Goal: Task Accomplishment & Management: Complete application form

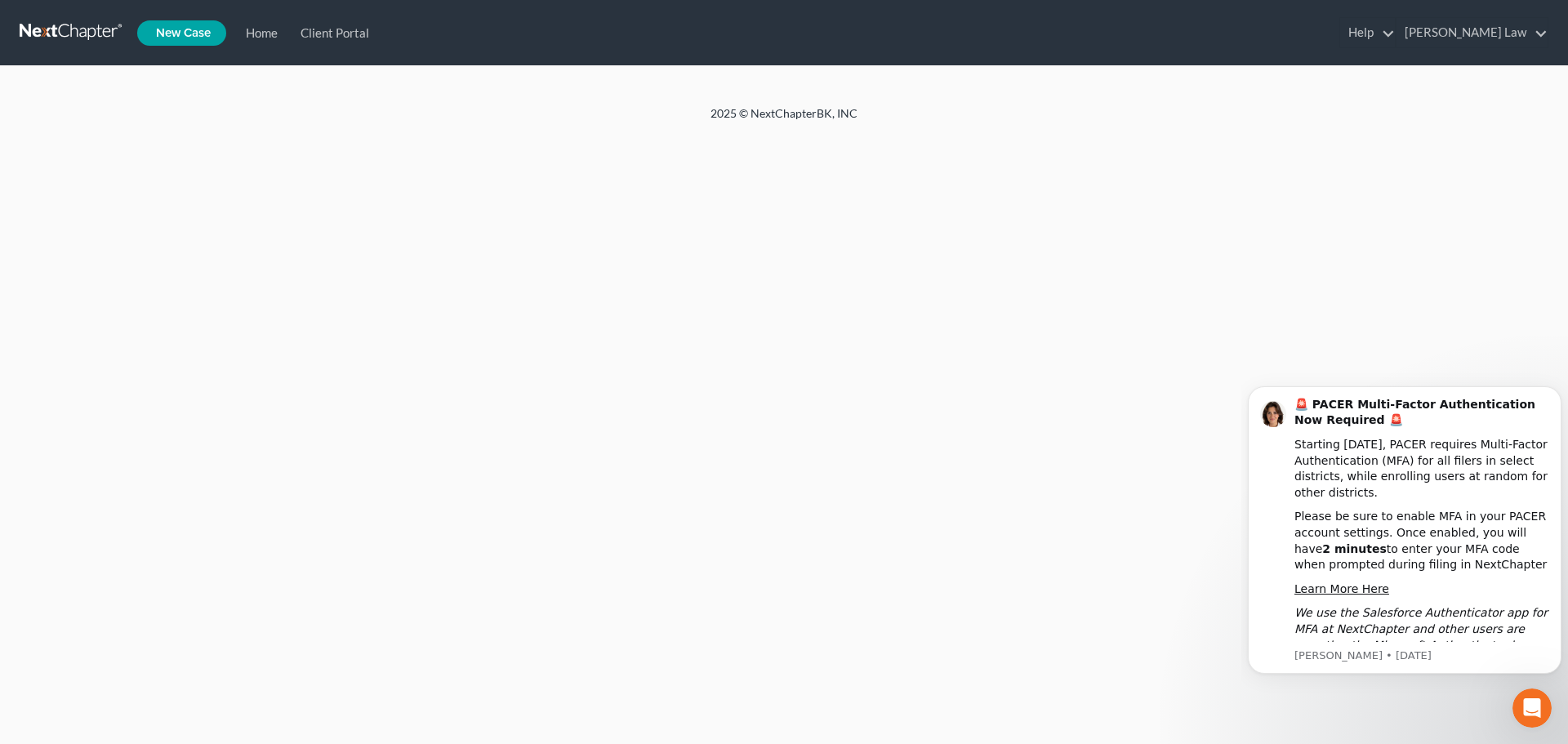
scroll to position [11, 0]
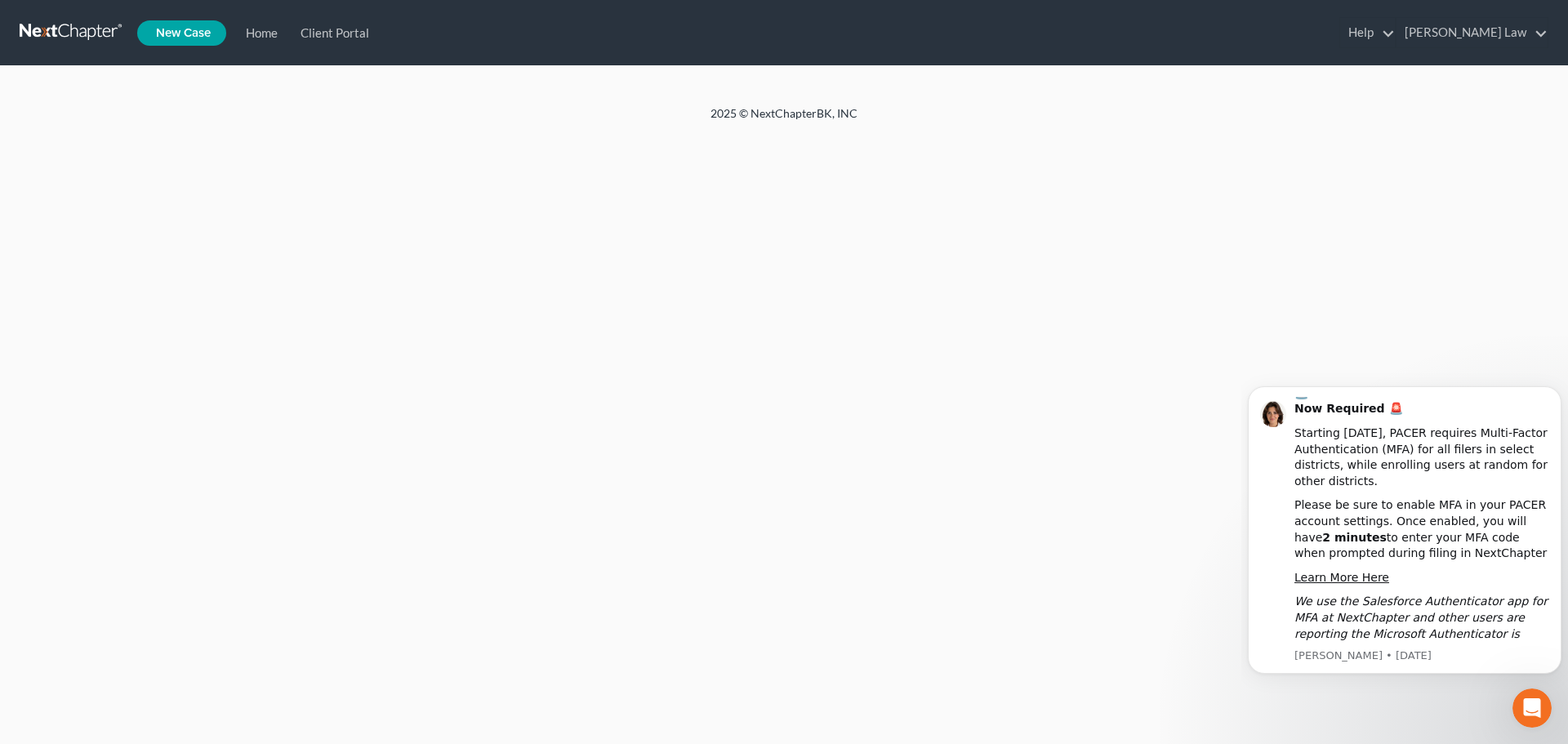
drag, startPoint x: 477, startPoint y: 348, endPoint x: 469, endPoint y: 351, distance: 8.5
click at [474, 349] on div "Home New Case Client Portal [PERSON_NAME] Law [PERSON_NAME][EMAIL_ADDRESS][DOMA…" at bounding box center [784, 372] width 1568 height 744
click at [258, 31] on link "Home" at bounding box center [259, 33] width 55 height 29
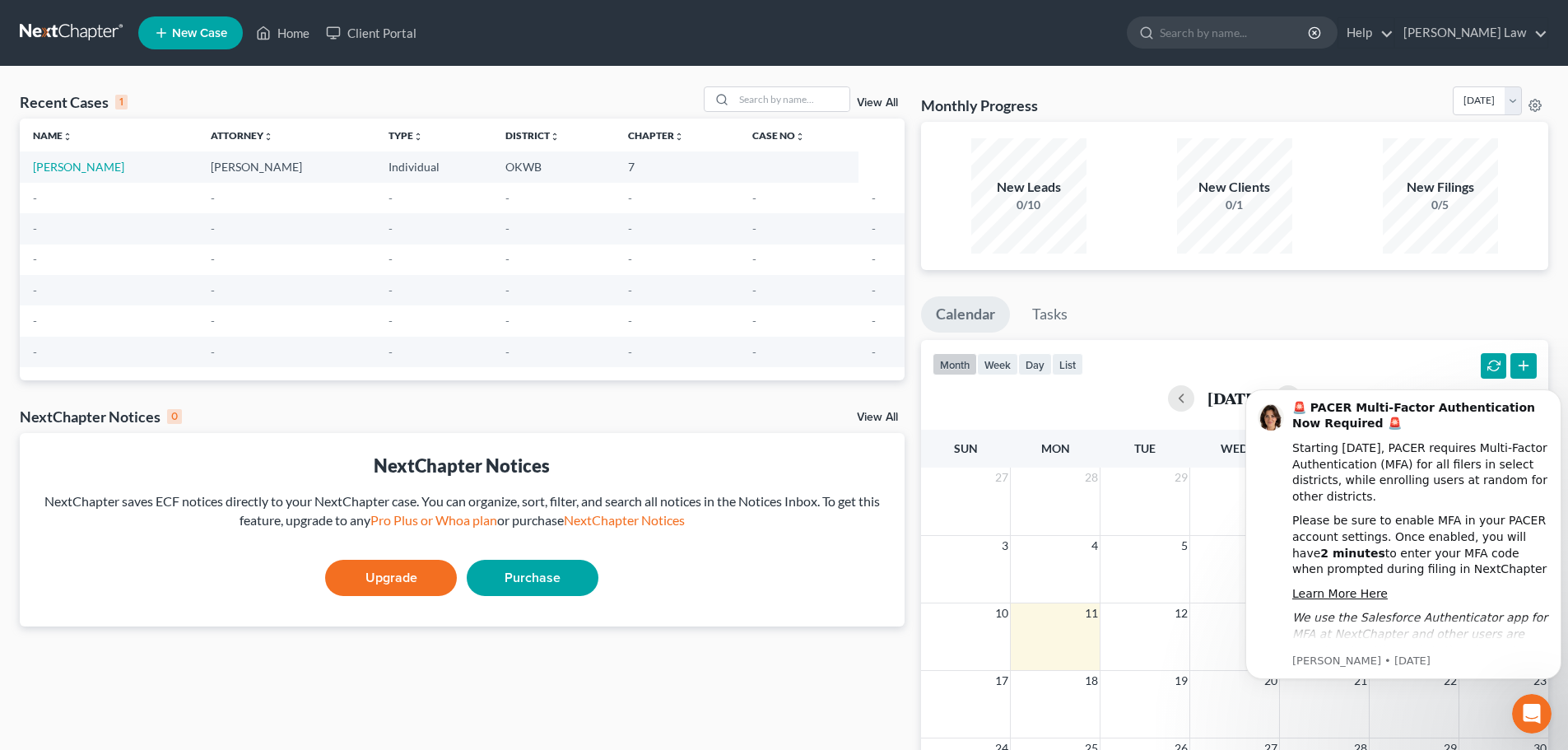
click at [58, 158] on td "[PERSON_NAME]" at bounding box center [108, 166] width 177 height 30
click at [58, 163] on link "[PERSON_NAME]" at bounding box center [79, 166] width 92 height 14
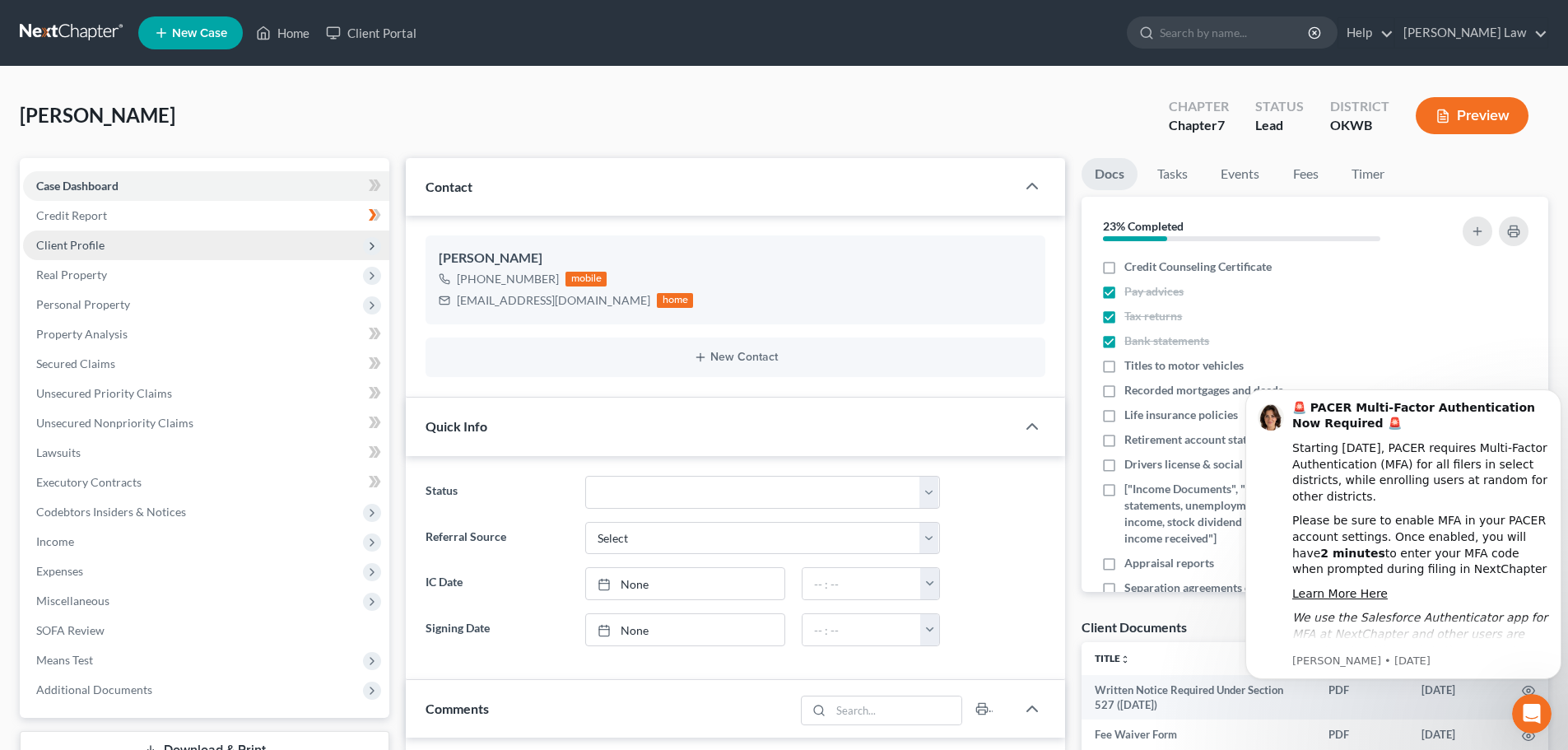
click at [370, 243] on icon at bounding box center [371, 246] width 13 height 13
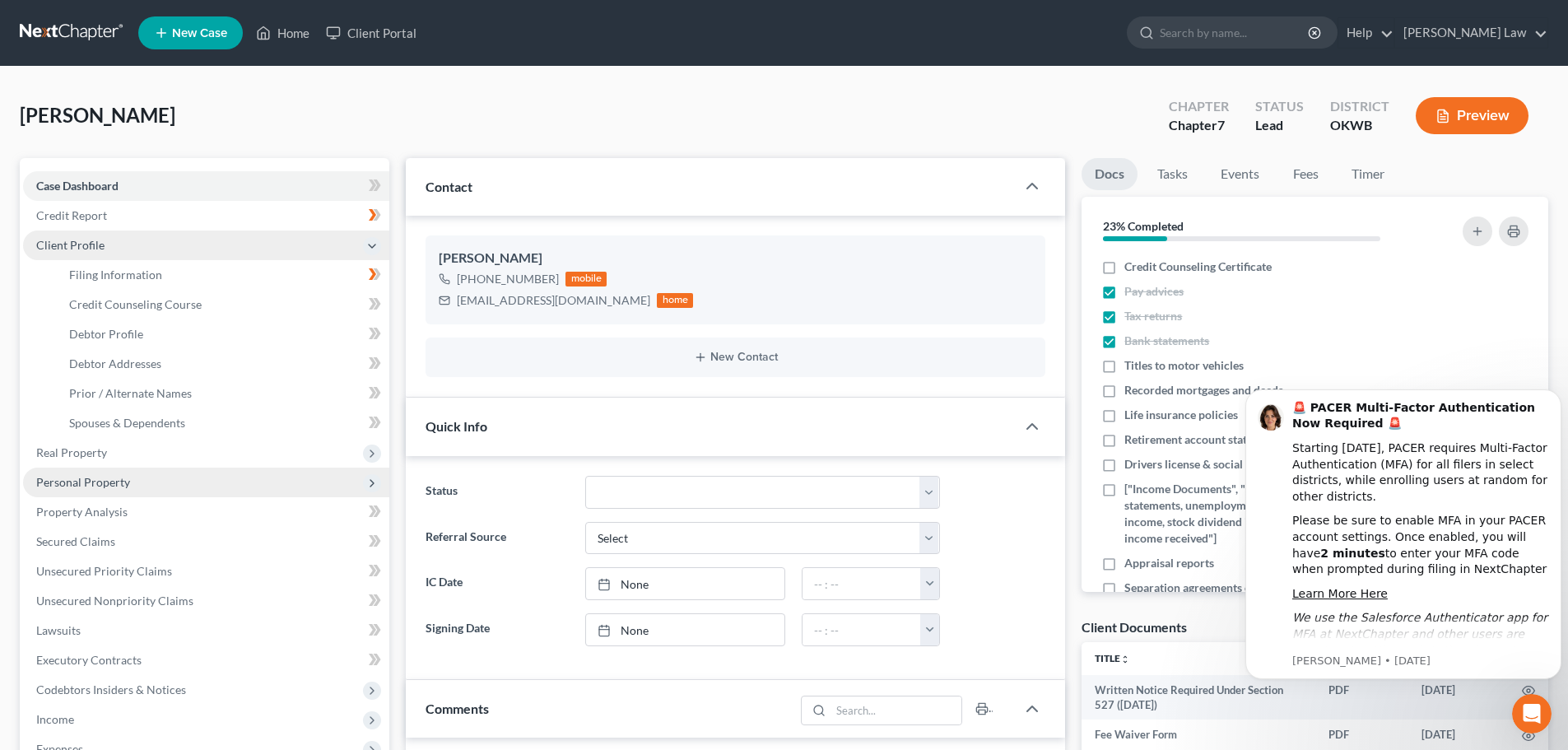
click at [371, 481] on polyline at bounding box center [372, 483] width 3 height 7
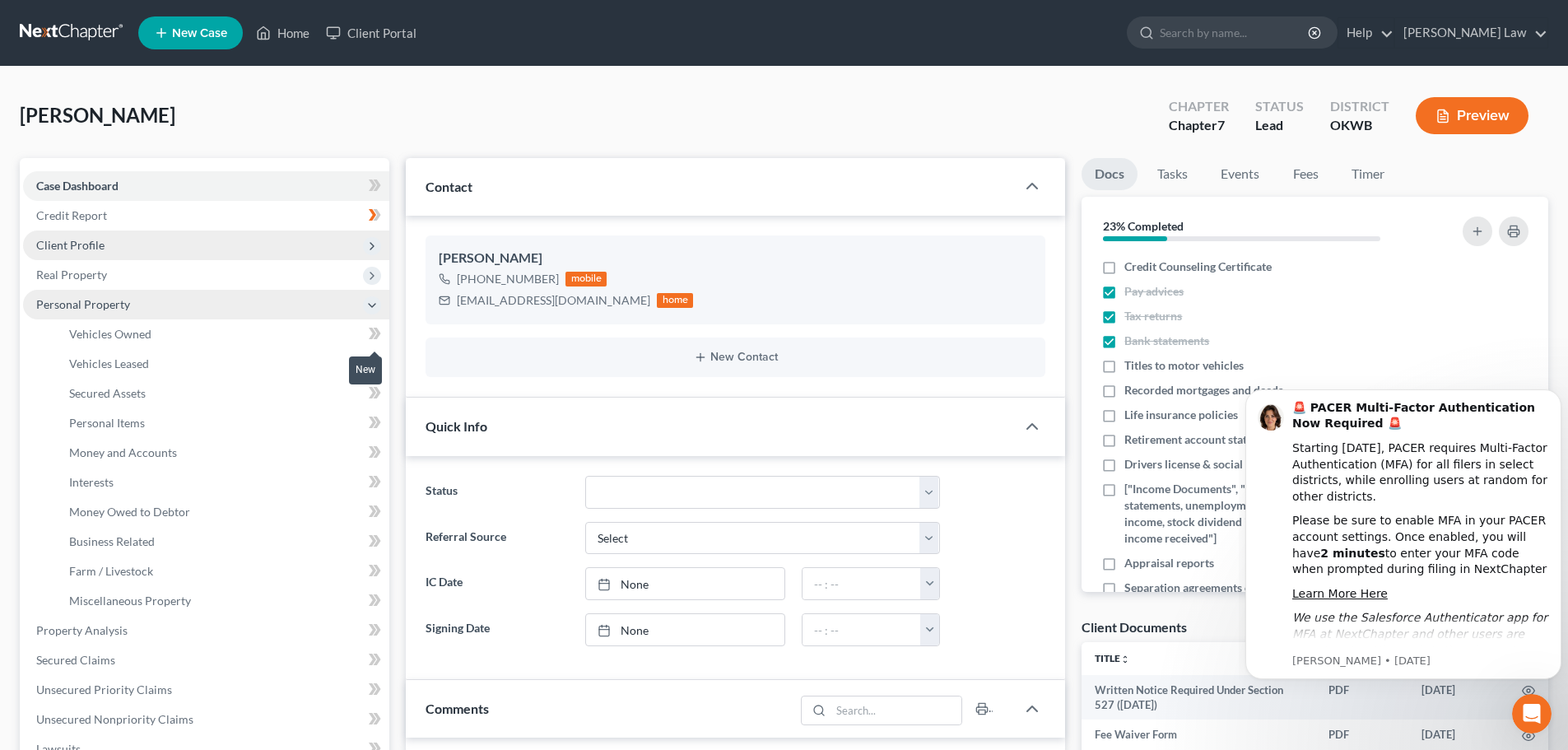
click at [375, 327] on icon at bounding box center [377, 333] width 8 height 11
click at [110, 331] on span "Vehicles Owned" at bounding box center [110, 333] width 82 height 14
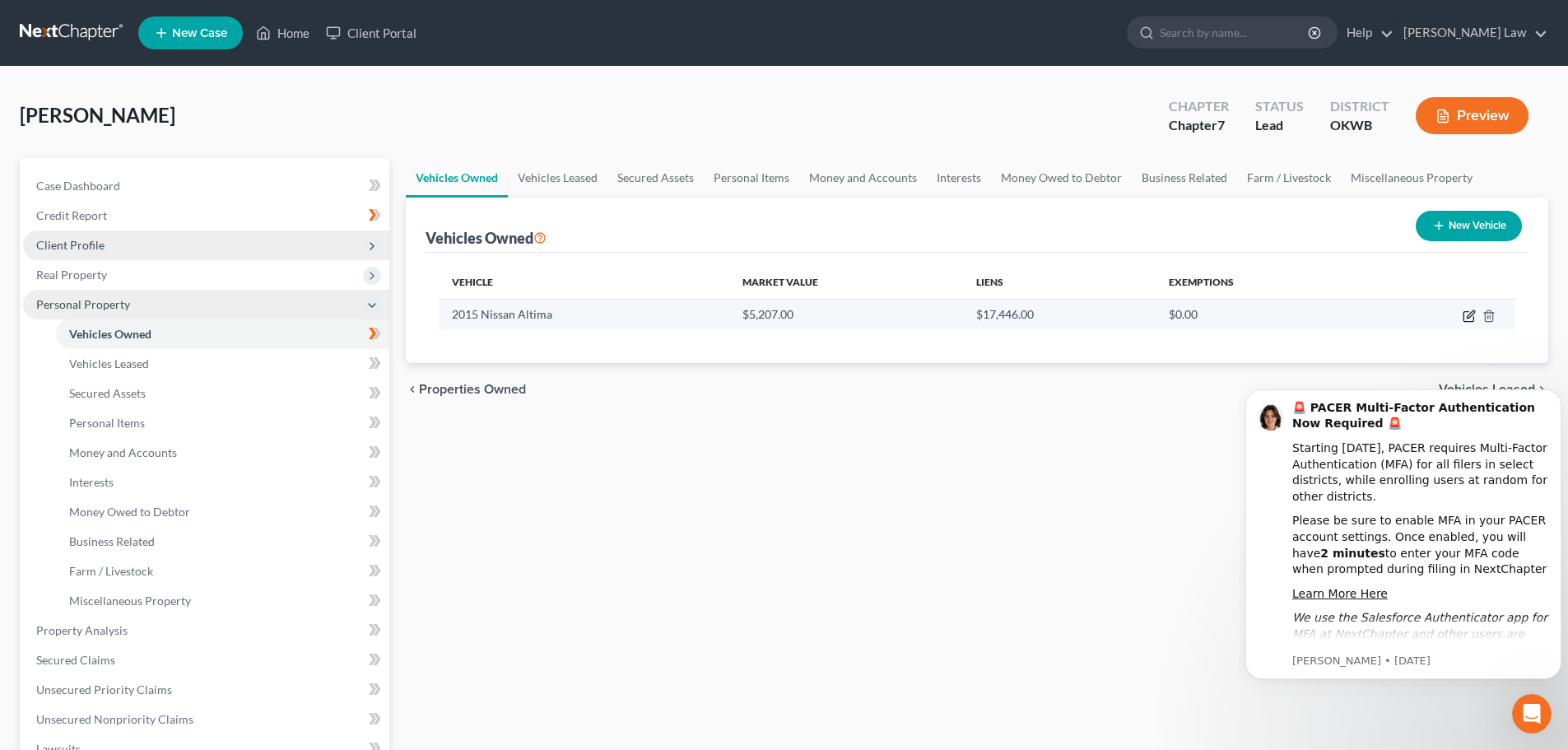
click at [1468, 316] on icon "button" at bounding box center [1468, 315] width 13 height 13
select select "0"
select select "11"
select select "2"
select select "0"
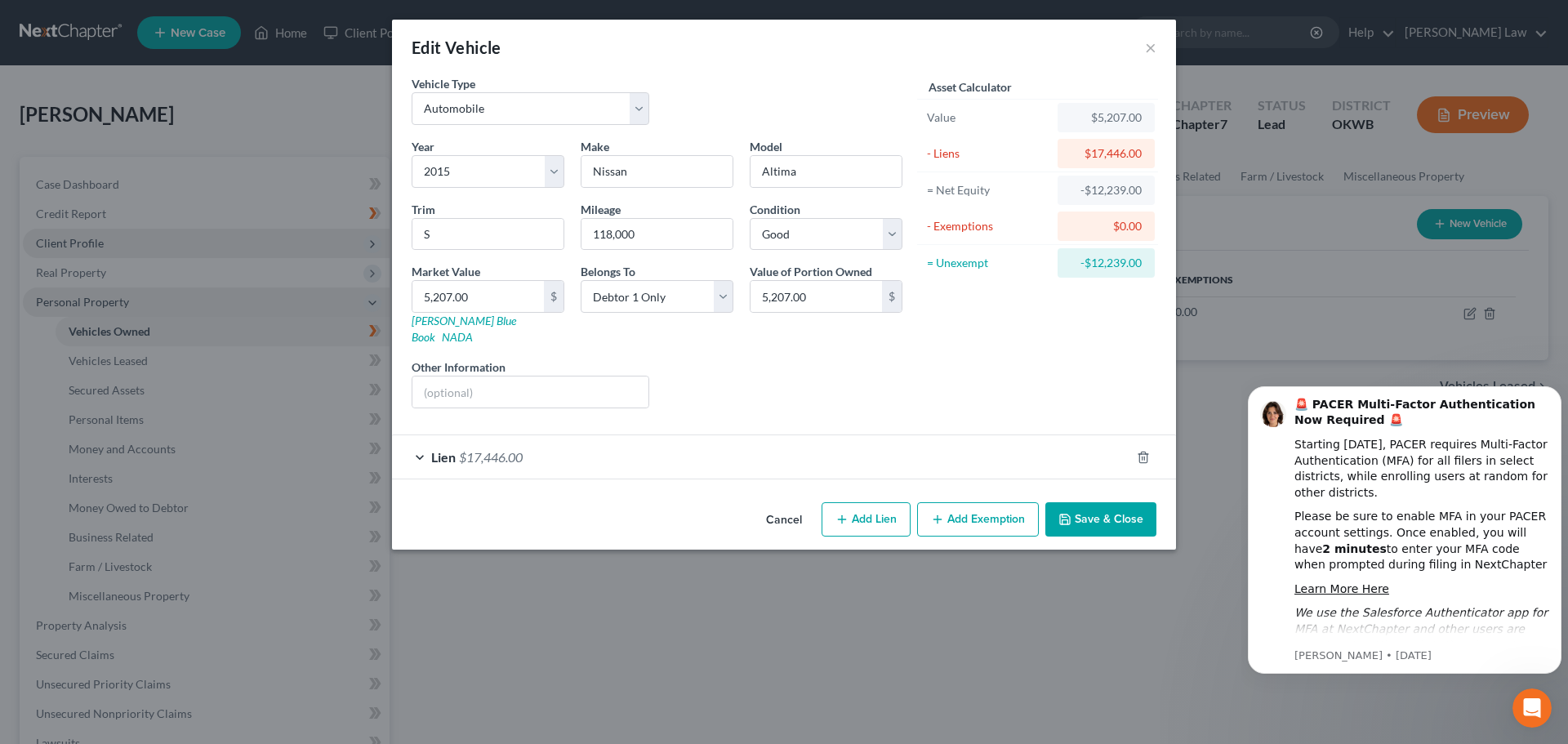
click at [1084, 503] on button "Save & Close" at bounding box center [1101, 520] width 111 height 34
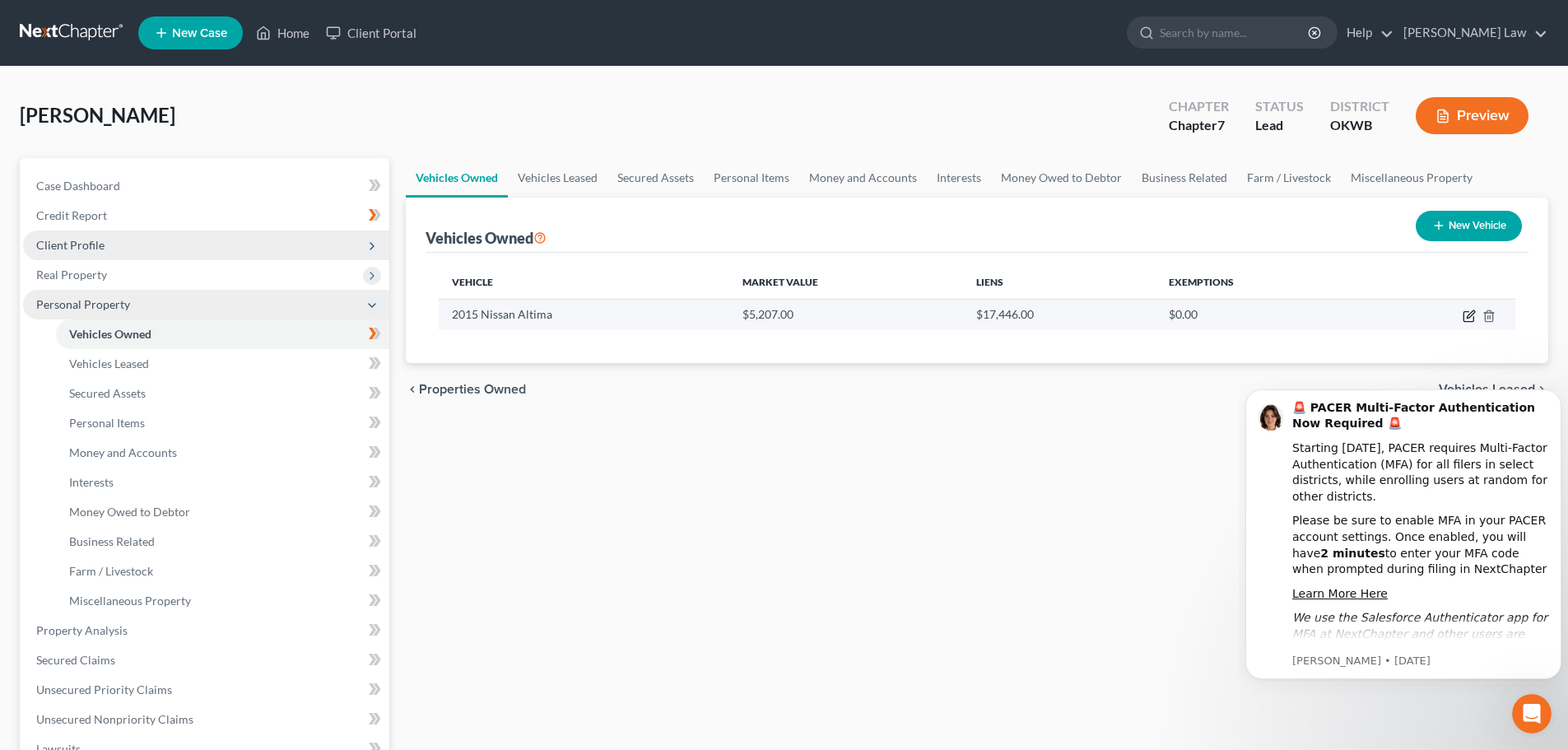
click at [1464, 314] on icon "button" at bounding box center [1468, 316] width 10 height 10
select select "0"
select select "11"
select select "2"
select select "0"
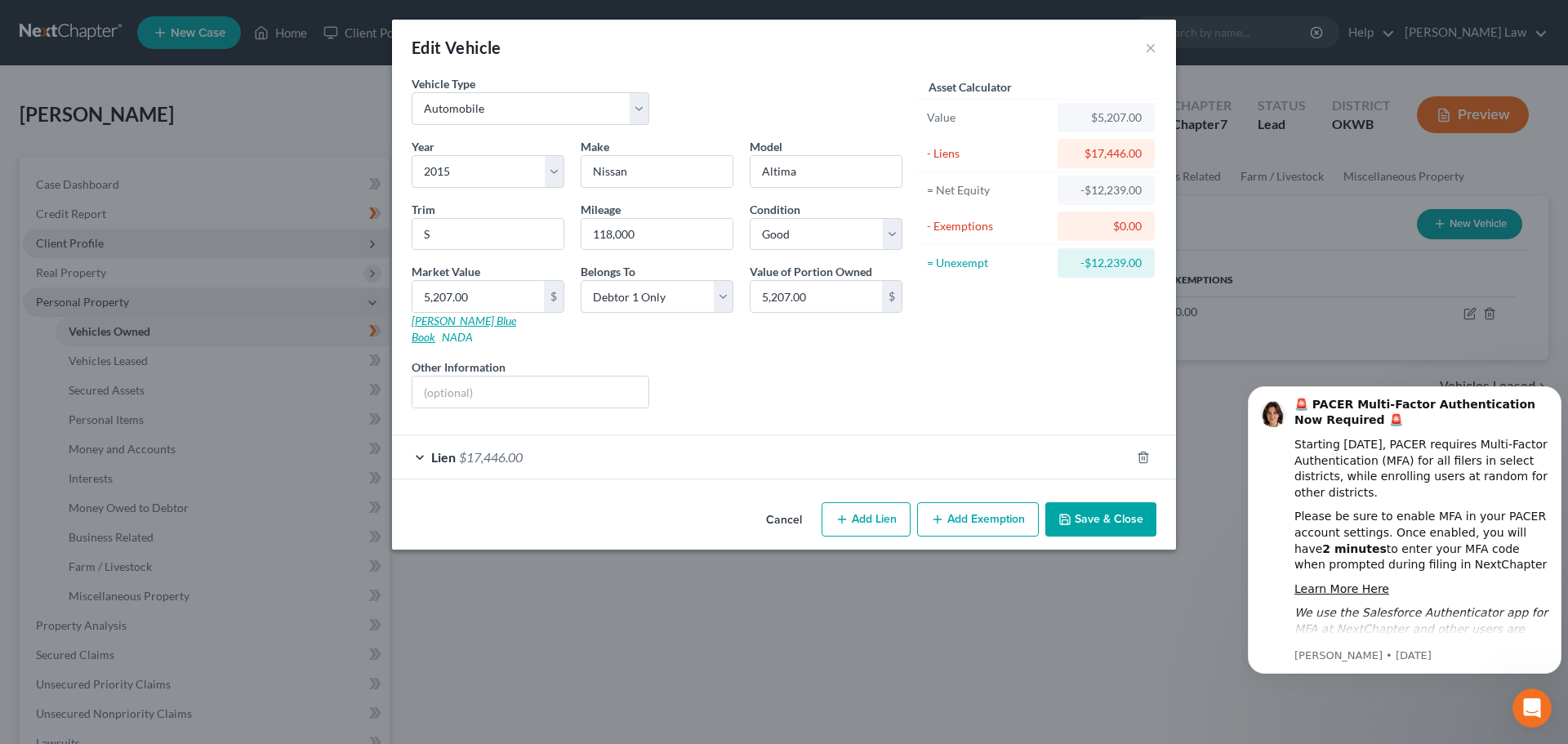
click at [446, 318] on link "[PERSON_NAME] Blue Book" at bounding box center [464, 328] width 105 height 30
click at [1100, 505] on button "Save & Close" at bounding box center [1101, 520] width 111 height 34
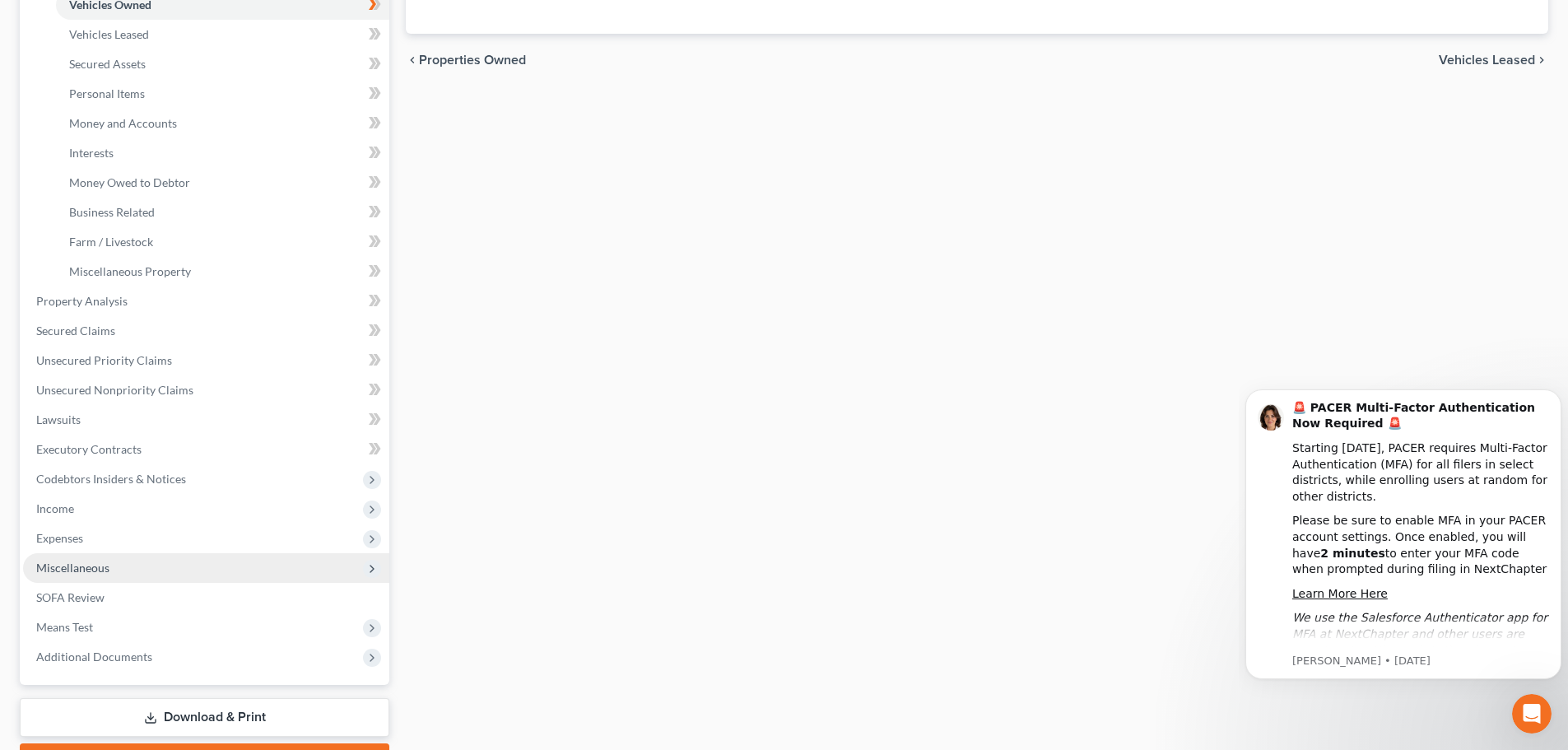
scroll to position [411, 0]
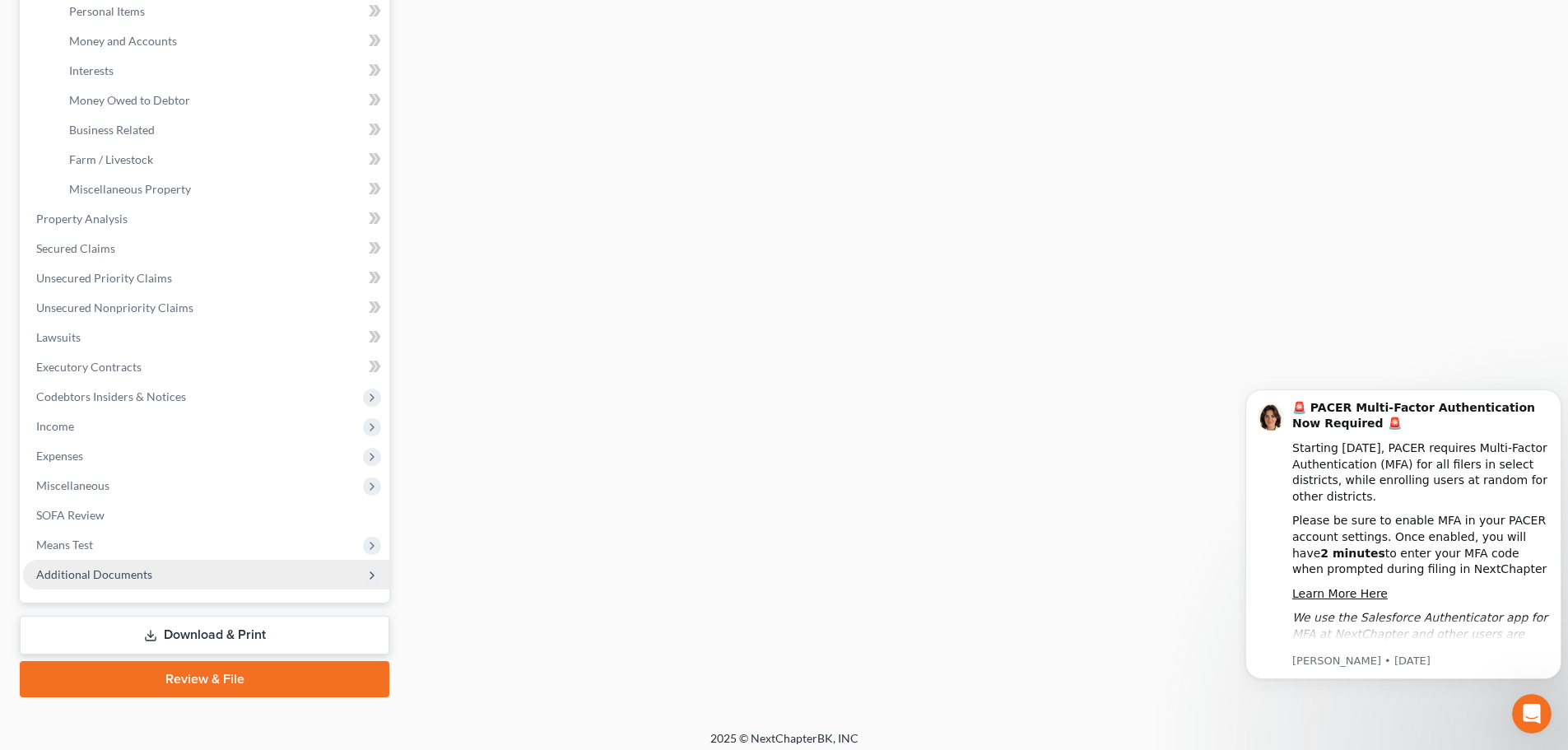
click at [372, 572] on icon at bounding box center [371, 575] width 13 height 13
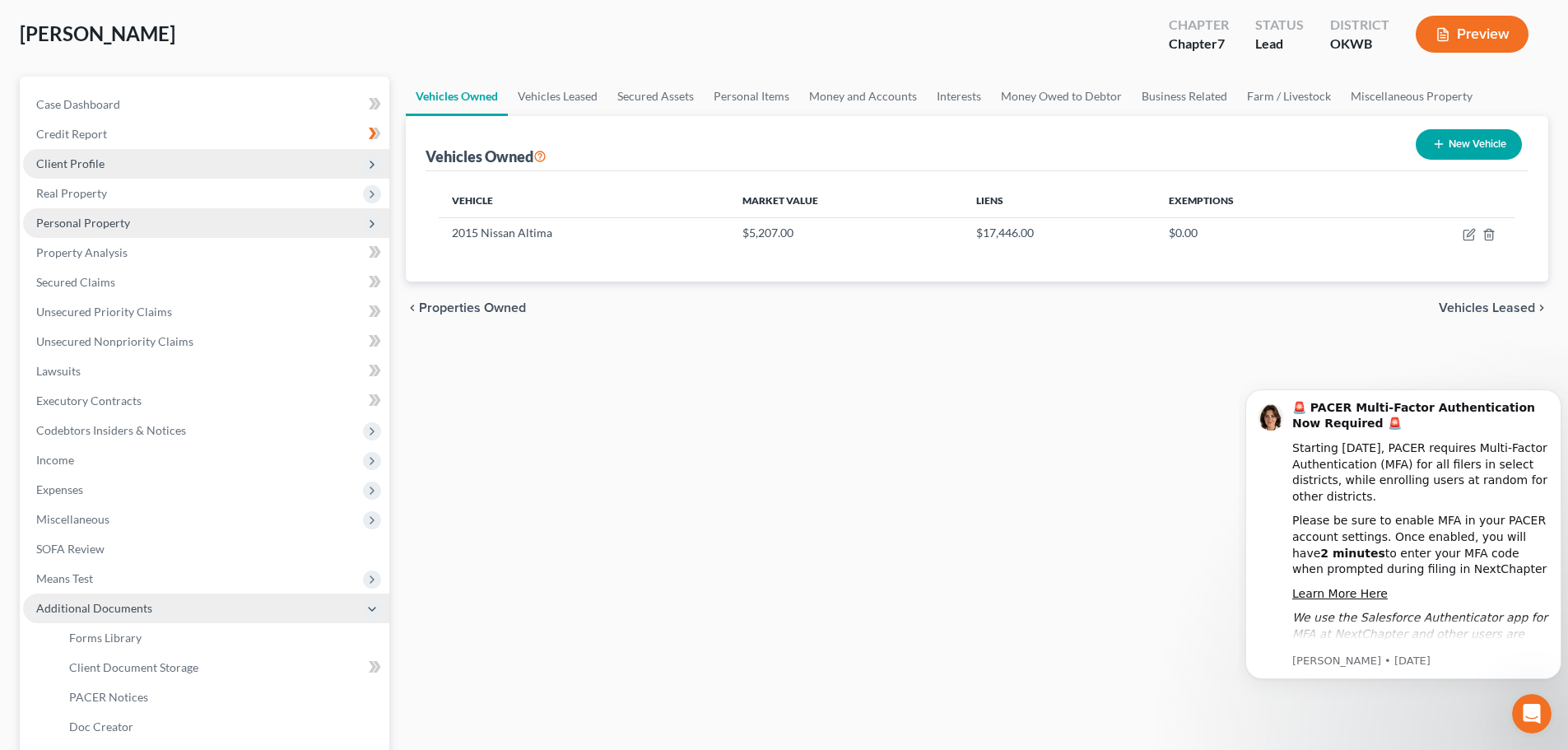
scroll to position [82, 0]
click at [372, 100] on icon at bounding box center [372, 102] width 8 height 11
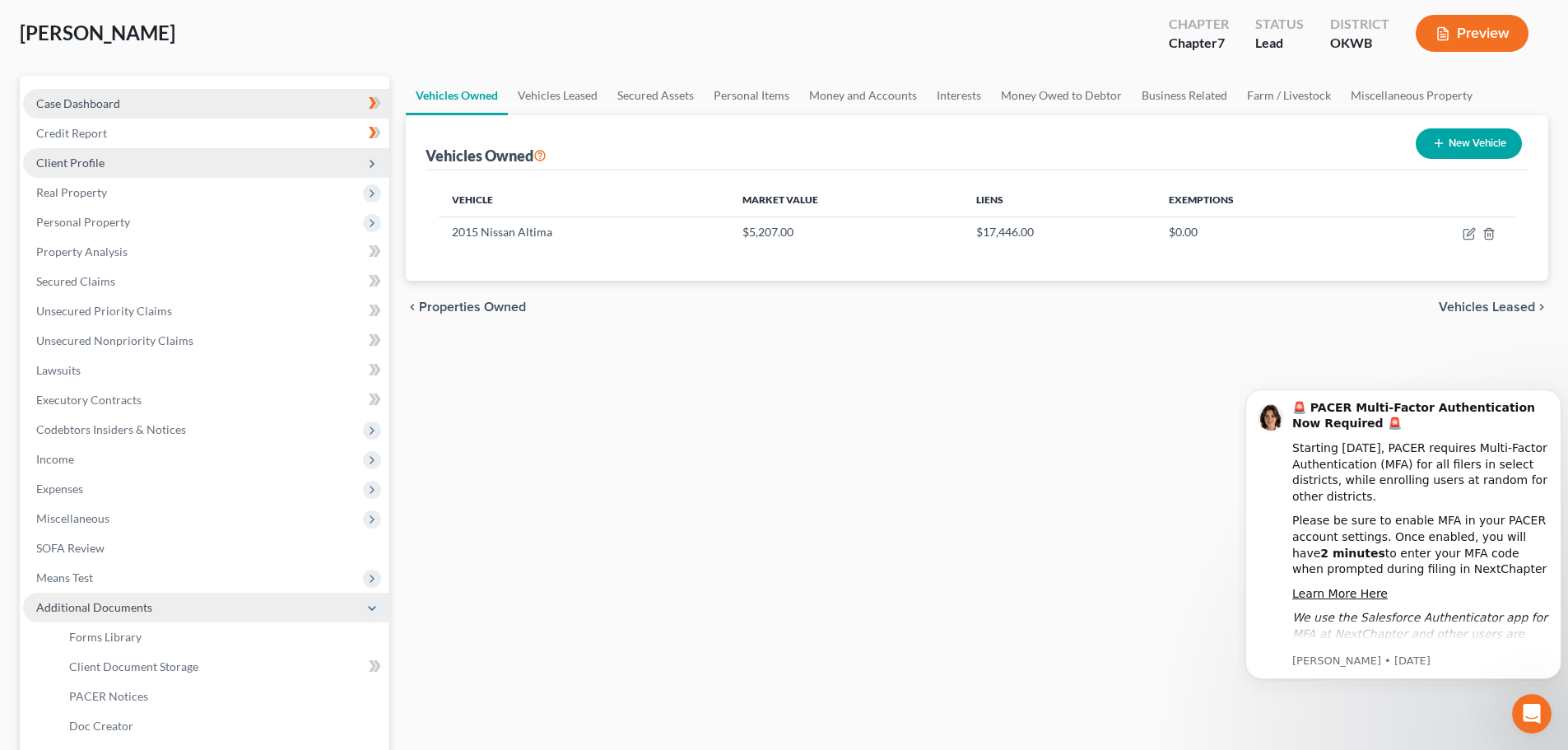
click at [89, 108] on span "Case Dashboard" at bounding box center [78, 103] width 84 height 14
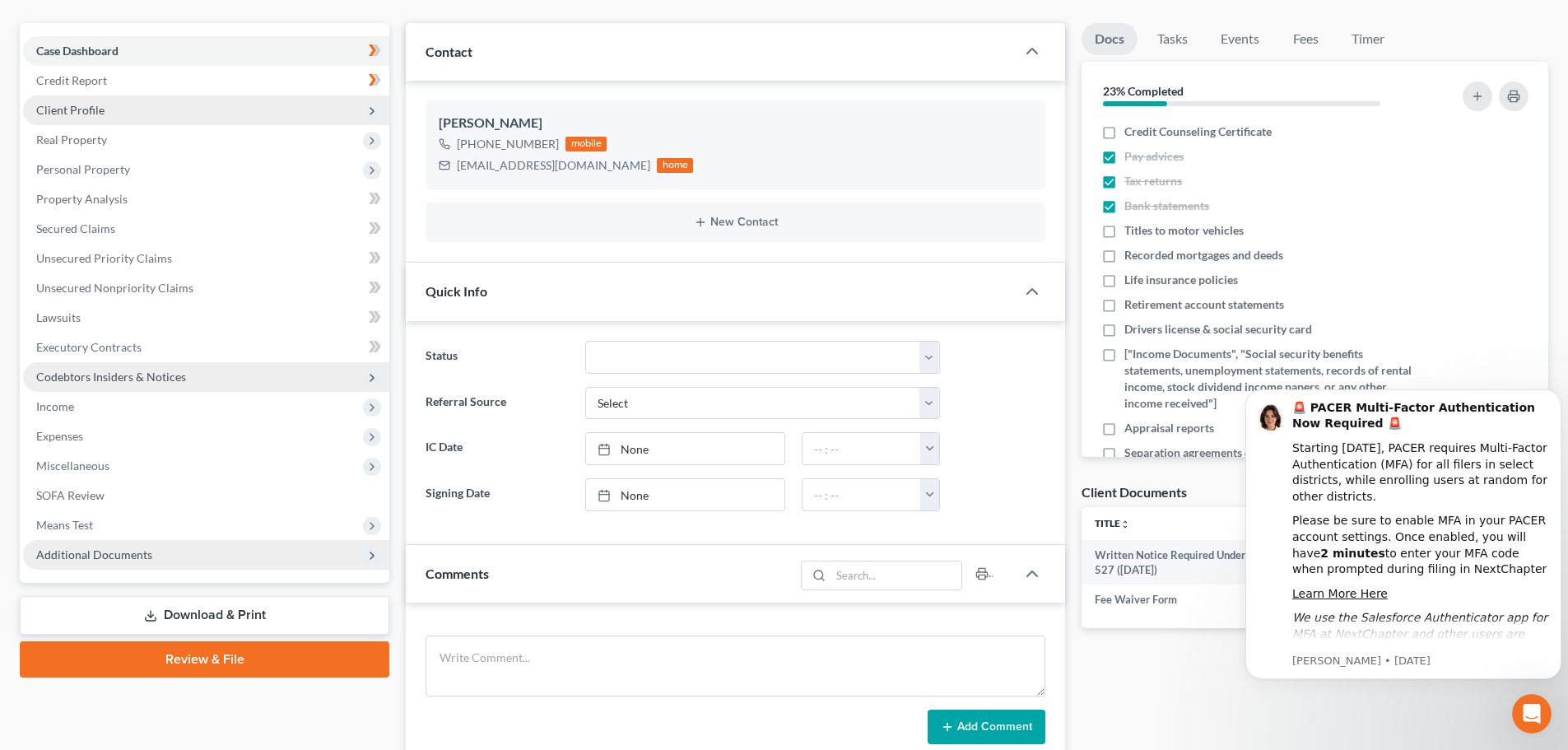
scroll to position [165, 0]
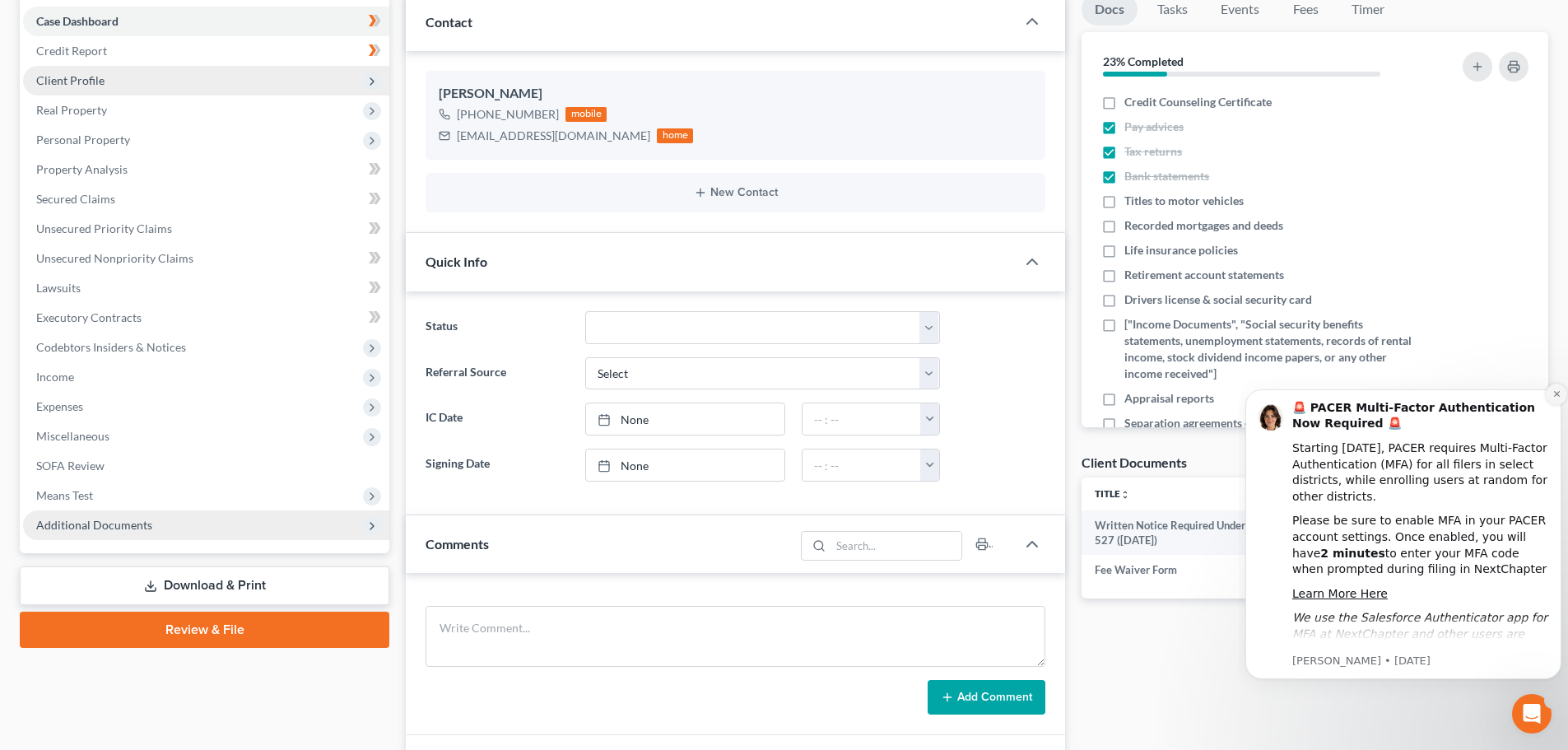
click at [1557, 392] on icon "Dismiss notification" at bounding box center [1557, 394] width 9 height 9
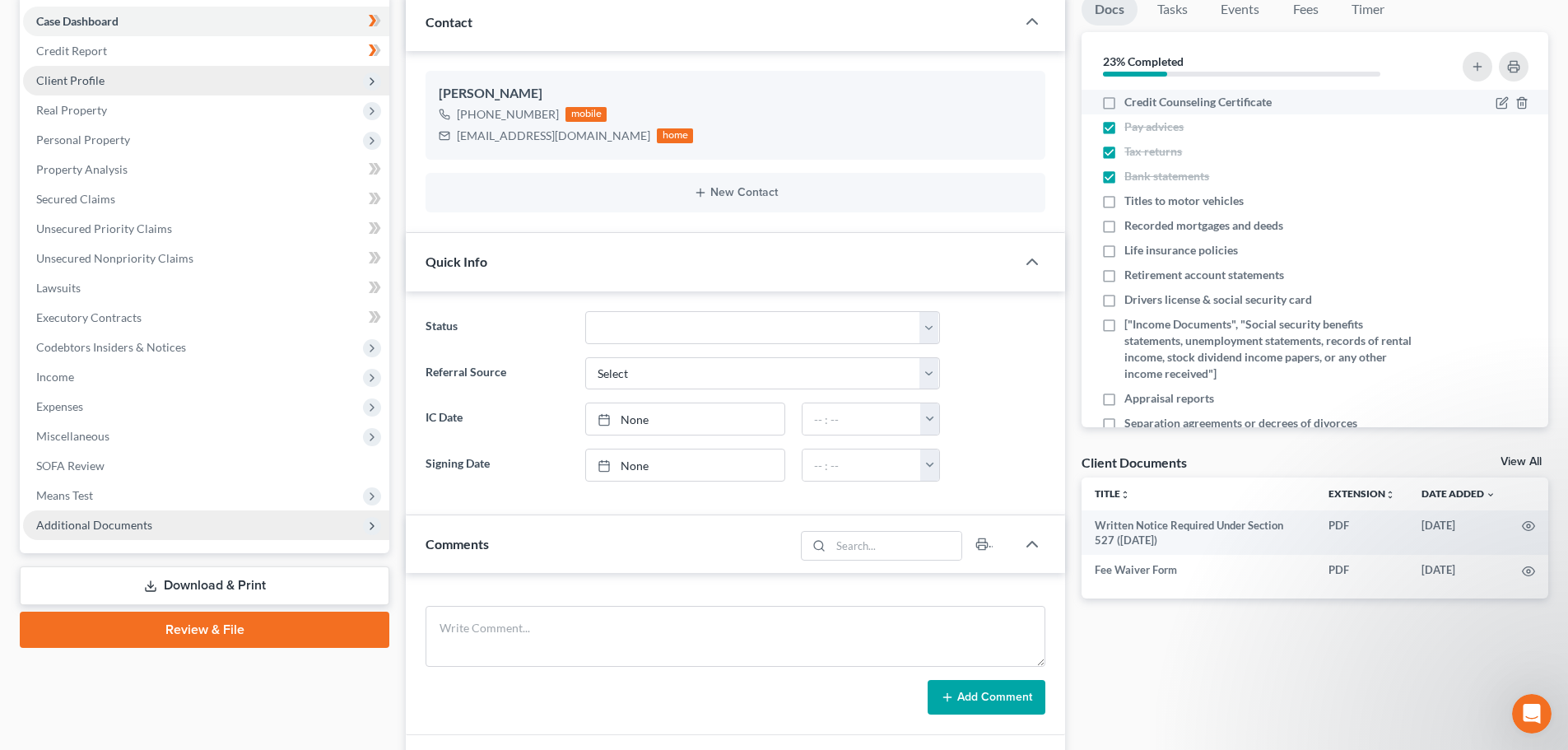
click at [1125, 103] on label "Credit Counseling Certificate" at bounding box center [1198, 101] width 147 height 16
click at [1131, 103] on input "Credit Counseling Certificate" at bounding box center [1136, 99] width 10 height 10
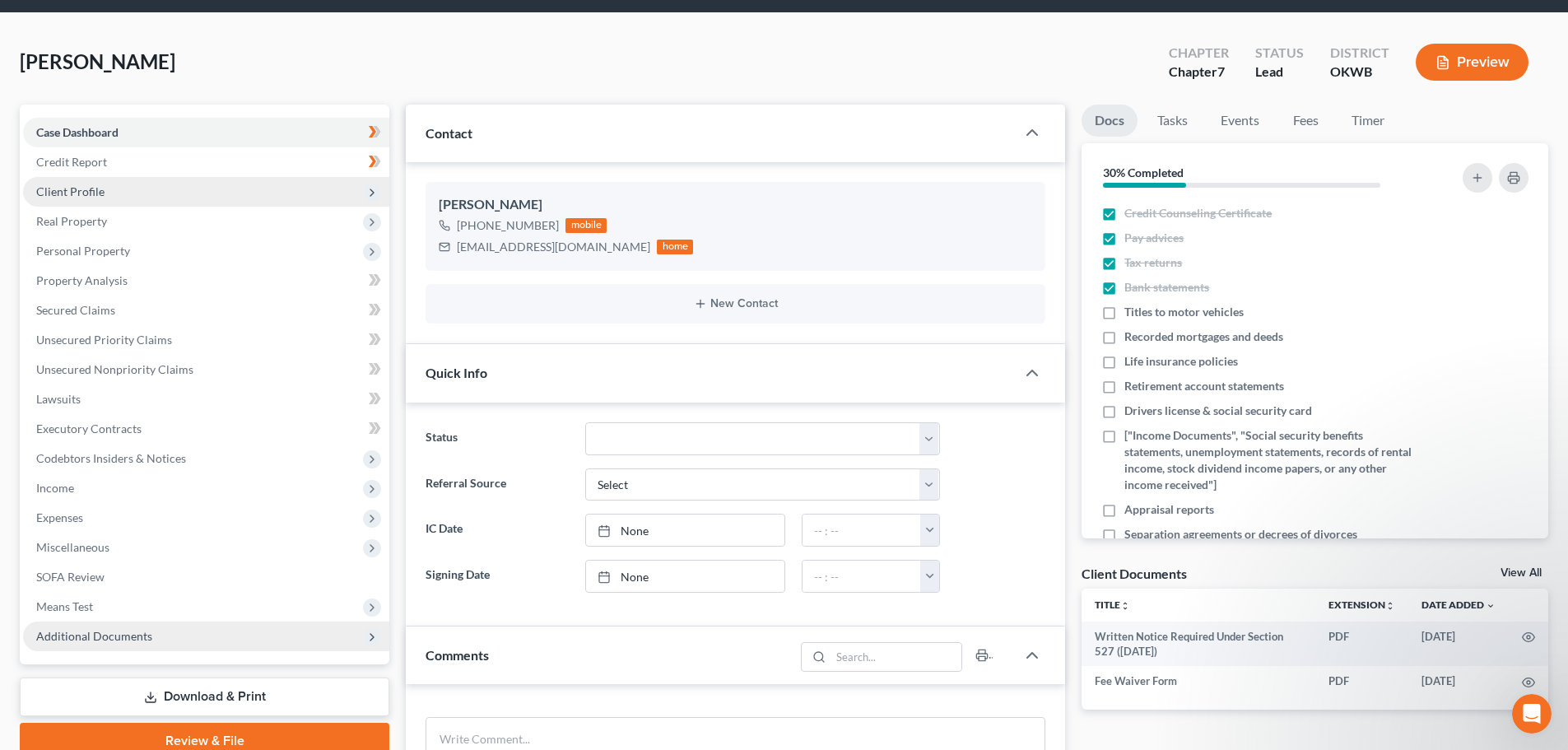
scroll to position [82, 0]
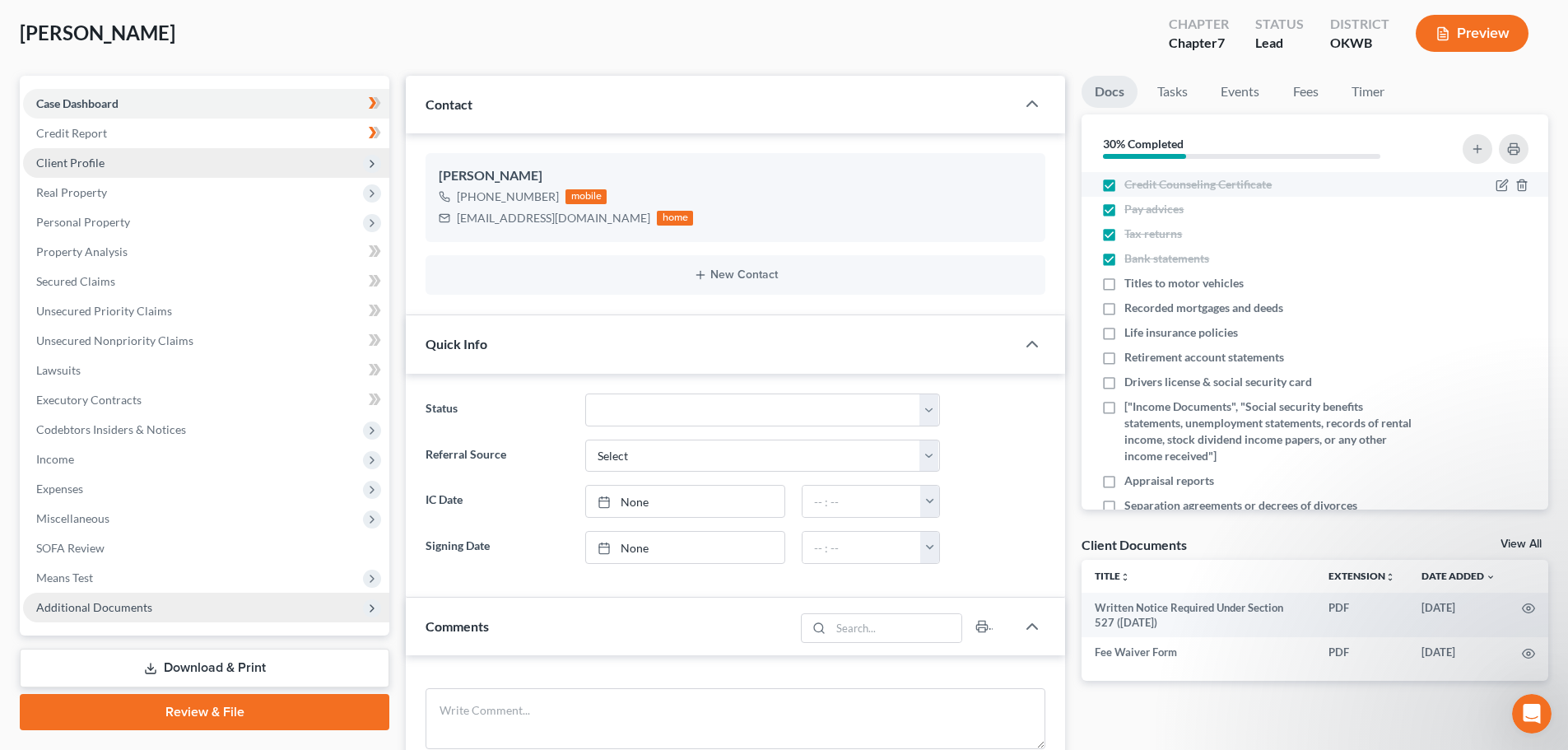
click at [1125, 184] on label "Credit Counseling Certificate" at bounding box center [1198, 184] width 147 height 16
click at [1131, 184] on input "Credit Counseling Certificate" at bounding box center [1136, 181] width 10 height 10
checkbox input "false"
click at [1109, 86] on link "Docs" at bounding box center [1109, 91] width 56 height 32
click at [1113, 94] on link "Docs" at bounding box center [1109, 91] width 56 height 32
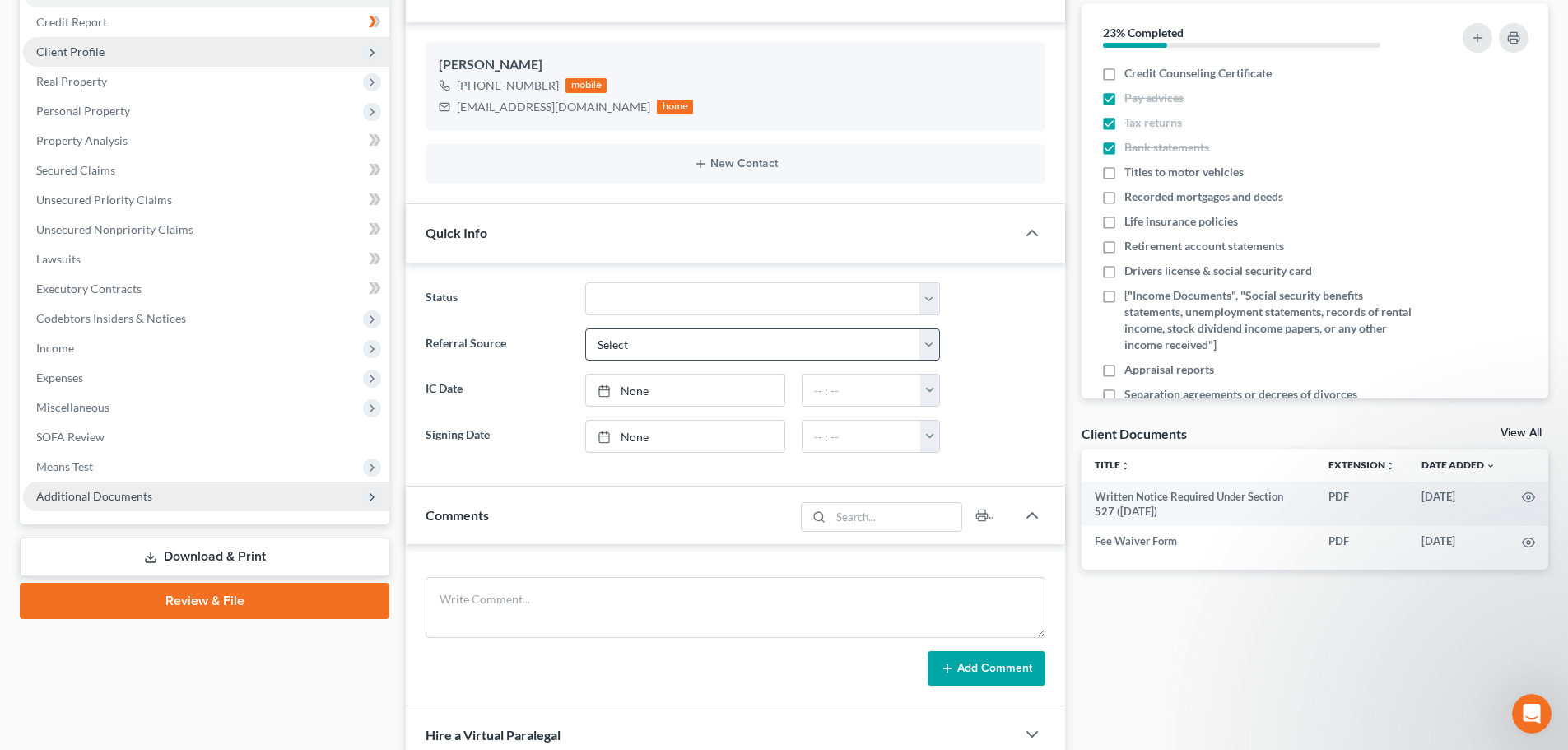
scroll to position [165, 0]
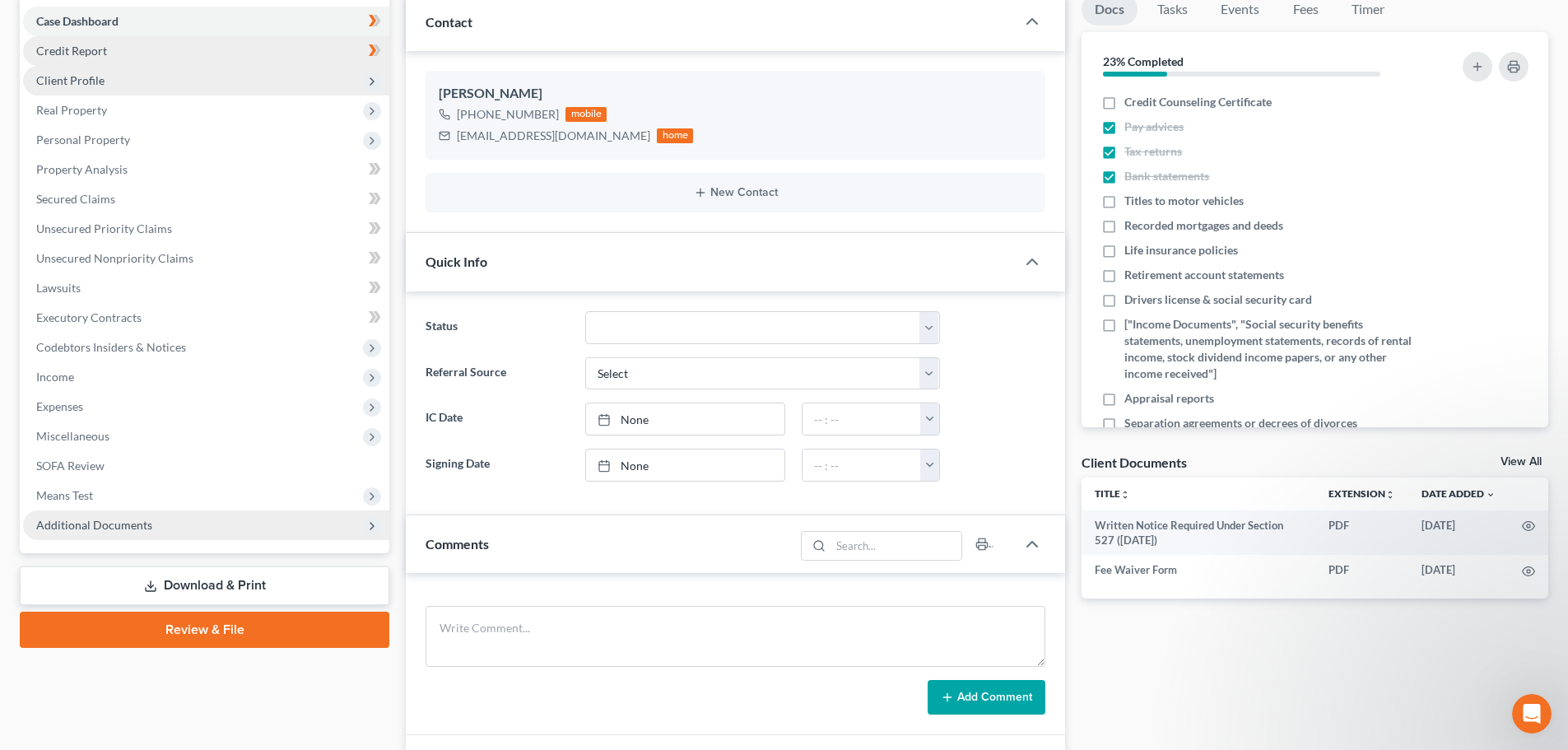
click at [80, 51] on span "Credit Report" at bounding box center [72, 50] width 71 height 14
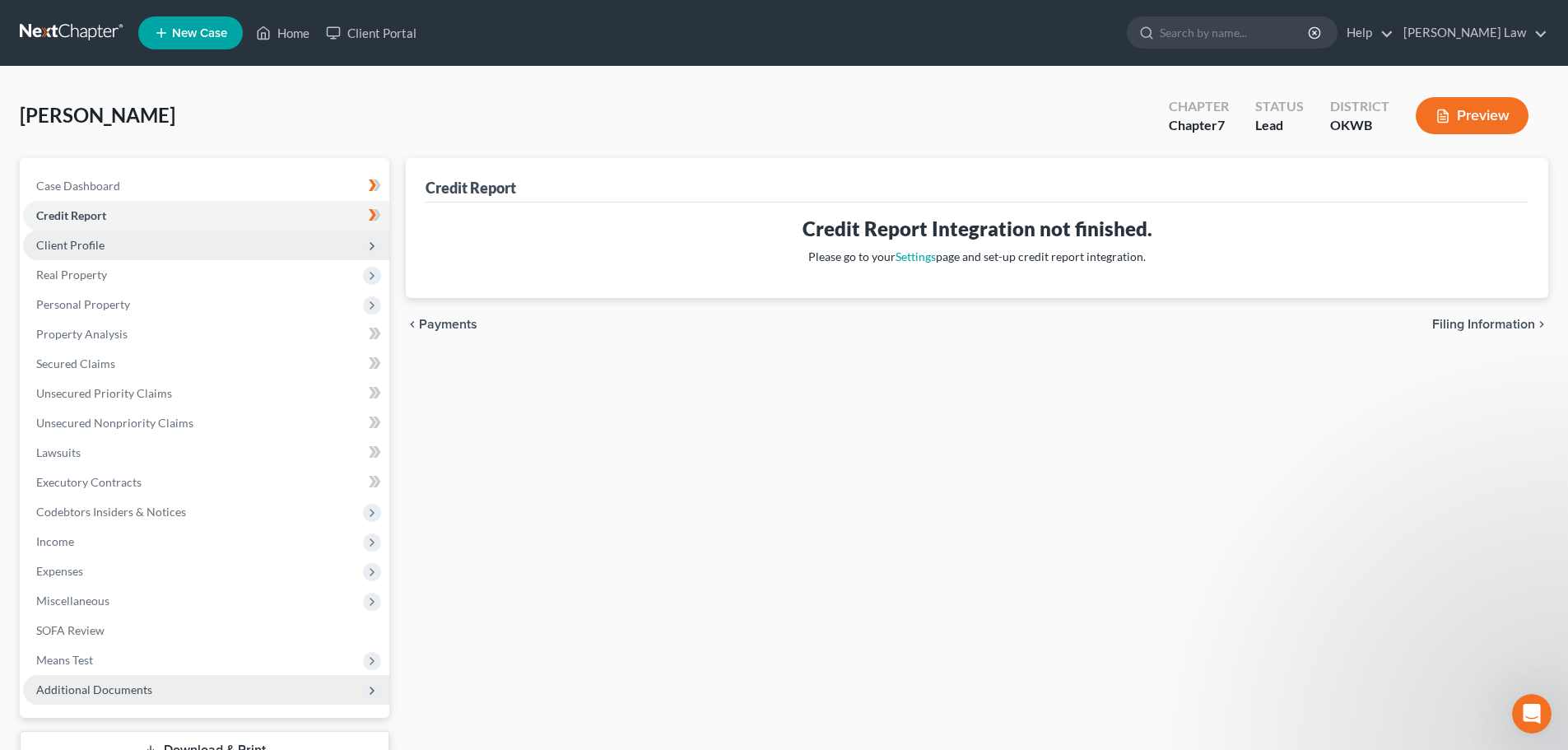
click at [71, 242] on span "Client Profile" at bounding box center [70, 245] width 68 height 14
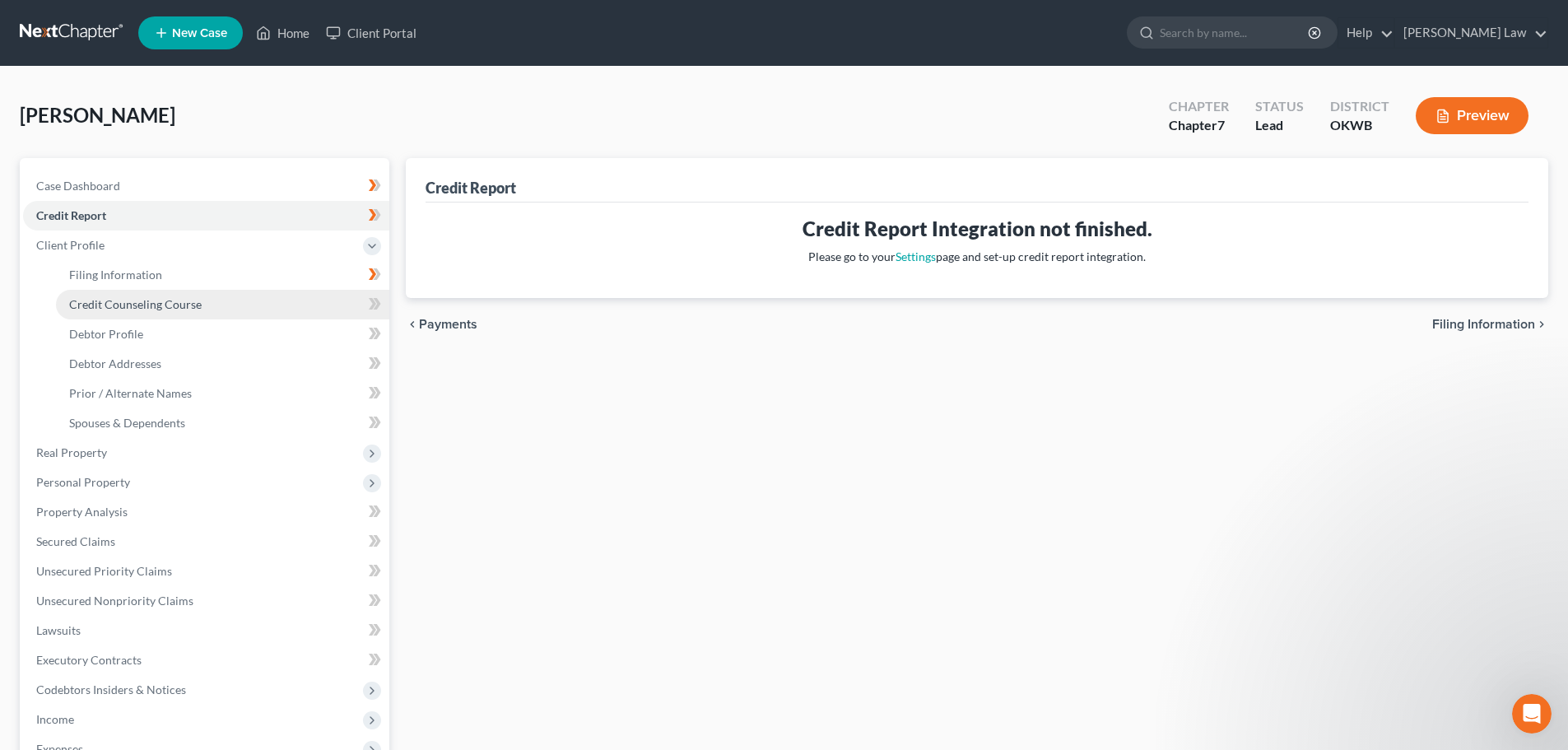
click at [129, 302] on span "Credit Counseling Course" at bounding box center [135, 304] width 132 height 14
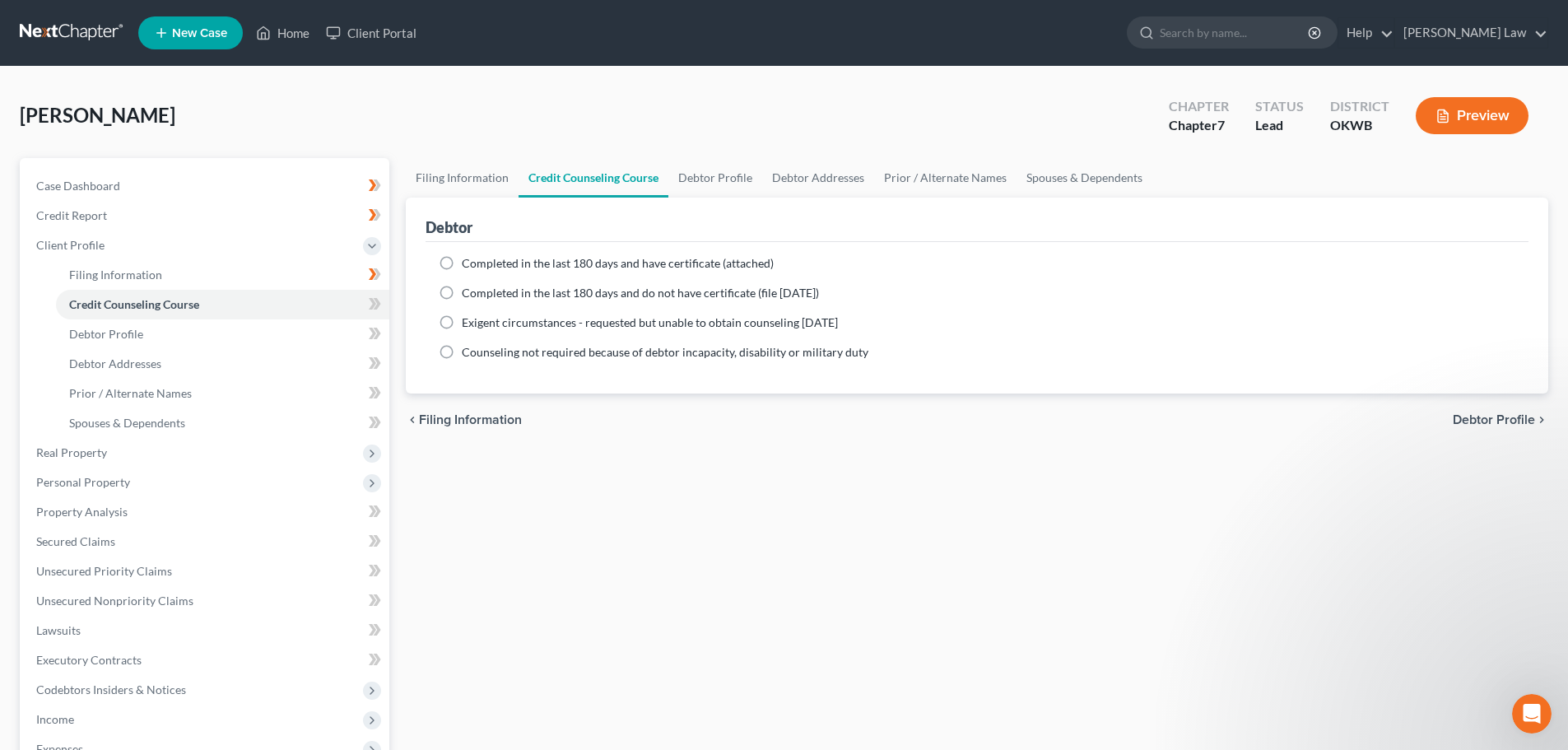
click at [461, 262] on label "Completed in the last 180 days and have certificate (attached)" at bounding box center [617, 263] width 312 height 16
click at [468, 262] on input "Completed in the last 180 days and have certificate (attached)" at bounding box center [474, 261] width 10 height 10
radio input "true"
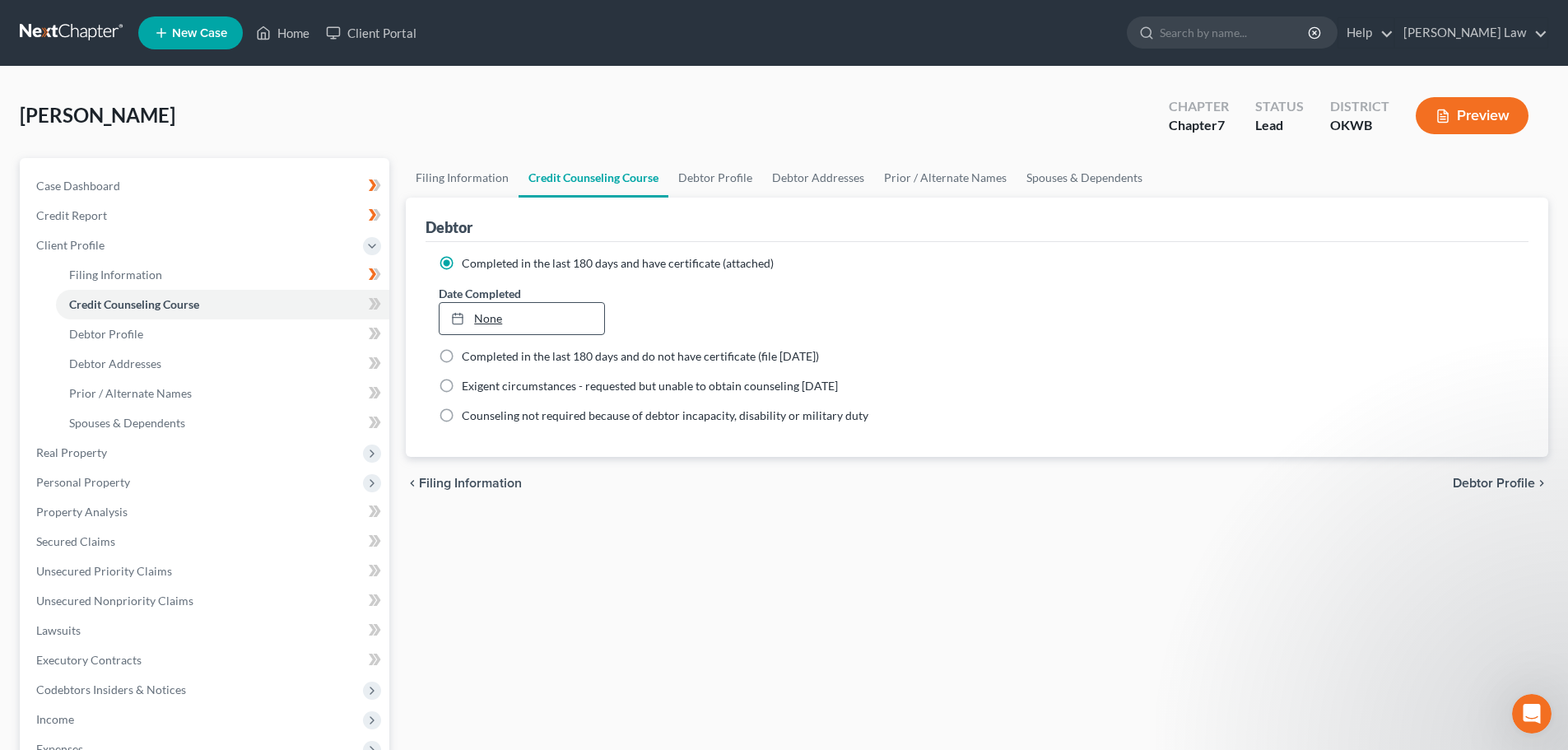
click at [486, 318] on link "None" at bounding box center [521, 319] width 164 height 31
type input "[DATE]"
click at [661, 317] on div "[DATE]" at bounding box center [704, 317] width 165 height 29
click at [105, 332] on span "Debtor Profile" at bounding box center [106, 333] width 74 height 14
select select "0"
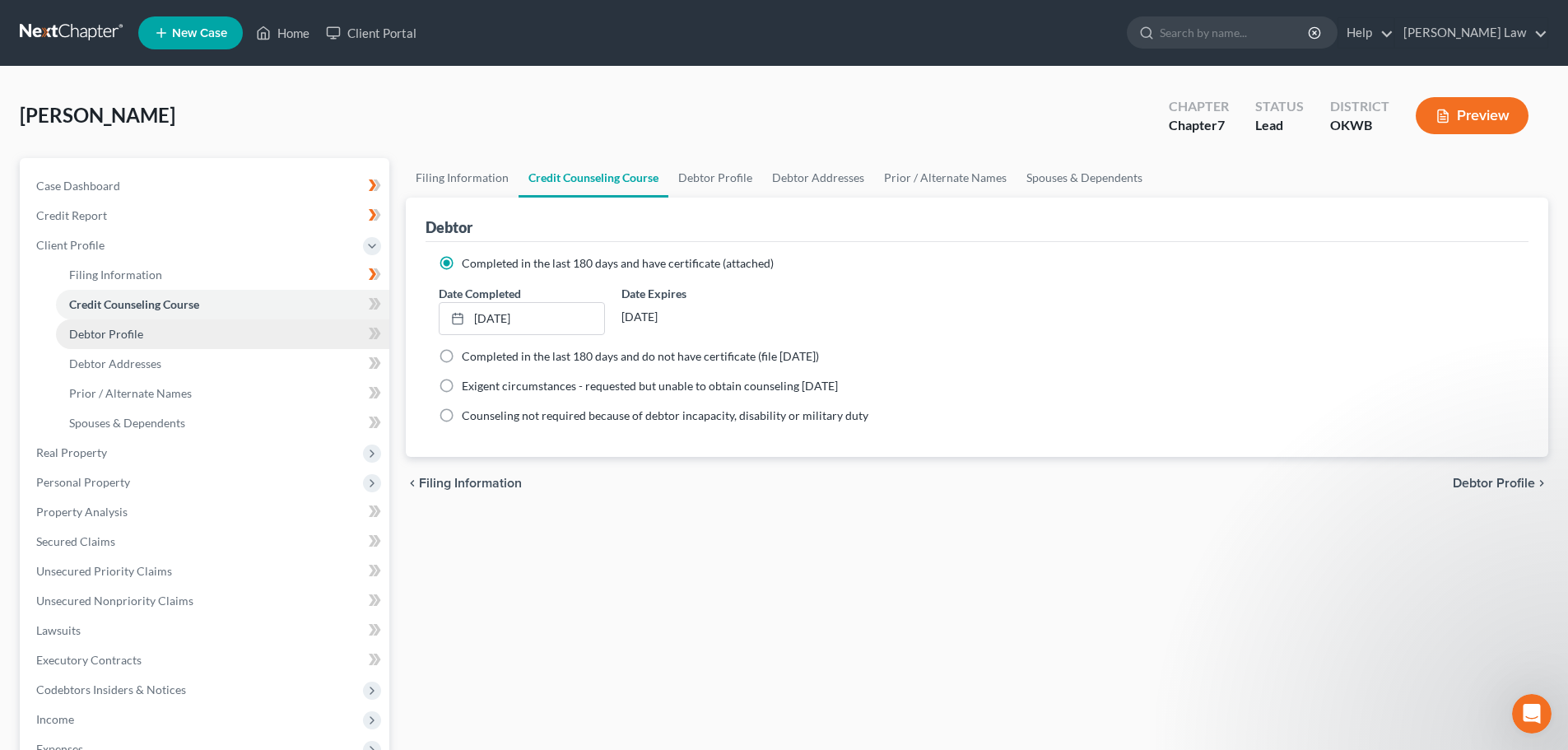
select select "1"
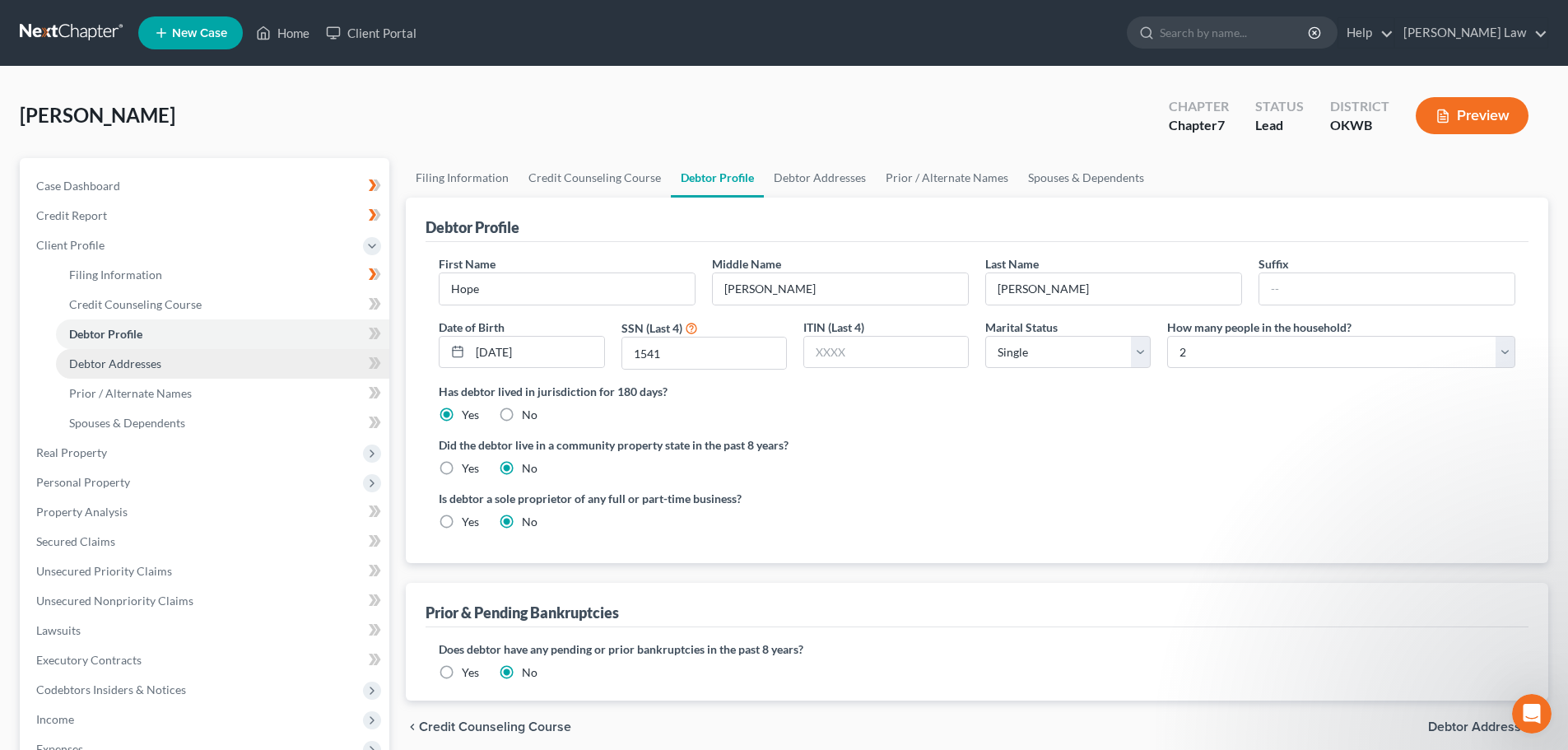
click at [108, 365] on span "Debtor Addresses" at bounding box center [115, 364] width 92 height 14
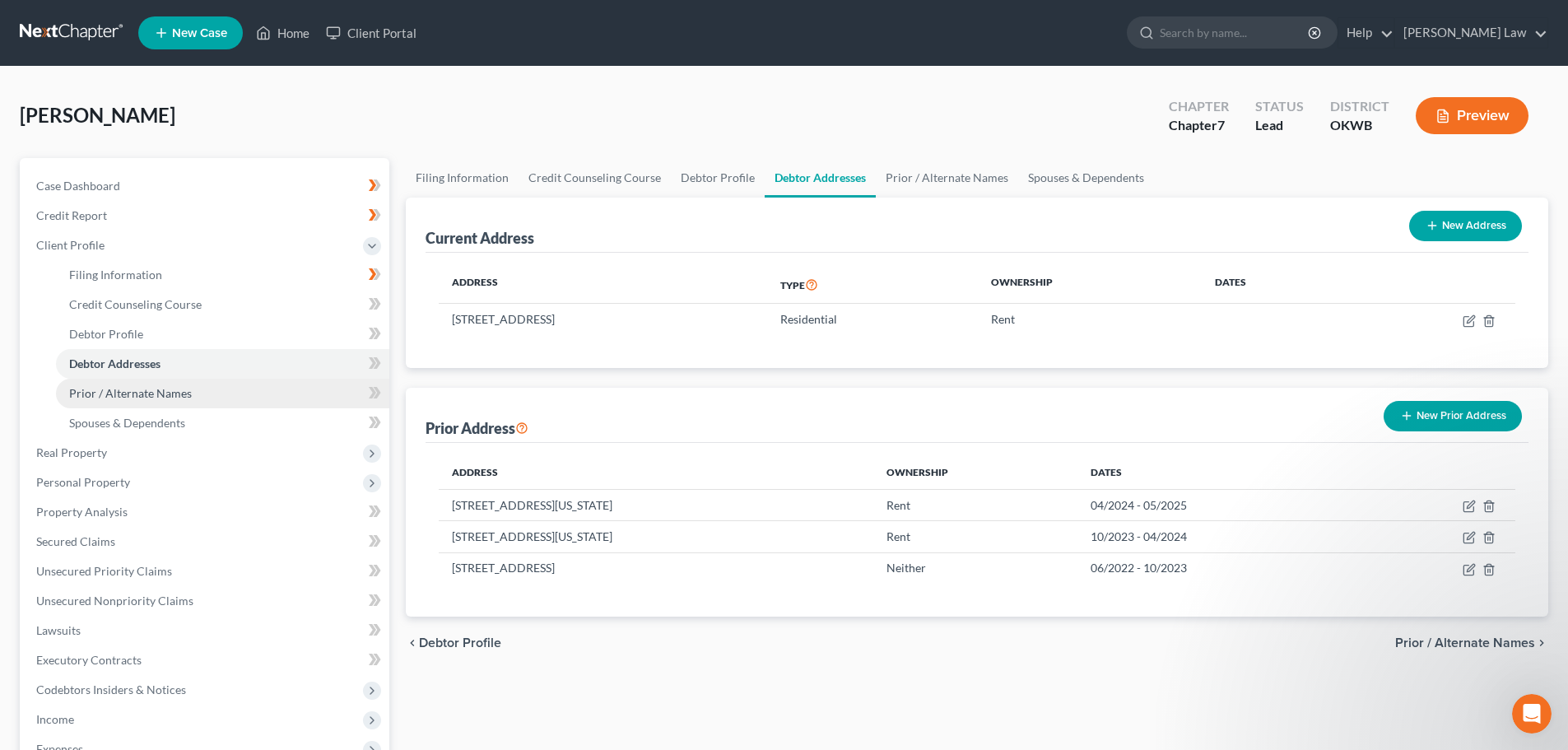
click at [107, 392] on span "Prior / Alternate Names" at bounding box center [131, 393] width 123 height 14
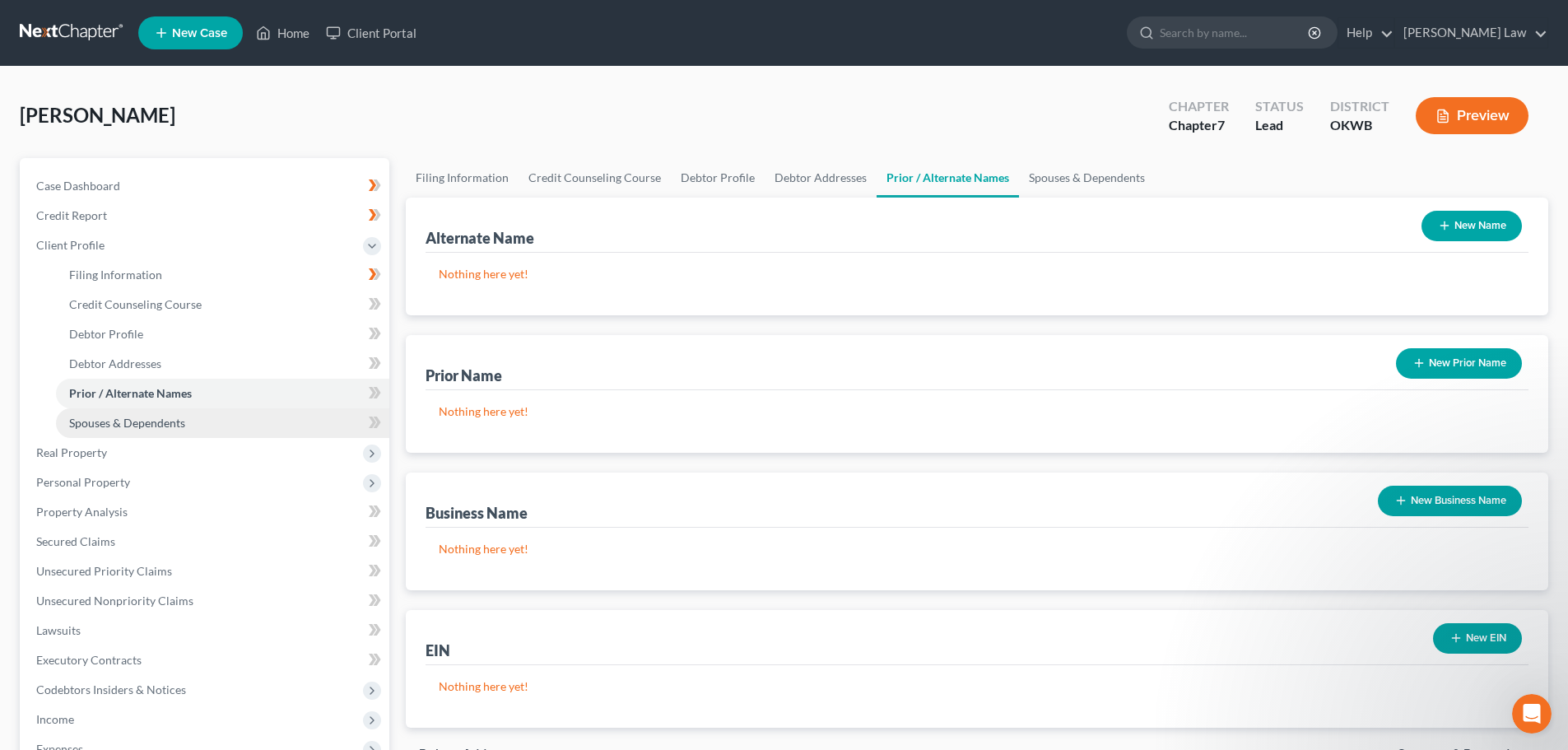
click at [142, 419] on span "Spouses & Dependents" at bounding box center [127, 423] width 116 height 14
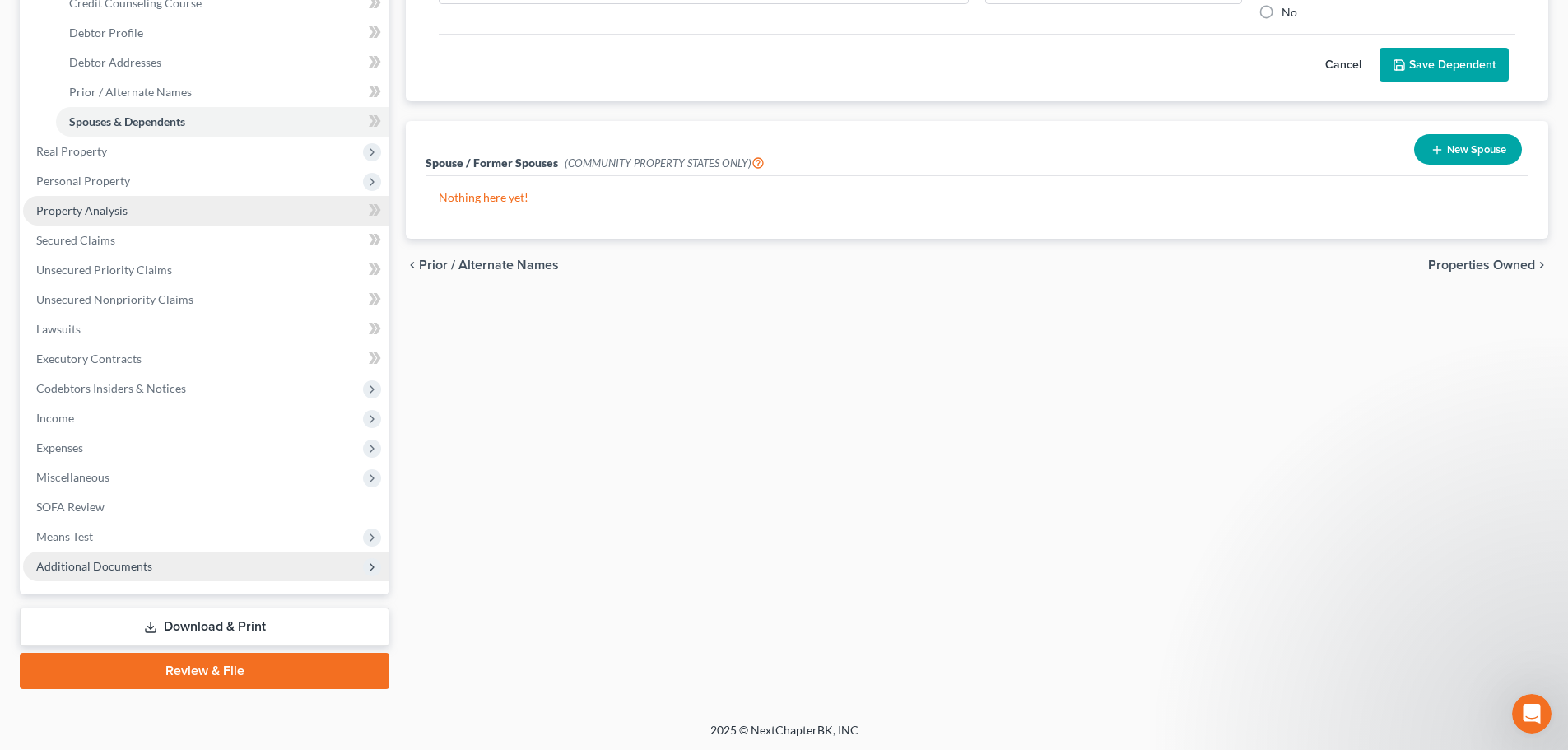
scroll to position [303, 0]
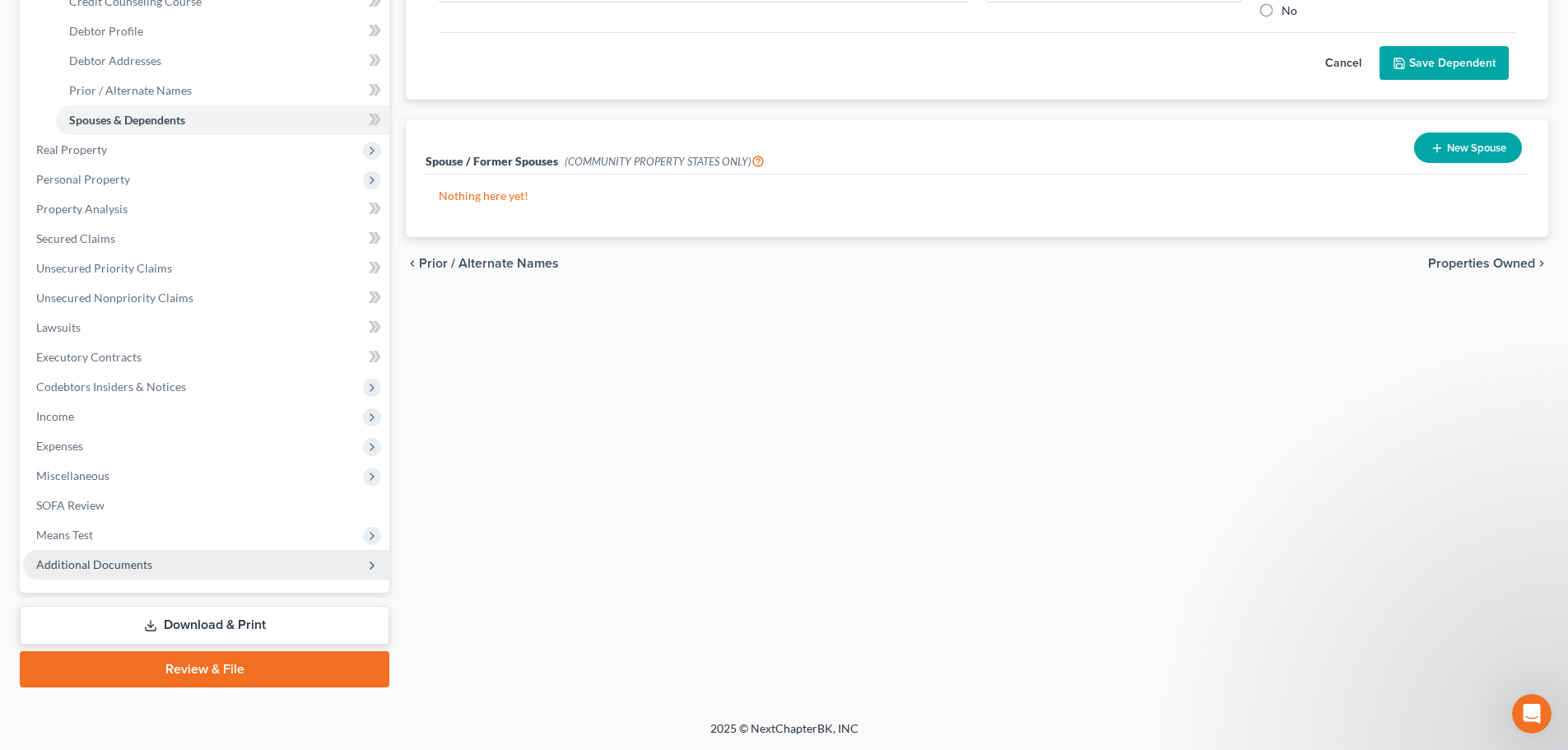
click at [81, 560] on span "Additional Documents" at bounding box center [94, 565] width 116 height 14
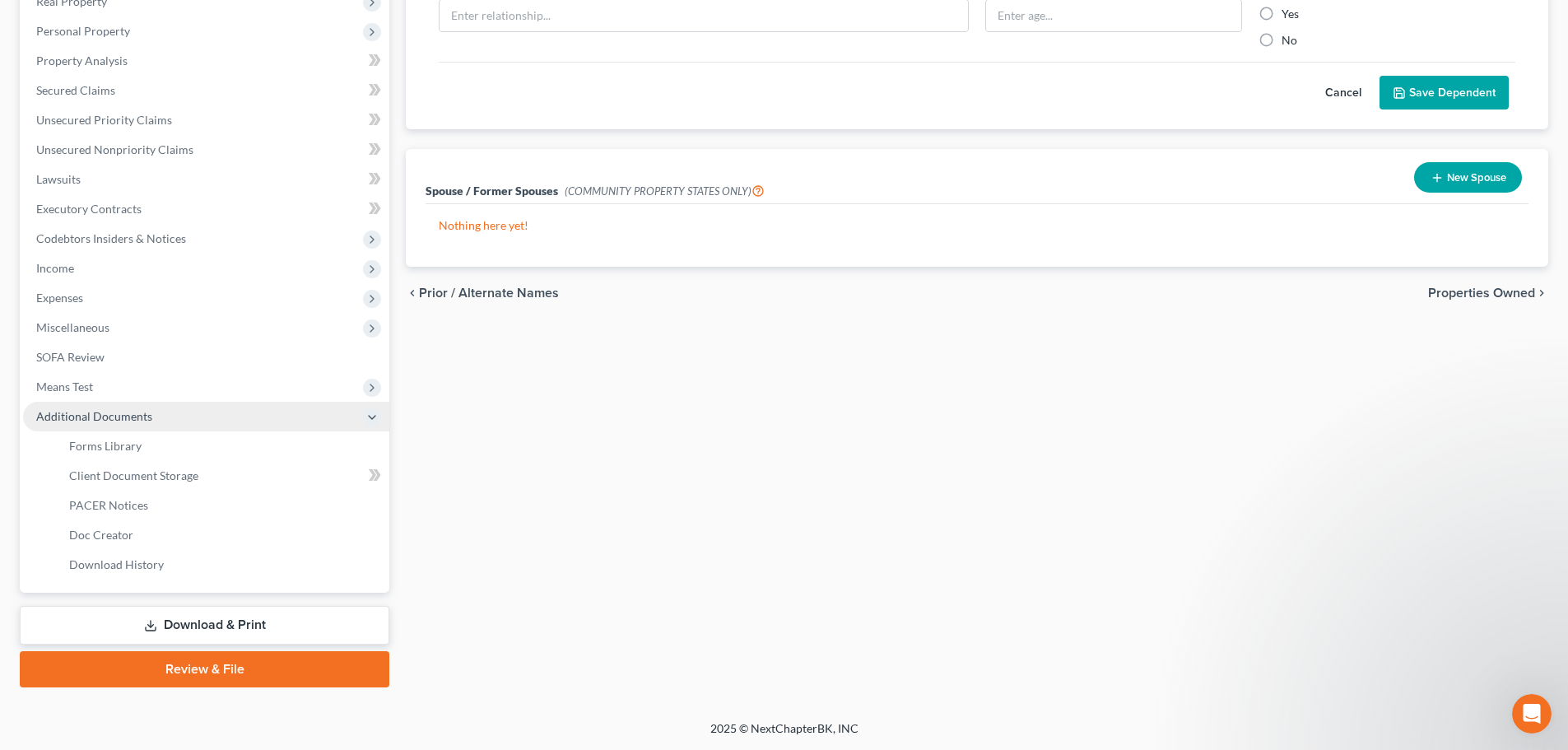
scroll to position [274, 0]
click at [113, 474] on span "Client Document Storage" at bounding box center [133, 475] width 129 height 14
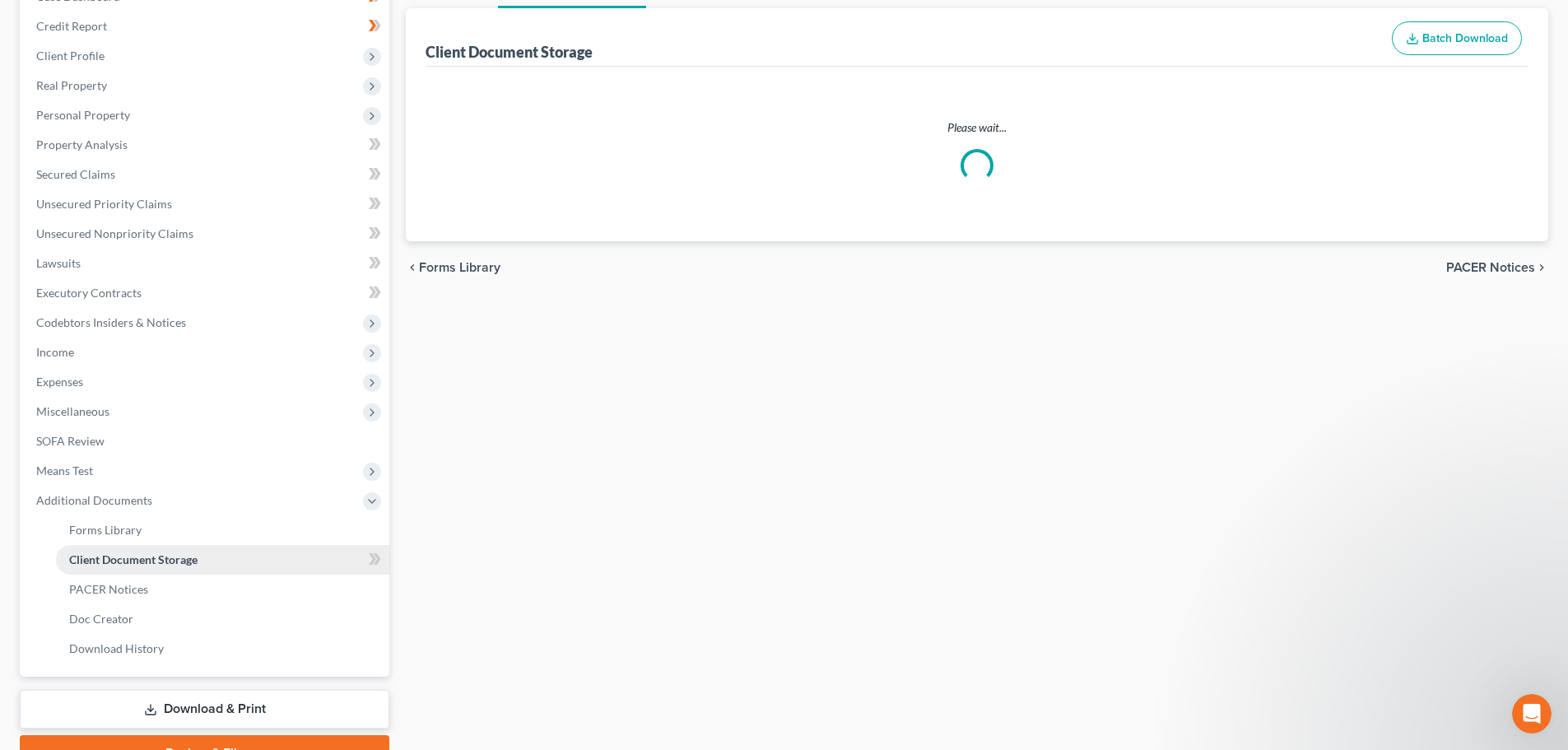
select select "6"
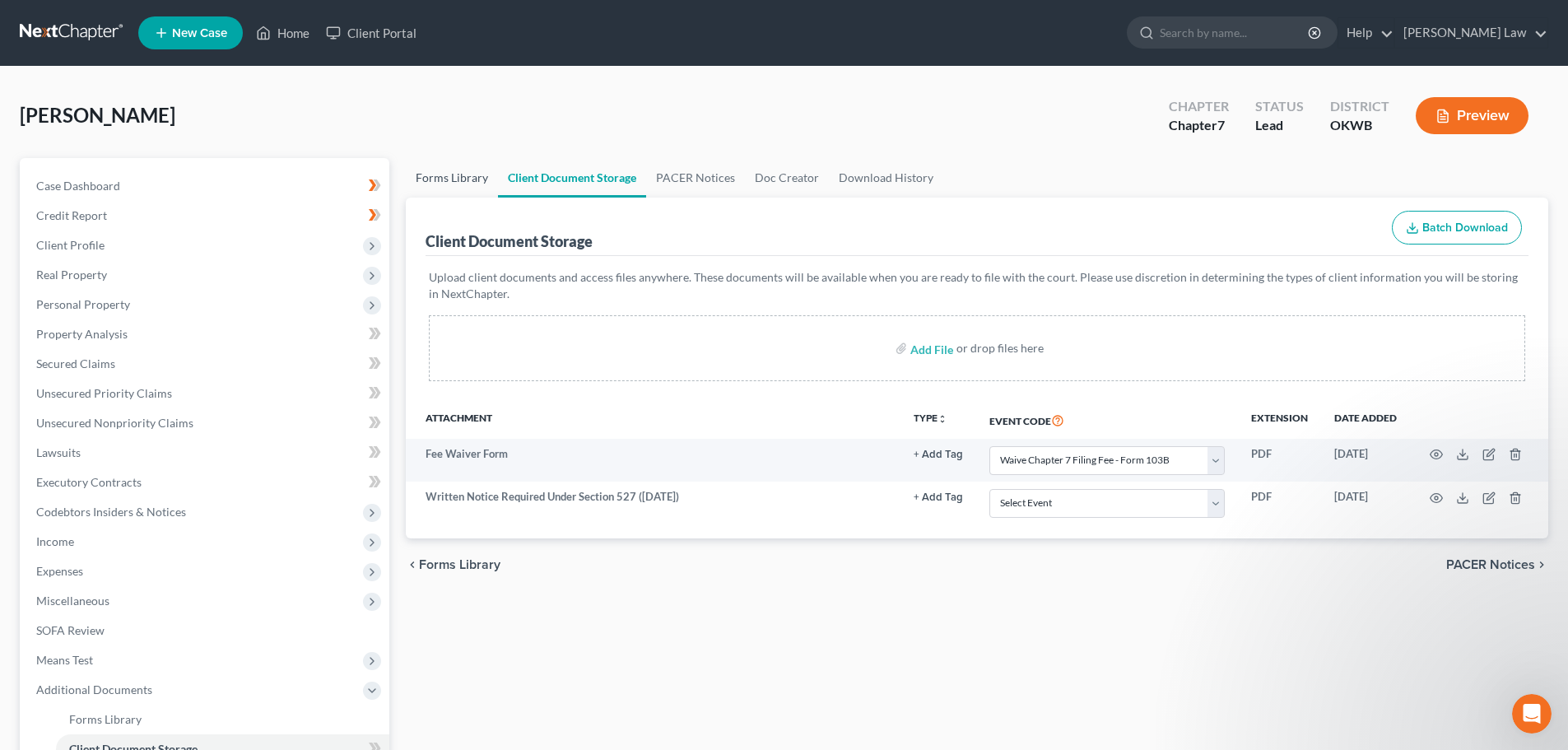
click at [447, 178] on link "Forms Library" at bounding box center [452, 178] width 92 height 40
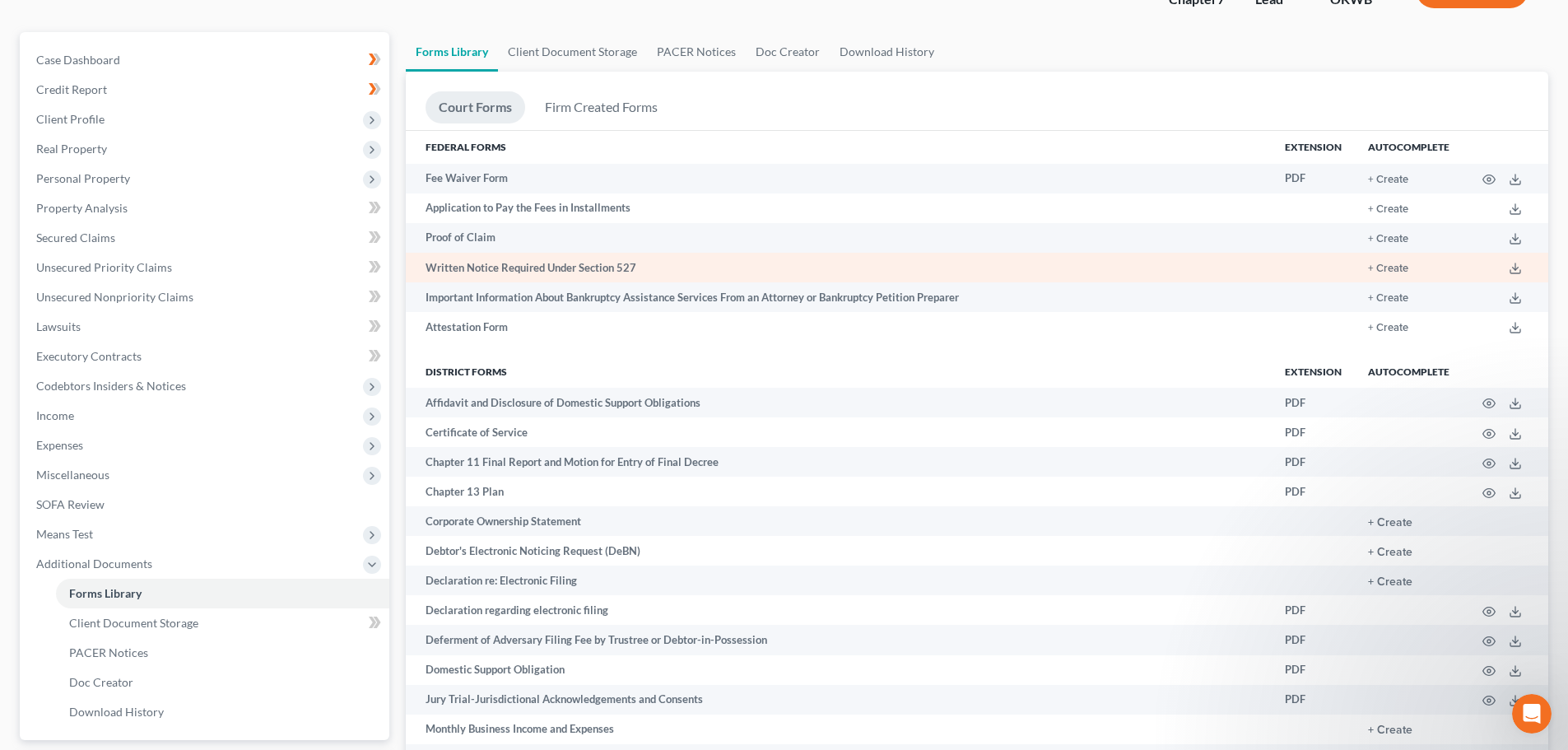
scroll to position [87, 0]
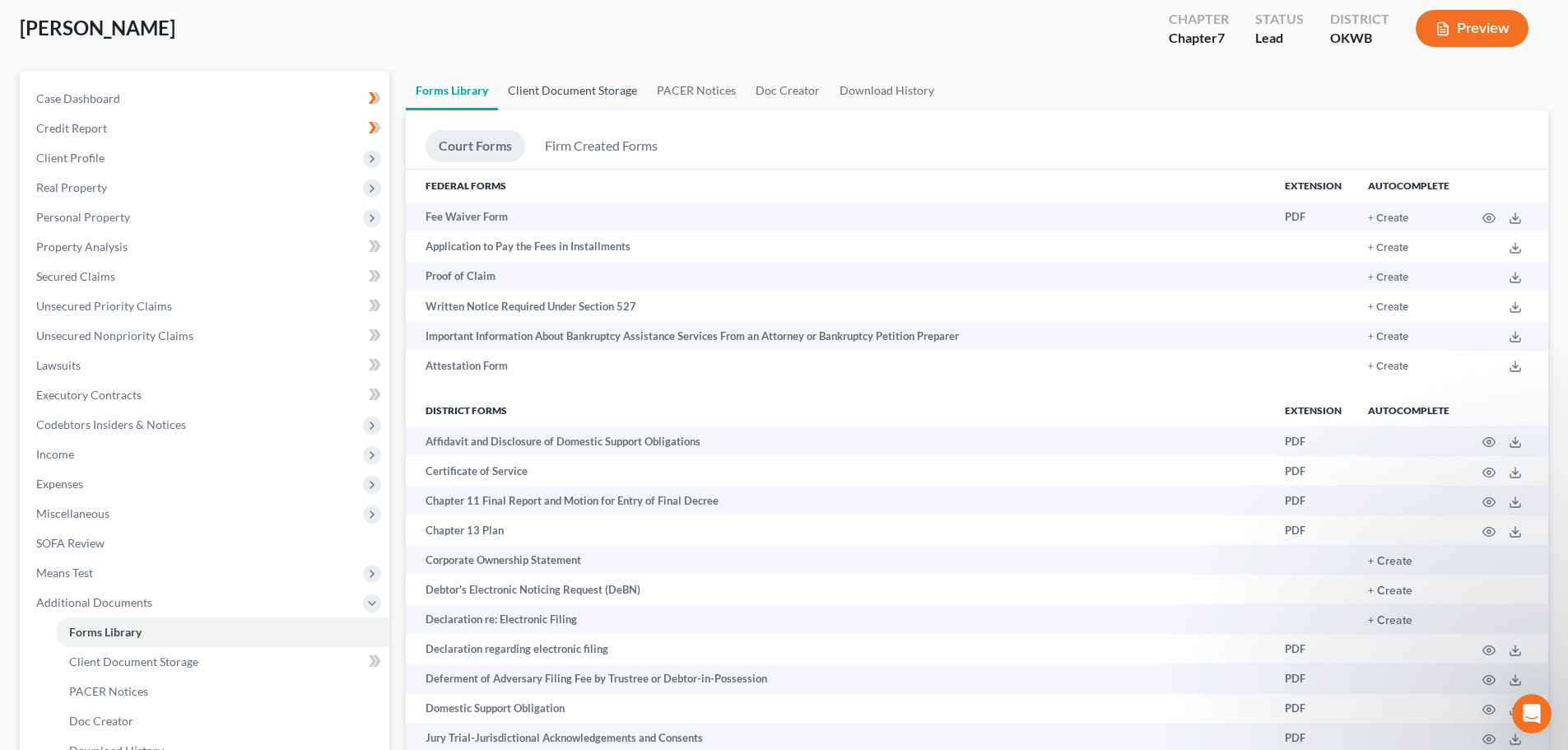
click at [573, 91] on link "Client Document Storage" at bounding box center [572, 91] width 149 height 40
select select "6"
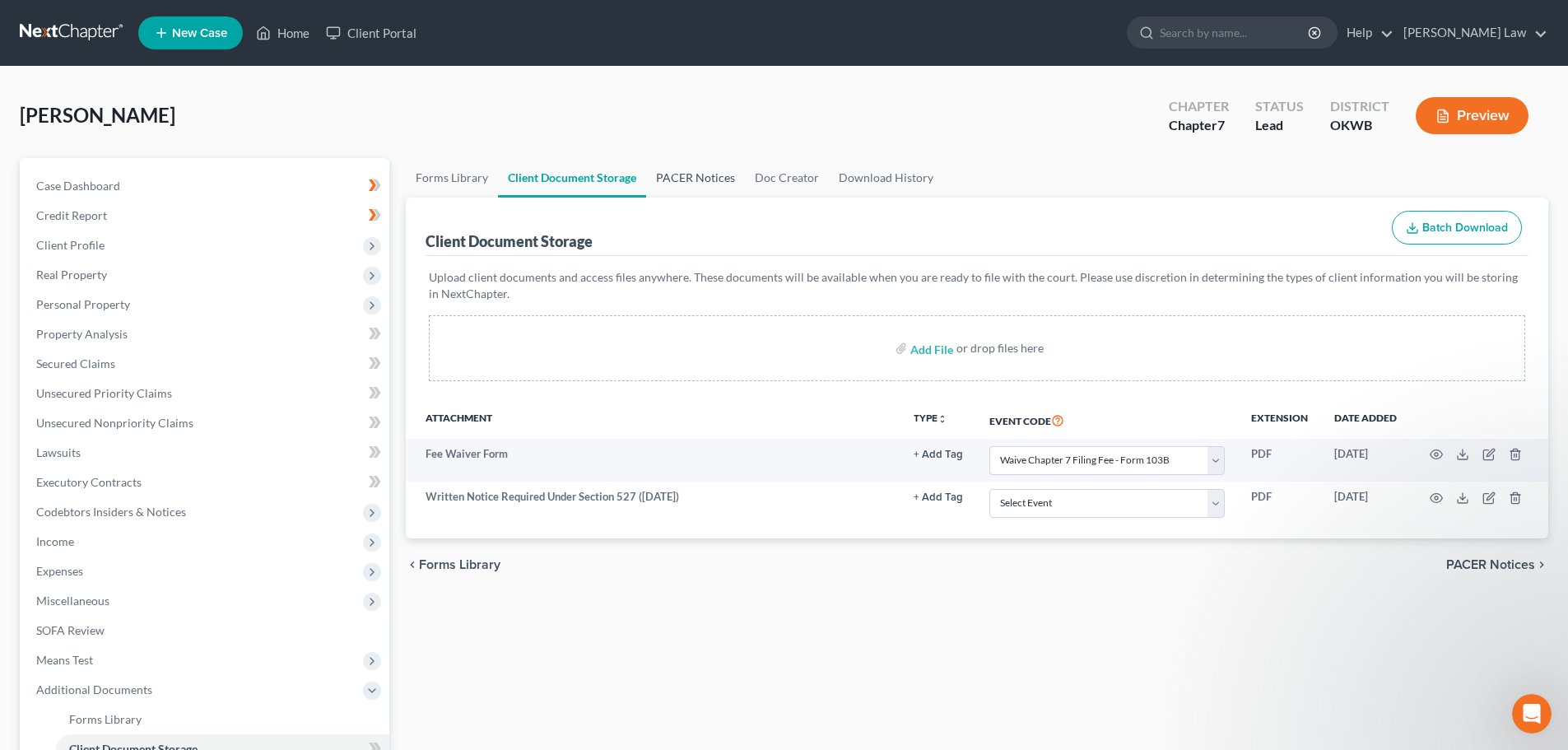
click at [701, 175] on link "PACER Notices" at bounding box center [695, 178] width 99 height 40
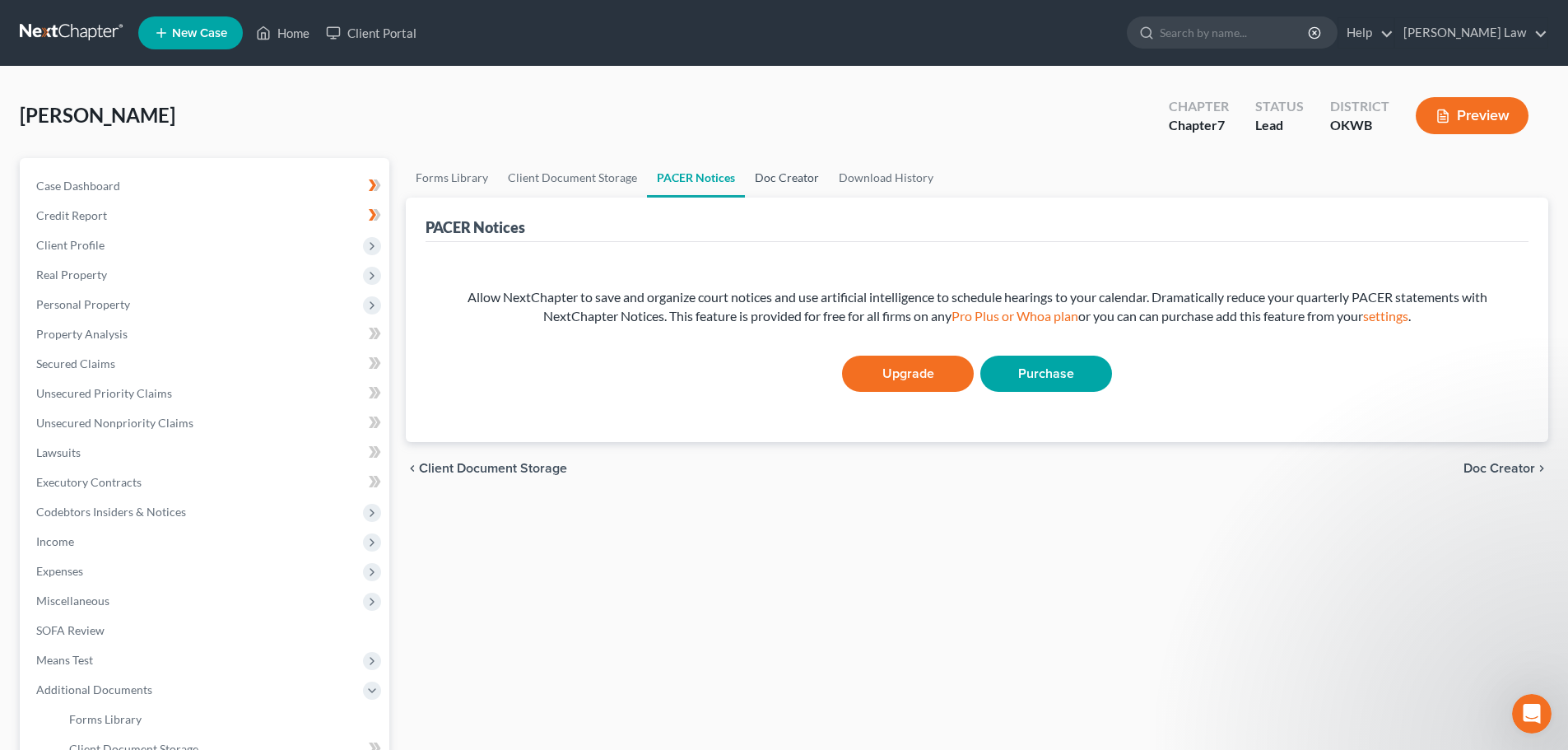
click at [782, 175] on link "Doc Creator" at bounding box center [786, 178] width 84 height 40
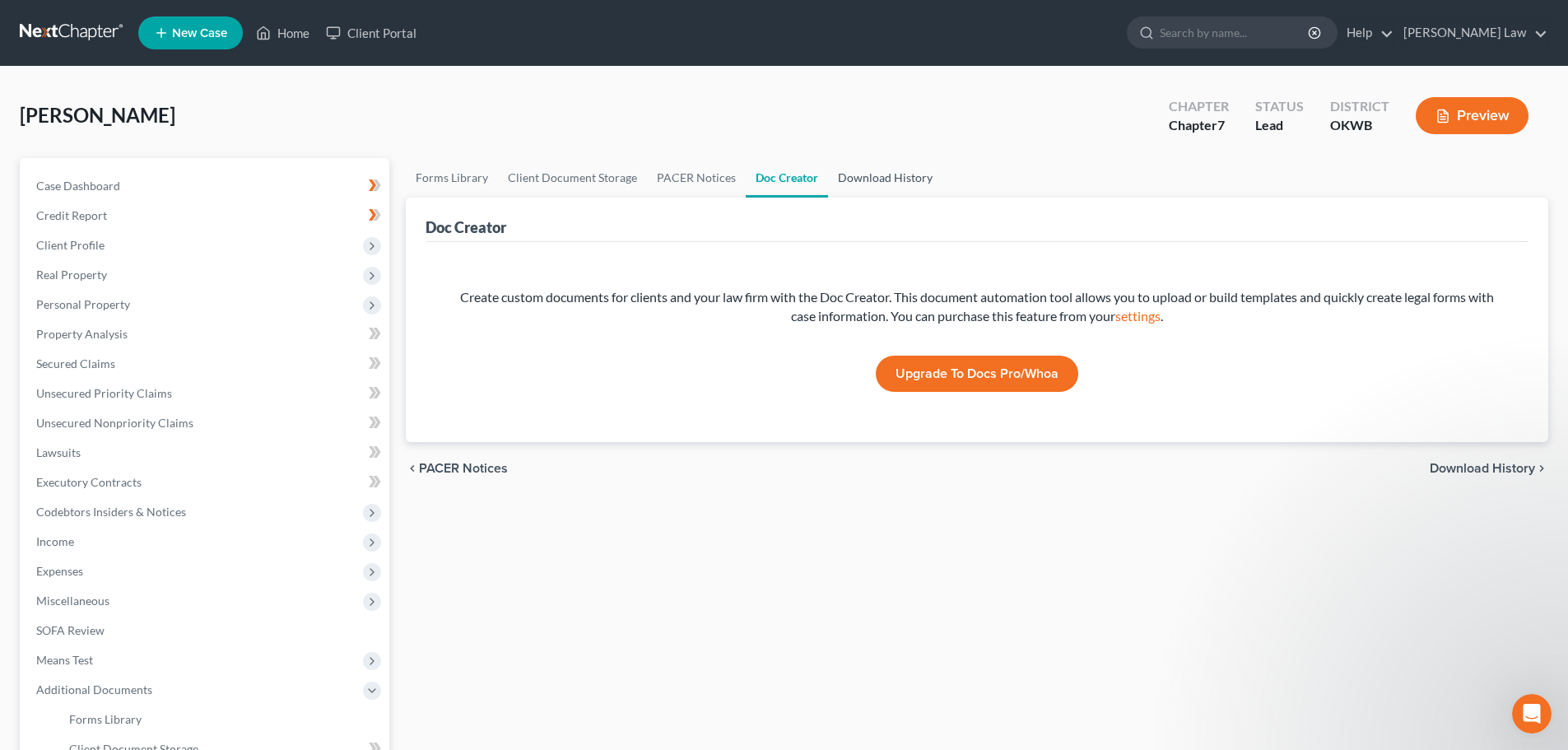
click at [864, 178] on link "Download History" at bounding box center [885, 178] width 114 height 40
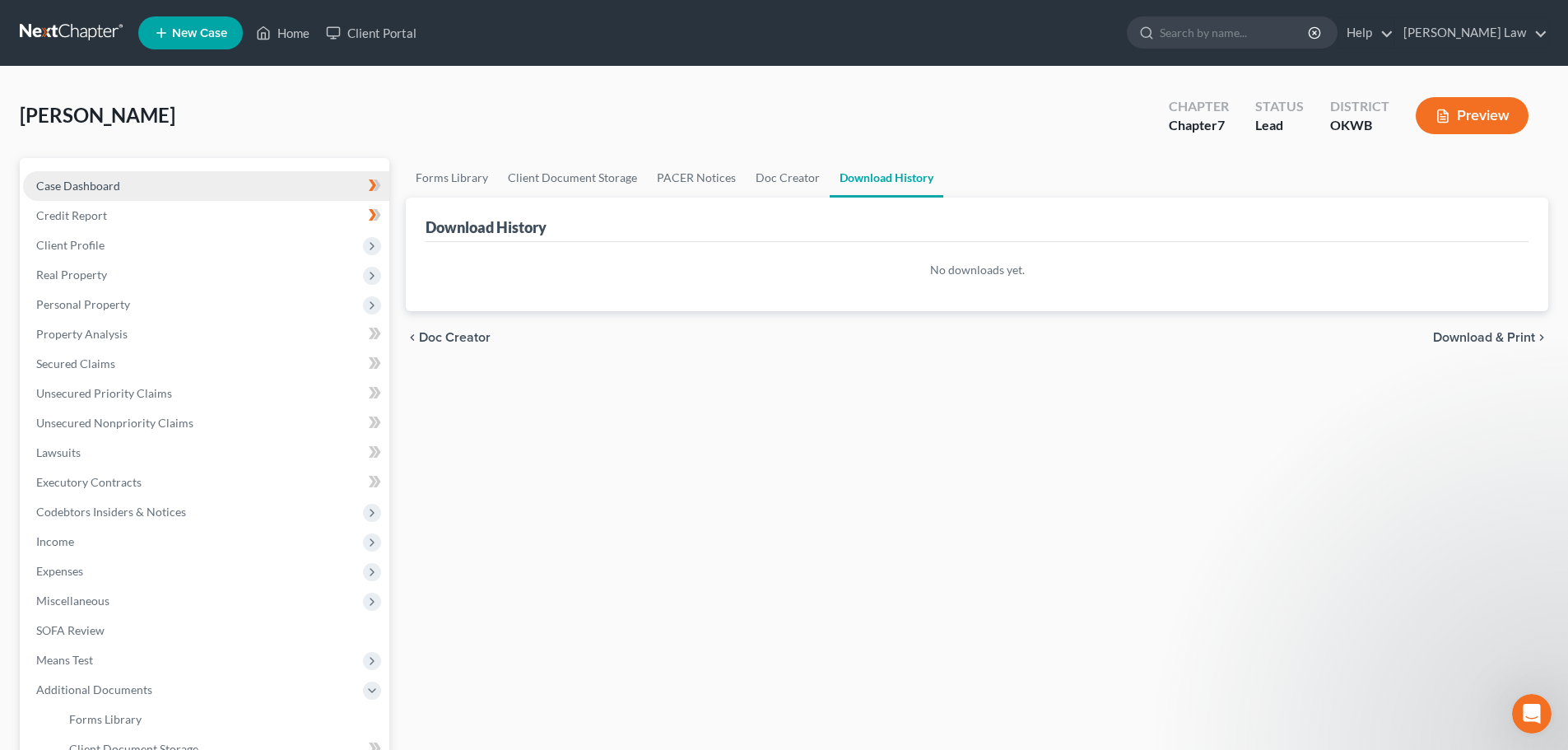
click at [77, 187] on span "Case Dashboard" at bounding box center [78, 185] width 84 height 14
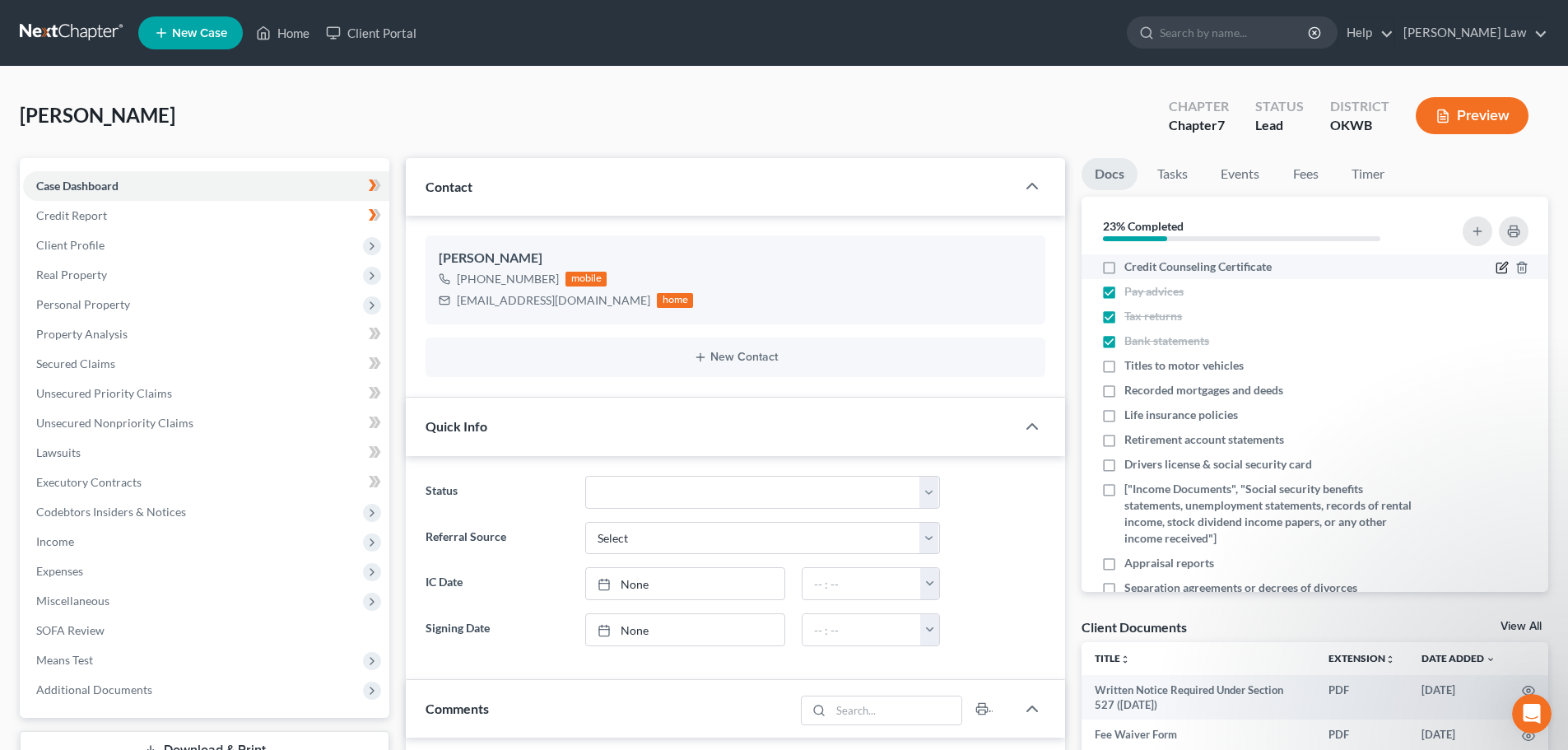
click at [1495, 267] on icon "button" at bounding box center [1501, 267] width 13 height 13
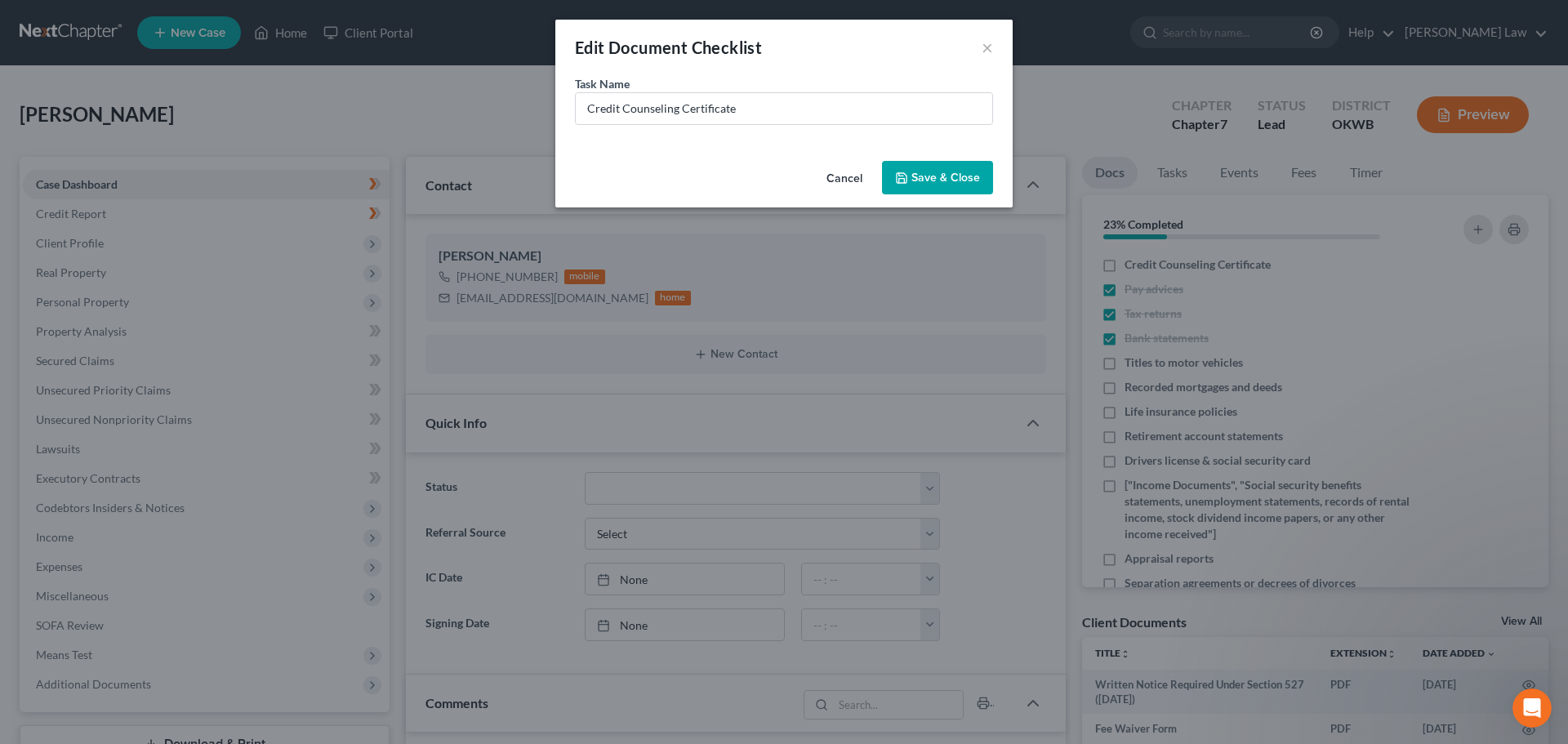
click at [837, 178] on button "Cancel" at bounding box center [845, 179] width 62 height 33
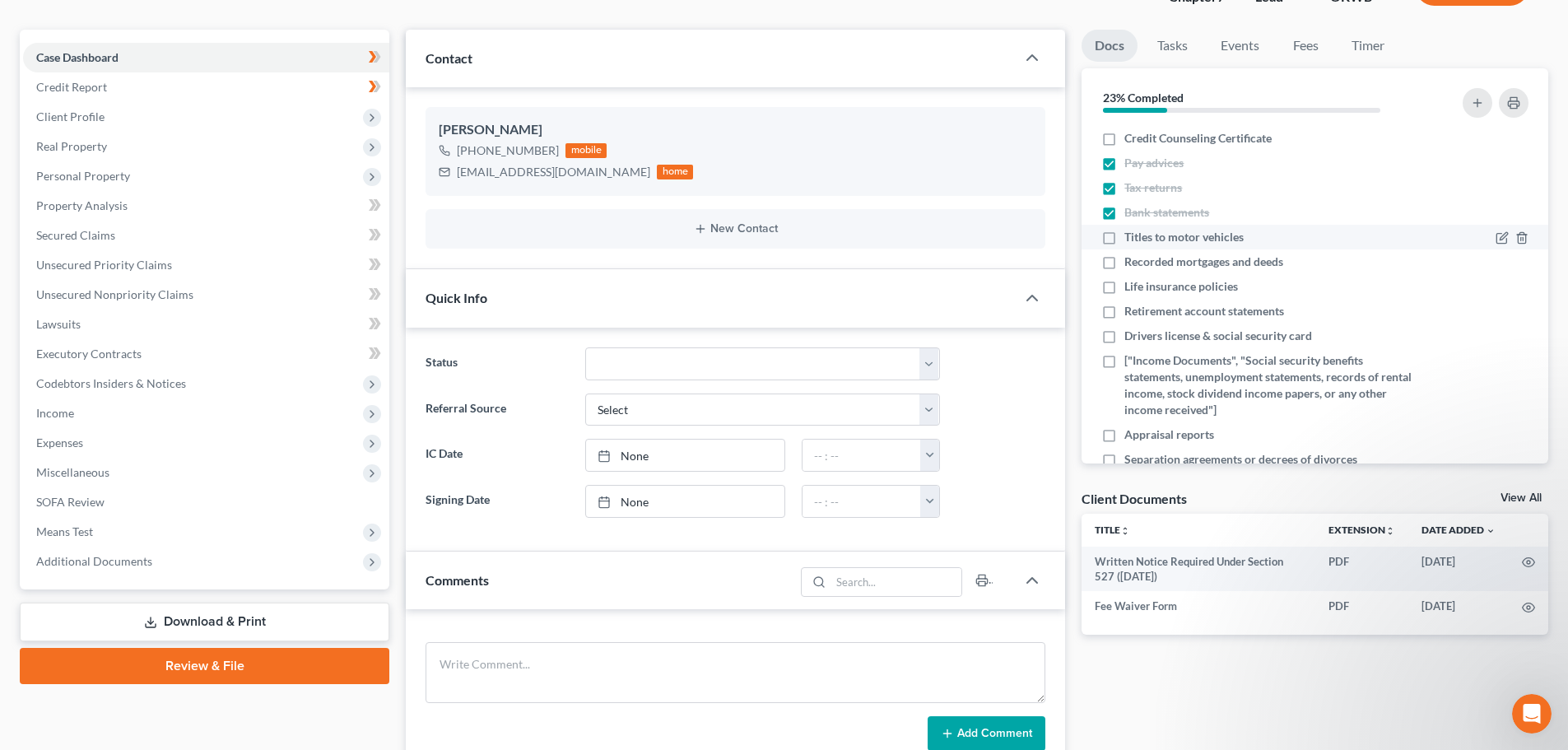
click at [1125, 236] on label "Titles to motor vehicles" at bounding box center [1184, 236] width 119 height 16
click at [1131, 236] on input "Titles to motor vehicles" at bounding box center [1136, 234] width 10 height 10
checkbox input "true"
click at [1125, 139] on label "Credit Counseling Certificate" at bounding box center [1198, 138] width 147 height 16
click at [1131, 139] on input "Credit Counseling Certificate" at bounding box center [1136, 135] width 10 height 10
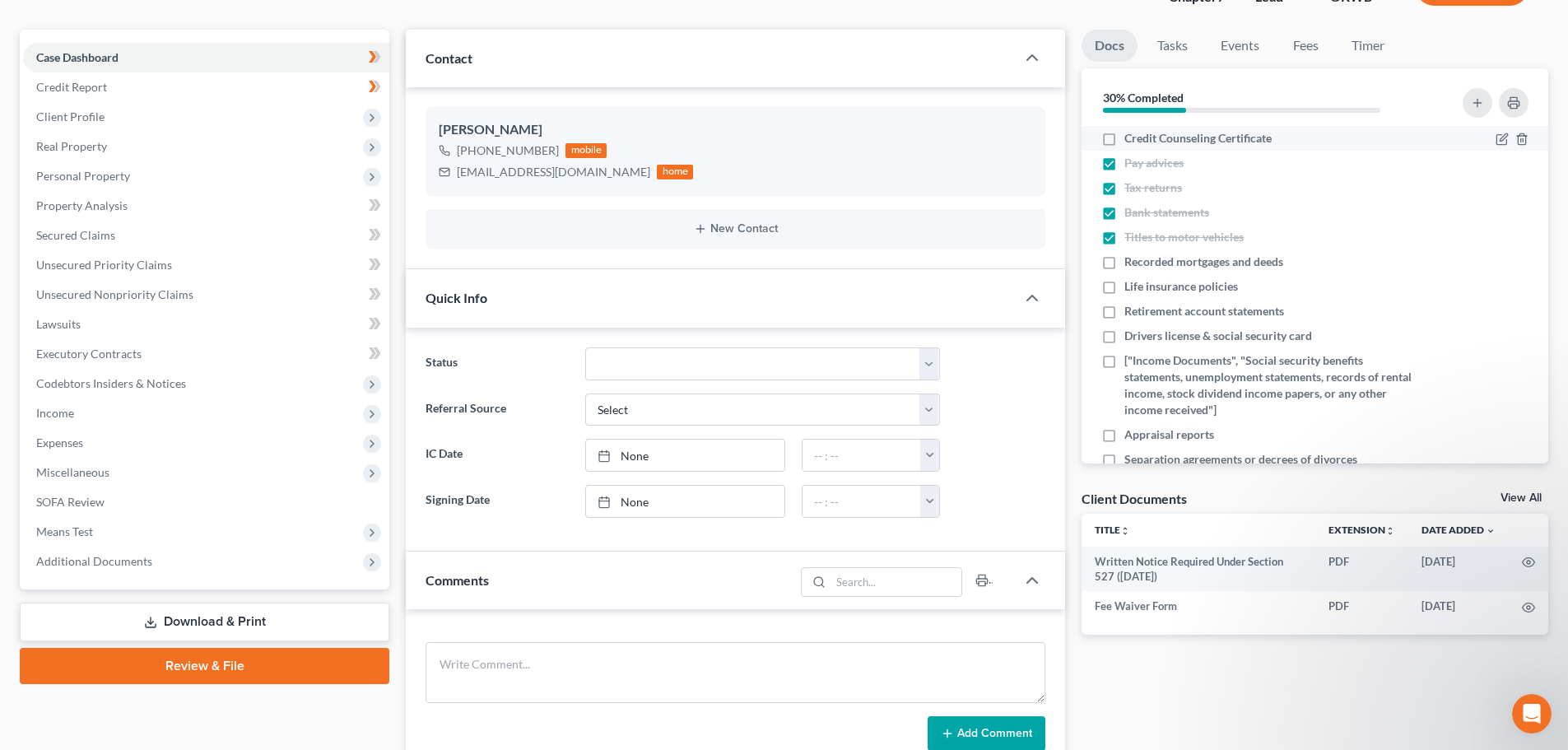
checkbox input "true"
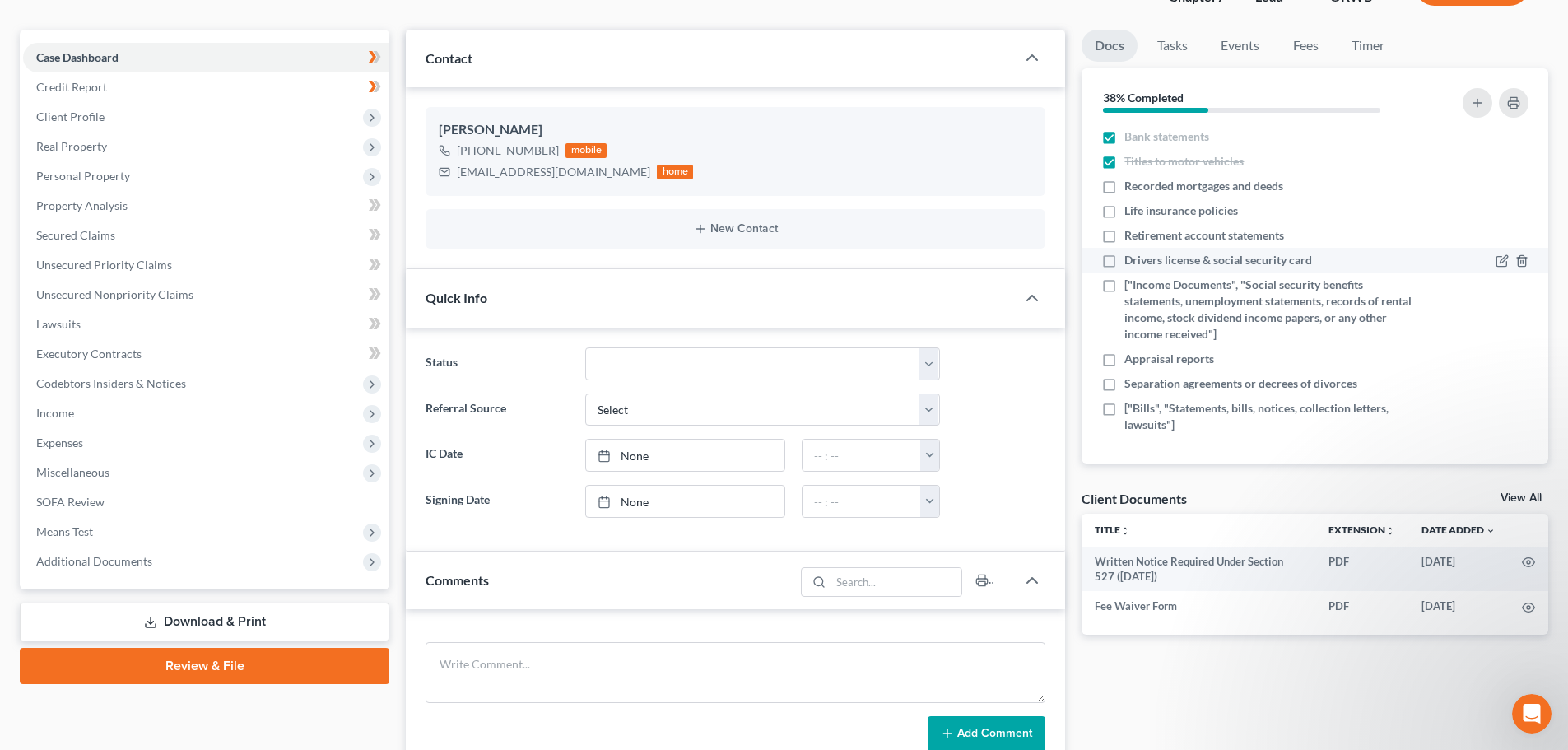
click at [1125, 259] on label "Drivers license & social security card" at bounding box center [1218, 260] width 188 height 16
click at [1131, 259] on input "Drivers license & social security card" at bounding box center [1136, 257] width 10 height 10
checkbox input "true"
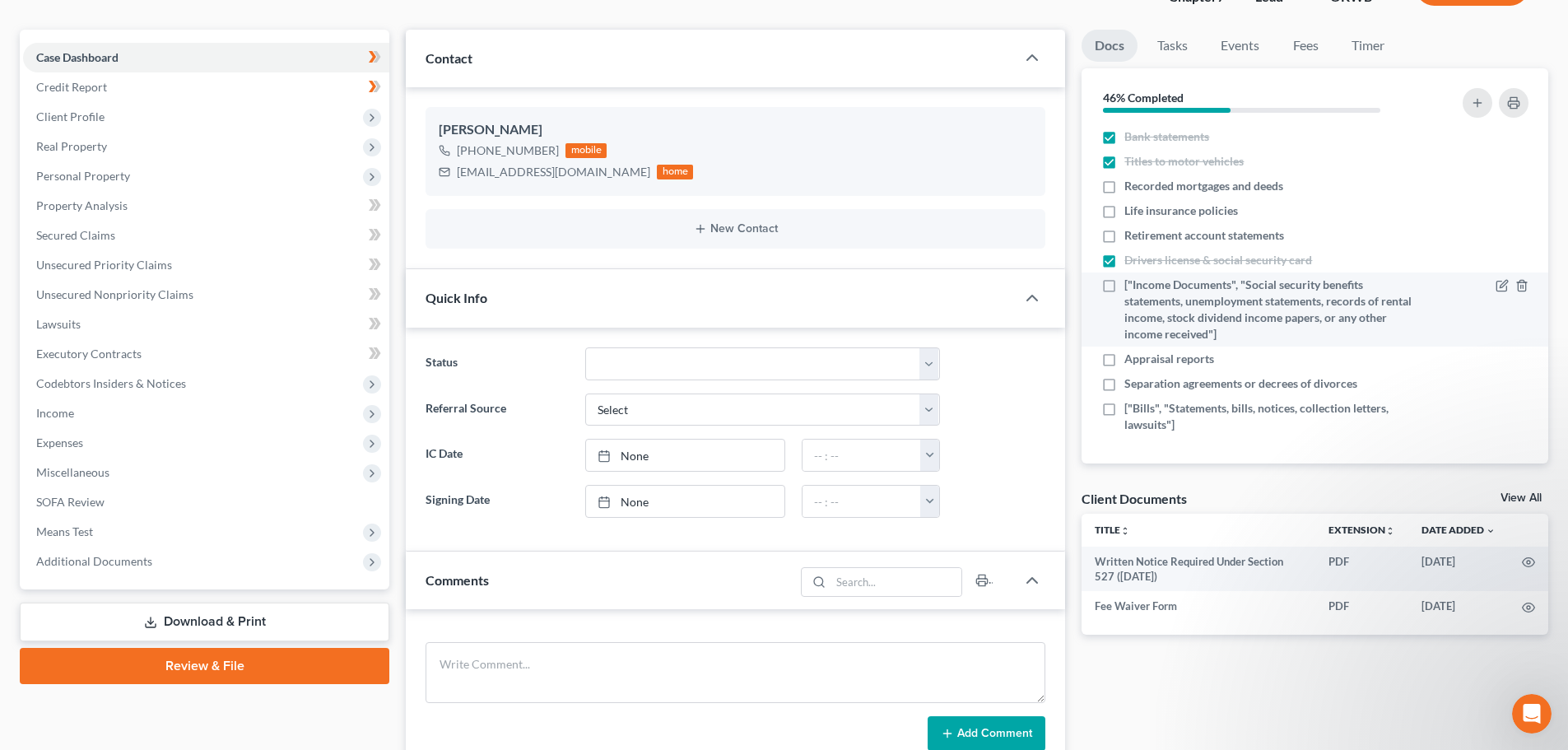
click at [1125, 284] on label "["Income Documents", "Social security benefits statements, unemployment stateme…" at bounding box center [1271, 309] width 293 height 66
click at [1131, 284] on input "["Income Documents", "Social security benefits statements, unemployment stateme…" at bounding box center [1136, 281] width 10 height 10
checkbox input "true"
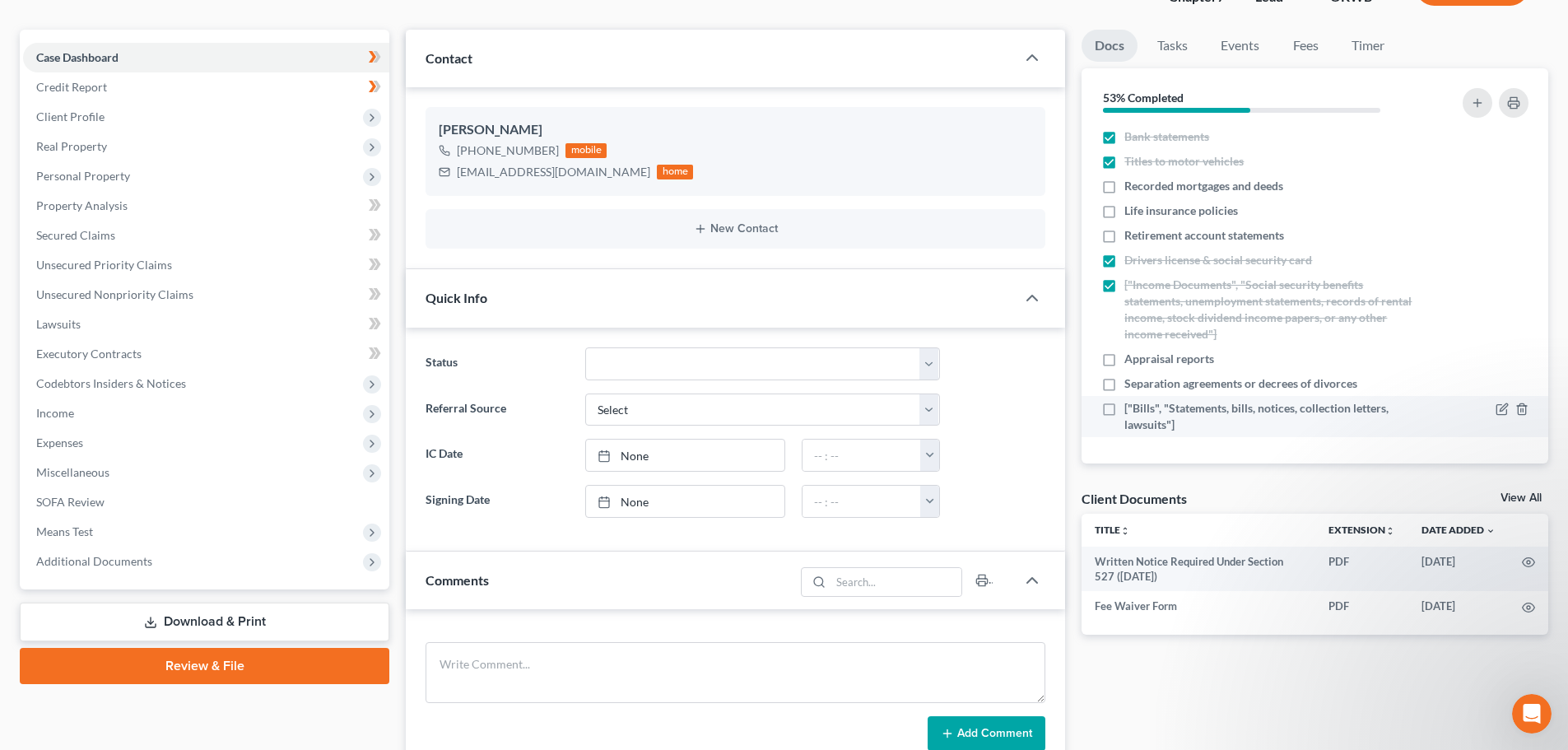
click at [1125, 410] on label "["Bills", "Statements, bills, notices, collection letters, lawsuits"]" at bounding box center [1271, 417] width 293 height 33
click at [1131, 410] on input "["Bills", "Statements, bills, notices, collection letters, lawsuits"]" at bounding box center [1136, 405] width 10 height 10
checkbox input "true"
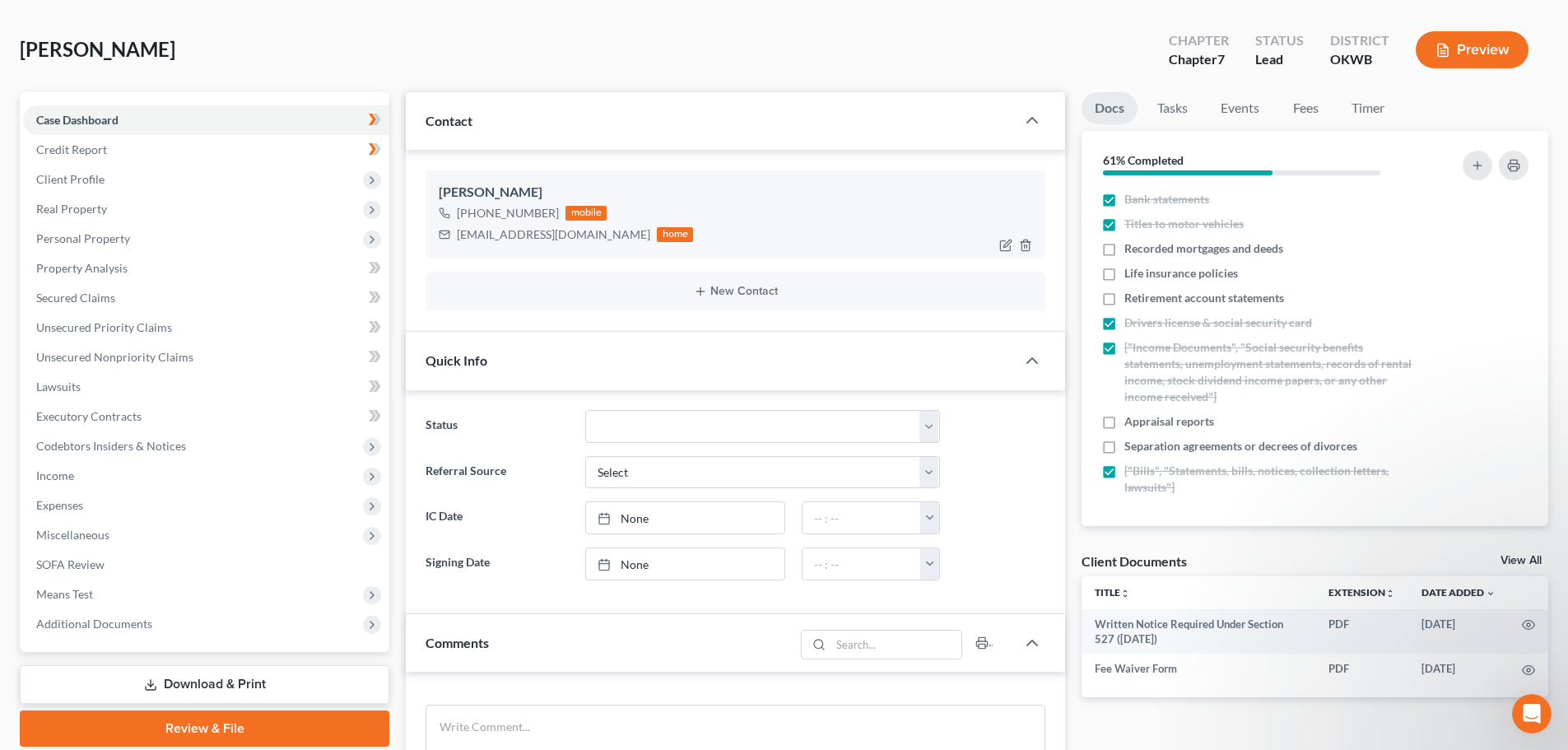
scroll to position [0, 0]
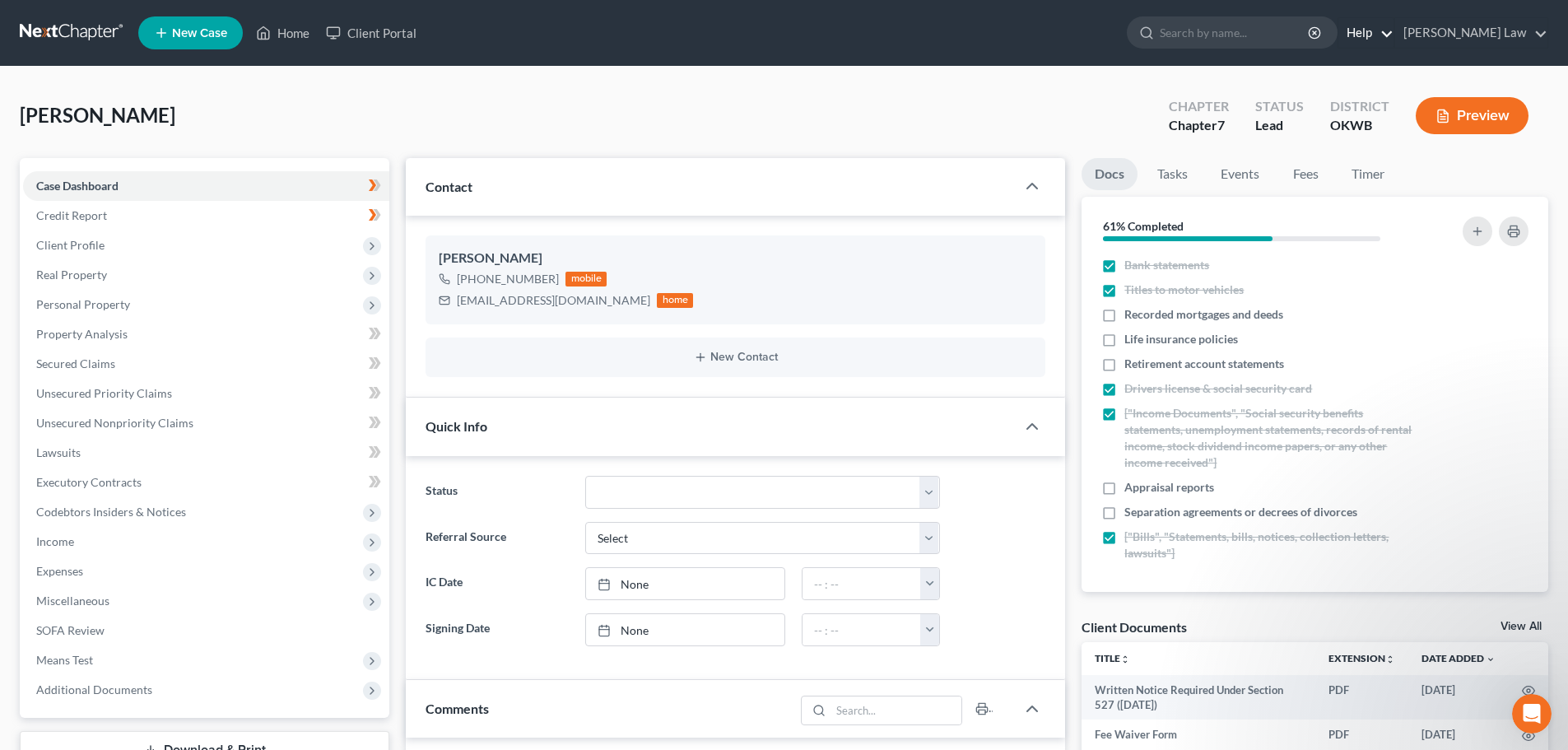
click at [1393, 31] on link "Help" at bounding box center [1366, 33] width 55 height 29
click at [1391, 125] on link "Training Videos" at bounding box center [1327, 123] width 131 height 28
click at [1393, 31] on link "Help" at bounding box center [1366, 33] width 55 height 29
click at [1385, 64] on link "Help Center" at bounding box center [1327, 68] width 131 height 28
click at [74, 686] on span "Additional Documents" at bounding box center [94, 689] width 116 height 14
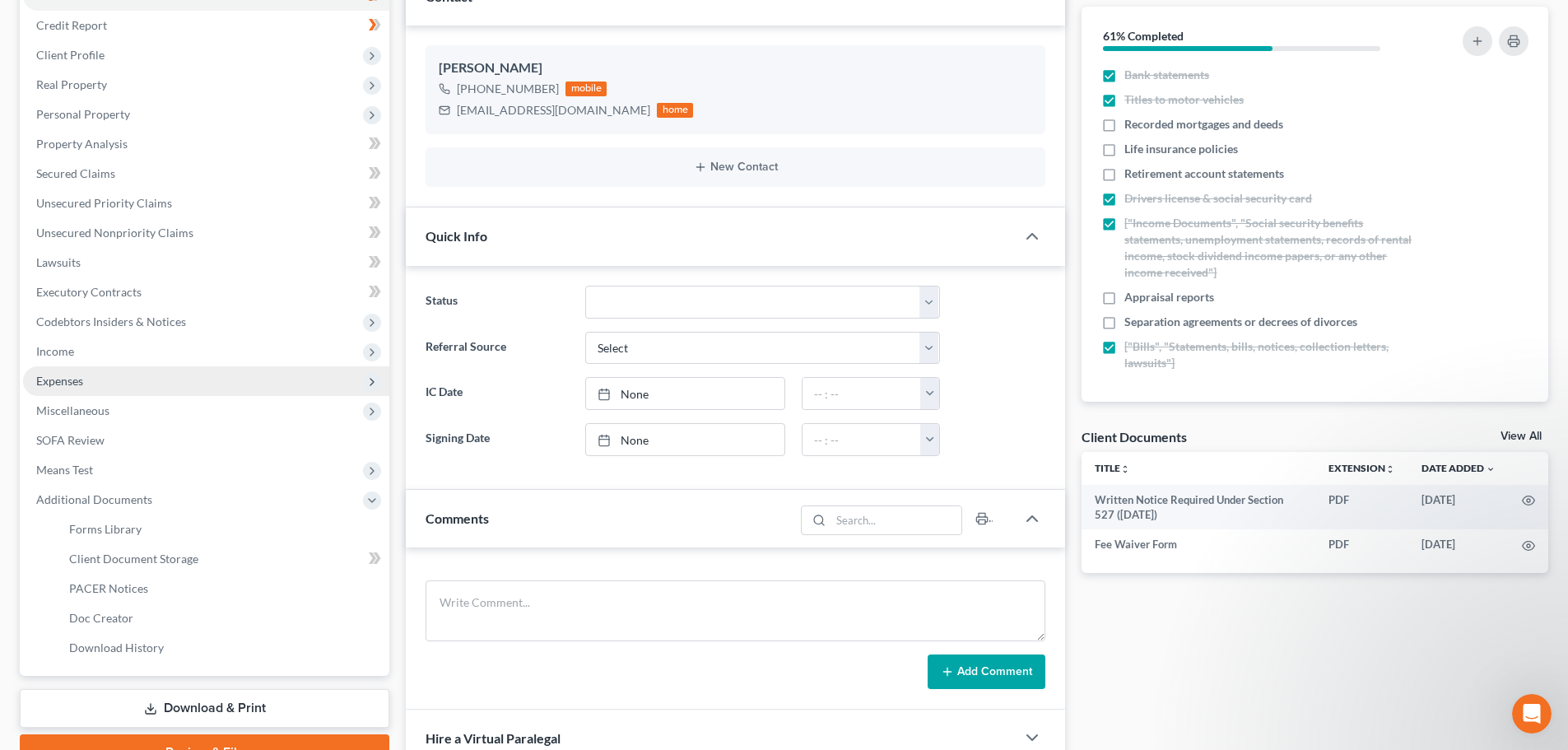
scroll to position [247, 0]
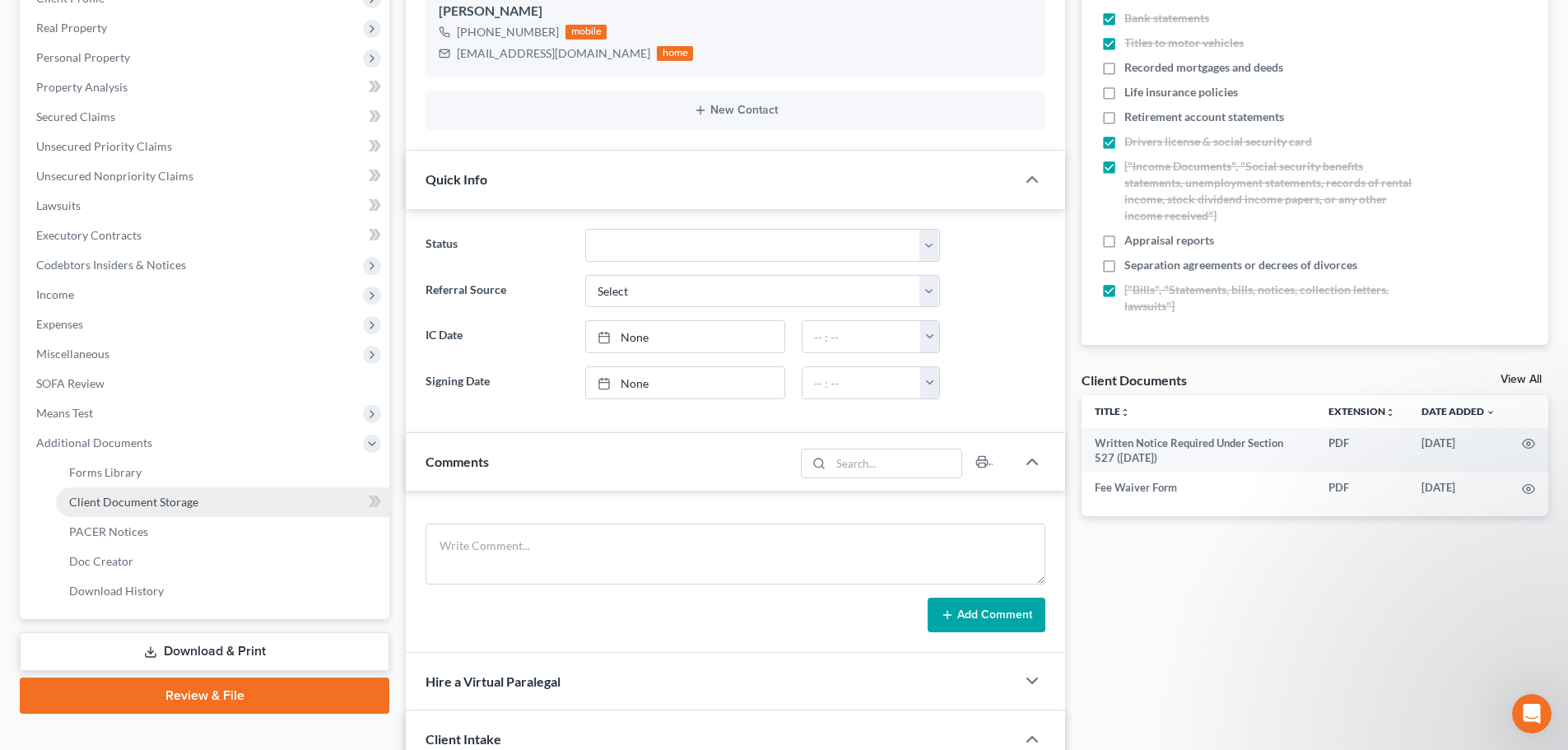
click at [108, 498] on span "Client Document Storage" at bounding box center [133, 501] width 129 height 14
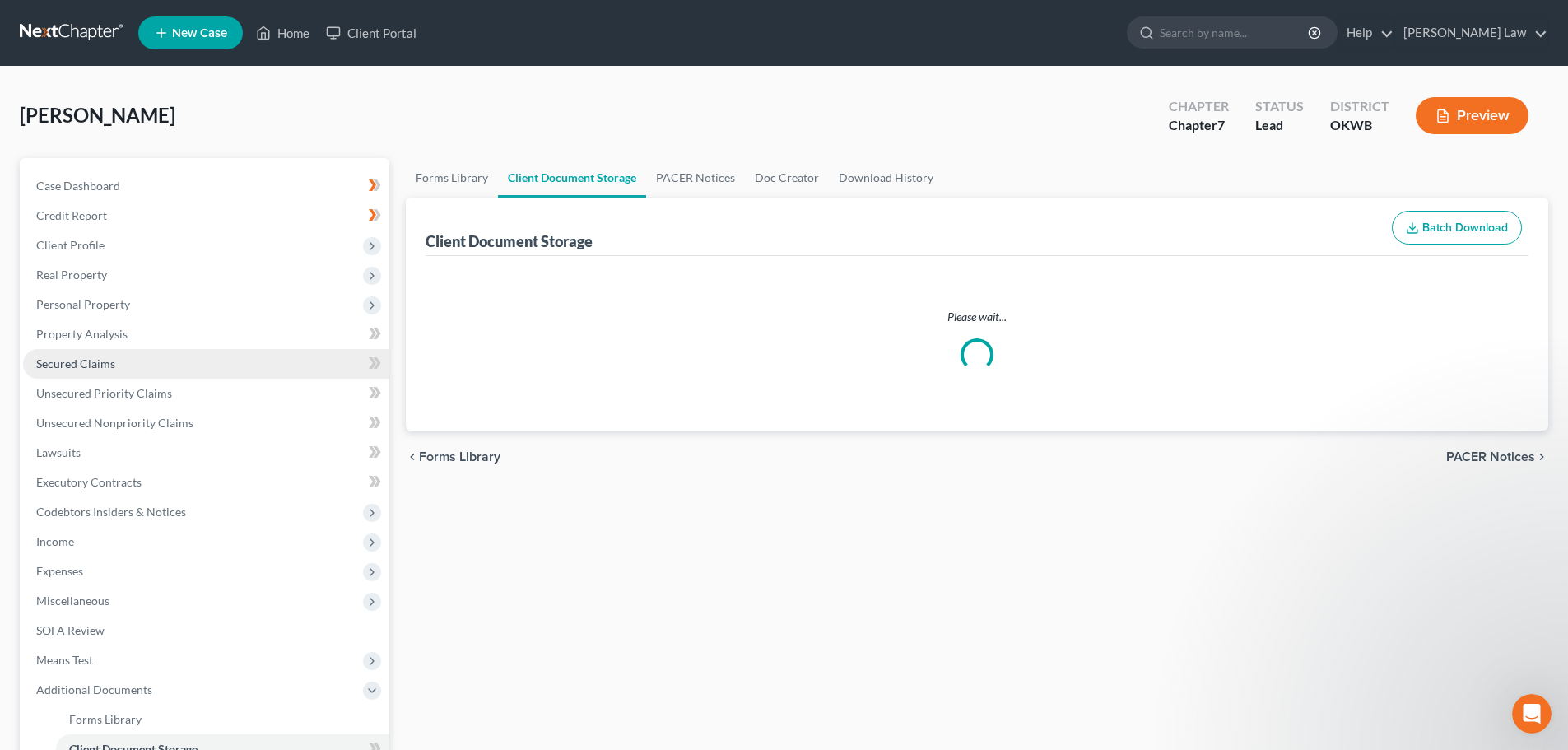
select select "6"
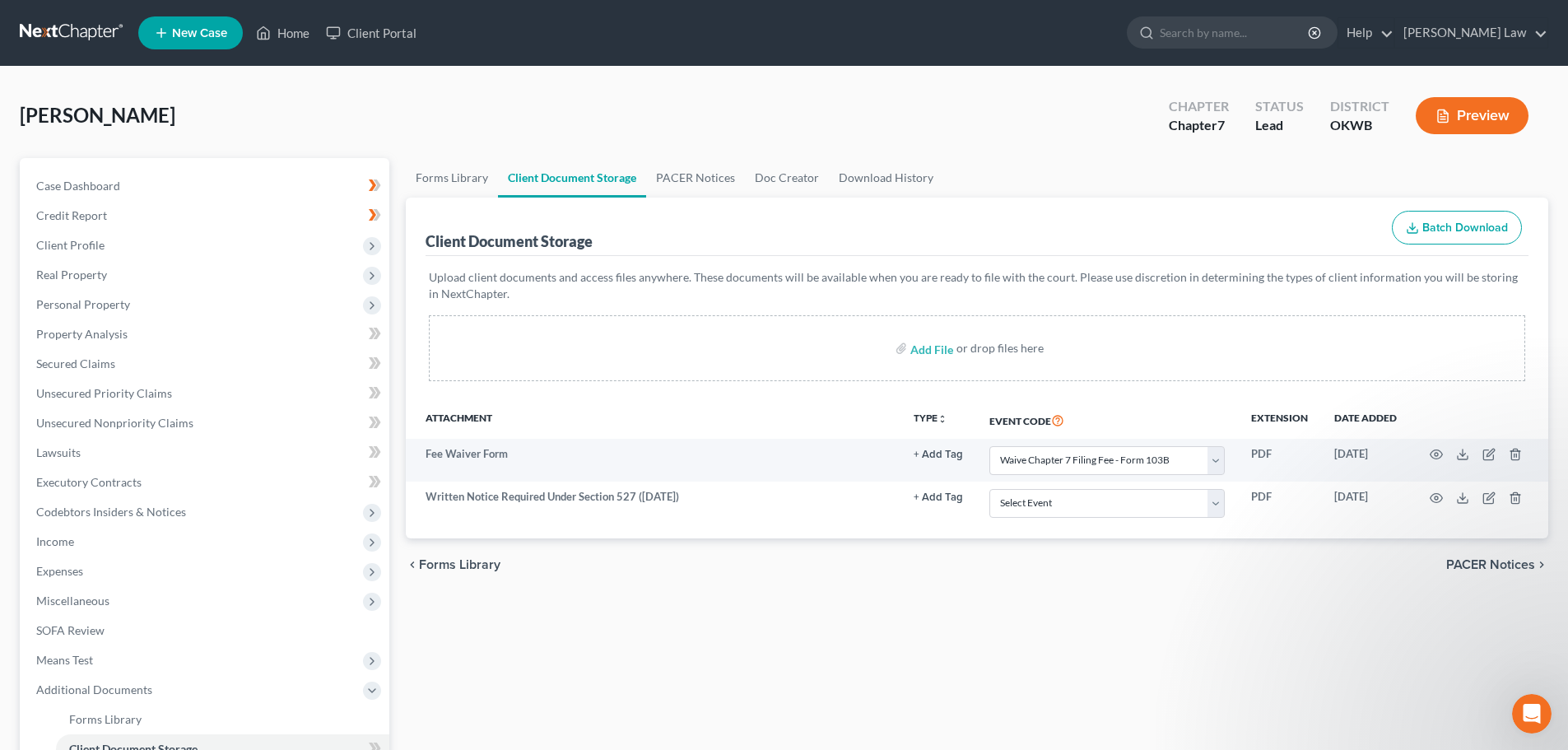
select select "6"
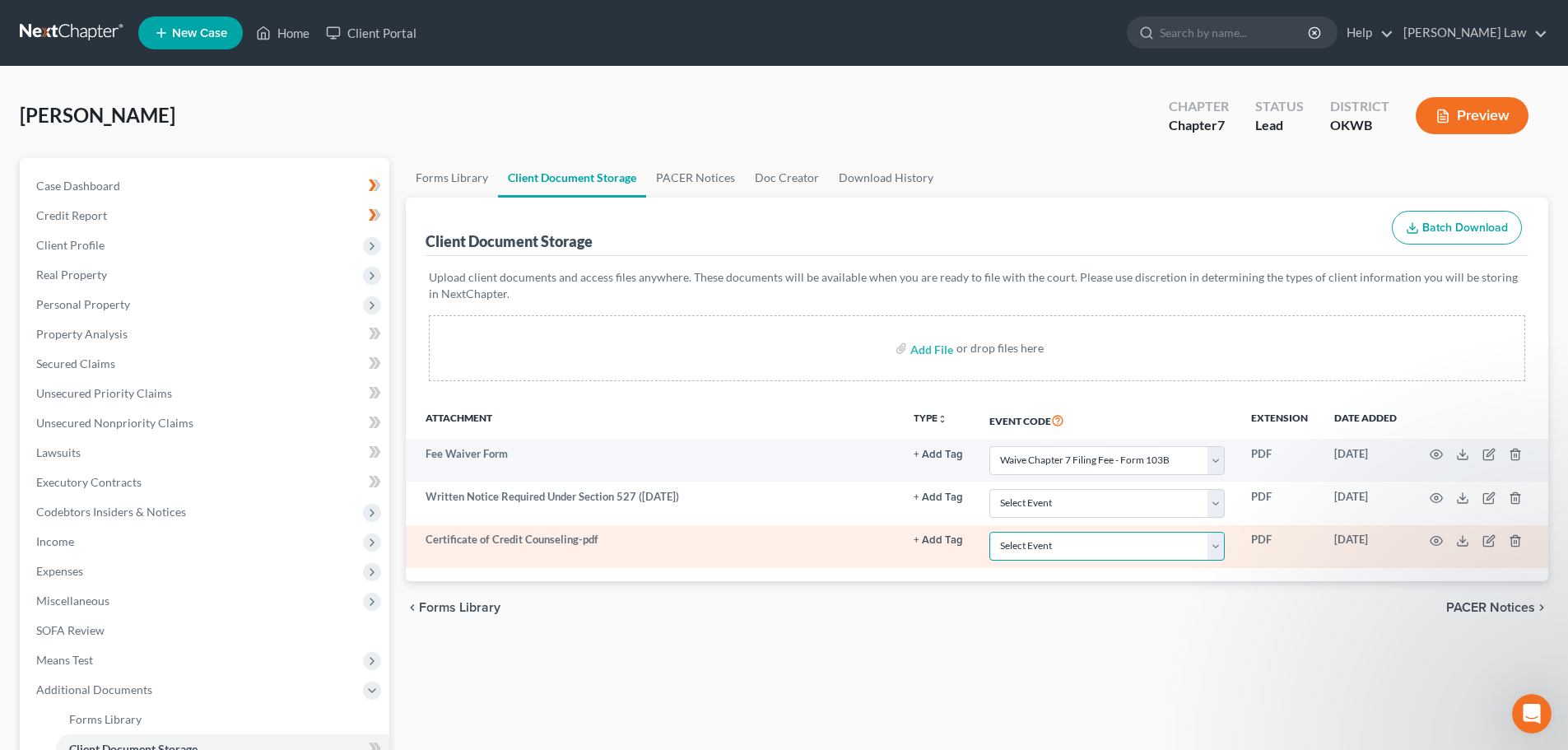
click at [1216, 546] on select "Select Event Certificate of Credit Counseling (Debtor) Certificate of Credit Co…" at bounding box center [1107, 546] width 236 height 29
select select "0"
click at [990, 532] on select "Select Event Certificate of Credit Counseling (Debtor) Certificate of Credit Co…" at bounding box center [1107, 546] width 236 height 29
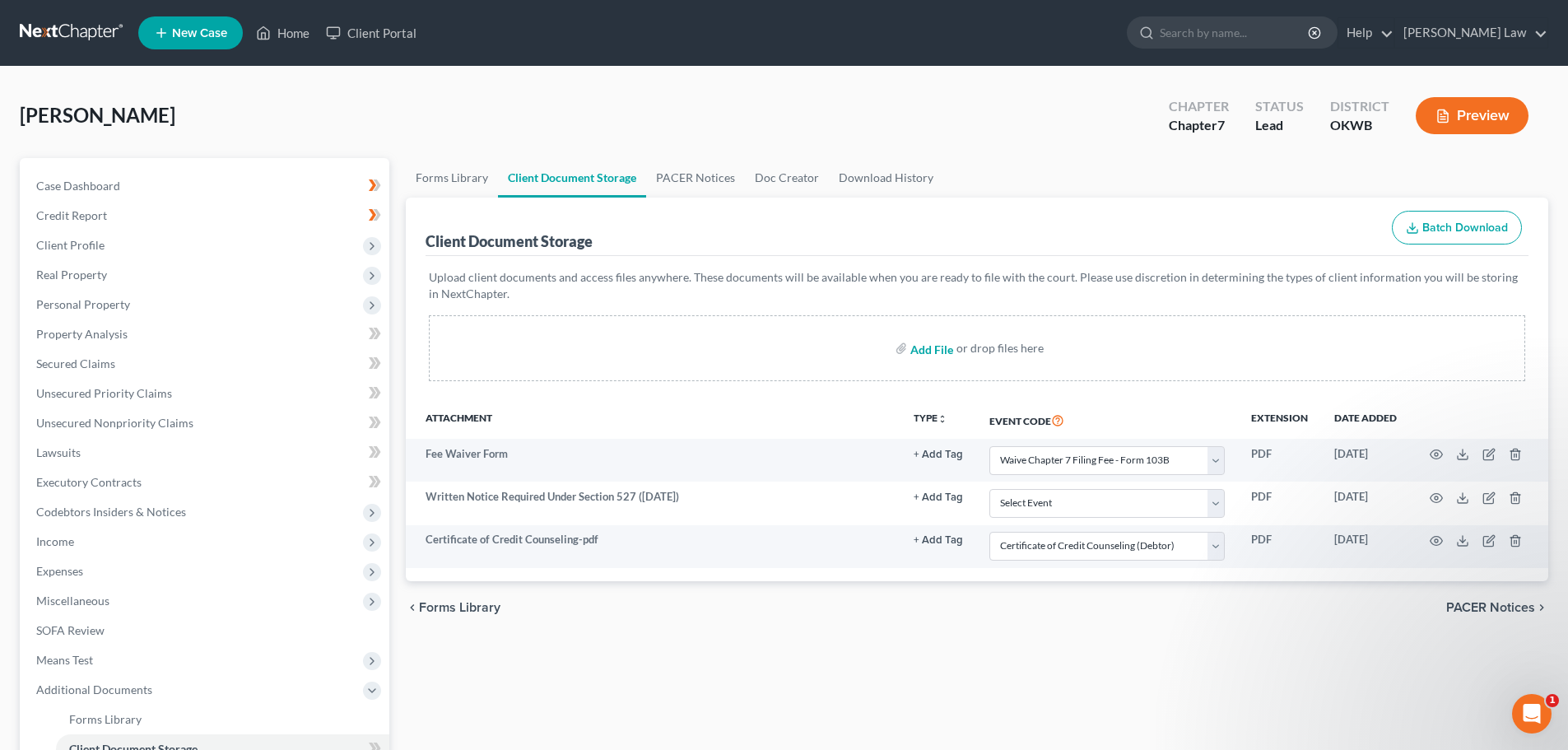
select select "6"
select select "0"
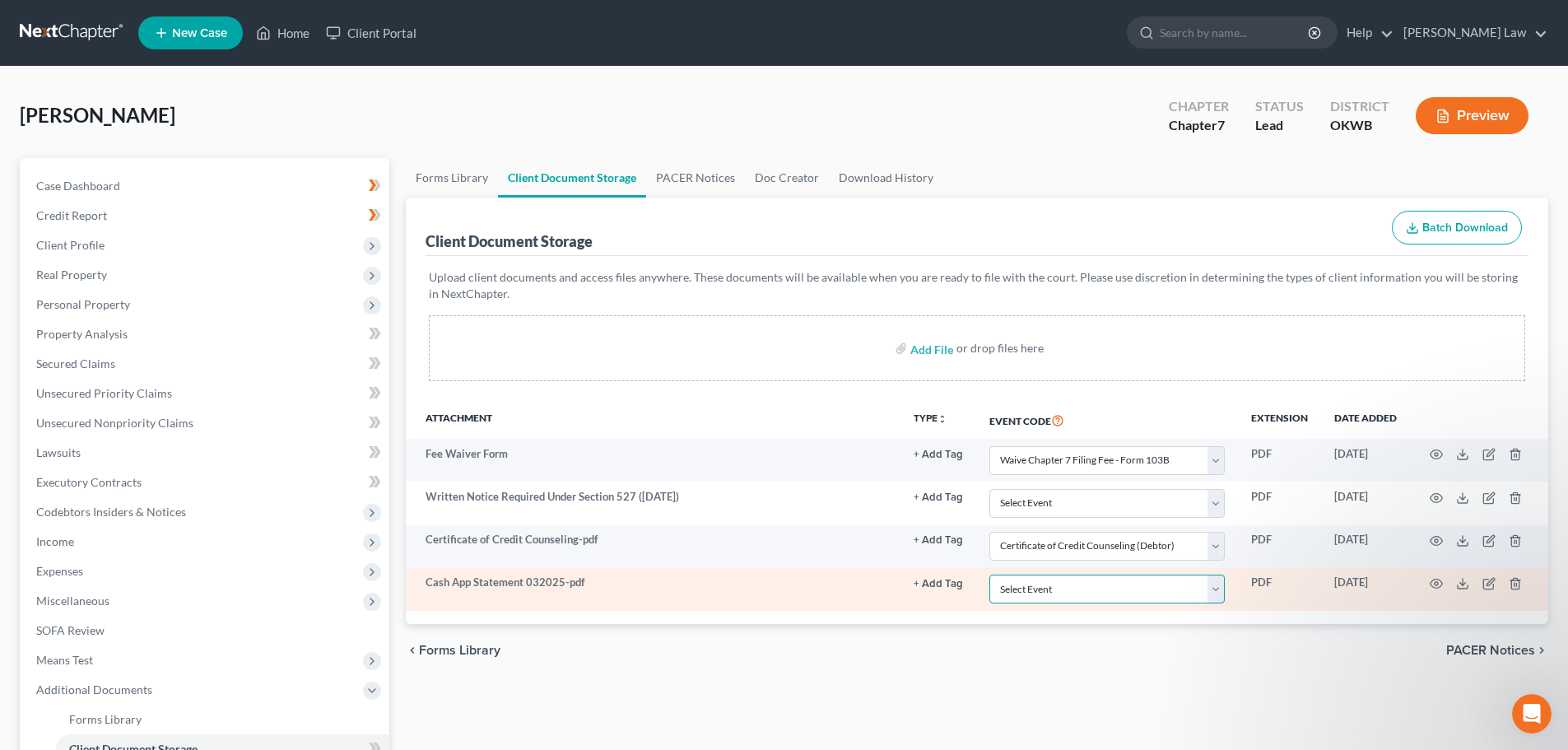
click at [1213, 588] on select "Select Event Certificate of Credit Counseling (Debtor) Certificate of Credit Co…" at bounding box center [1107, 589] width 236 height 29
click at [1214, 587] on select "Select Event Certificate of Credit Counseling (Debtor) Certificate of Credit Co…" at bounding box center [1107, 589] width 236 height 29
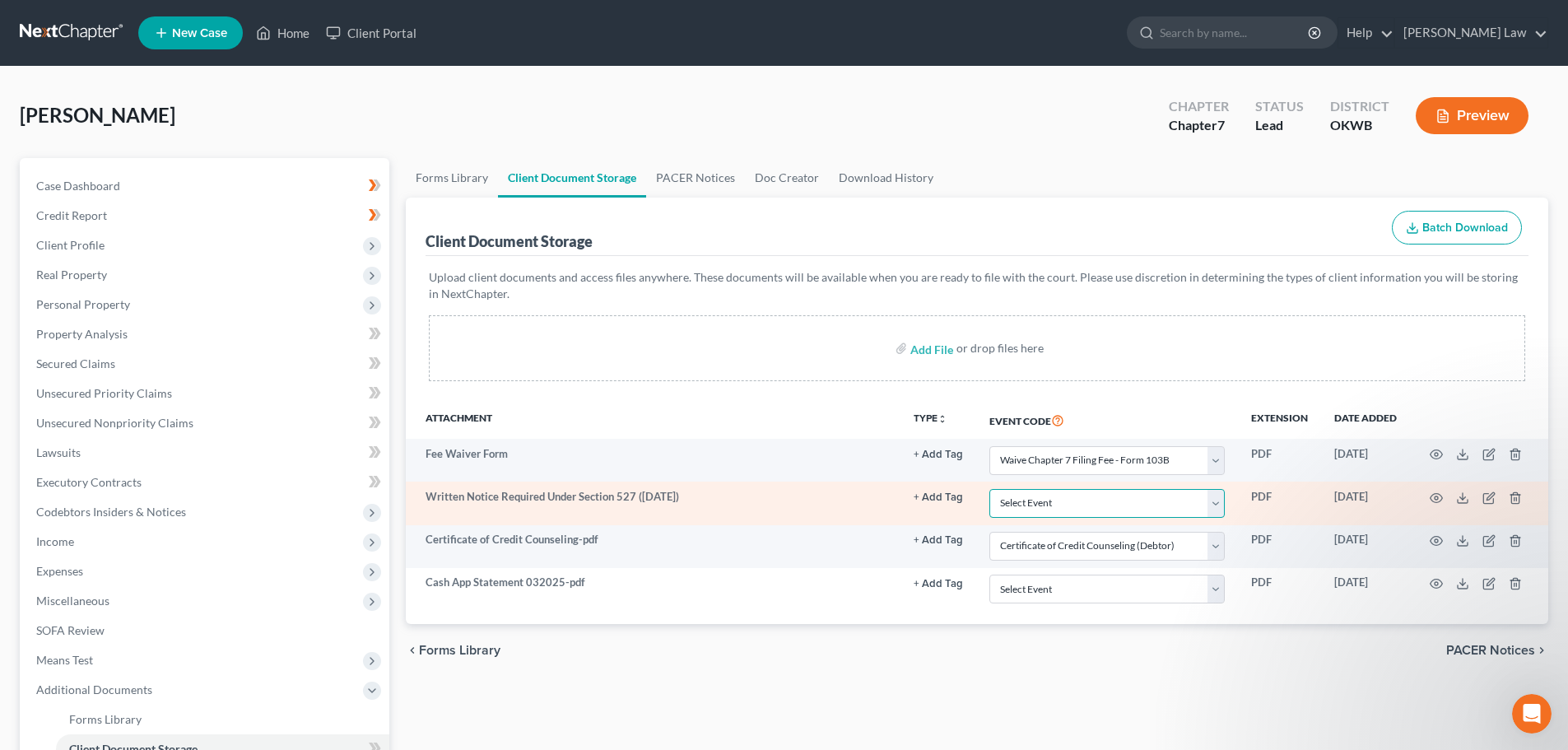
click at [1213, 501] on select "Select Event Certificate of Credit Counseling (Debtor) Certificate of Credit Co…" at bounding box center [1107, 503] width 236 height 29
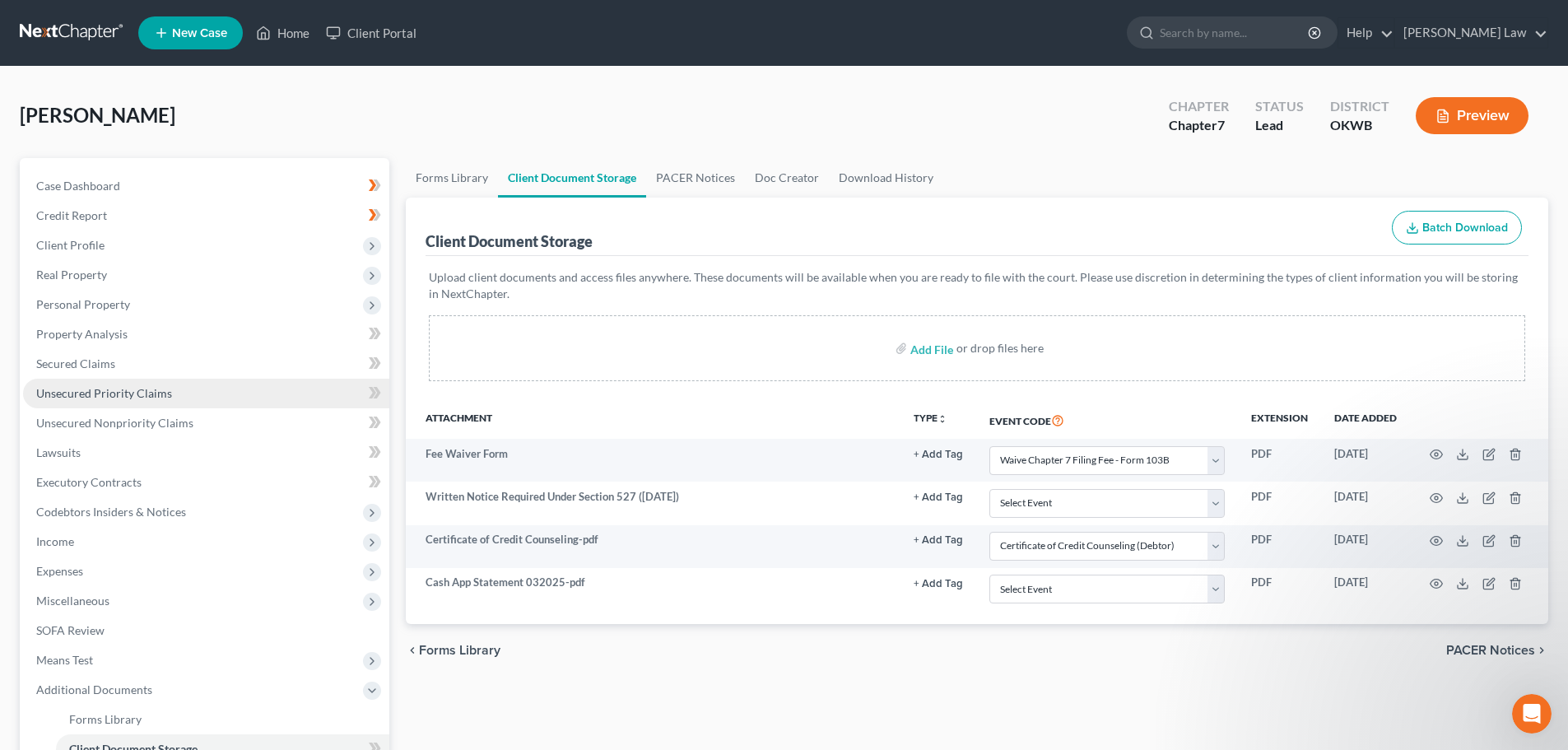
click at [73, 391] on span "Unsecured Priority Claims" at bounding box center [104, 393] width 136 height 14
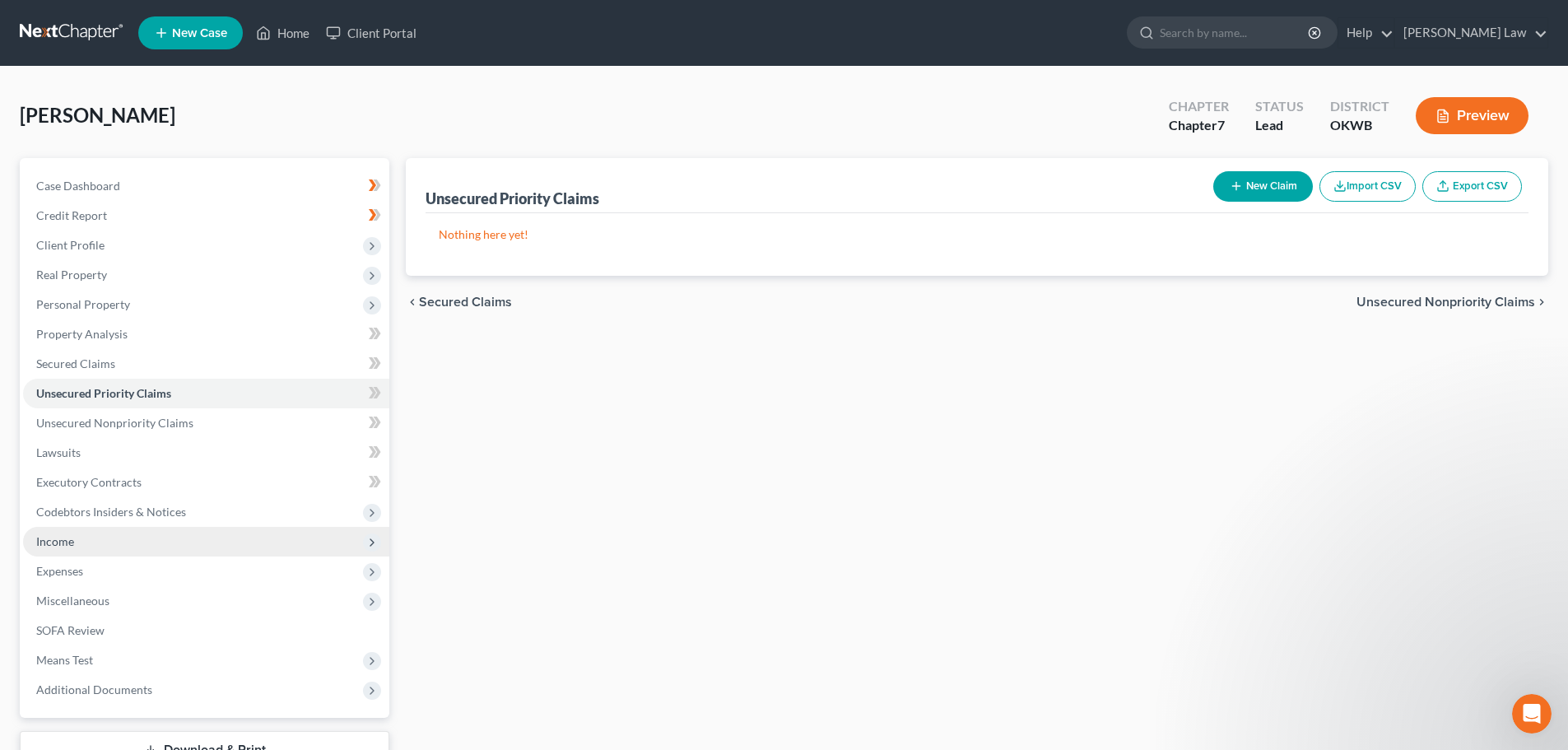
click at [49, 540] on span "Income" at bounding box center [55, 541] width 38 height 14
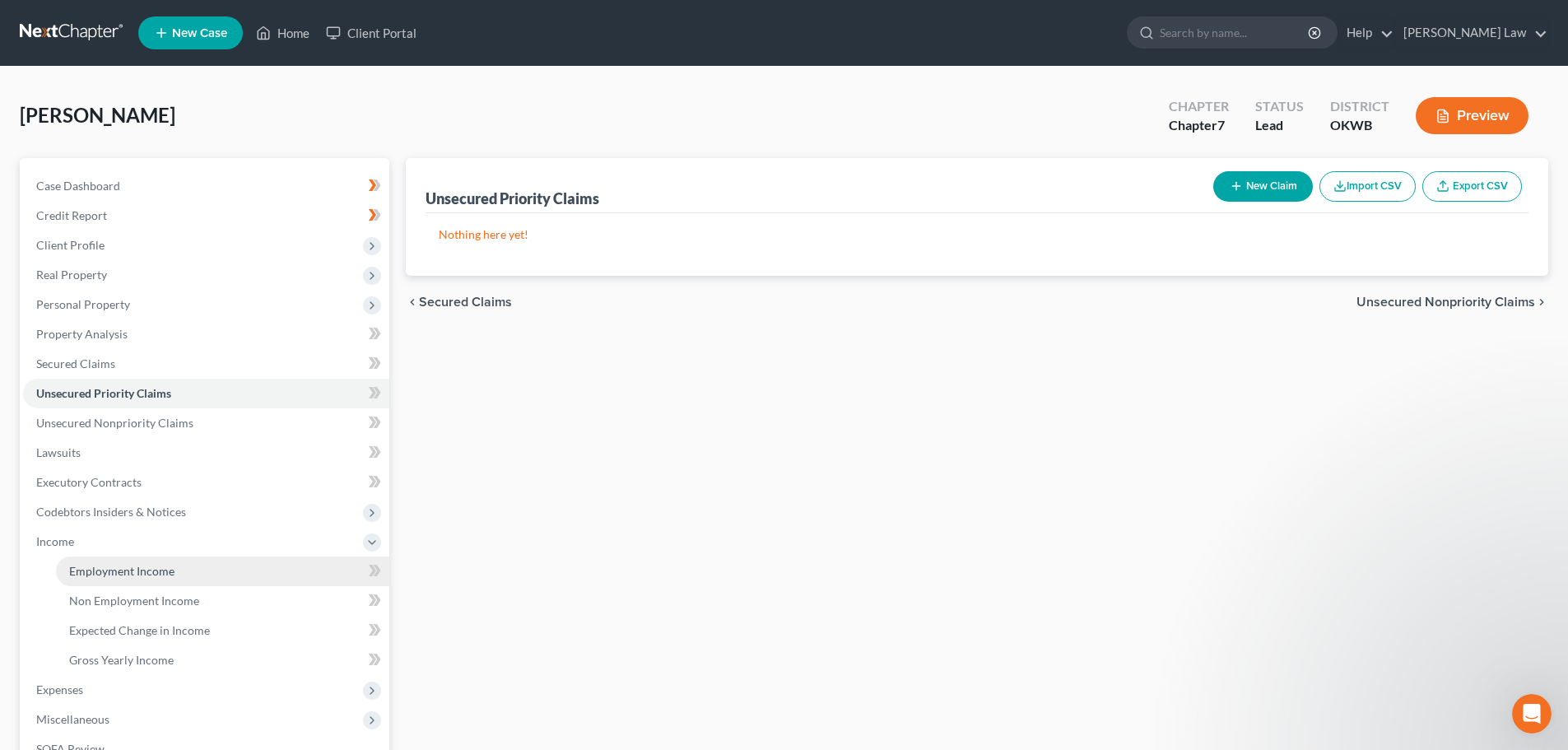
click at [115, 569] on span "Employment Income" at bounding box center [122, 571] width 106 height 14
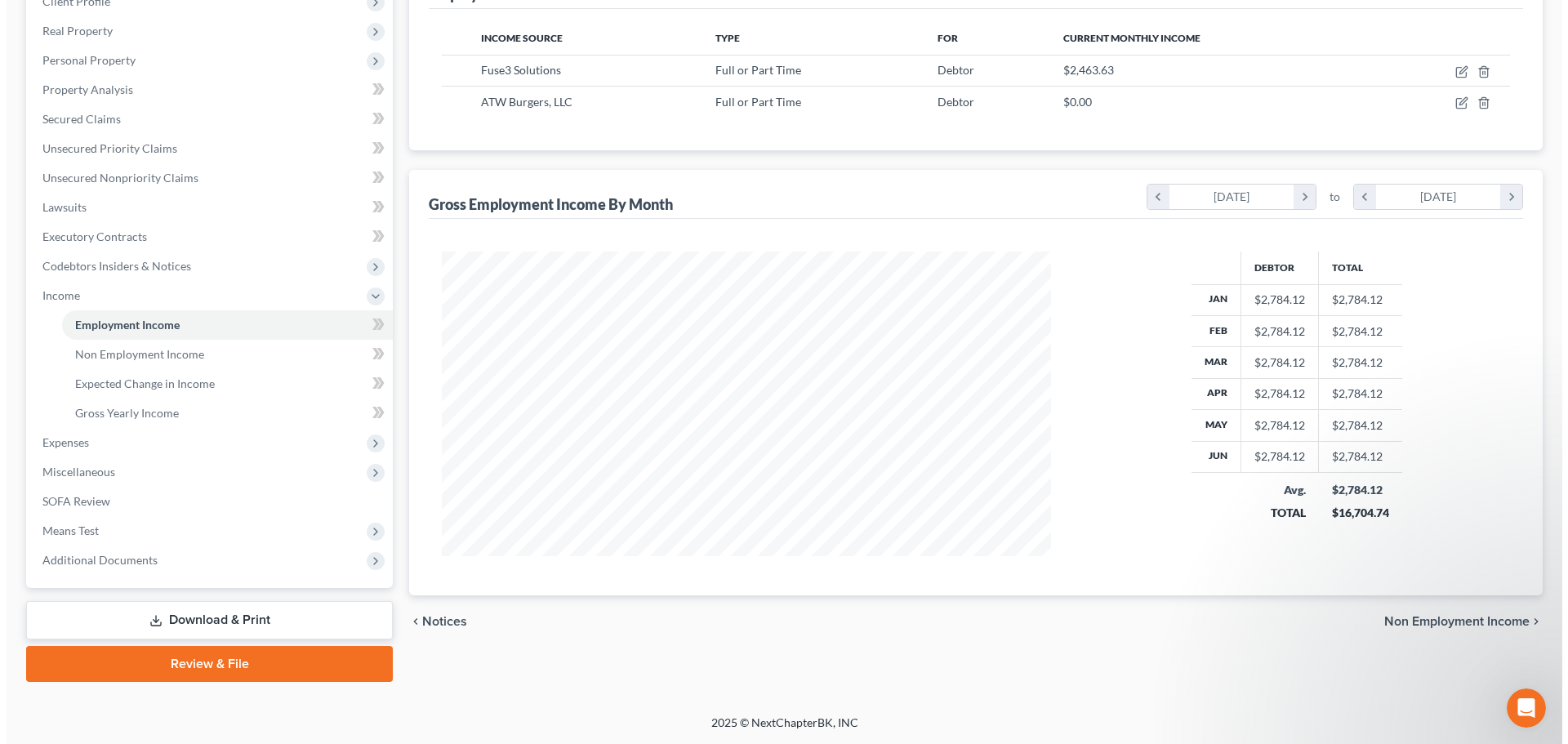
scroll to position [160, 0]
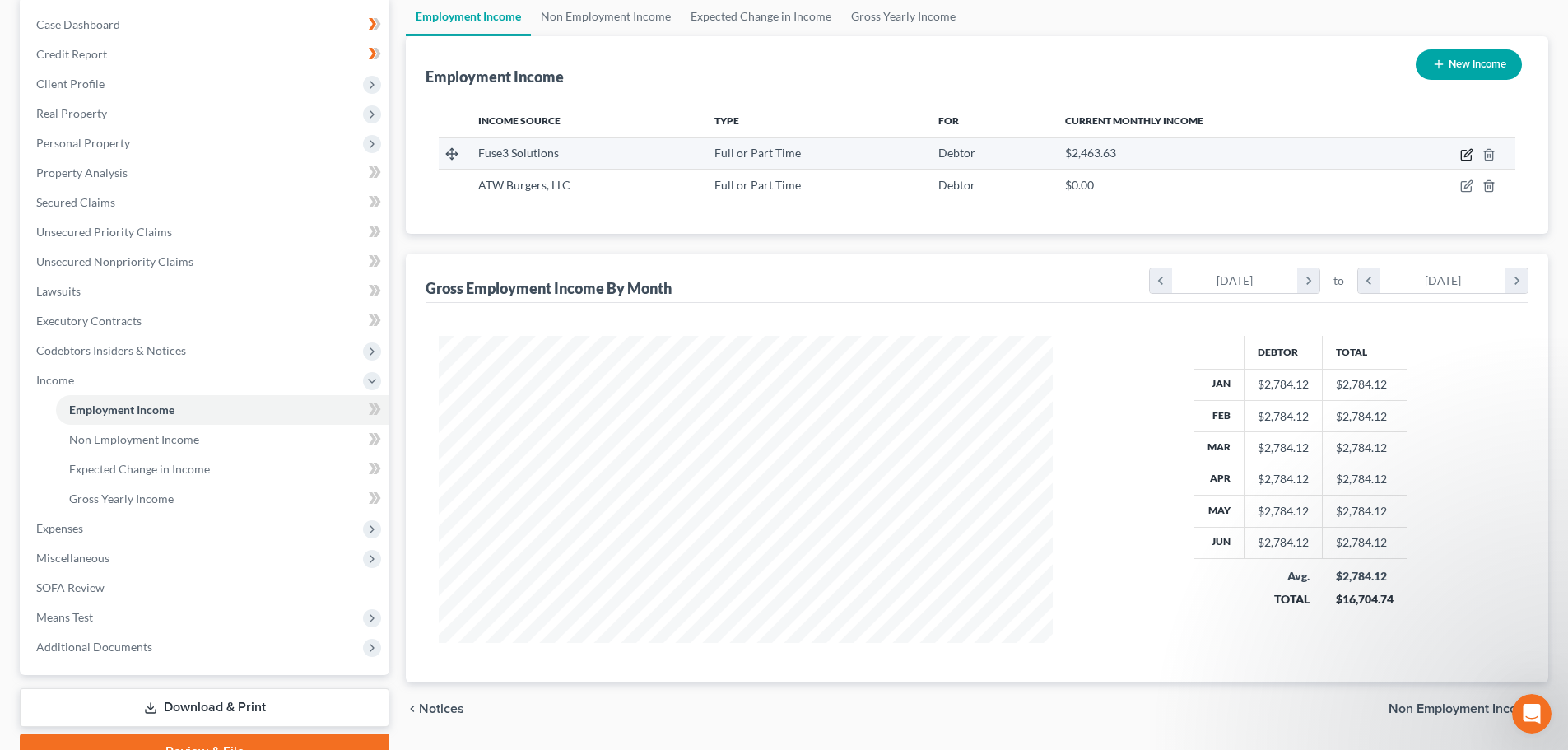
click at [1468, 156] on icon "button" at bounding box center [1468, 152] width 8 height 8
select select "0"
select select "37"
select select "2"
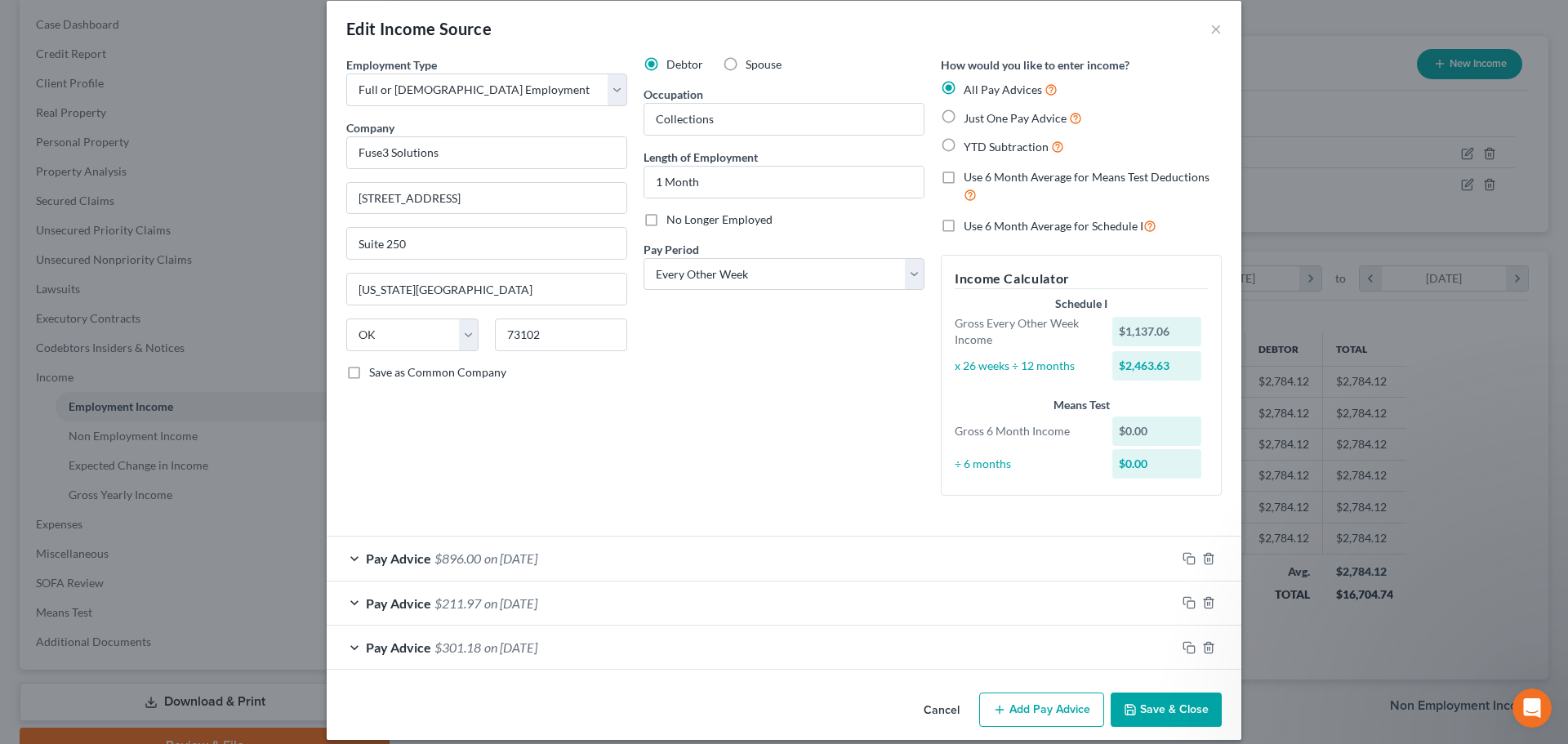
scroll to position [34, 0]
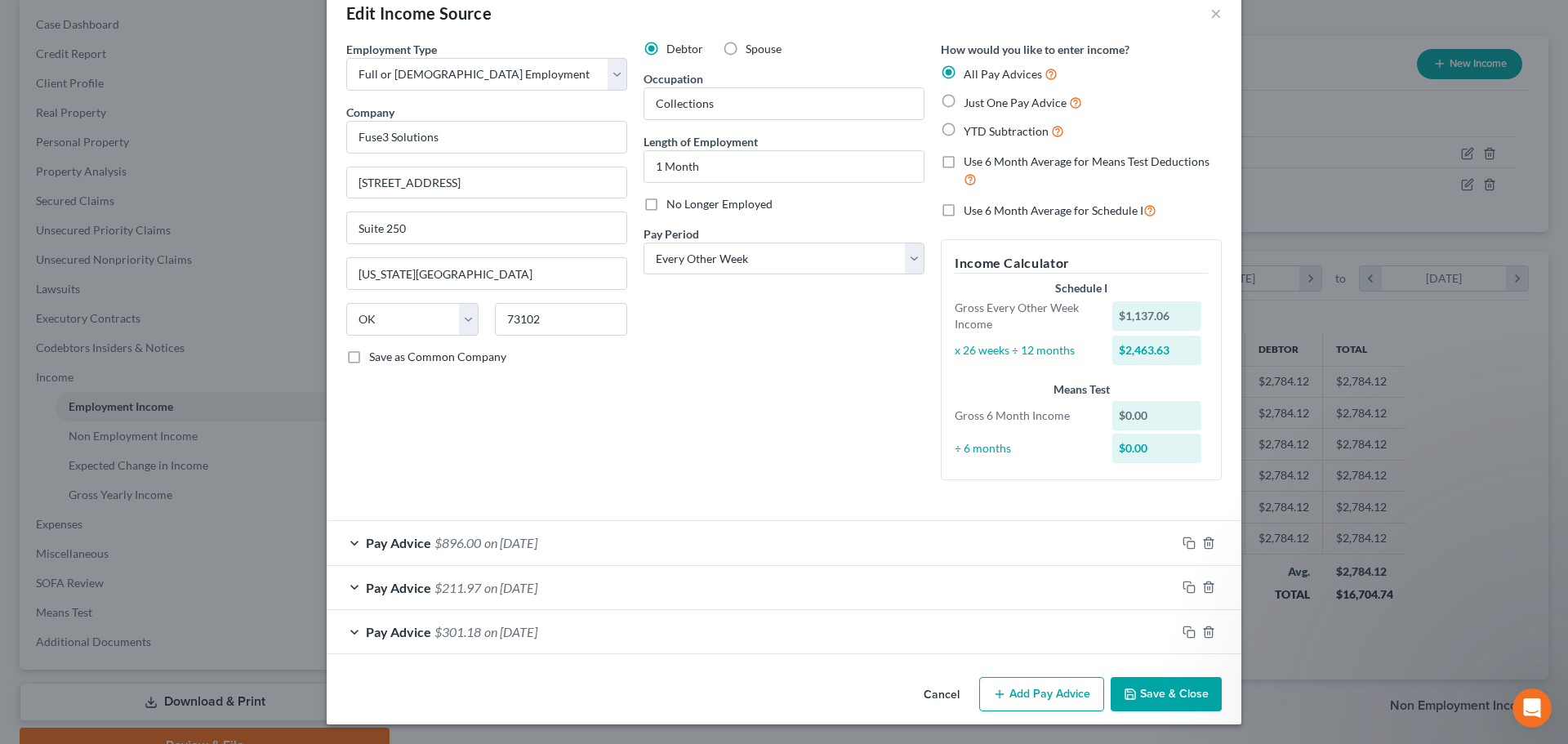
click at [1029, 692] on button "Add Pay Advice" at bounding box center [1041, 694] width 125 height 34
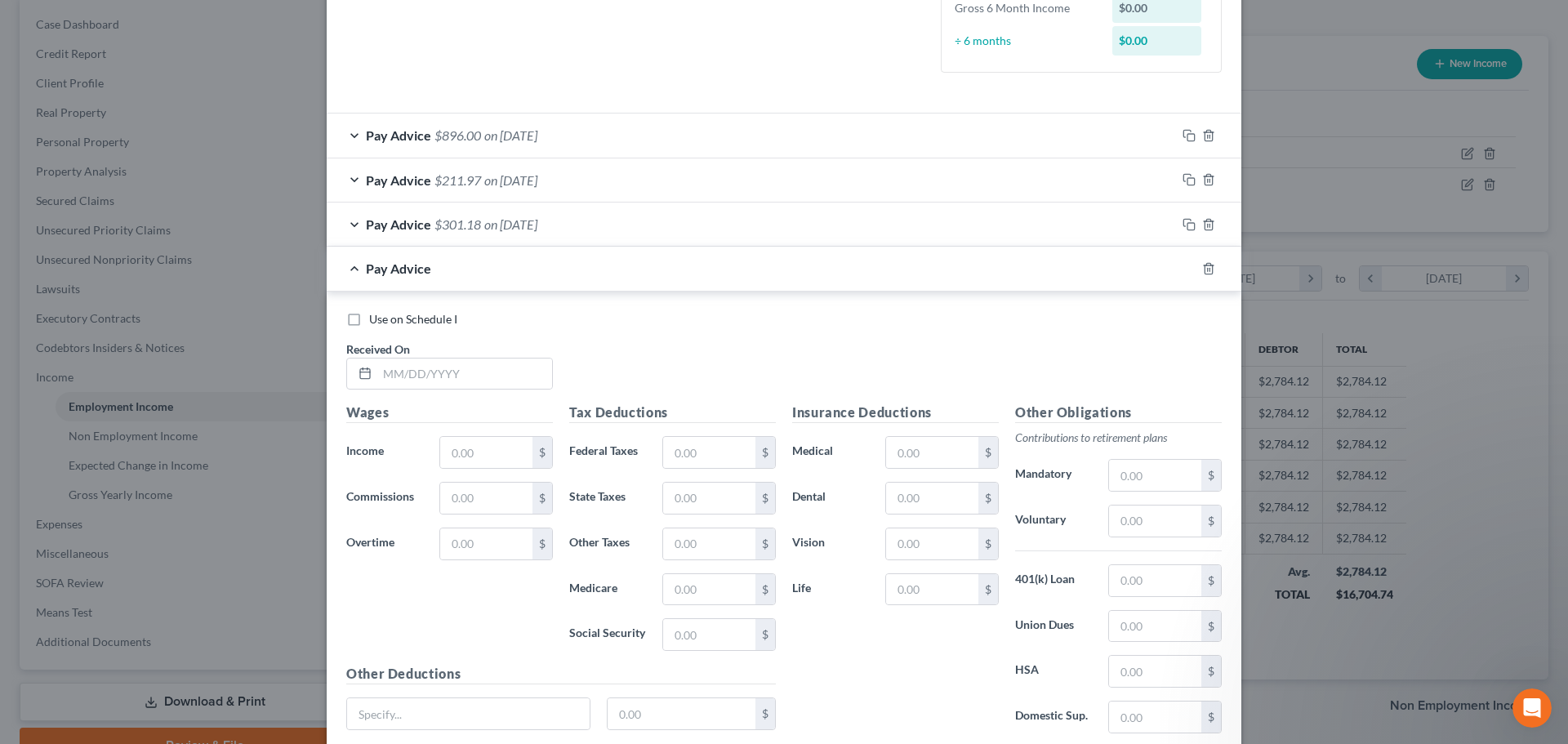
scroll to position [442, 0]
click at [461, 373] on input "text" at bounding box center [464, 373] width 174 height 31
click at [363, 368] on line at bounding box center [363, 369] width 0 height 3
click at [358, 373] on icon at bounding box center [364, 372] width 13 height 13
click at [390, 369] on input "08" at bounding box center [464, 373] width 174 height 31
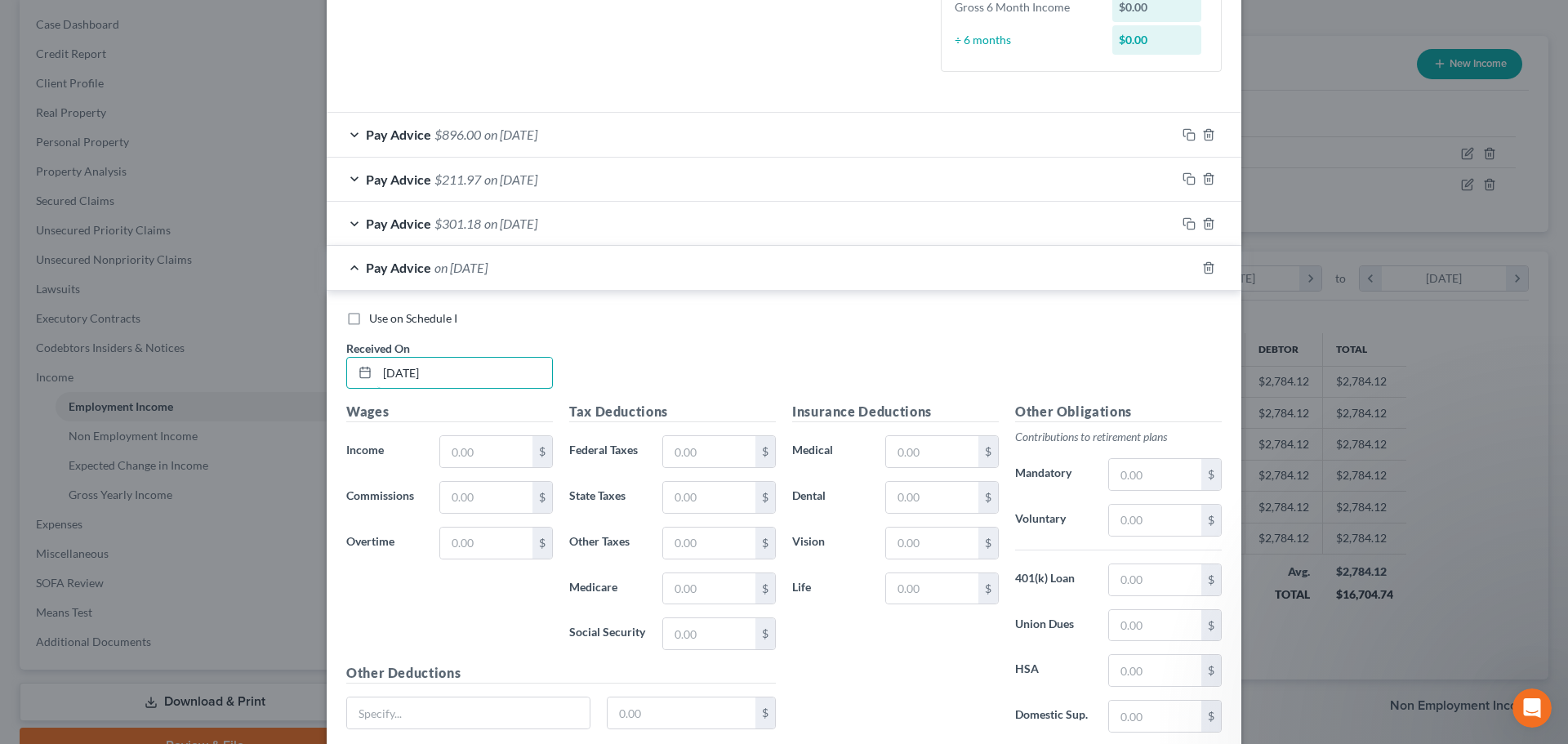
type input "[DATE]"
type input "720.00"
click at [488, 501] on input "text" at bounding box center [485, 497] width 92 height 31
type input "0.00"
click at [487, 544] on input "text" at bounding box center [485, 543] width 92 height 31
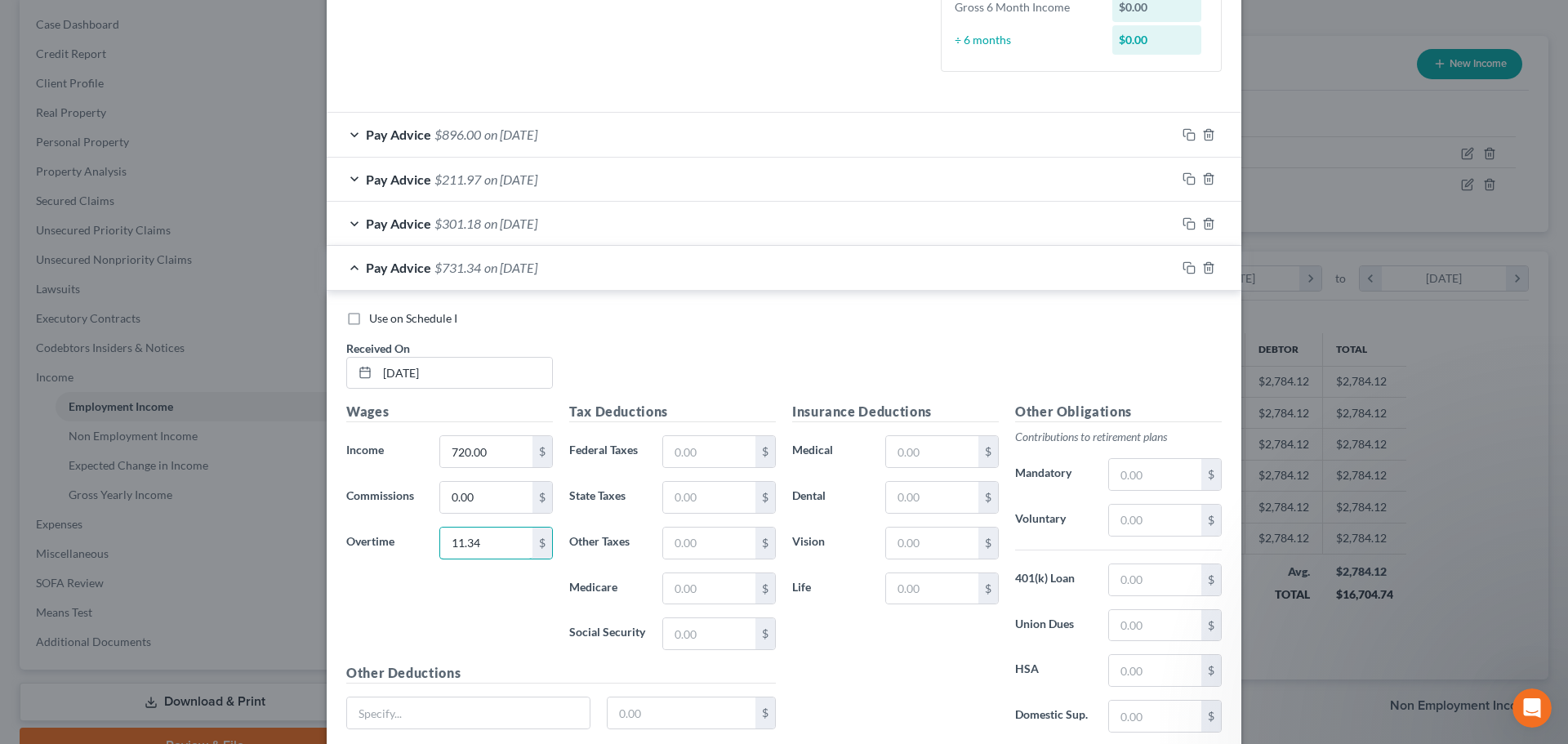
type input "11.34"
click at [503, 590] on div "Wages Income * 720.00 $ Commissions 0.00 $ Overtime 11.34 $" at bounding box center [450, 533] width 223 height 261
click at [705, 454] on input "text" at bounding box center [709, 452] width 92 height 31
type input "98.56"
click at [700, 505] on input "text" at bounding box center [709, 497] width 92 height 31
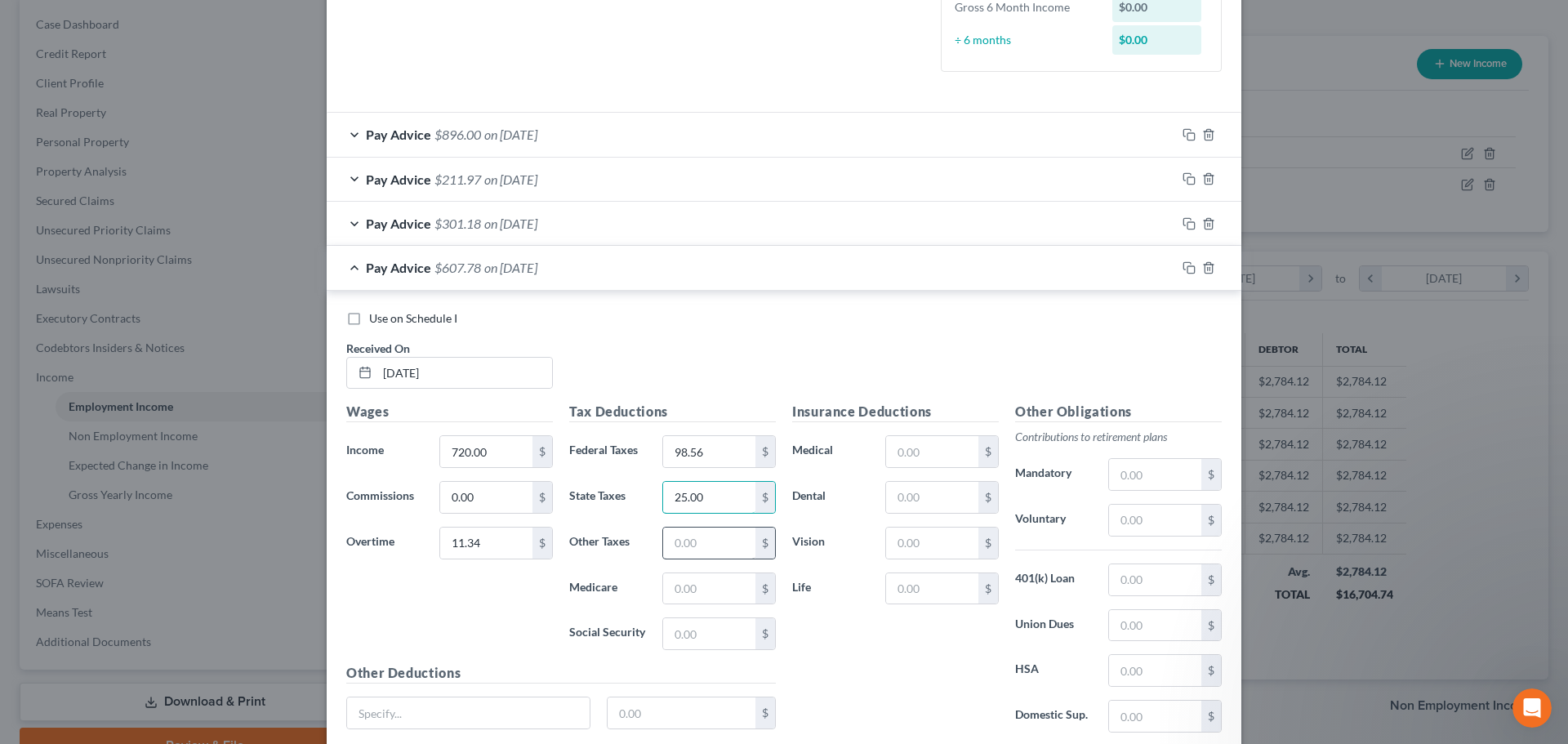
type input "25.00"
click at [705, 545] on input "text" at bounding box center [709, 543] width 92 height 31
click at [679, 595] on input "text" at bounding box center [709, 588] width 92 height 31
type input "10.61"
click at [678, 639] on input "text" at bounding box center [709, 634] width 92 height 31
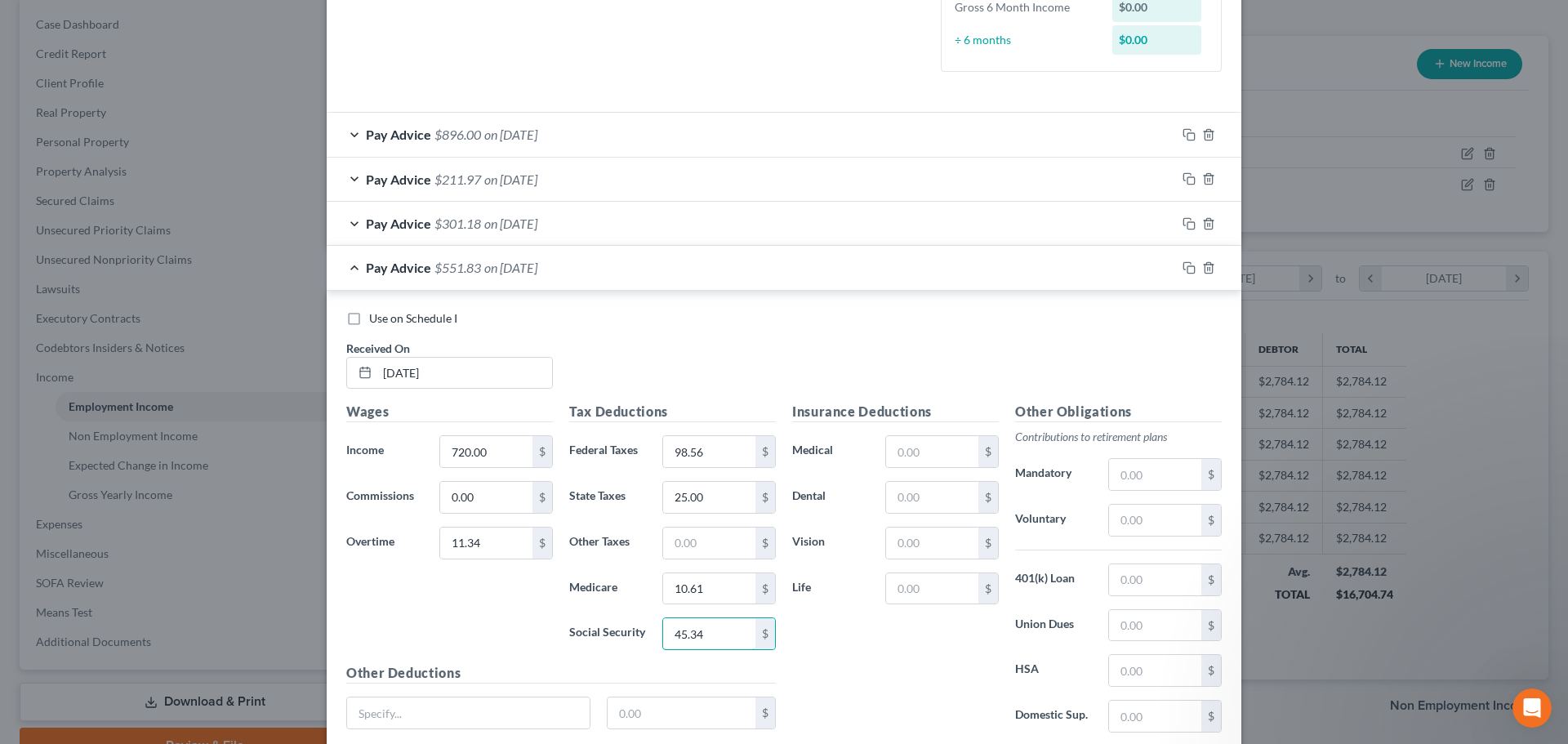
type input "45.34"
click at [951, 610] on div "Insurance Deductions Medical $ Dental $ Vision $ Life $" at bounding box center [896, 574] width 223 height 344
click at [888, 657] on div "Insurance Deductions Medical $ Dental $ Vision $ Life $" at bounding box center [896, 574] width 223 height 344
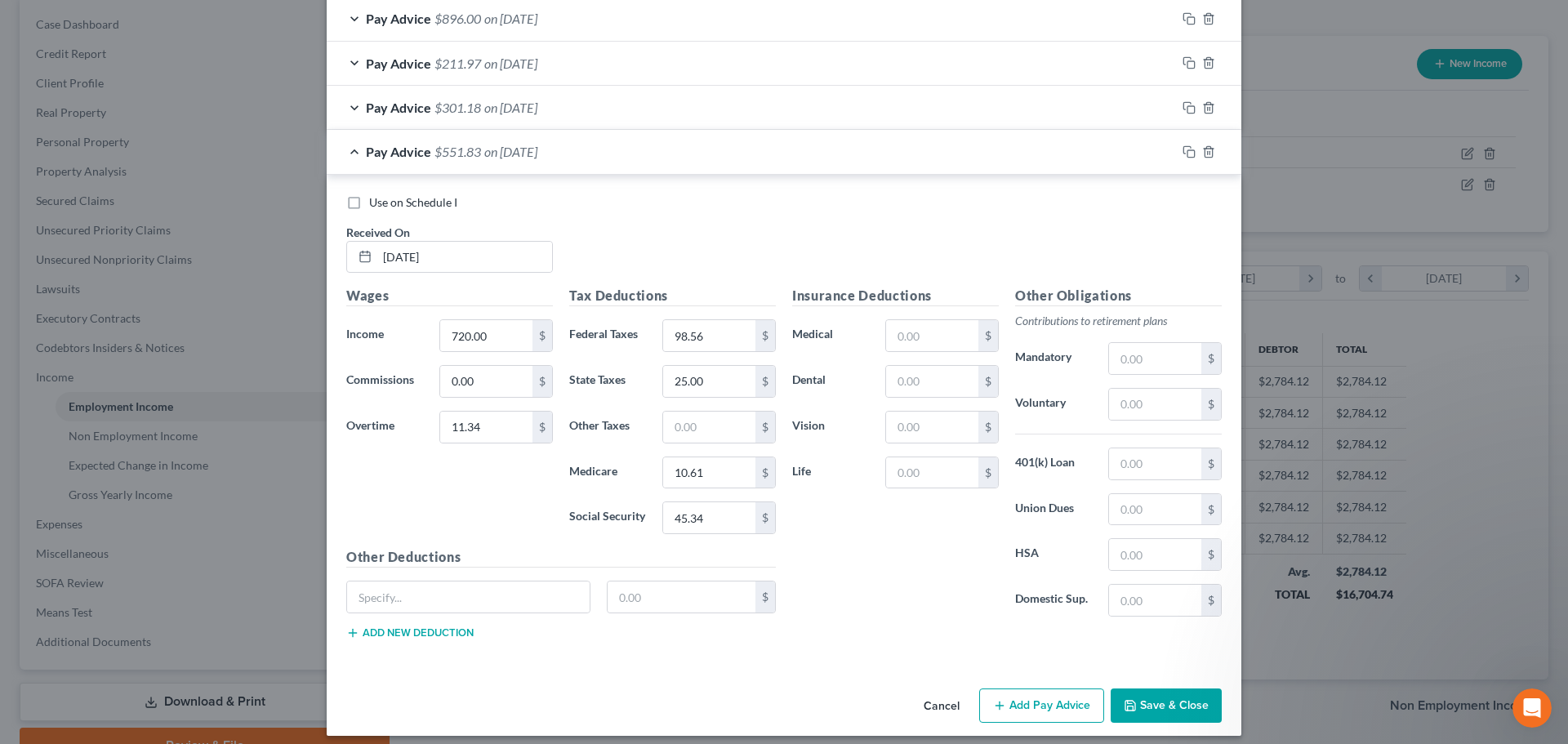
scroll to position [570, 0]
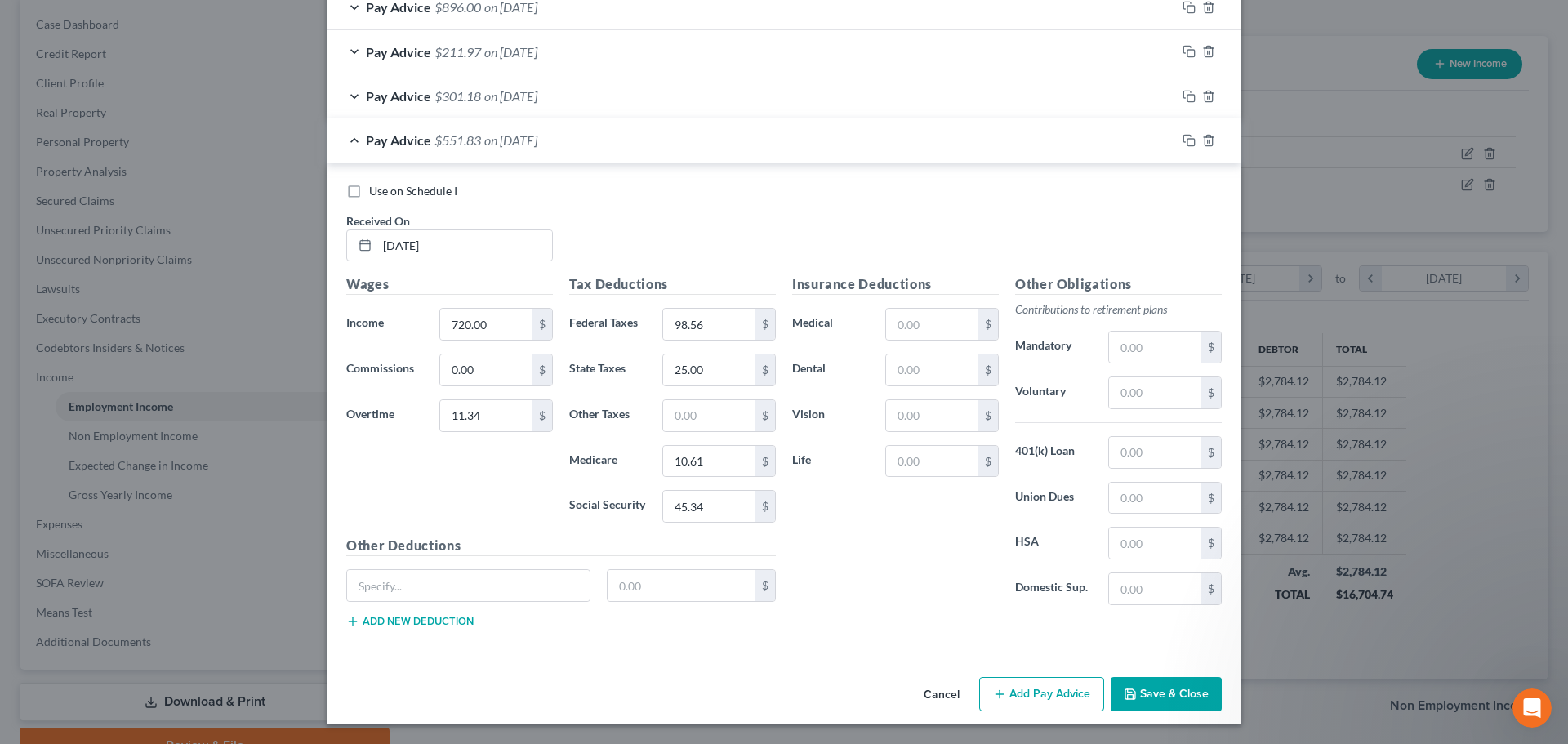
click at [1020, 688] on button "Add Pay Advice" at bounding box center [1041, 694] width 125 height 34
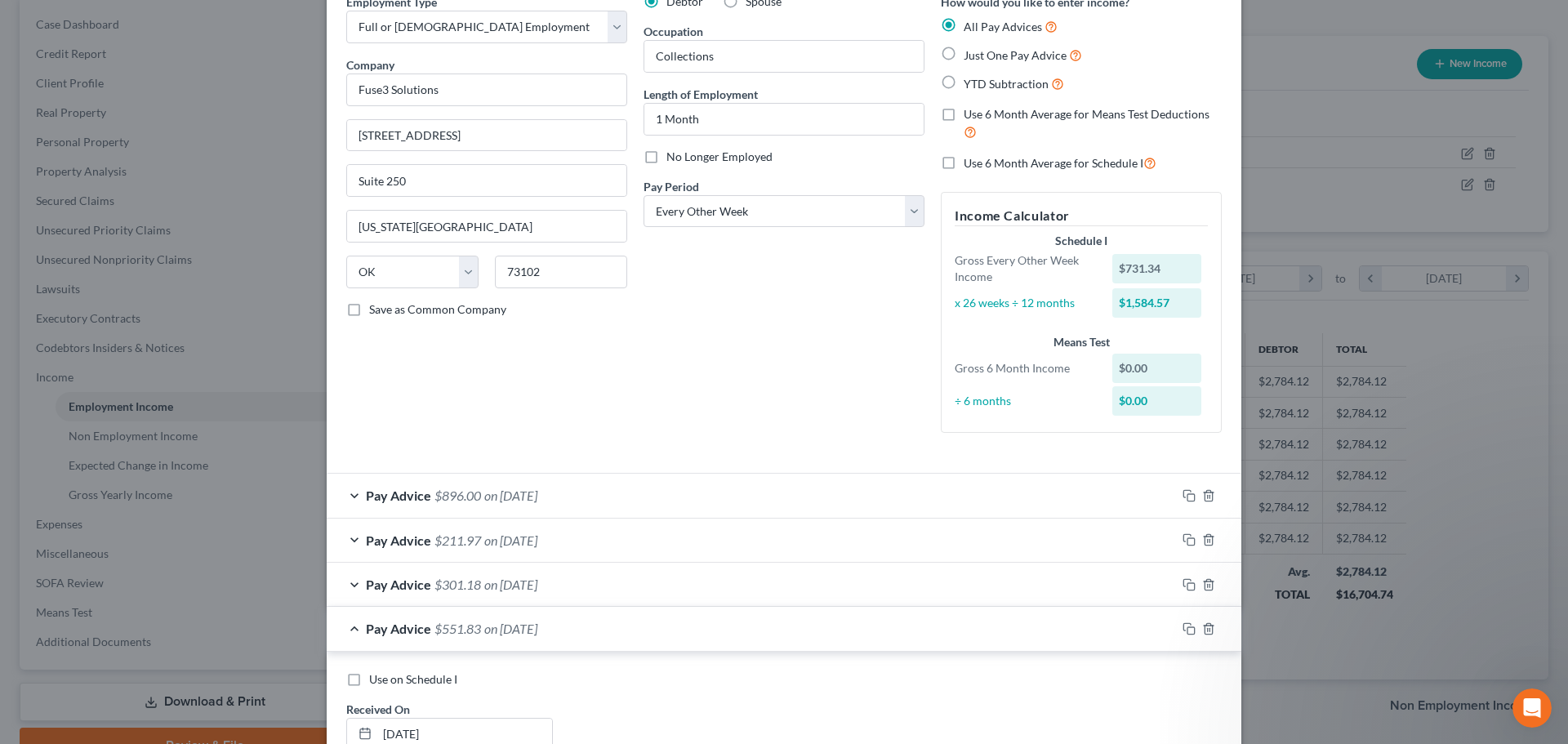
scroll to position [163, 0]
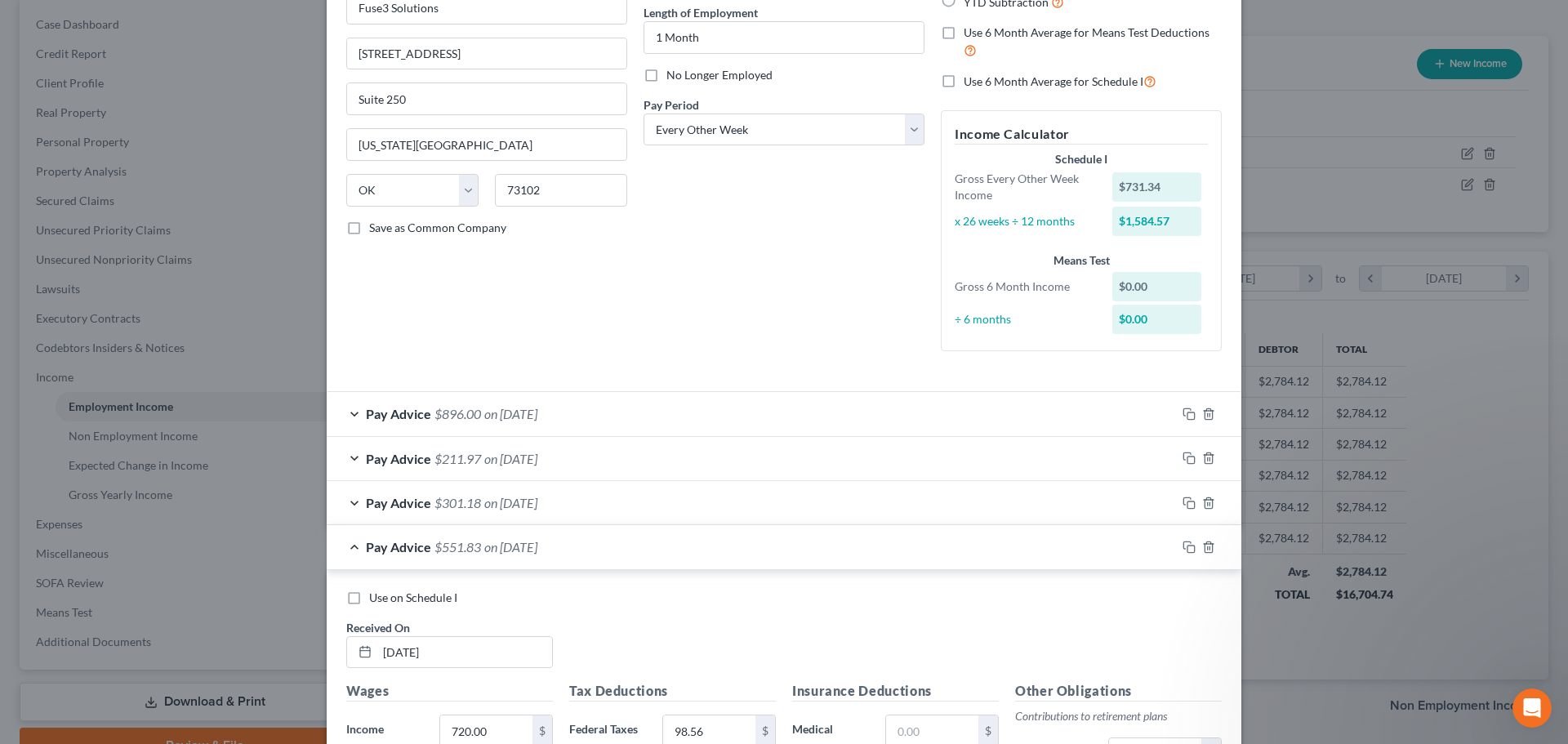
click at [345, 411] on div "Pay Advice $896.00 on [DATE]" at bounding box center [751, 413] width 850 height 43
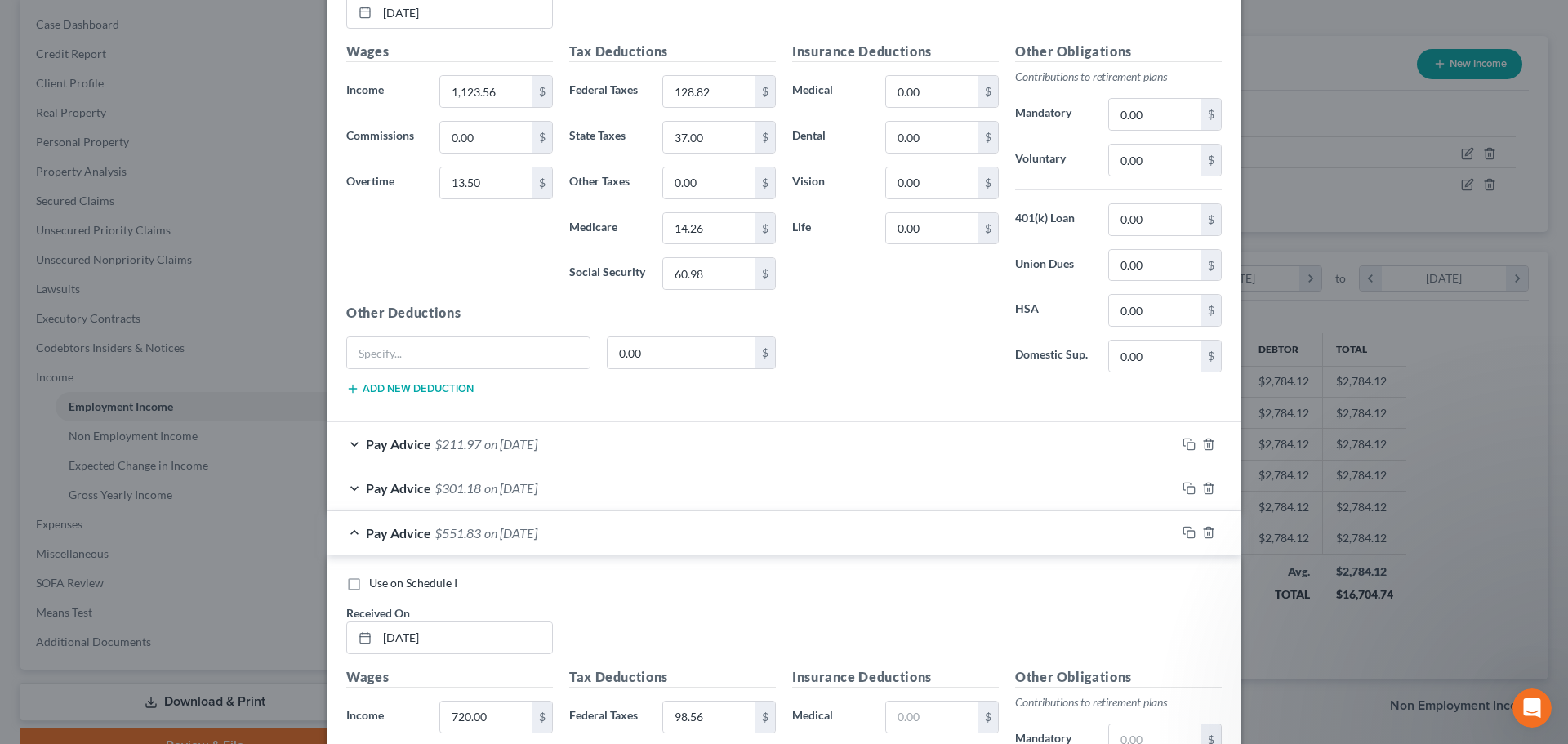
scroll to position [735, 0]
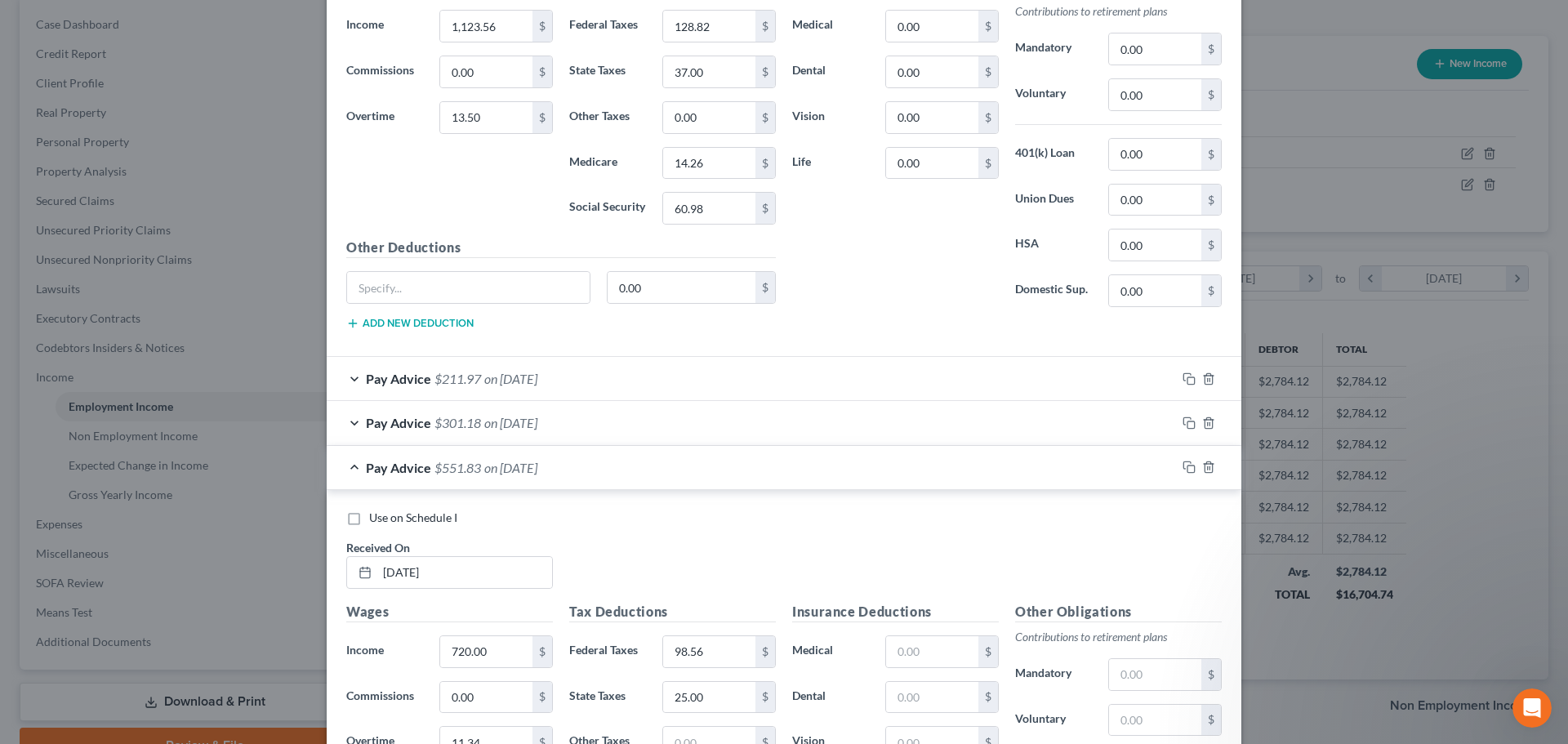
click at [347, 377] on div "Pay Advice $211.97 on [DATE]" at bounding box center [751, 378] width 850 height 43
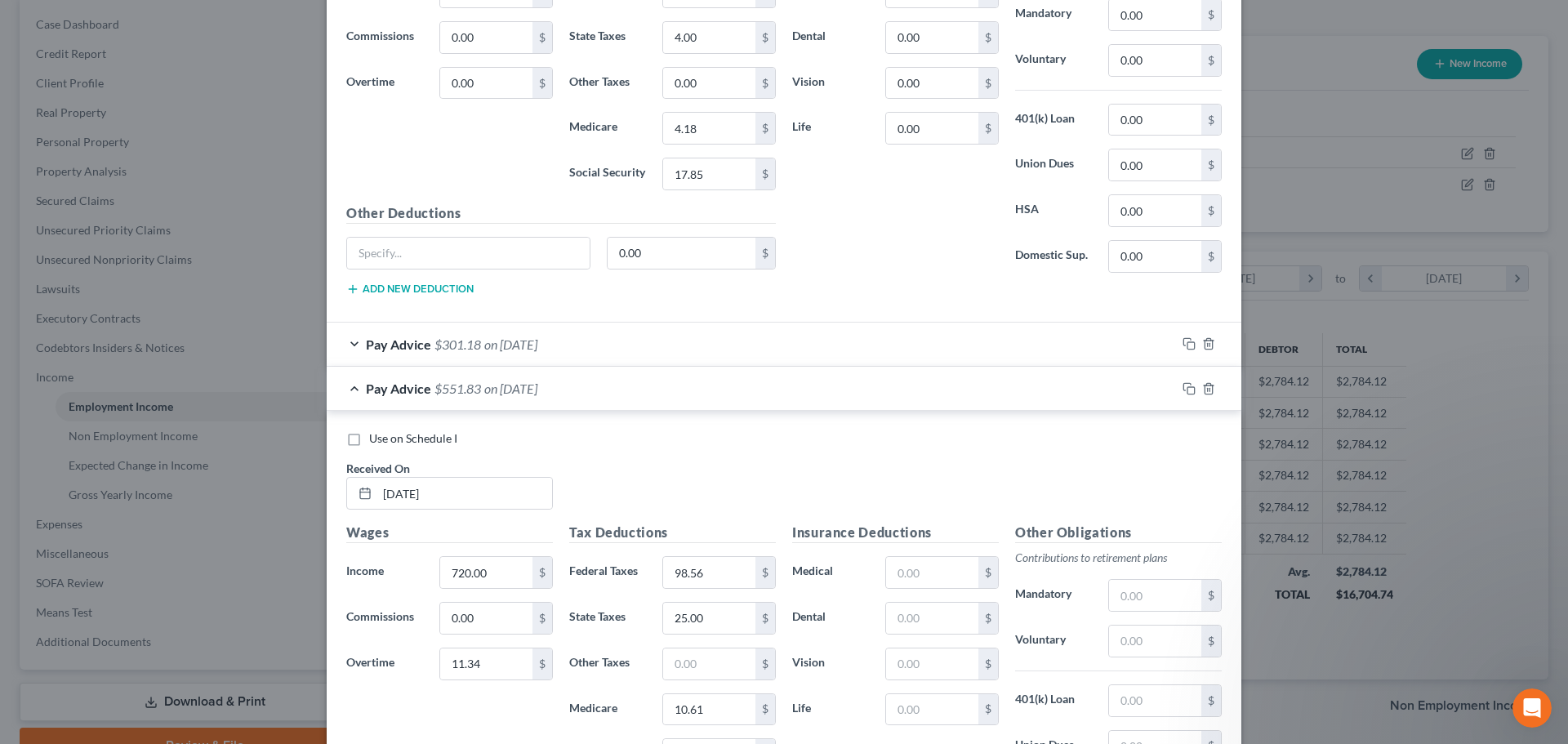
scroll to position [1307, 0]
click at [349, 341] on div "Pay Advice $301.18 on [DATE]" at bounding box center [751, 344] width 850 height 43
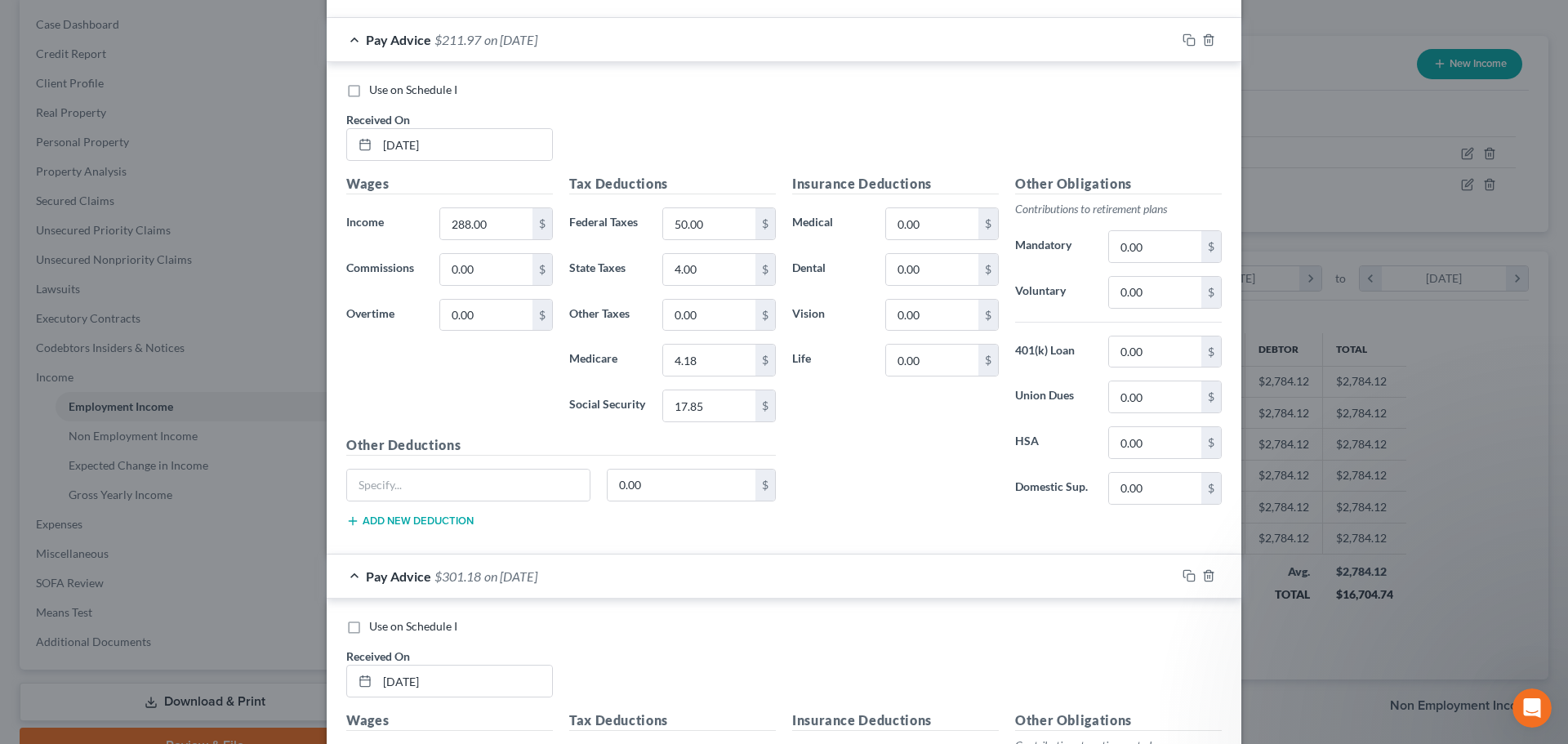
scroll to position [1062, 0]
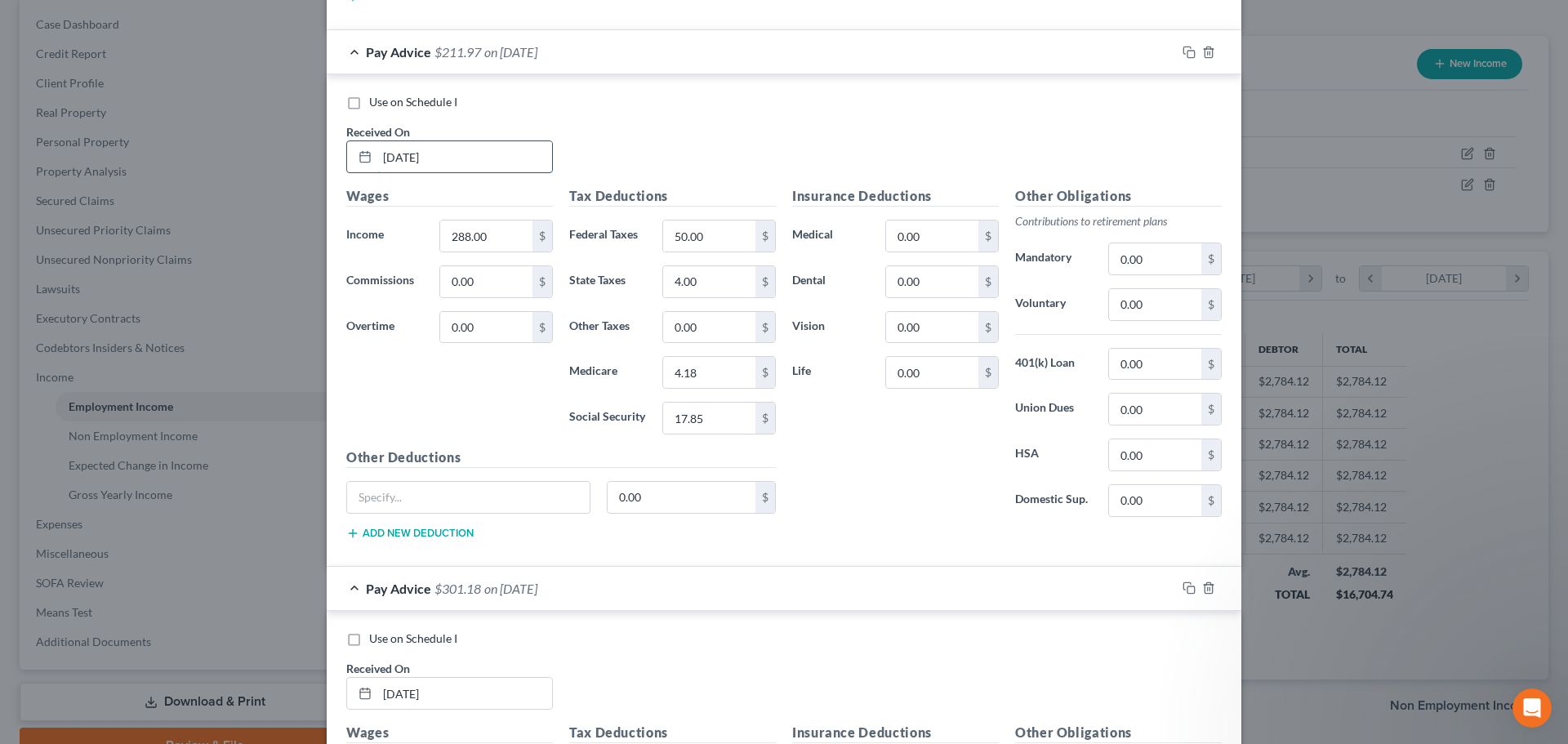
drag, startPoint x: 405, startPoint y: 157, endPoint x: 412, endPoint y: 165, distance: 10.6
click at [411, 160] on input "[DATE]" at bounding box center [464, 156] width 174 height 31
type input "[DATE]"
click at [369, 103] on label "Use on Schedule I" at bounding box center [413, 101] width 88 height 16
click at [375, 103] on input "Use on Schedule I" at bounding box center [381, 99] width 10 height 10
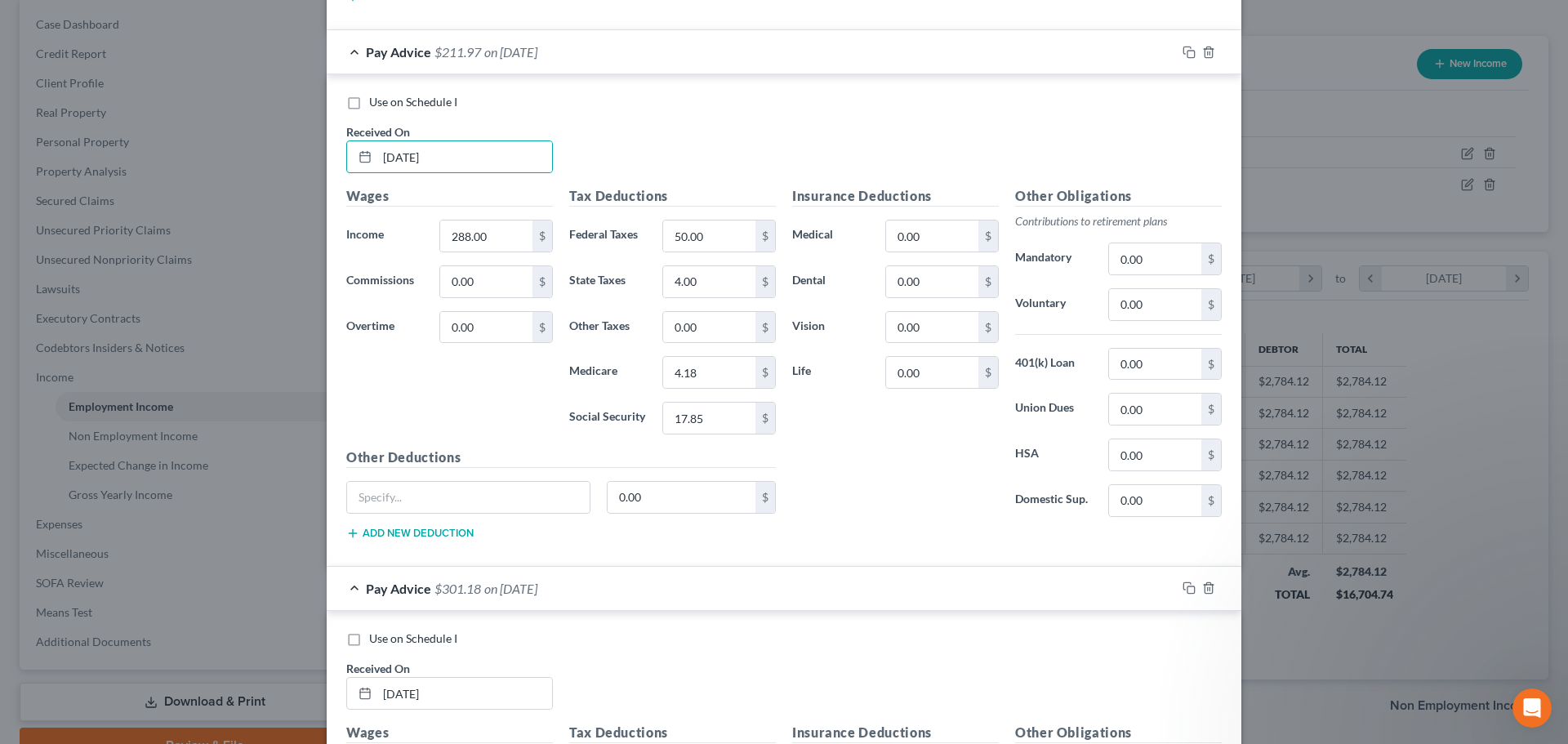
checkbox input "true"
click at [348, 588] on div "Pay Advice $301.18 on [DATE]" at bounding box center [751, 588] width 850 height 43
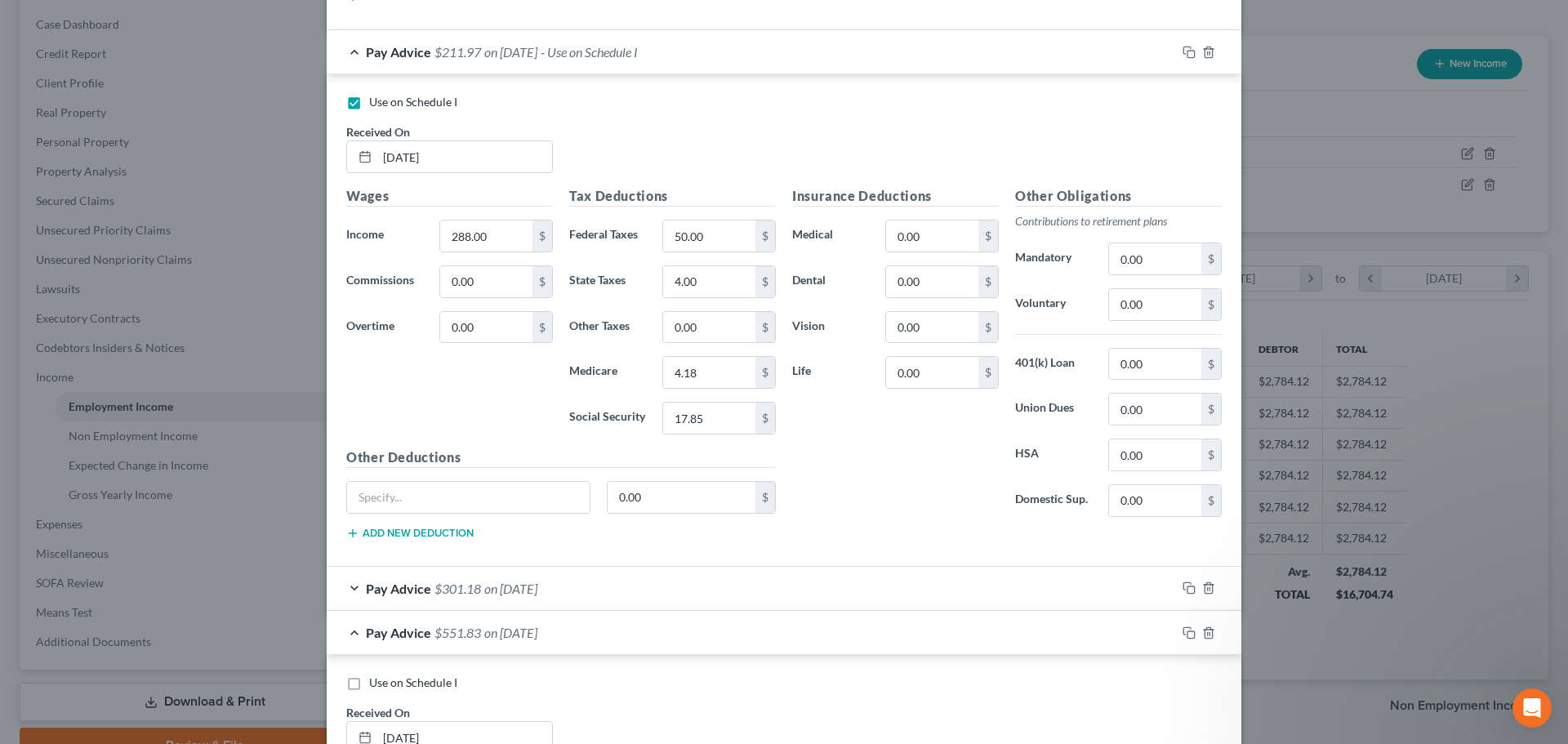
click at [348, 587] on div "Pay Advice $301.18 on [DATE]" at bounding box center [751, 588] width 850 height 43
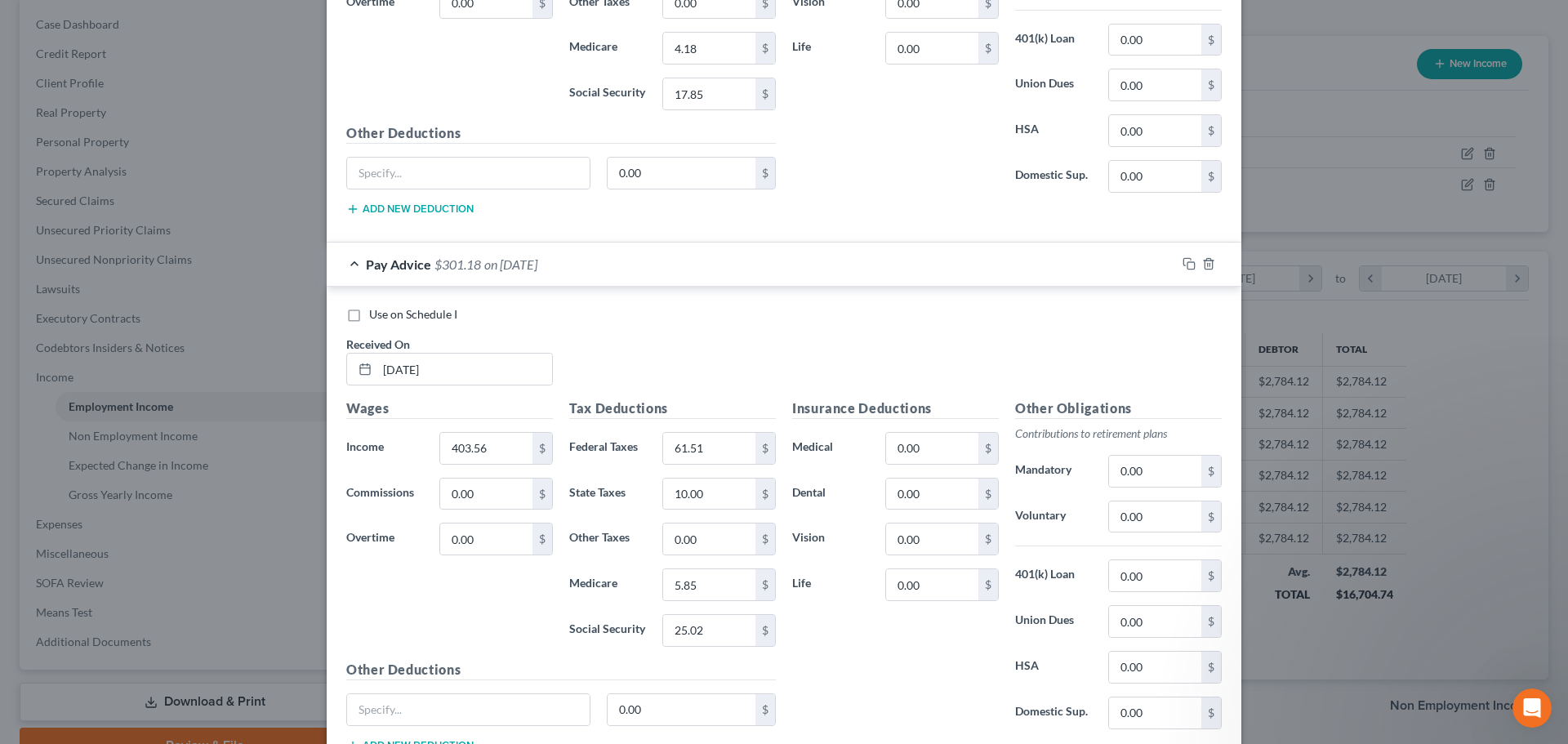
scroll to position [1388, 0]
click at [406, 371] on input "[DATE]" at bounding box center [464, 367] width 174 height 31
type input "[DATE]"
click at [651, 330] on div "Use on Schedule I Received On * [DATE]" at bounding box center [784, 350] width 892 height 92
click at [369, 312] on label "Use on Schedule I" at bounding box center [413, 312] width 88 height 16
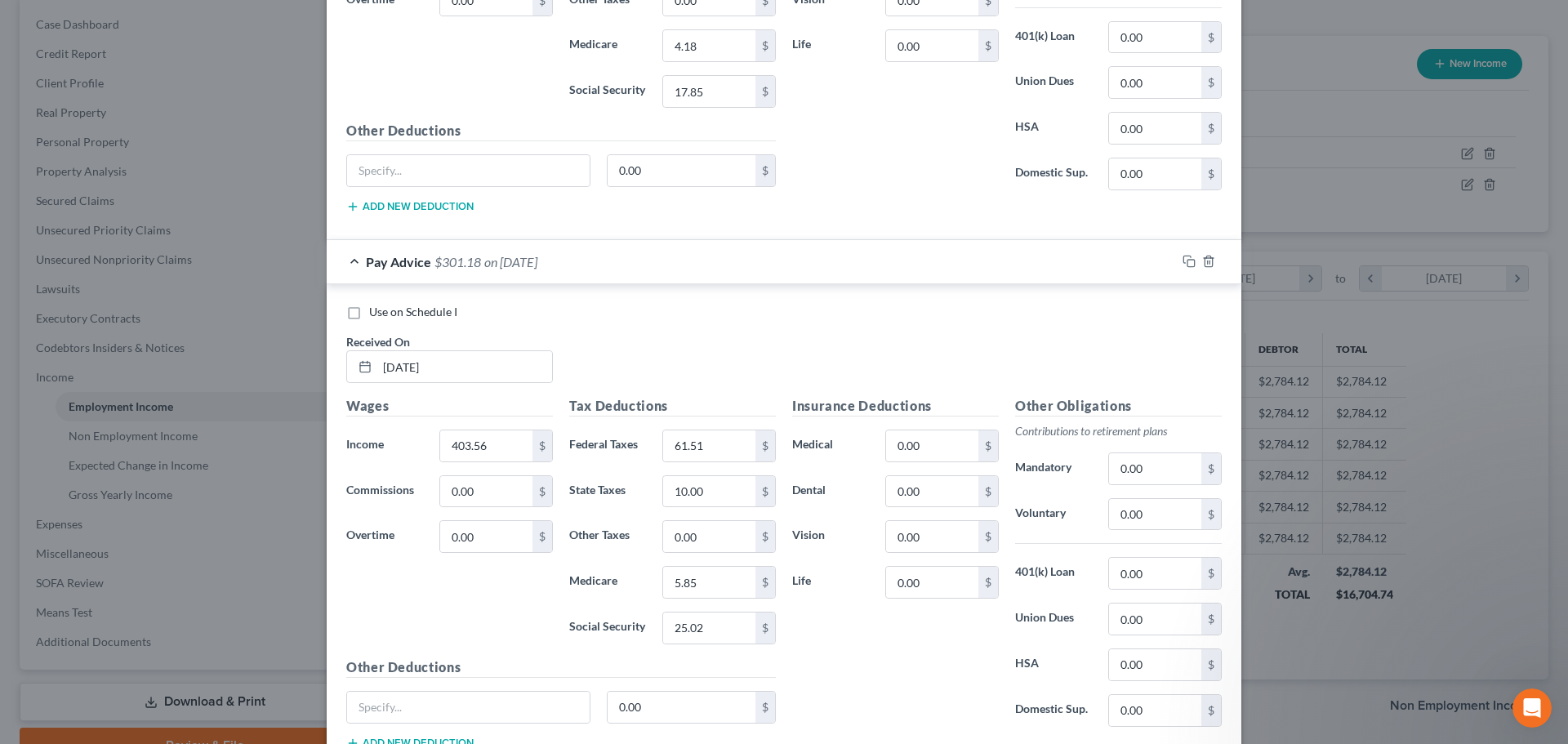
click at [375, 312] on input "Use on Schedule I" at bounding box center [381, 309] width 10 height 10
checkbox input "true"
checkbox input "false"
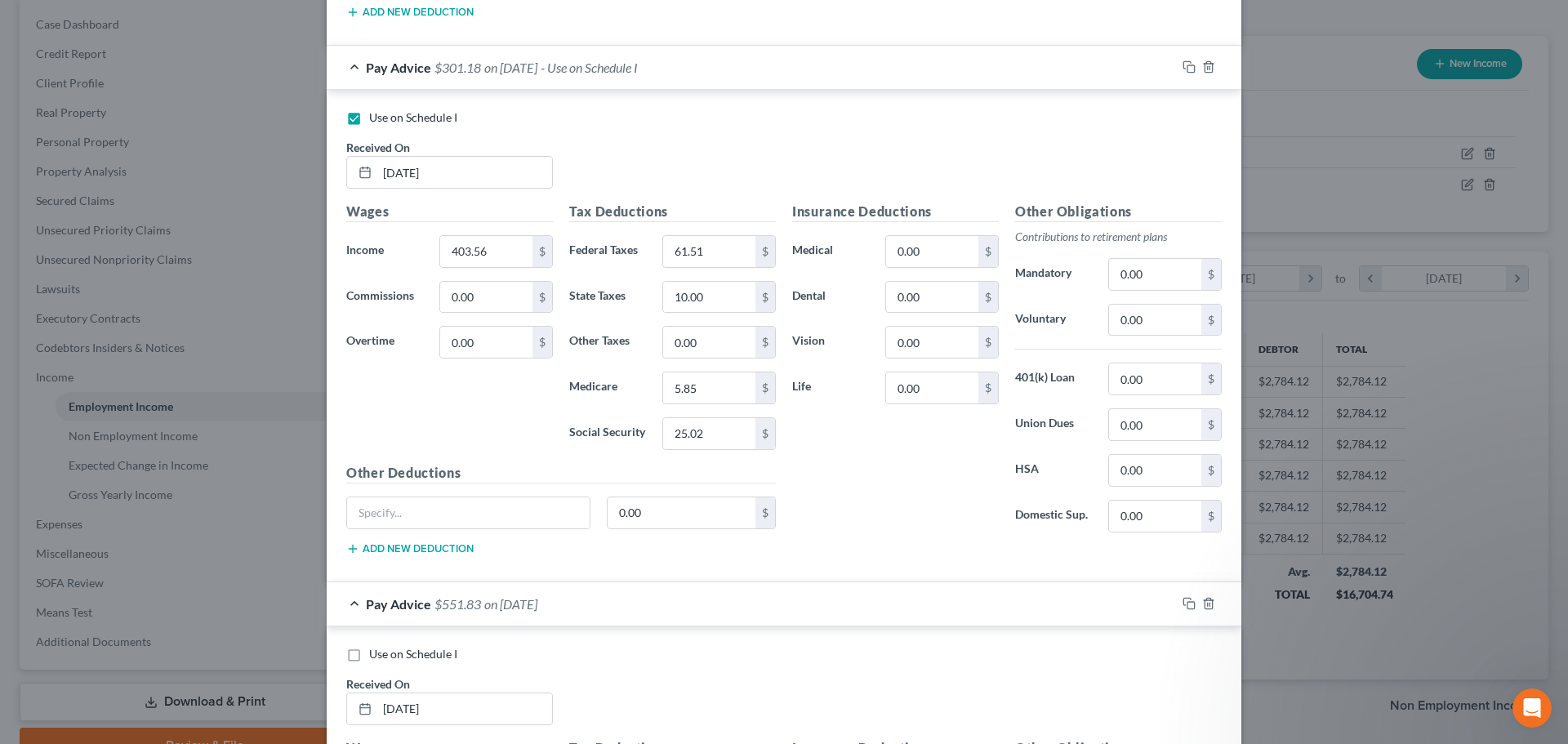
scroll to position [1633, 0]
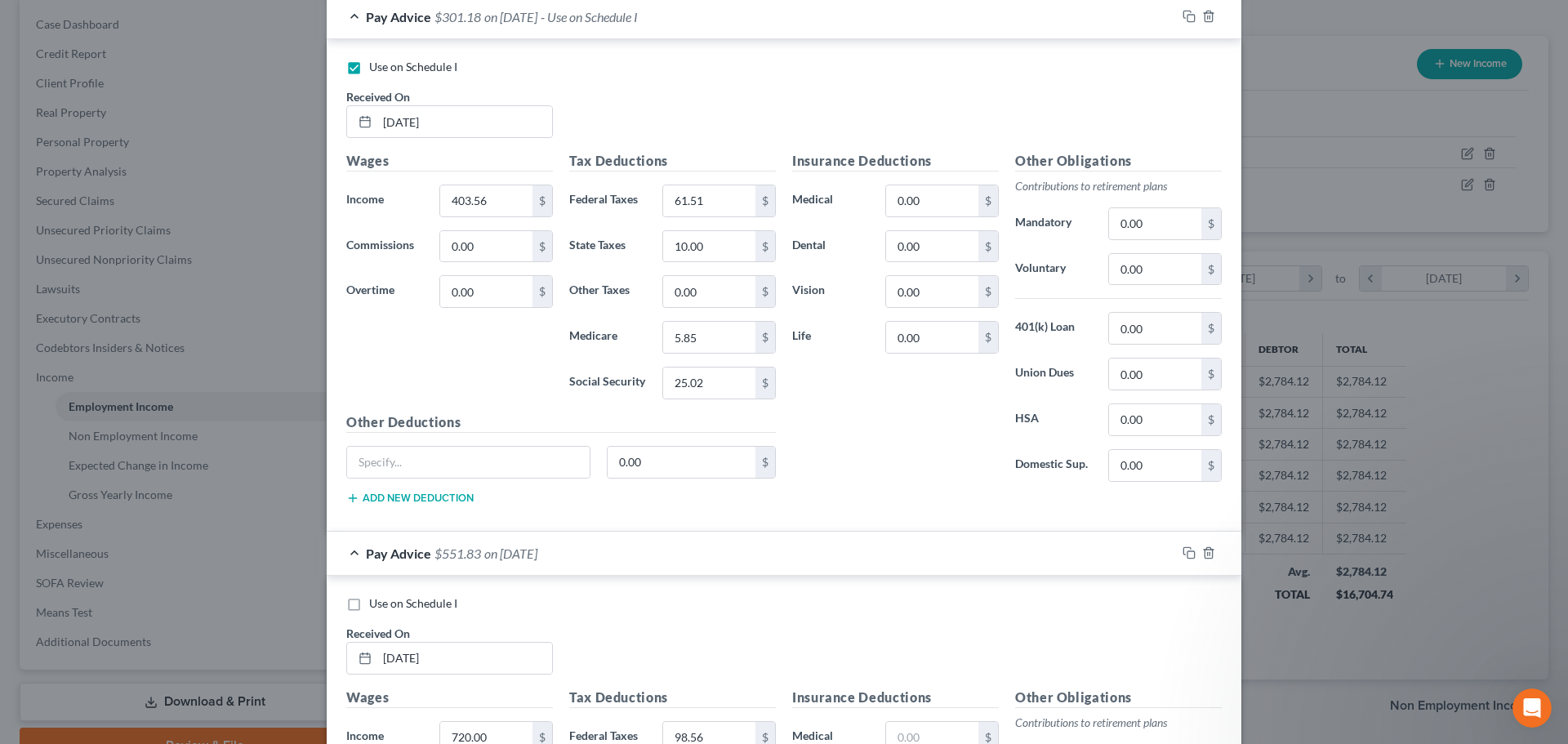
click at [348, 549] on div "Pay Advice $551.83 on [DATE]" at bounding box center [751, 553] width 850 height 43
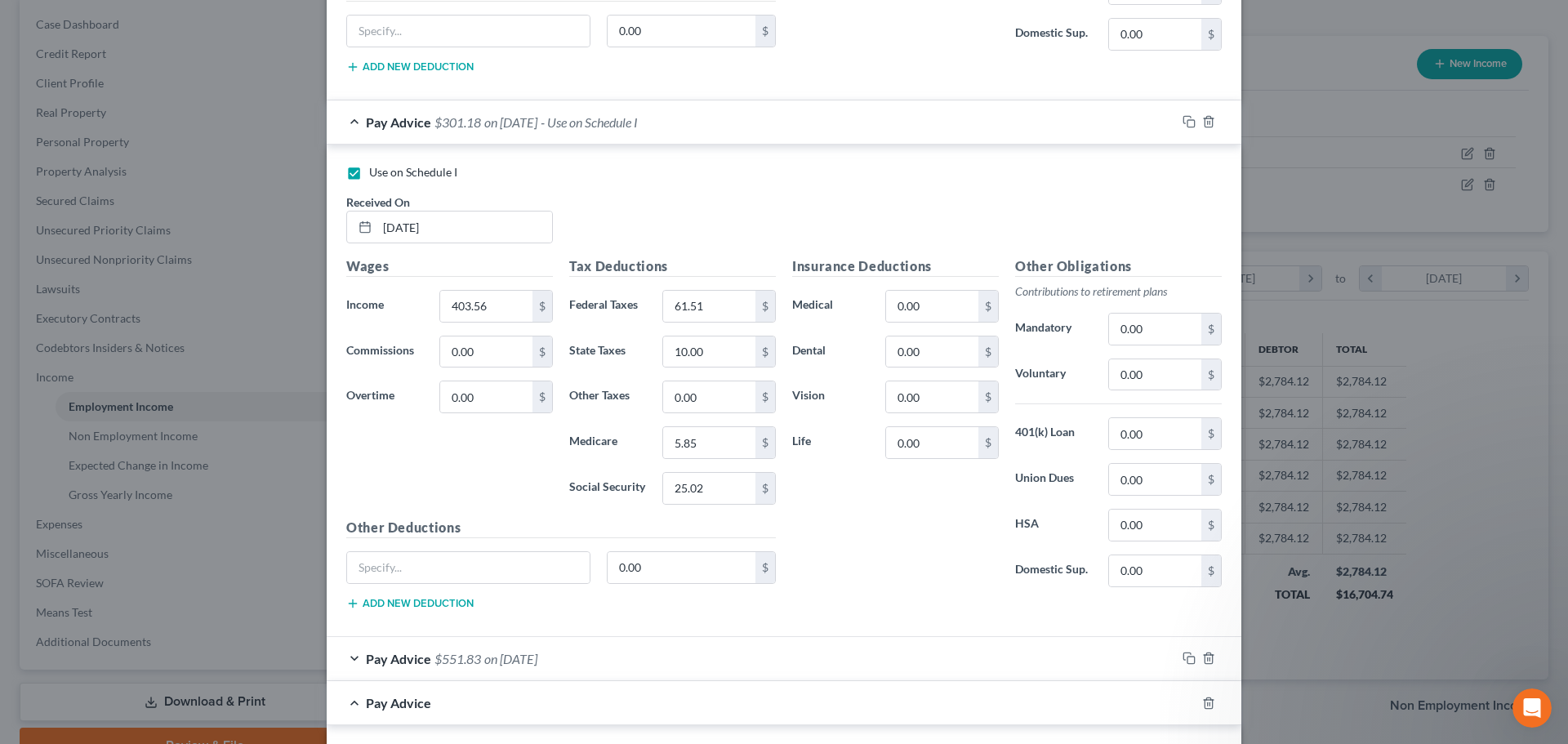
scroll to position [1470, 0]
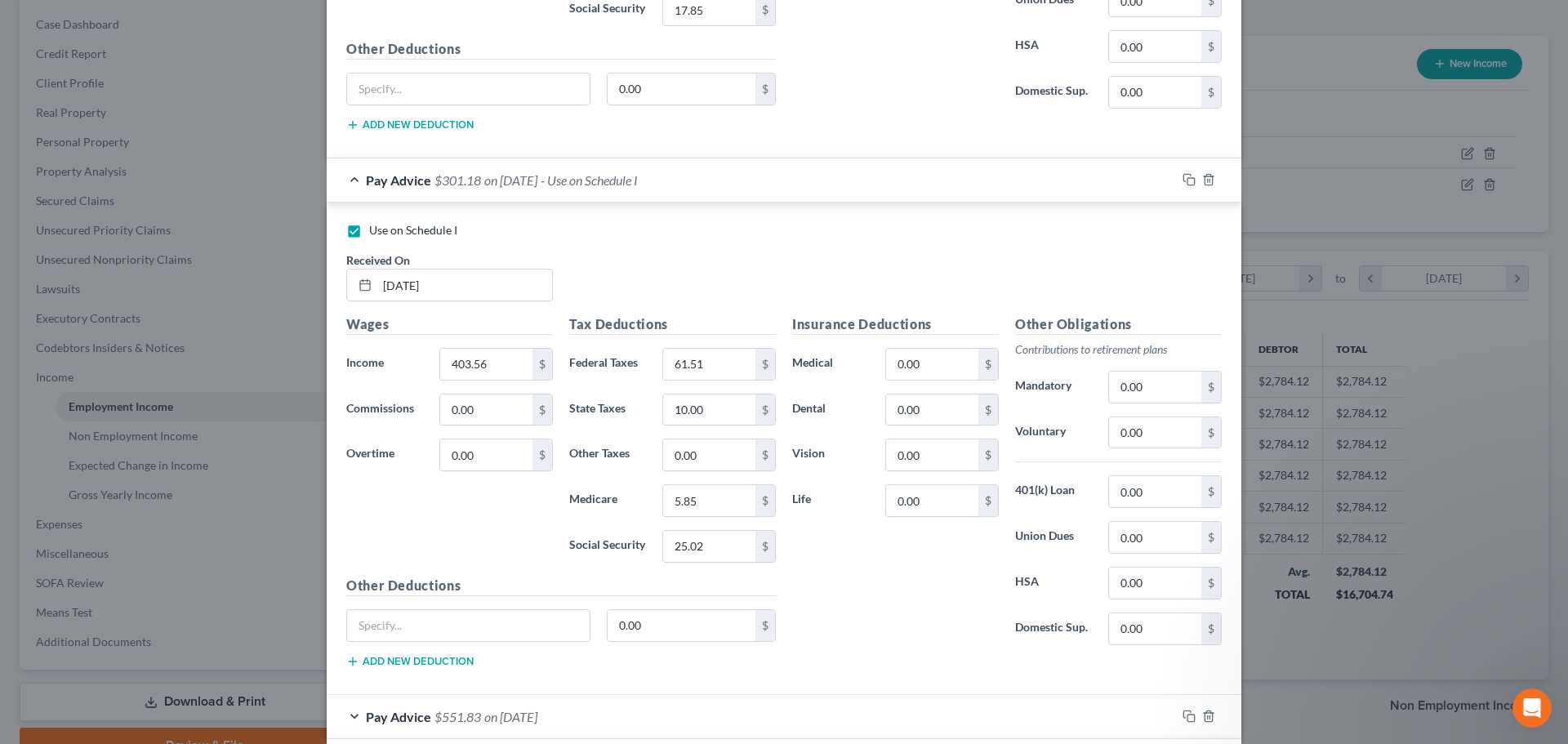
click at [347, 177] on div "Pay Advice $301.18 on [DATE] - Use on Schedule I" at bounding box center [751, 180] width 850 height 43
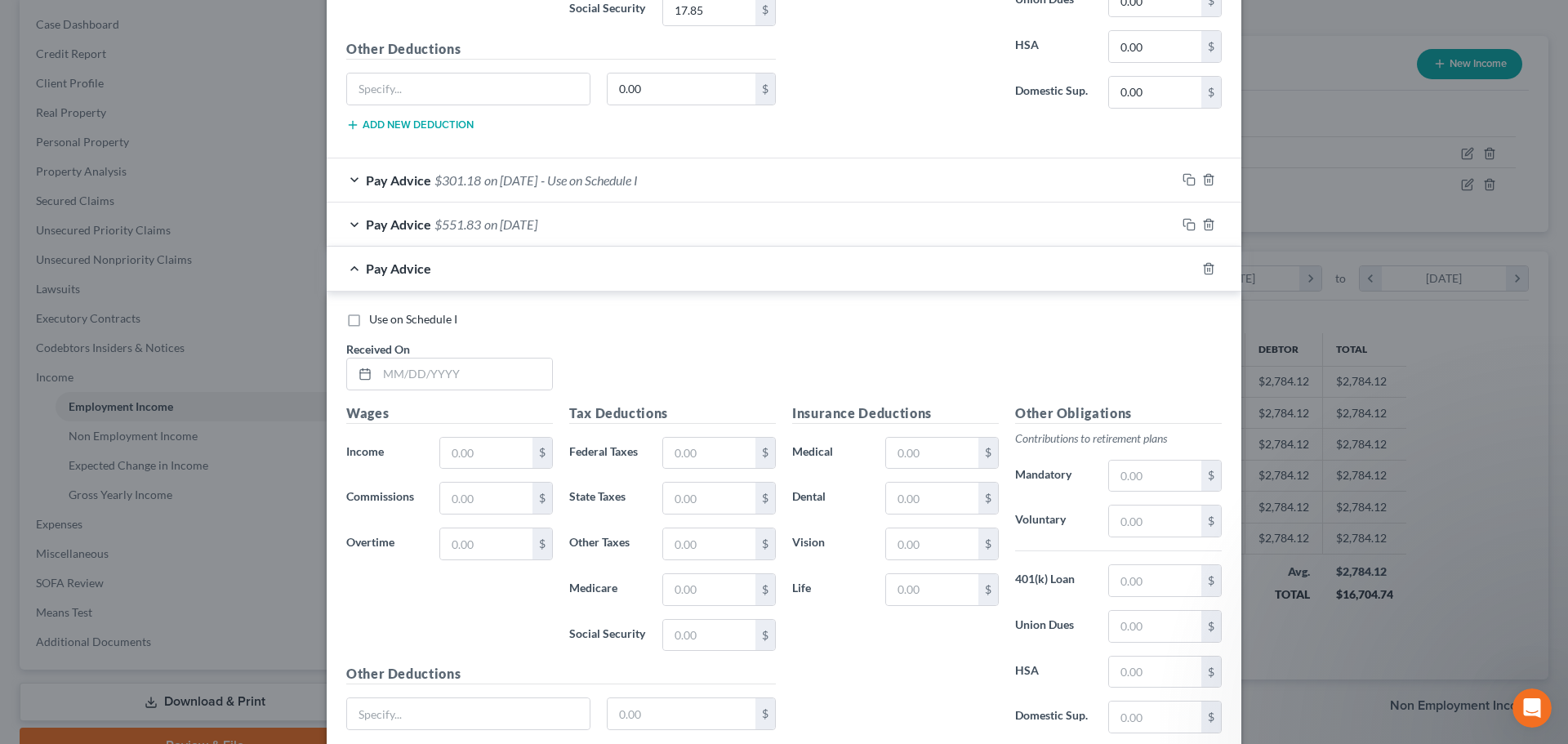
click at [346, 222] on div "Pay Advice $551.83 on [DATE]" at bounding box center [751, 224] width 850 height 43
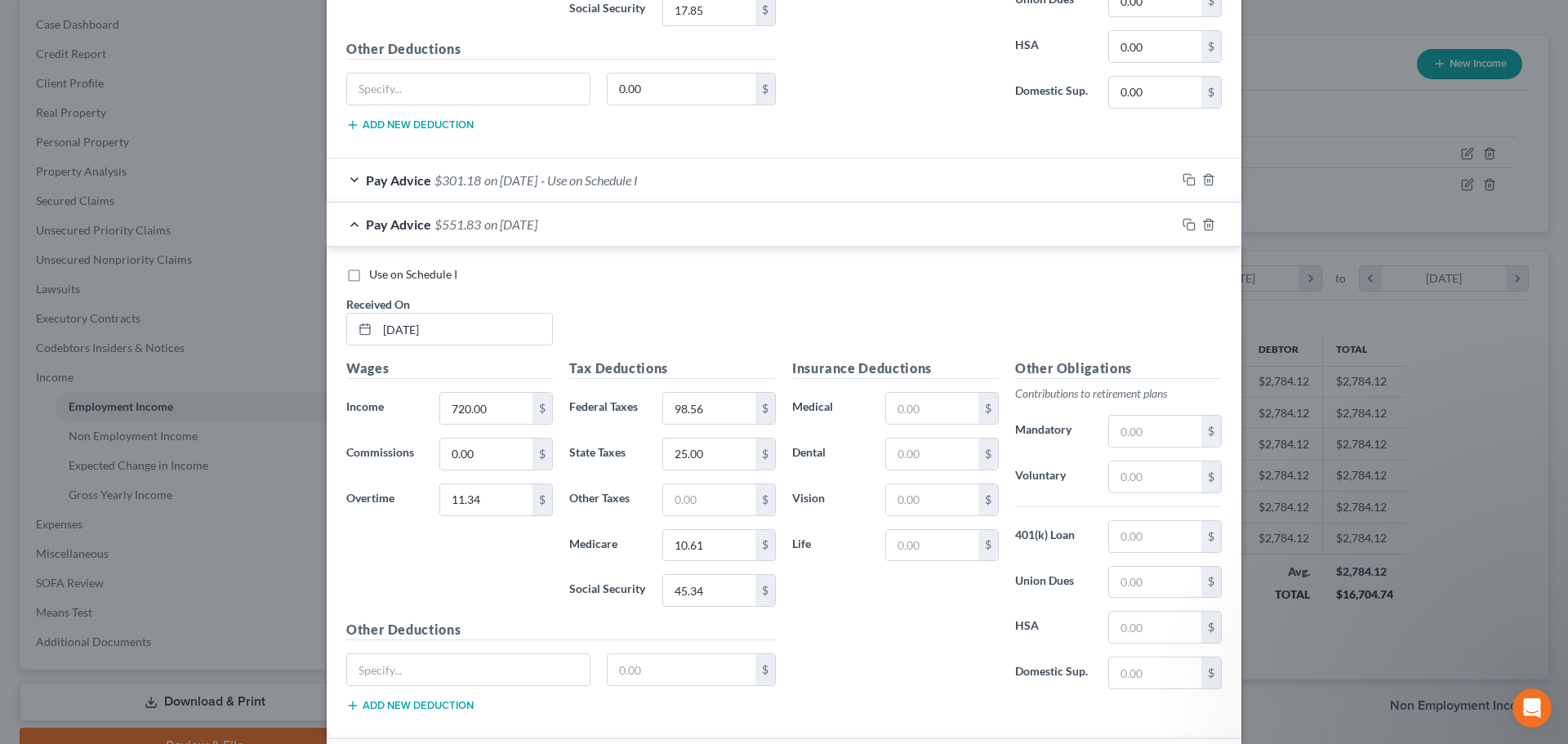
click at [369, 274] on label "Use on Schedule I" at bounding box center [413, 274] width 88 height 16
click at [375, 274] on input "Use on Schedule I" at bounding box center [381, 271] width 10 height 10
checkbox input "true"
click at [347, 221] on div "Pay Advice $551.83 on [DATE] - Use on Schedule I" at bounding box center [751, 224] width 850 height 43
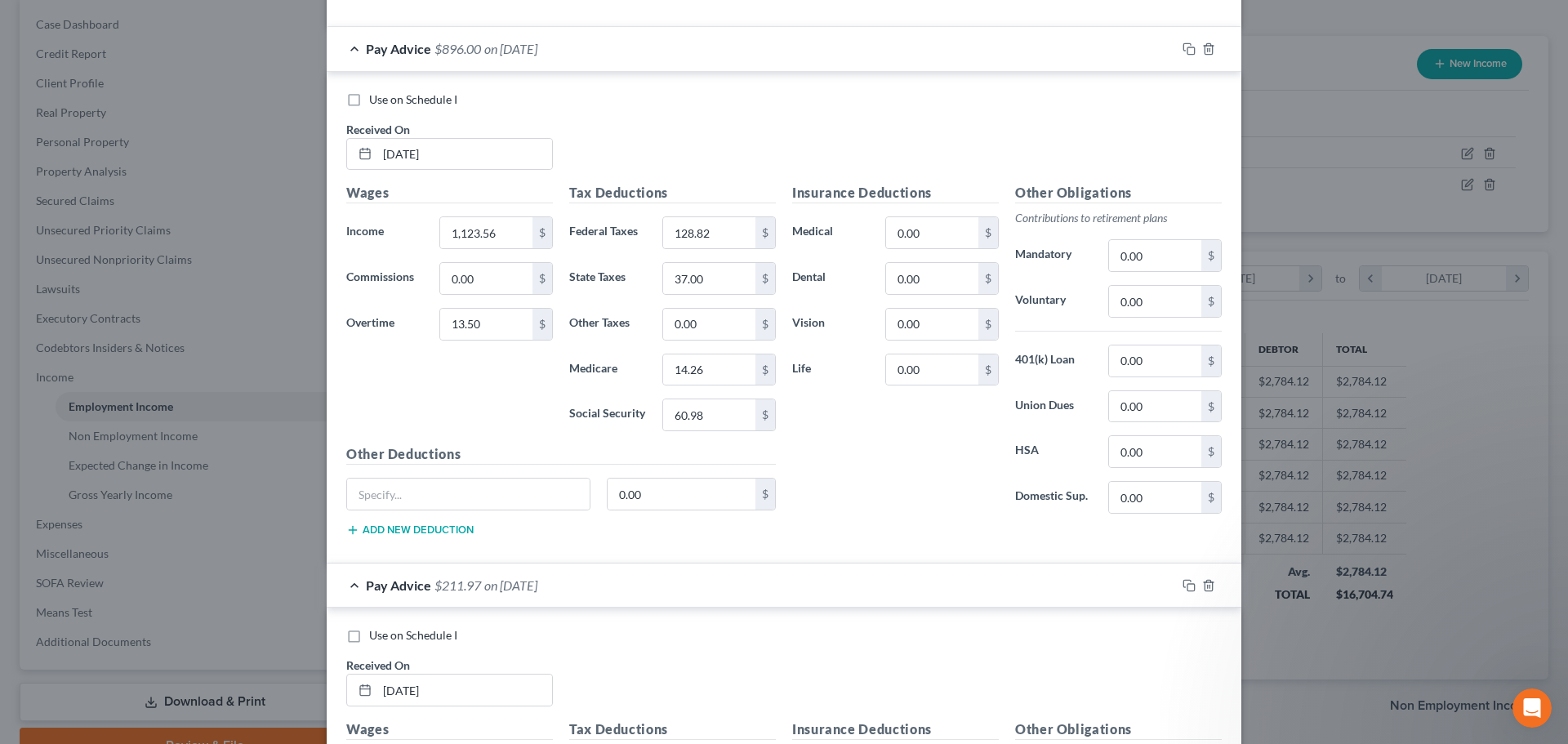
scroll to position [408, 0]
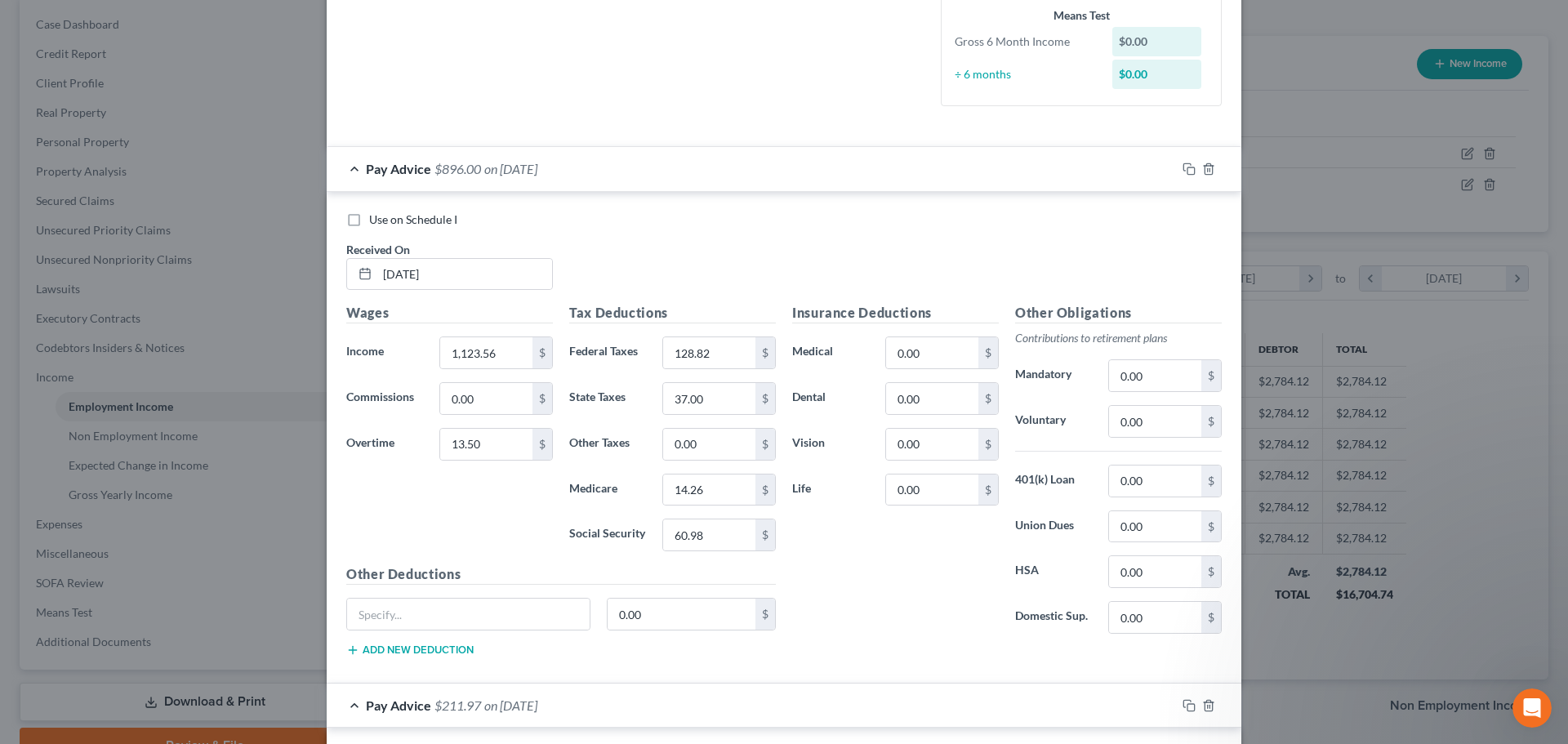
click at [369, 221] on label "Use on Schedule I" at bounding box center [413, 219] width 88 height 16
click at [375, 221] on input "Use on Schedule I" at bounding box center [381, 216] width 10 height 10
checkbox input "true"
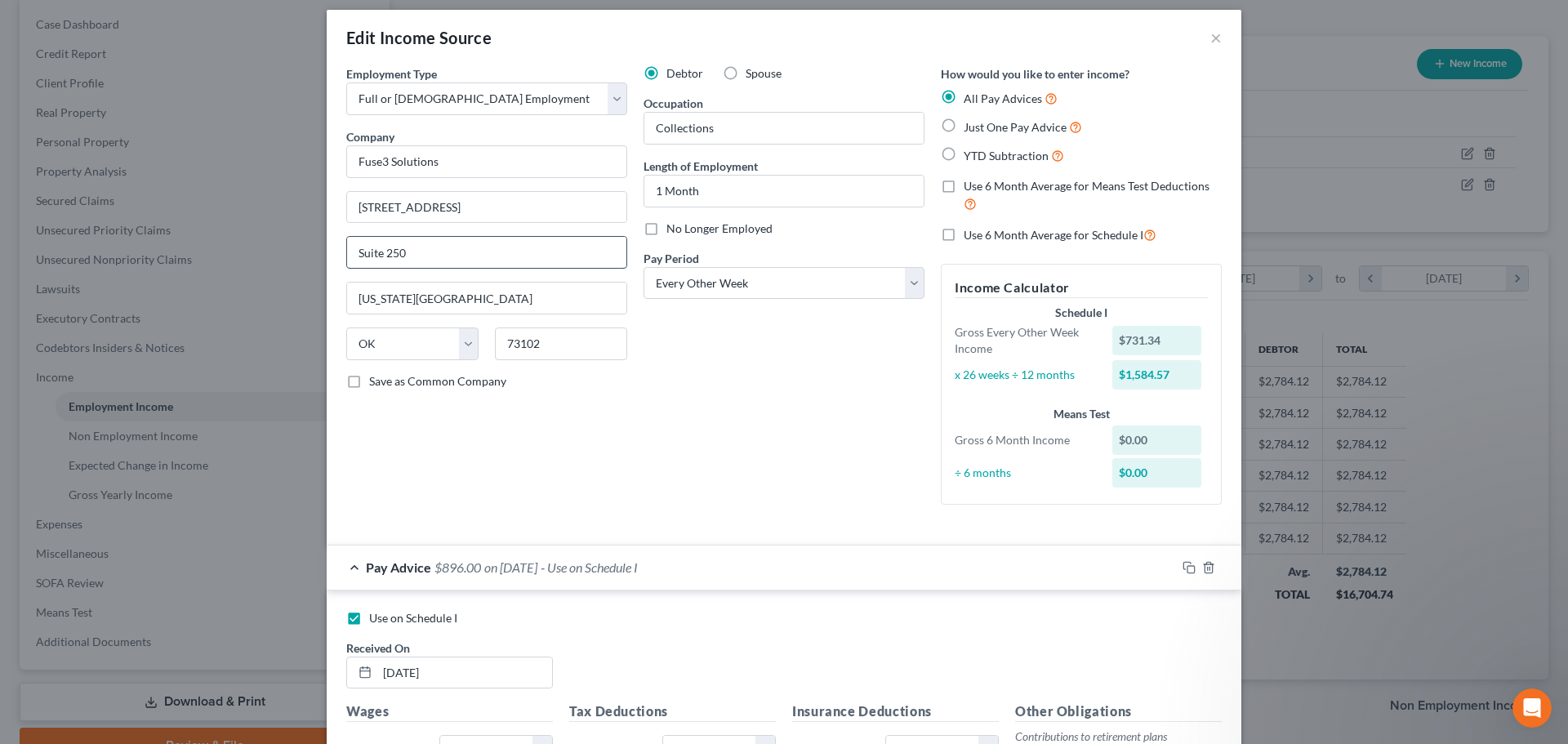
scroll to position [0, 0]
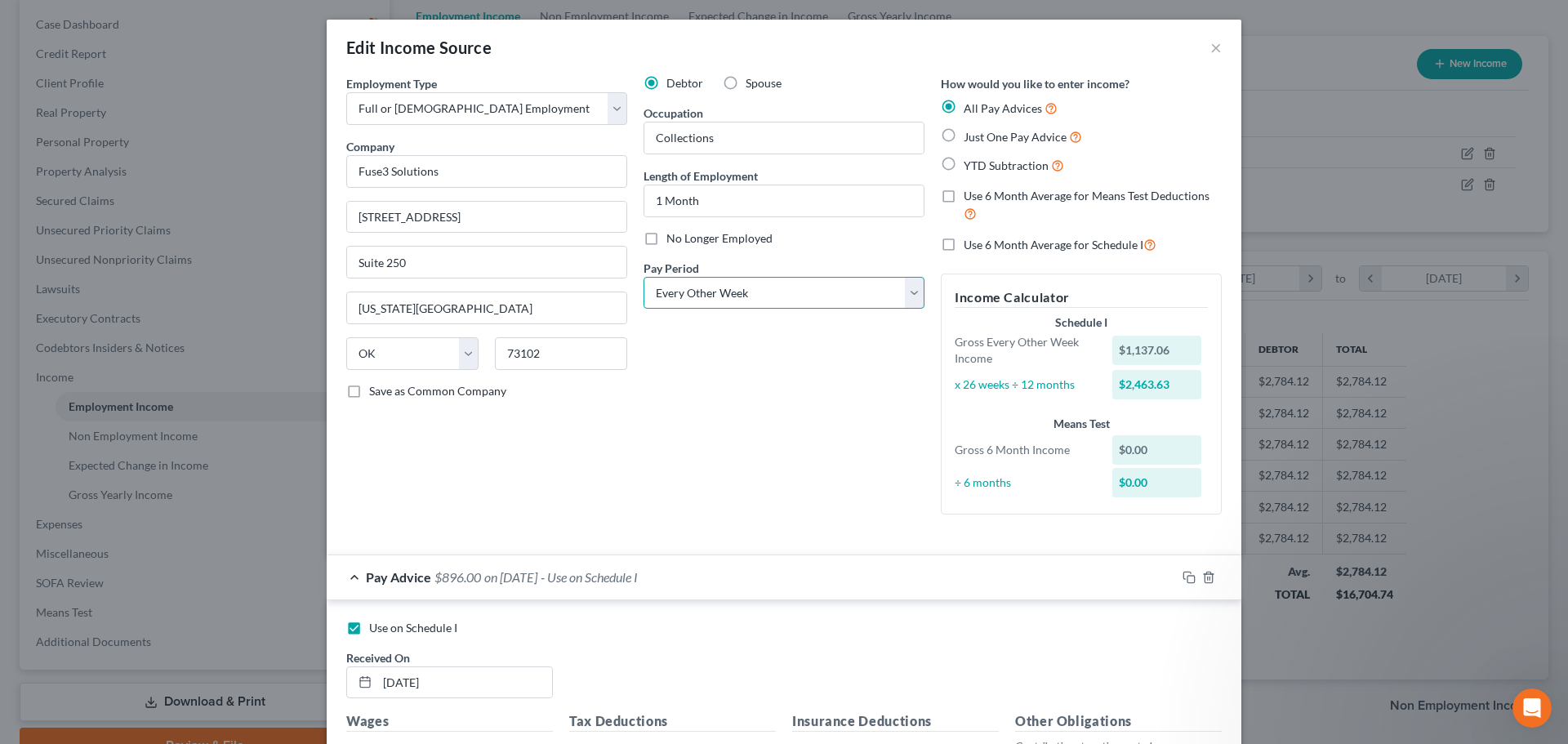
click at [906, 293] on select "Select Monthly Twice Monthly Every Other Week Weekly" at bounding box center [784, 293] width 281 height 33
select select "3"
click at [644, 277] on select "Select Monthly Twice Monthly Every Other Week Weekly" at bounding box center [784, 293] width 281 height 33
drag, startPoint x: 653, startPoint y: 199, endPoint x: 665, endPoint y: 212, distance: 17.7
click at [654, 199] on input "1 Month" at bounding box center [784, 201] width 279 height 31
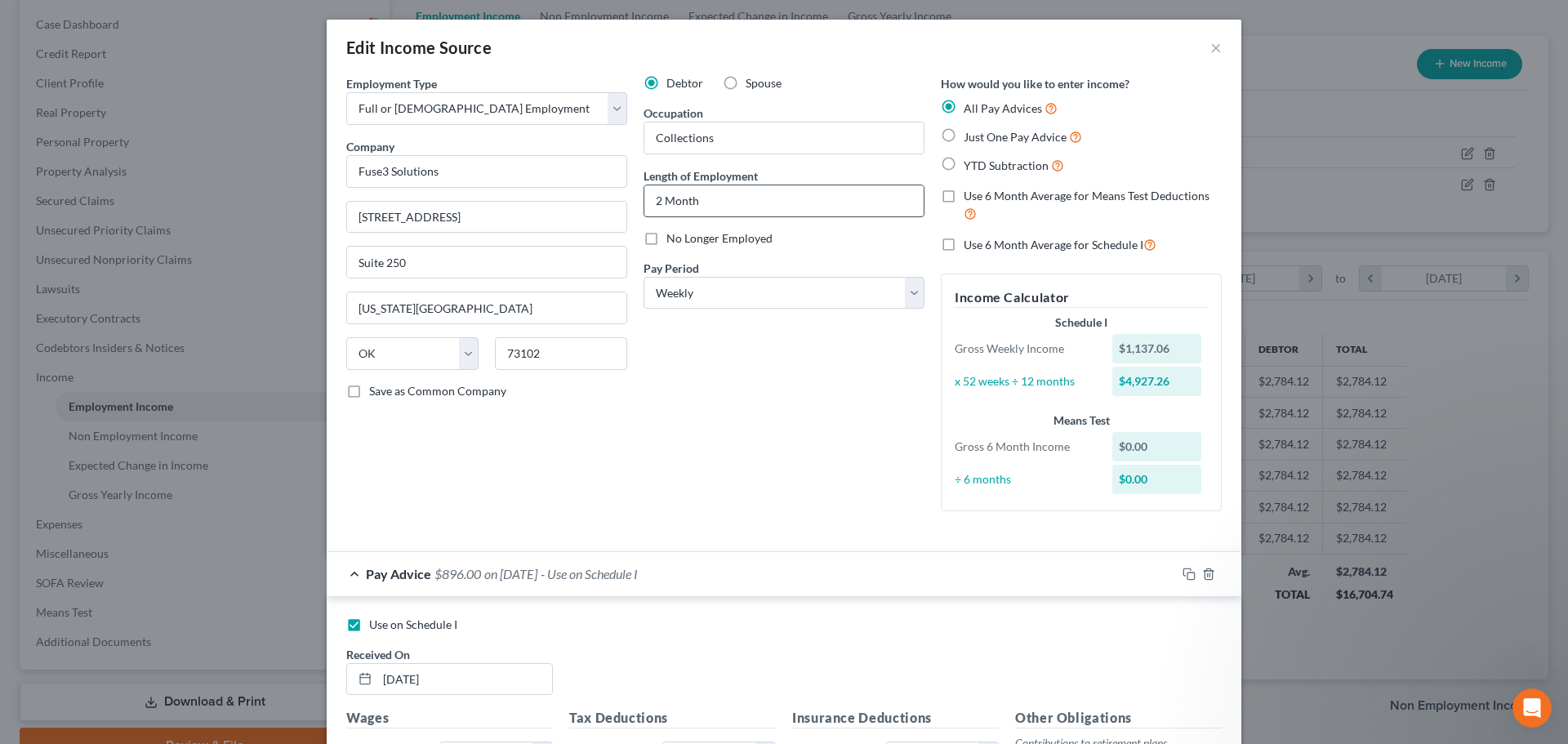
click at [691, 209] on input "2 Month" at bounding box center [784, 201] width 279 height 31
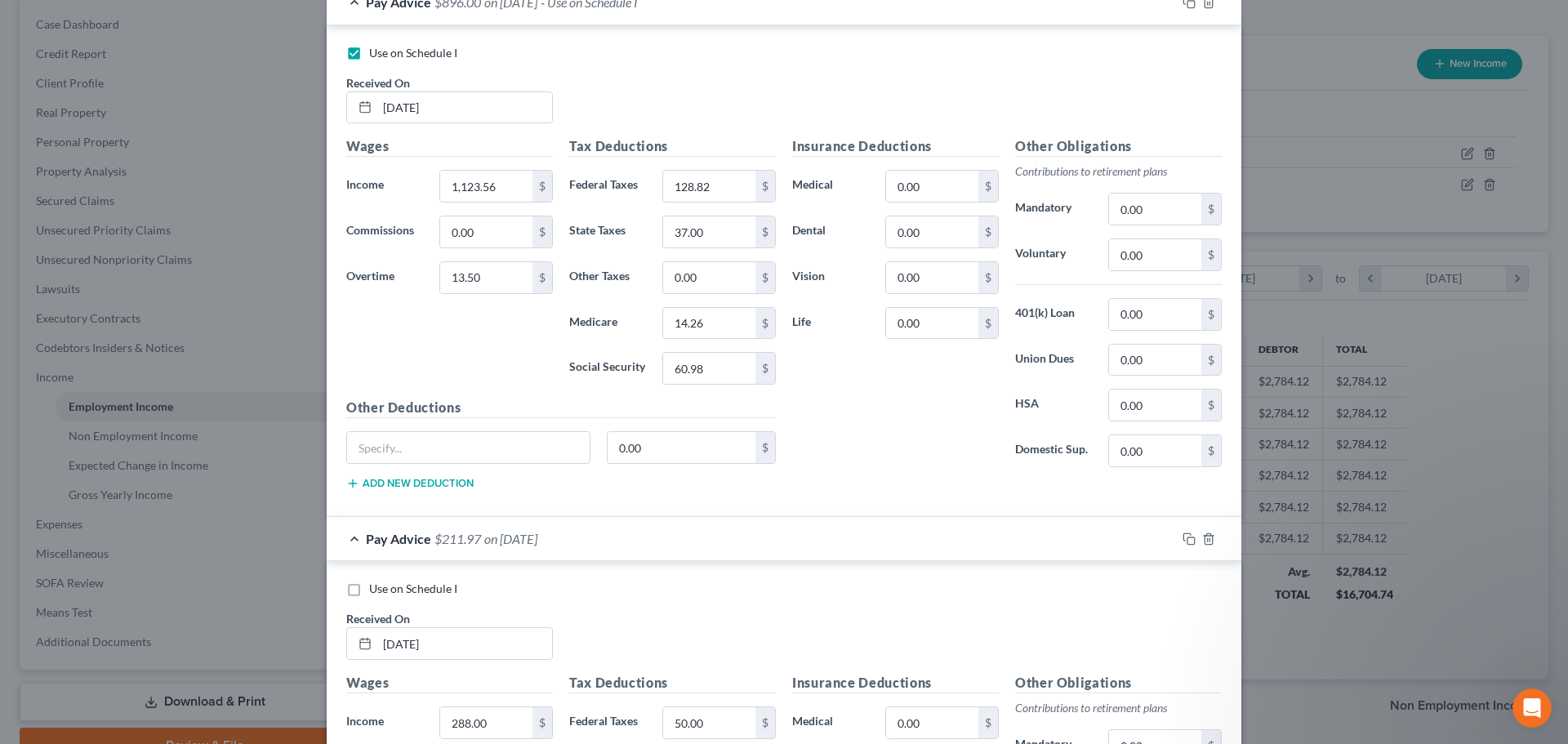
scroll to position [654, 0]
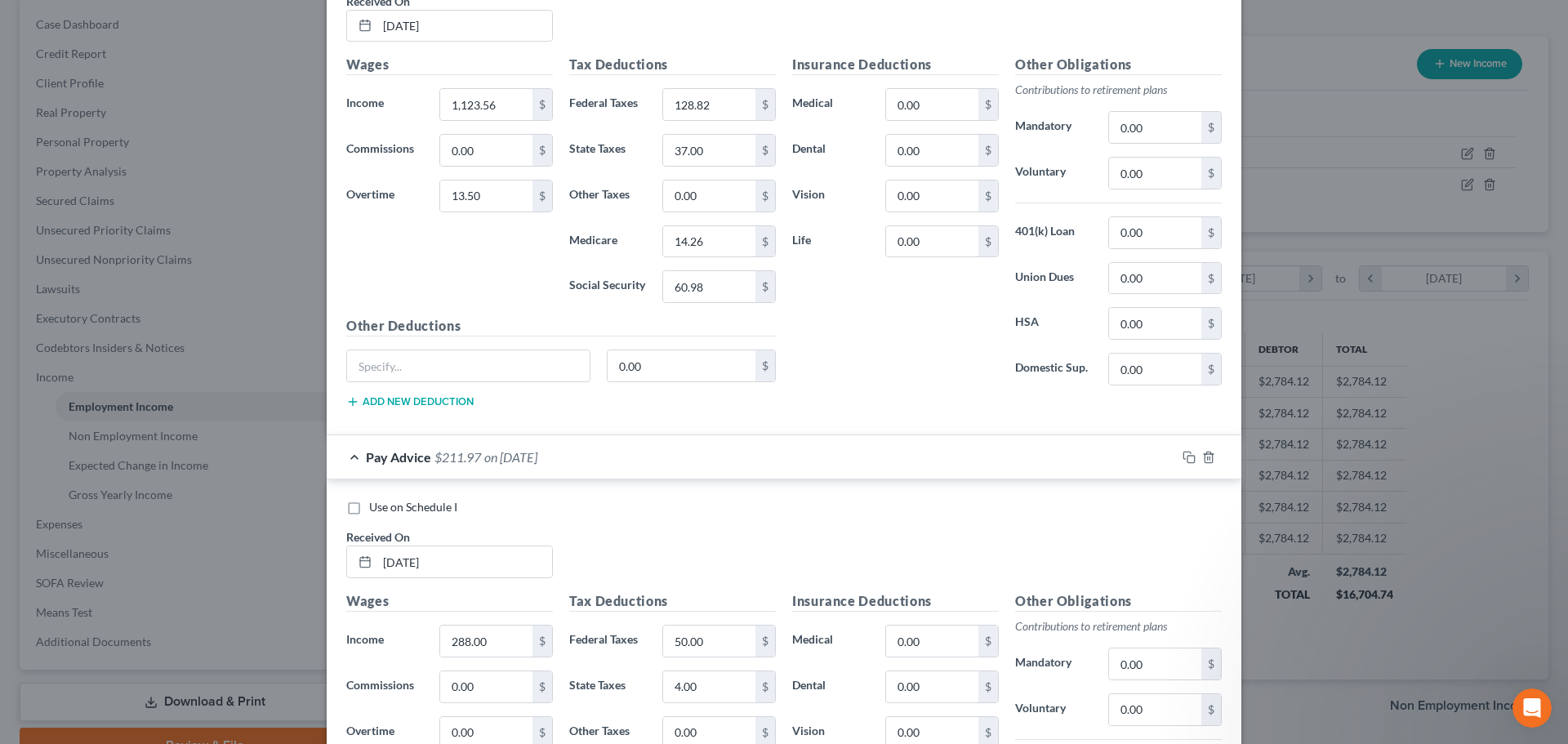
type input "2 Months"
click at [347, 454] on div "Pay Advice $211.97 on [DATE]" at bounding box center [751, 457] width 850 height 43
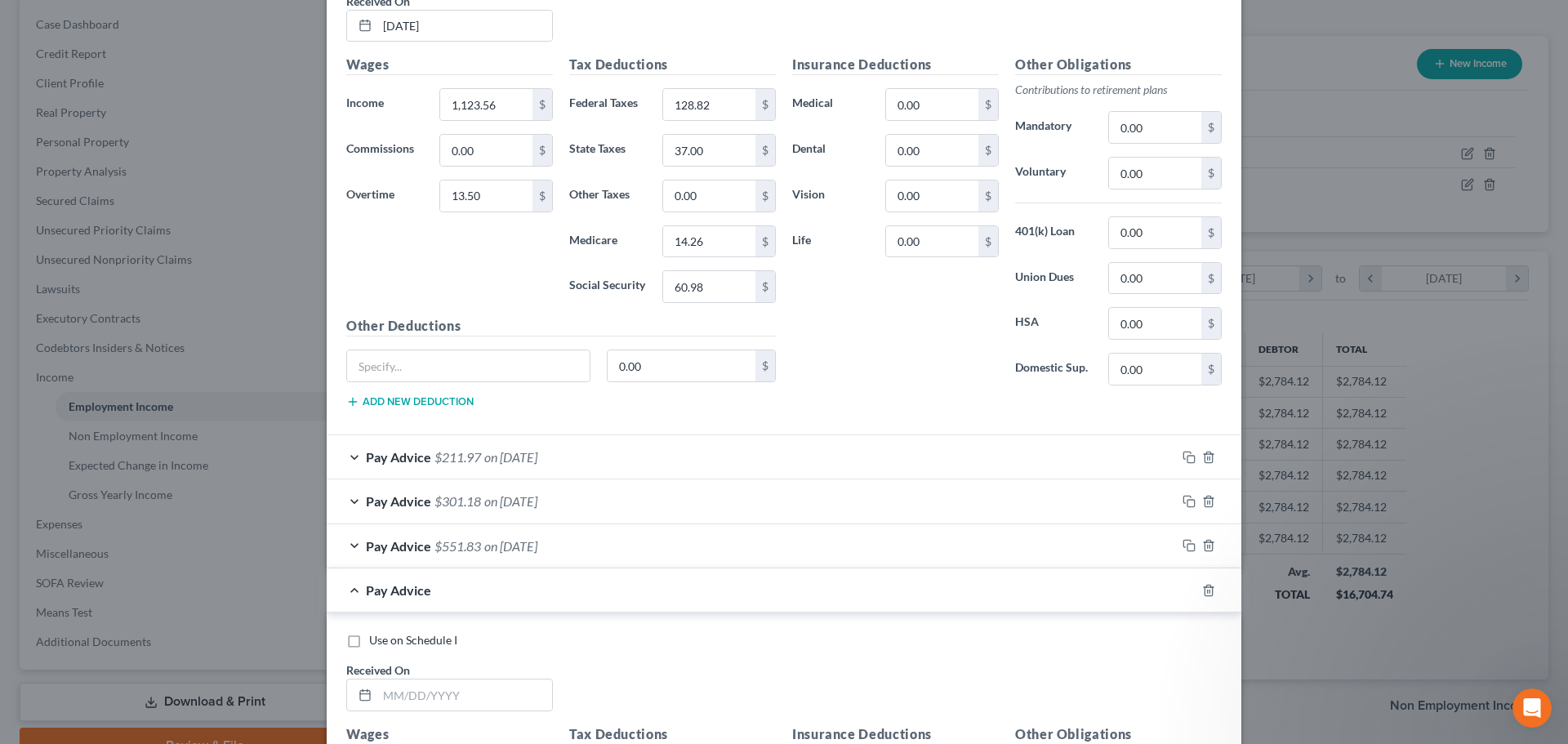
click at [350, 455] on div "Pay Advice $211.97 on [DATE]" at bounding box center [751, 457] width 850 height 43
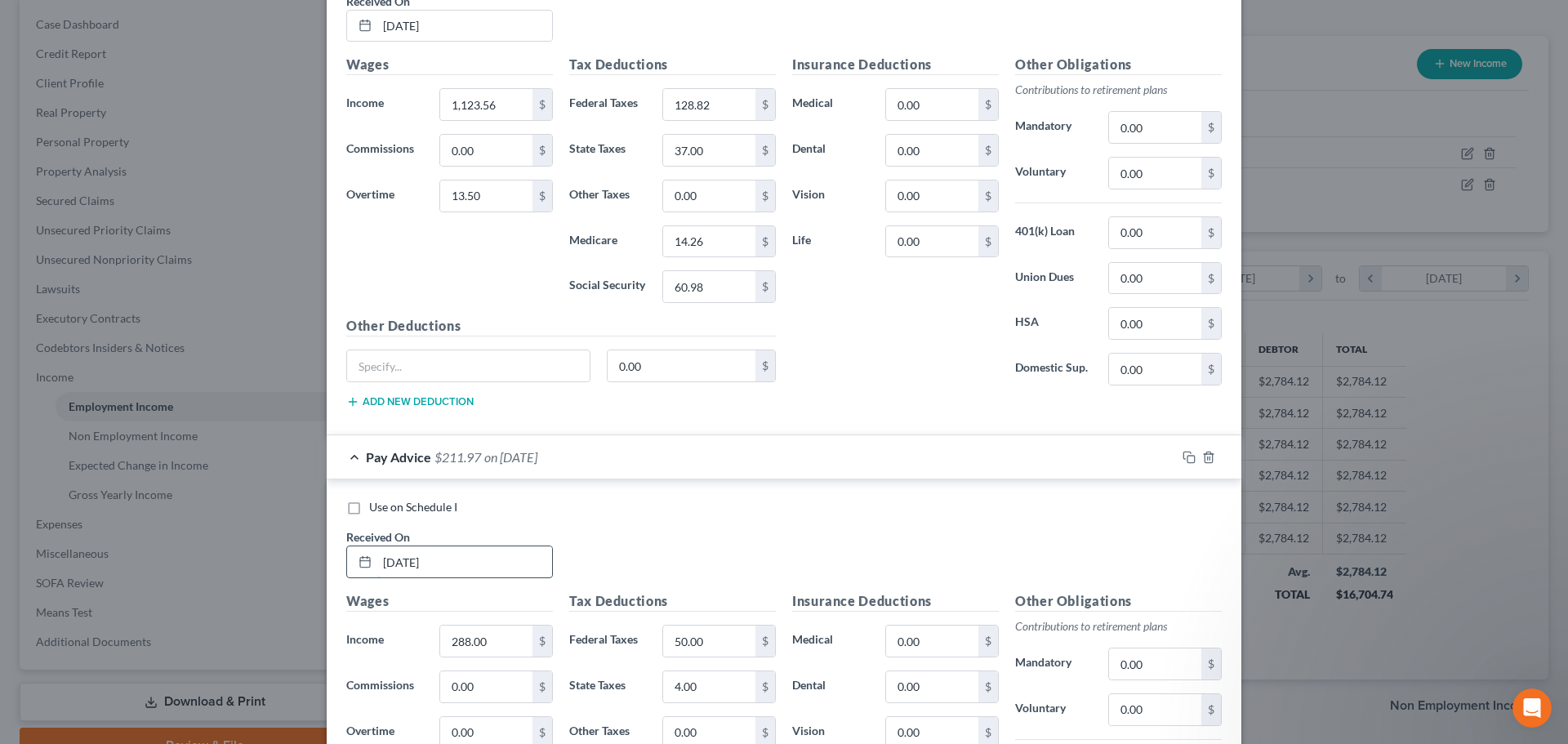
click at [406, 568] on input "[DATE]" at bounding box center [464, 562] width 174 height 31
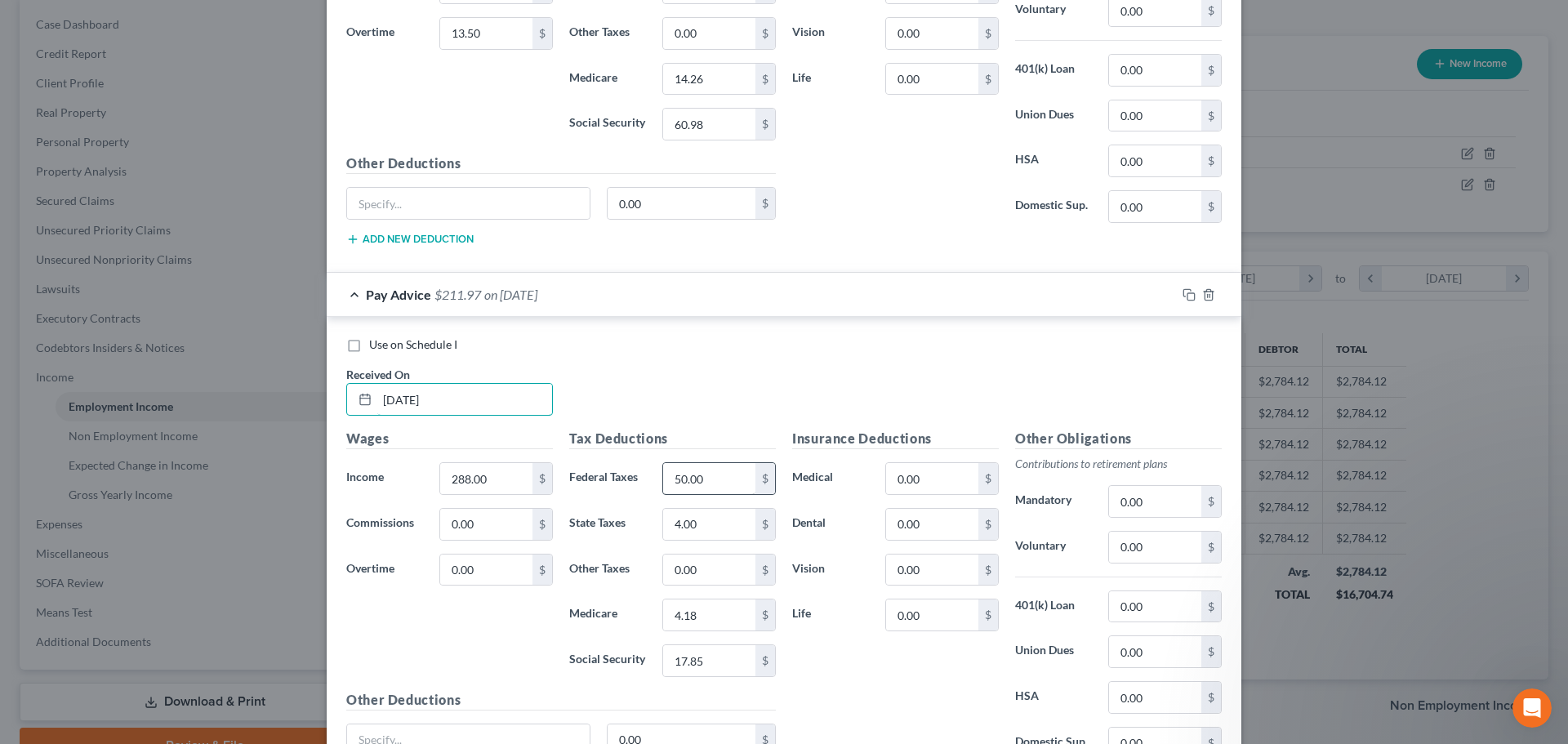
scroll to position [817, 0]
type input "[DATE]"
click at [369, 345] on label "Use on Schedule I" at bounding box center [413, 344] width 88 height 16
click at [375, 345] on input "Use on Schedule I" at bounding box center [381, 341] width 10 height 10
checkbox input "true"
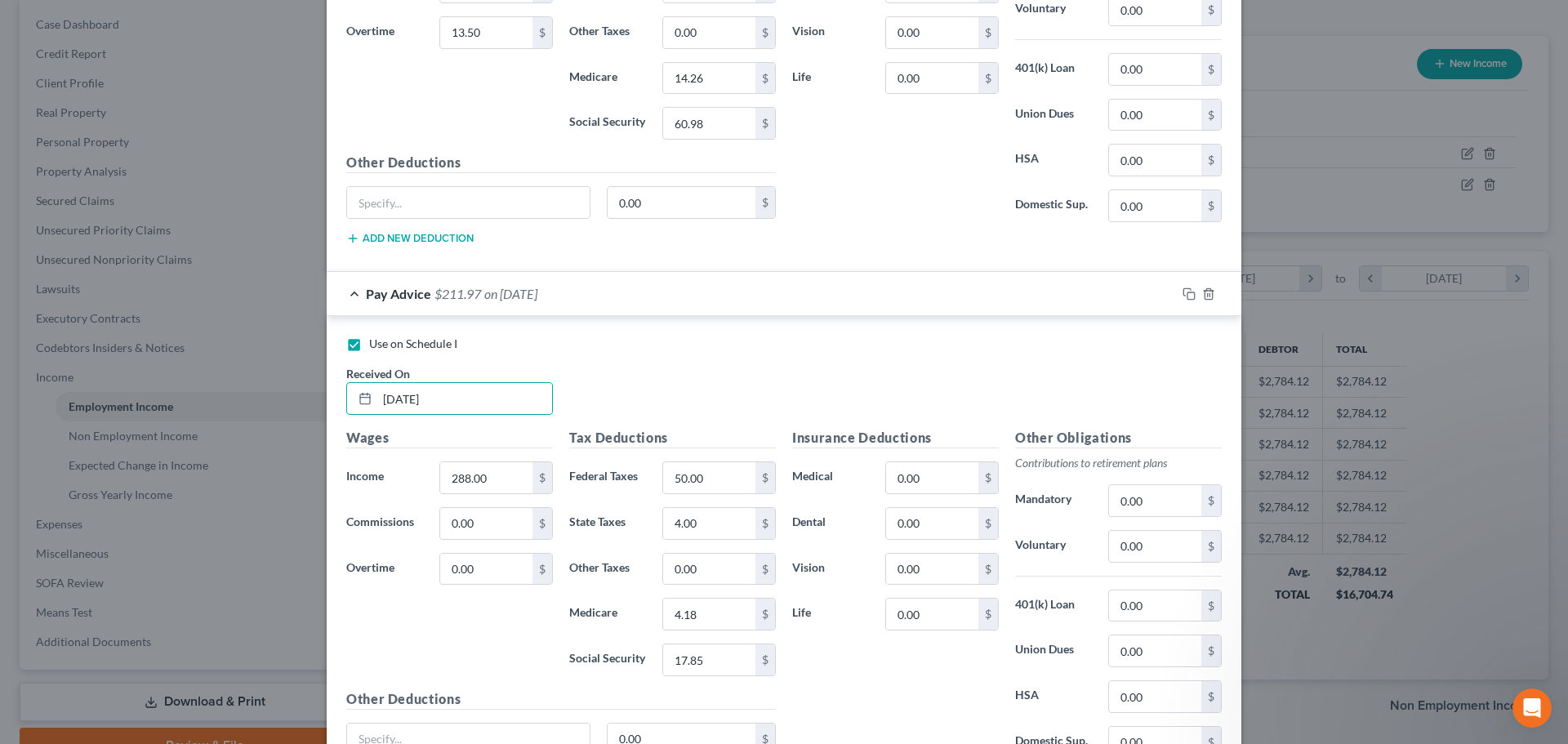
checkbox input "false"
click at [348, 291] on div "Pay Advice $211.97 on [DATE] - Use on Schedule I" at bounding box center [751, 294] width 850 height 43
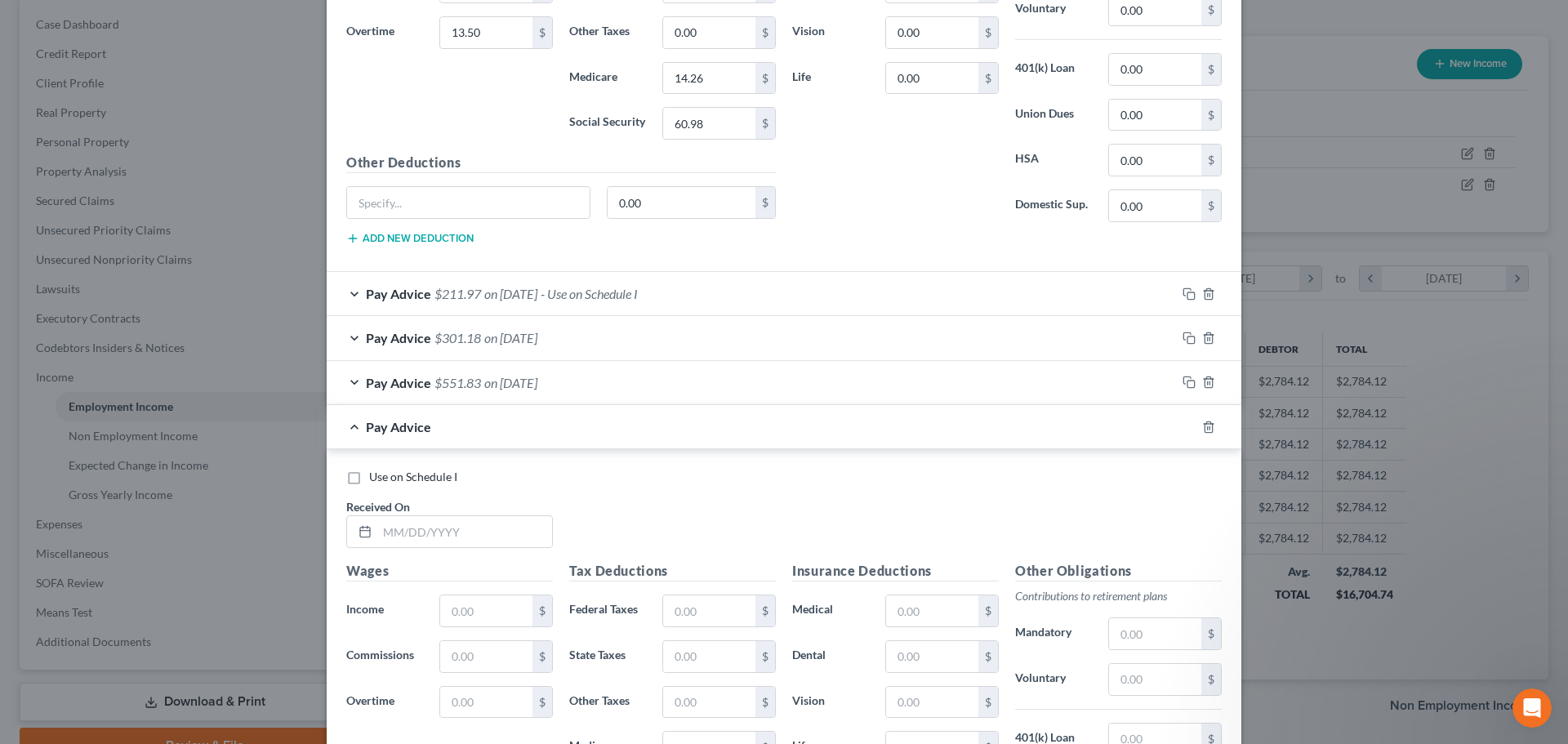
click at [346, 337] on div "Pay Advice $301.18 on [DATE]" at bounding box center [751, 338] width 850 height 43
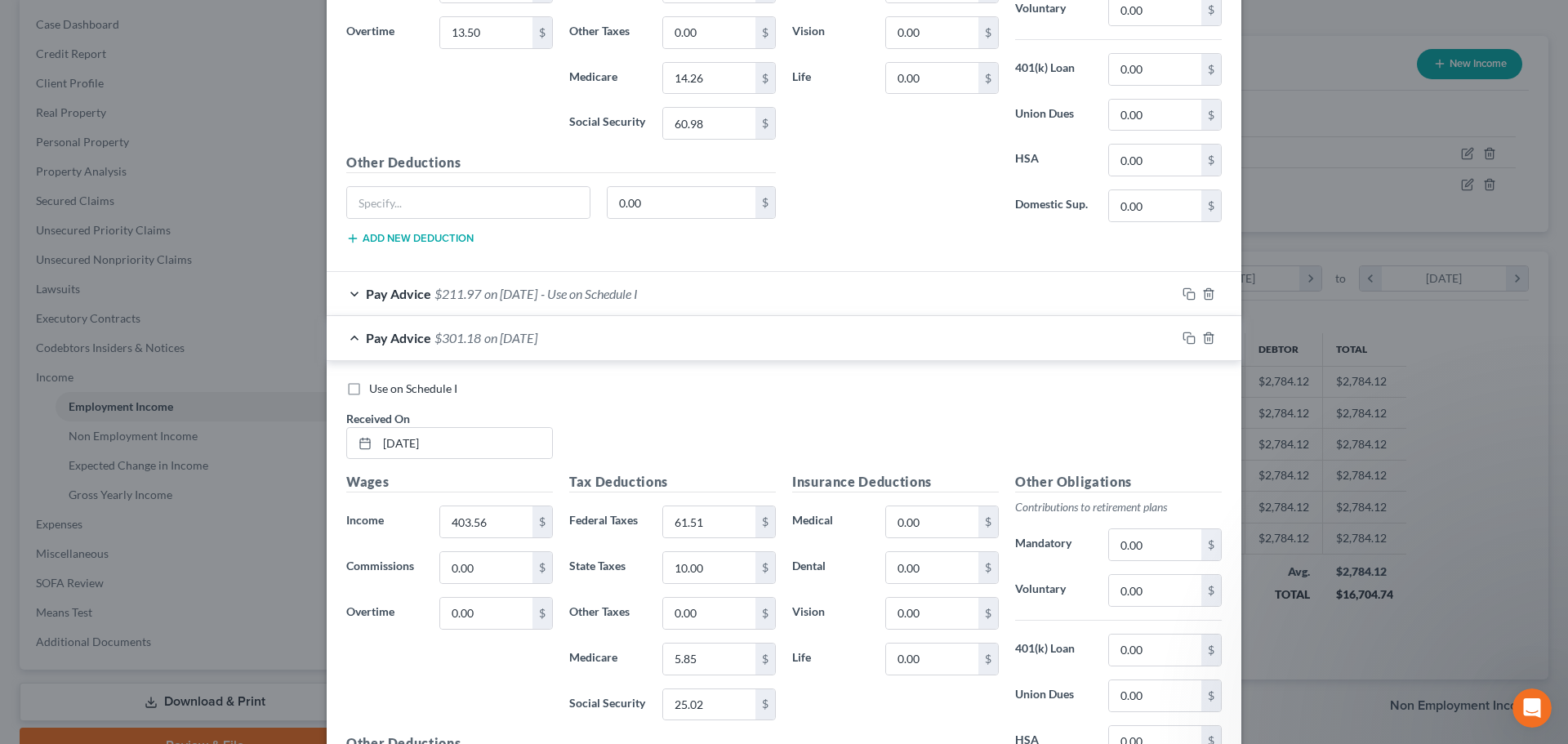
click at [369, 388] on label "Use on Schedule I" at bounding box center [413, 388] width 88 height 16
click at [375, 388] on input "Use on Schedule I" at bounding box center [381, 386] width 10 height 10
checkbox input "true"
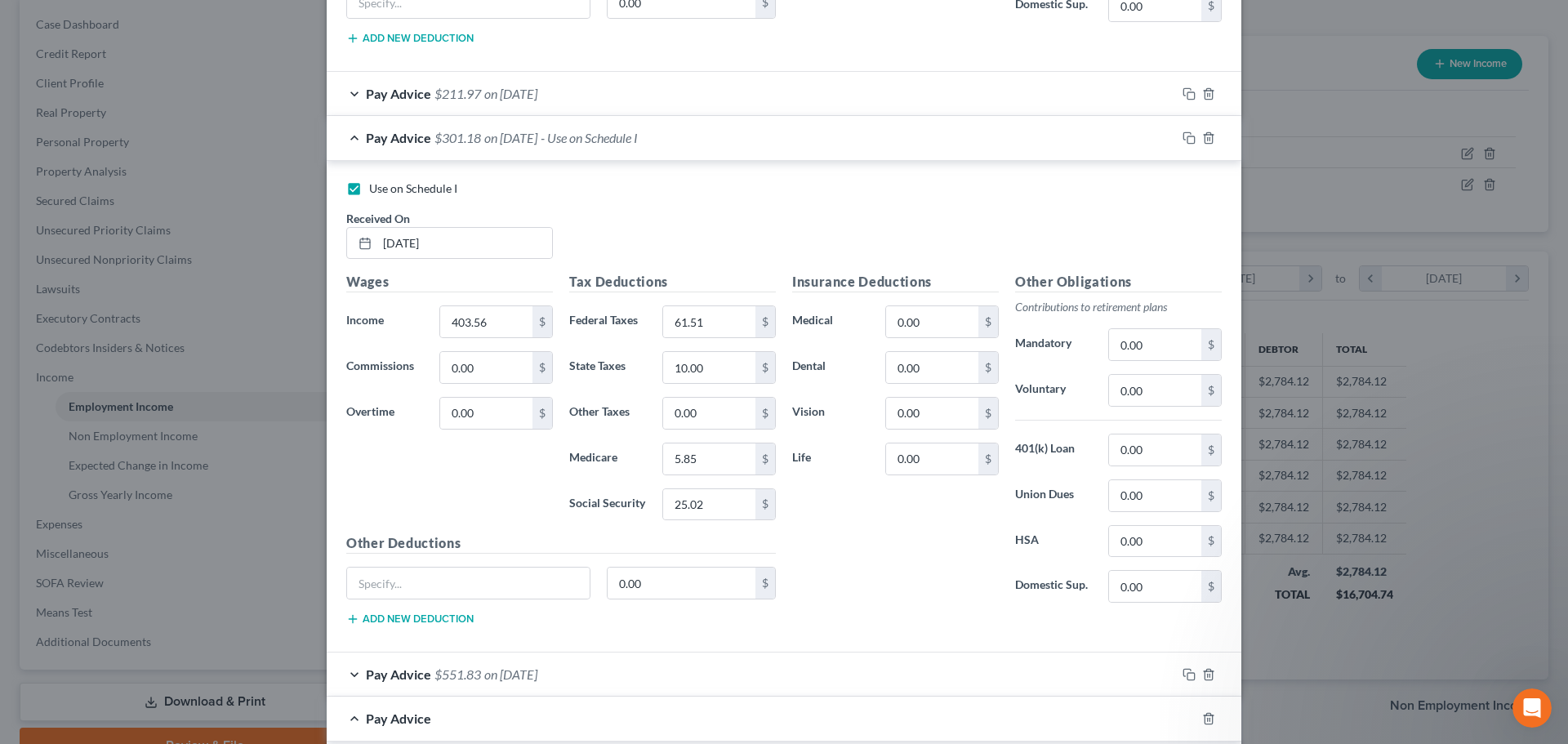
scroll to position [980, 0]
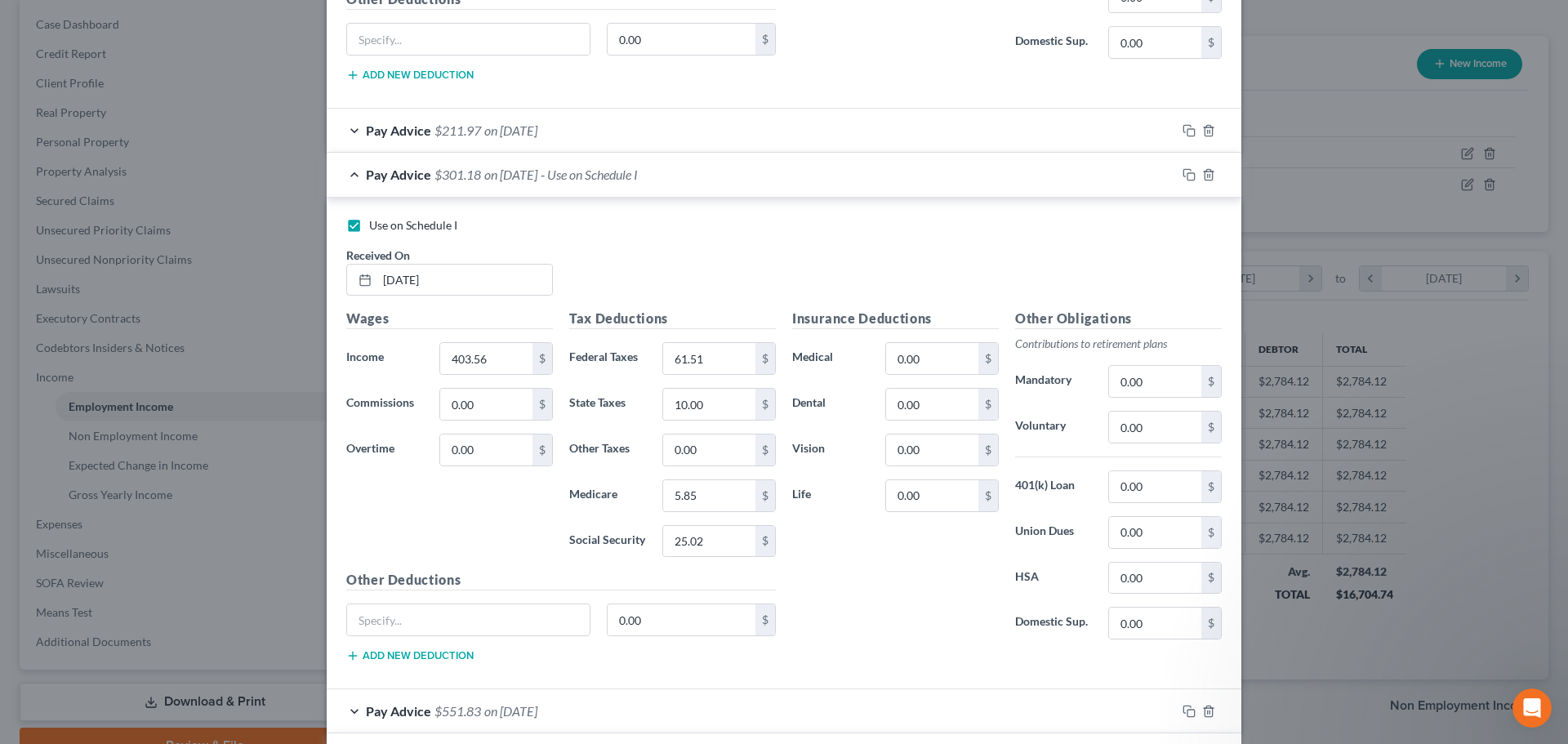
click at [345, 174] on div "Pay Advice $301.18 on [DATE] - Use on Schedule I" at bounding box center [751, 174] width 850 height 43
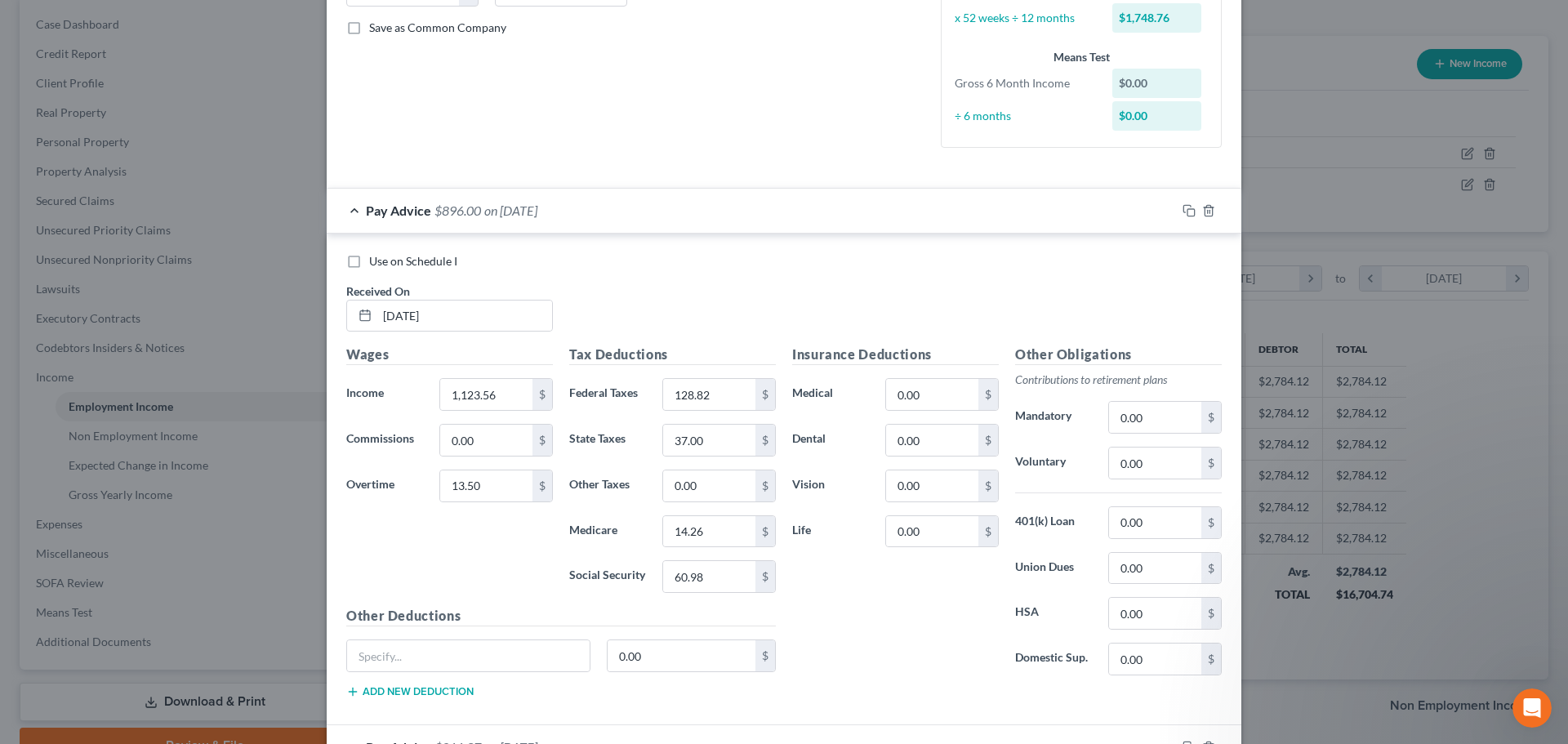
scroll to position [326, 0]
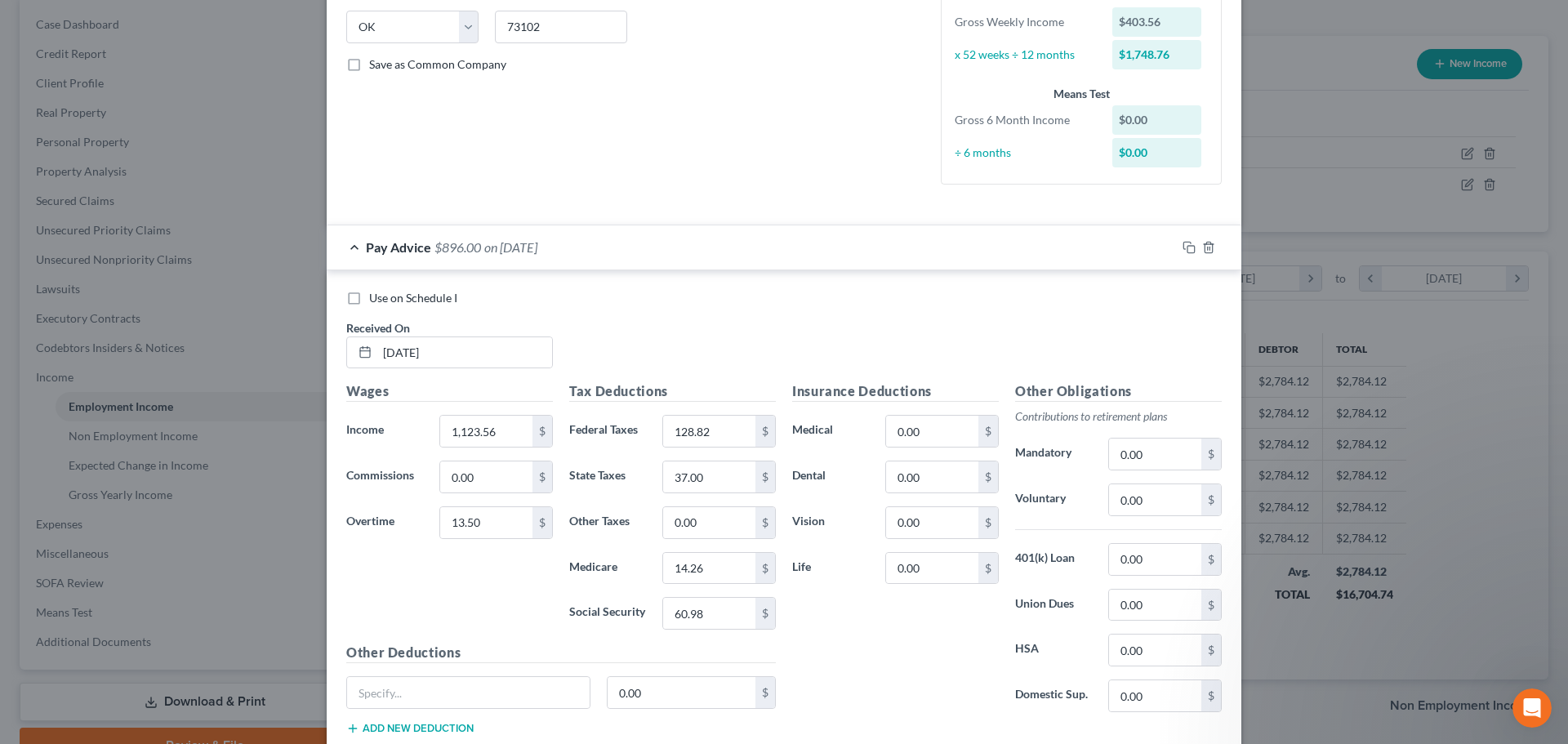
click at [348, 247] on div "Pay Advice $896.00 on [DATE]" at bounding box center [751, 247] width 850 height 43
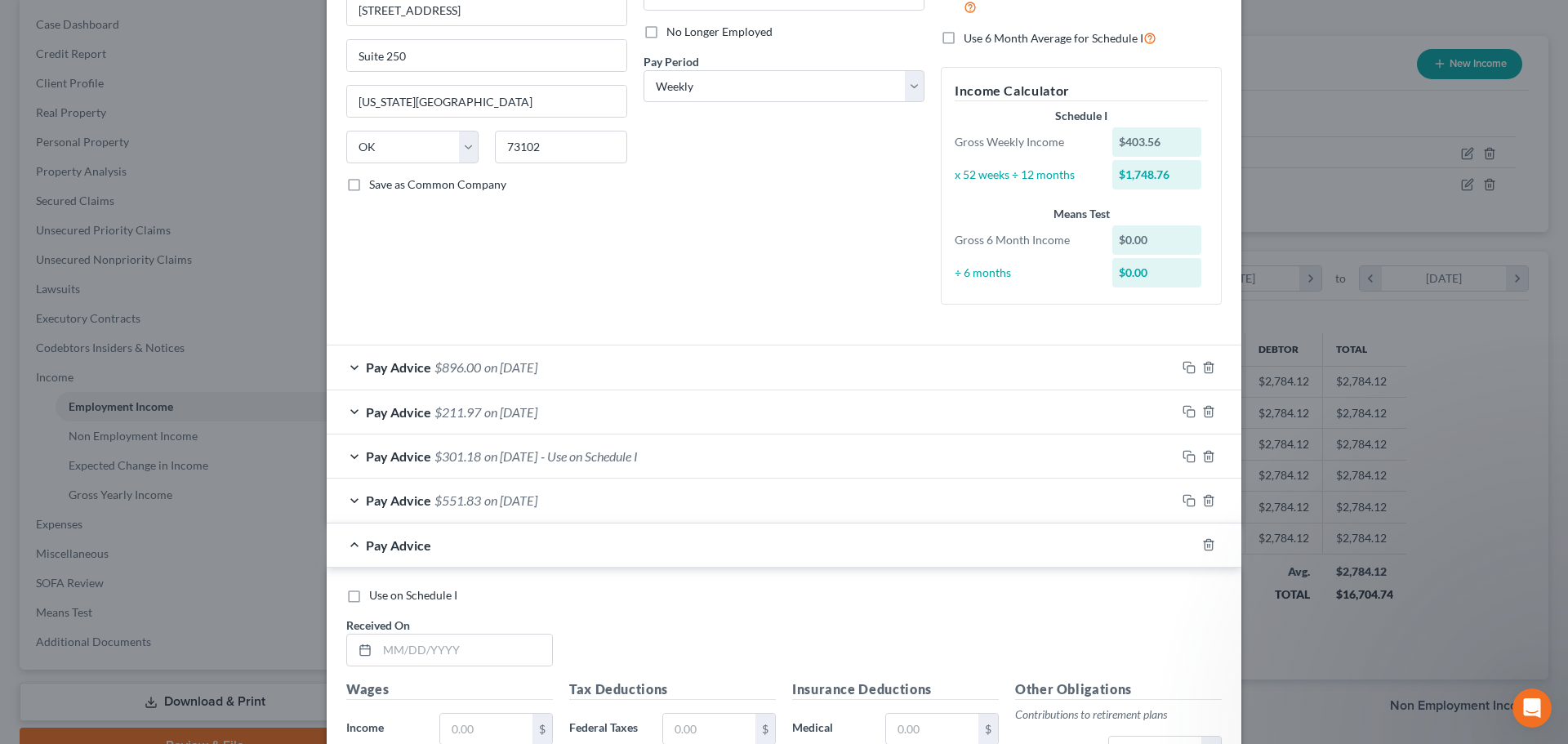
scroll to position [245, 0]
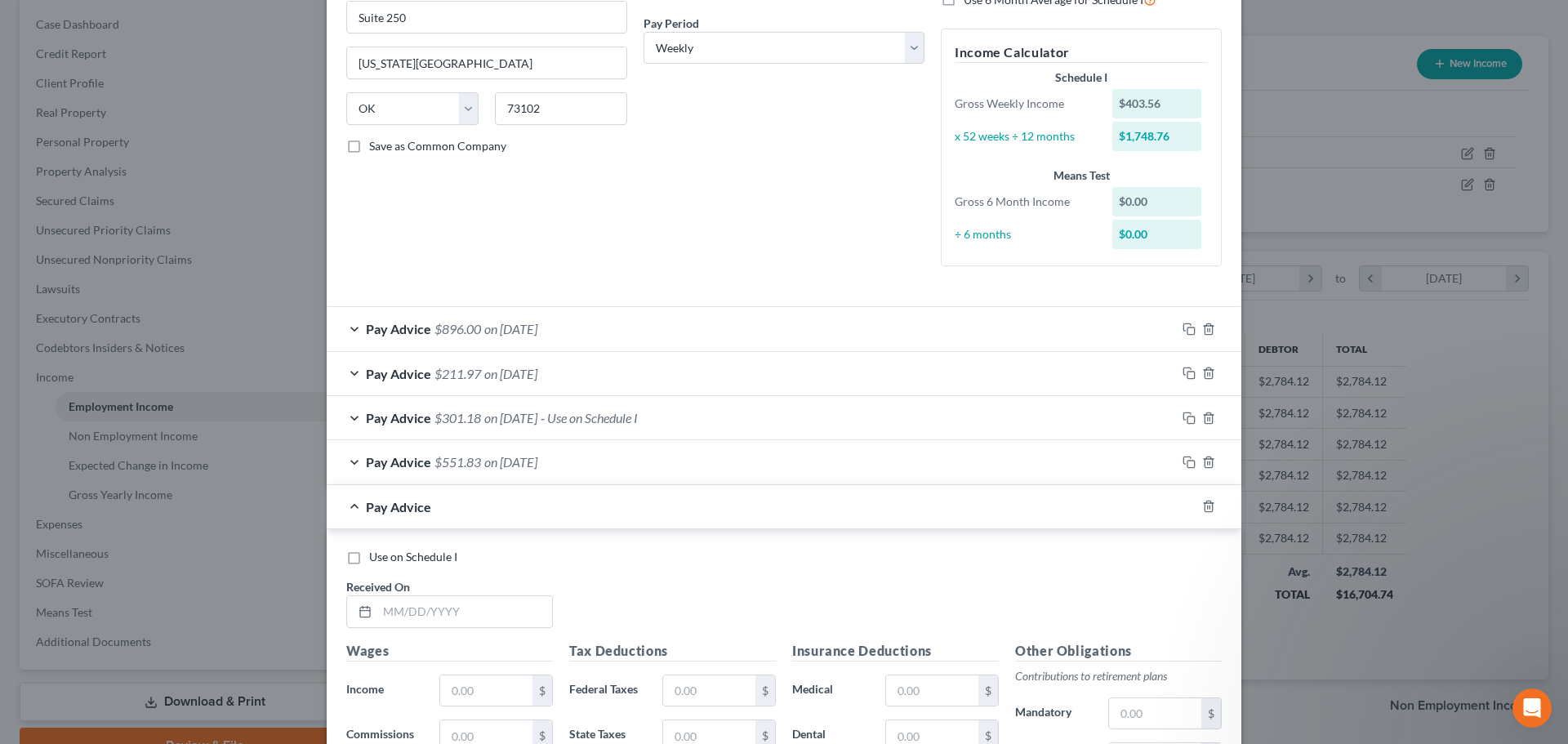
click at [349, 328] on div "Pay Advice $896.00 on [DATE]" at bounding box center [751, 328] width 850 height 43
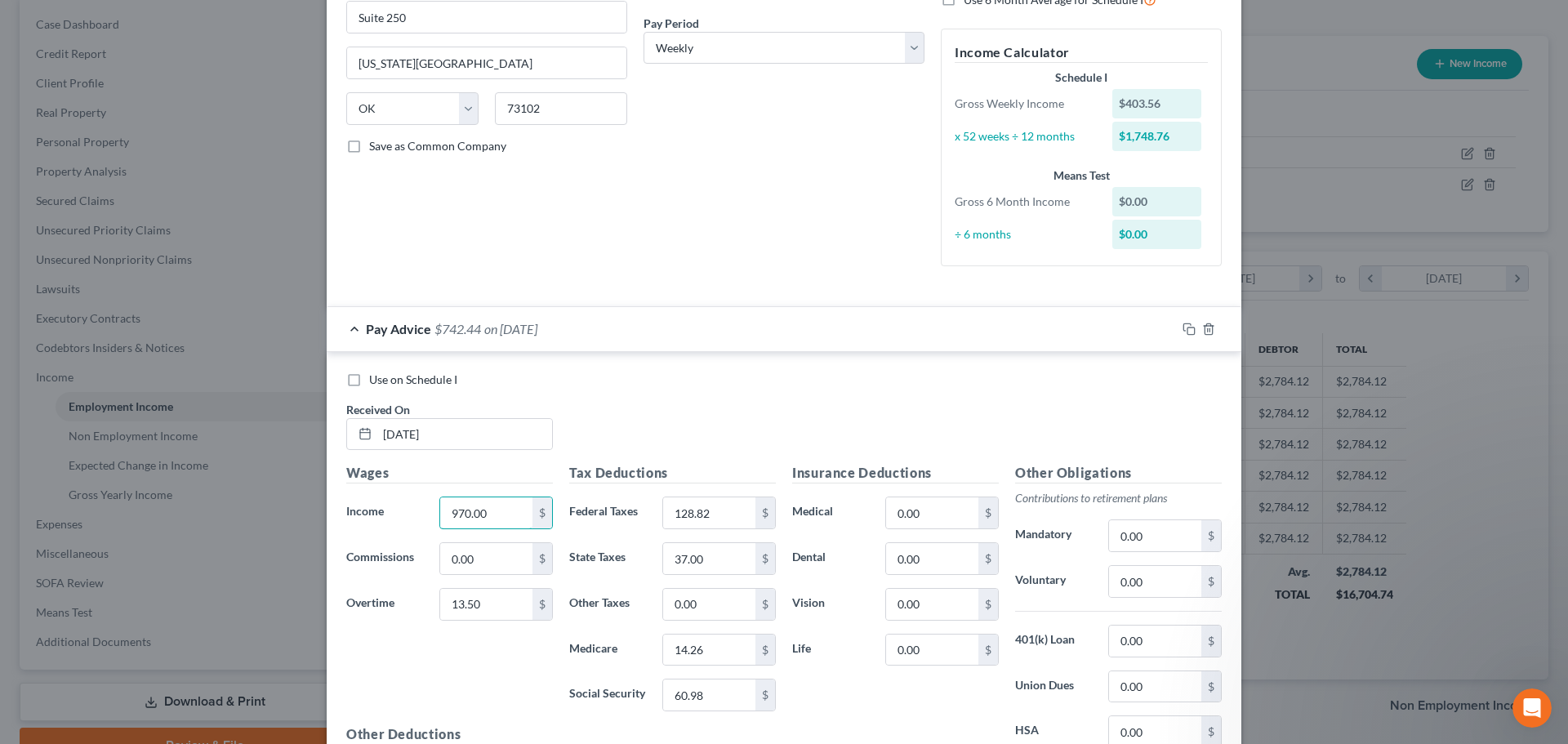
type input "970.00"
click at [513, 559] on input "0.00" at bounding box center [485, 558] width 92 height 31
click at [347, 325] on div "Pay Advice $742.44 on [DATE]" at bounding box center [751, 328] width 850 height 43
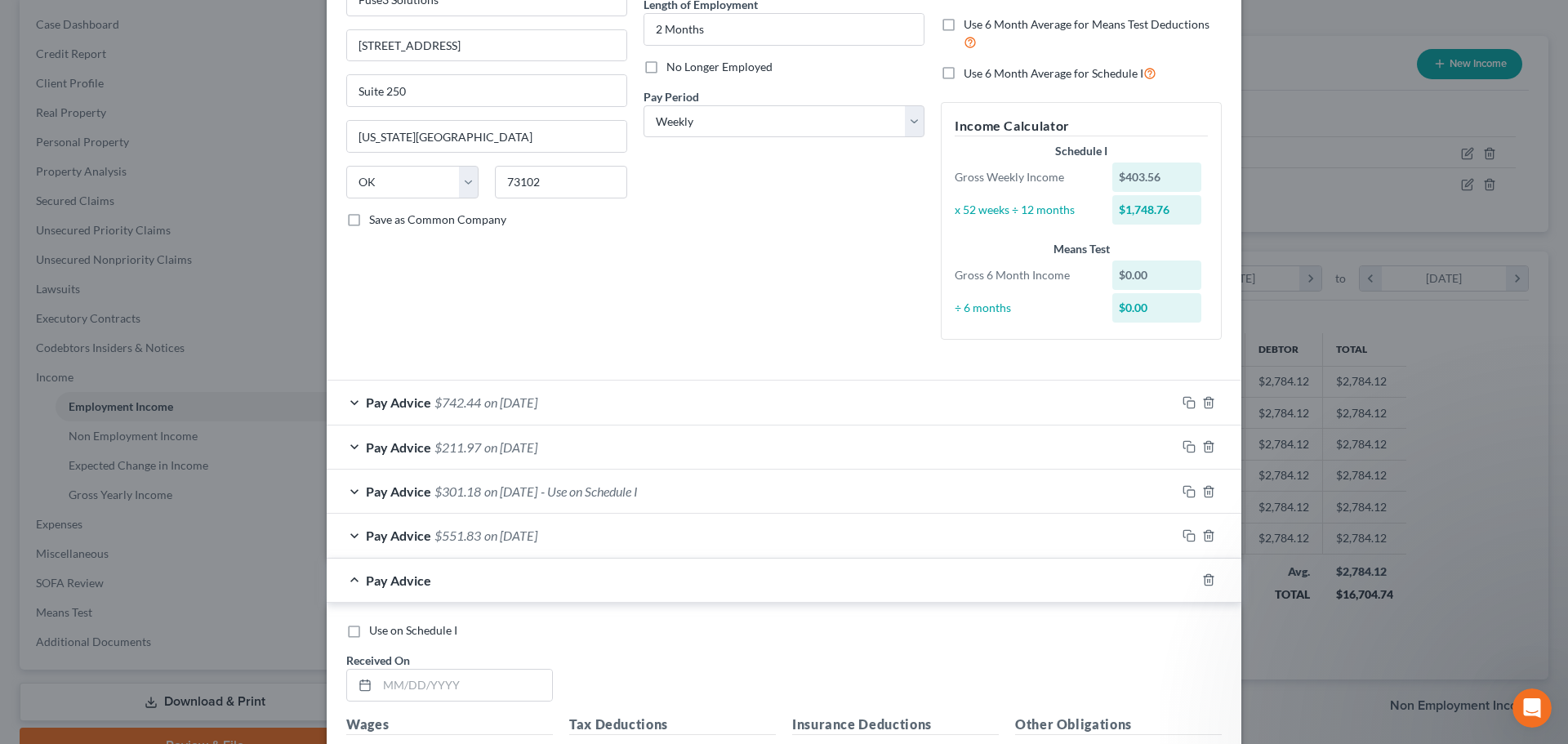
scroll to position [82, 0]
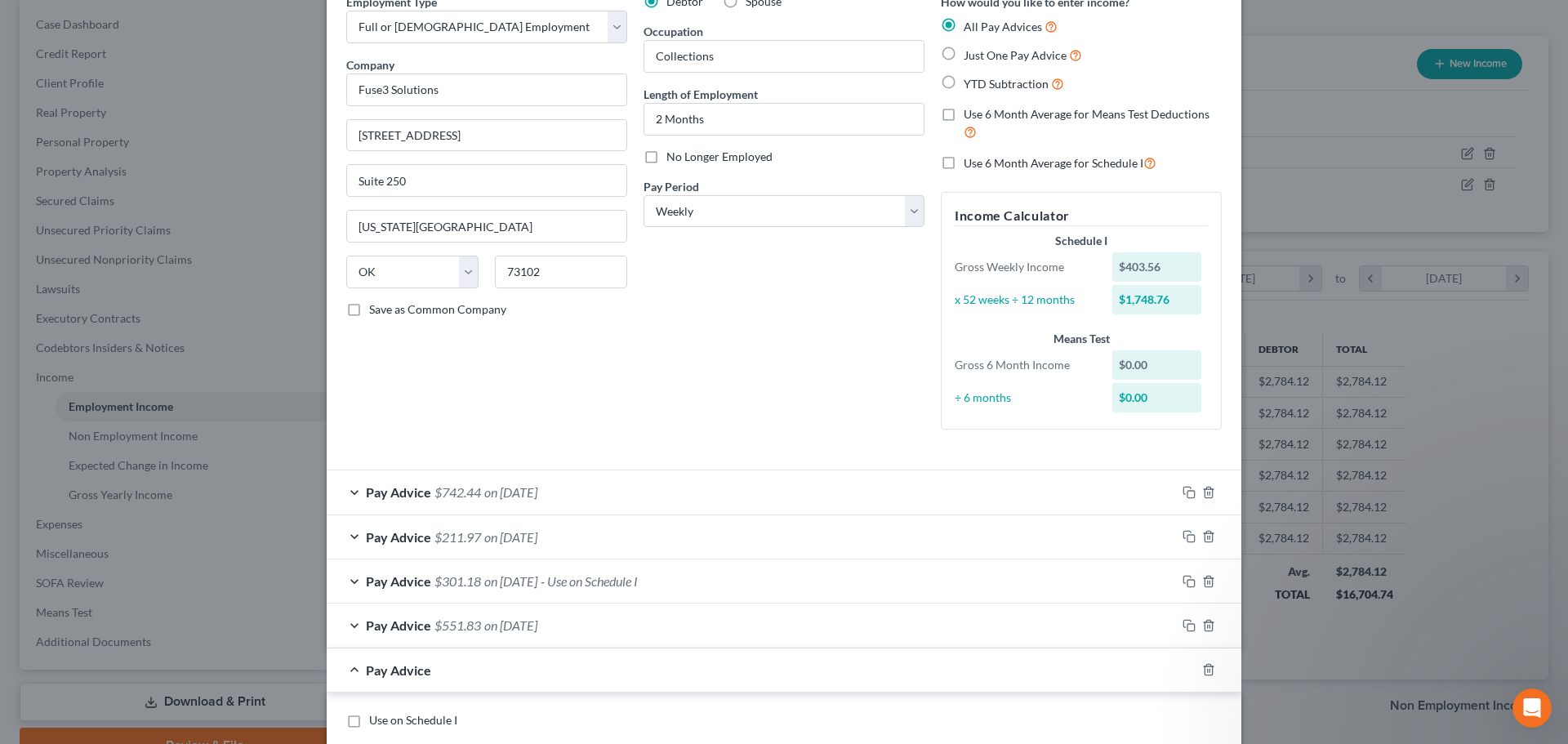
click at [348, 535] on div "Pay Advice $211.97 on [DATE]" at bounding box center [751, 537] width 850 height 43
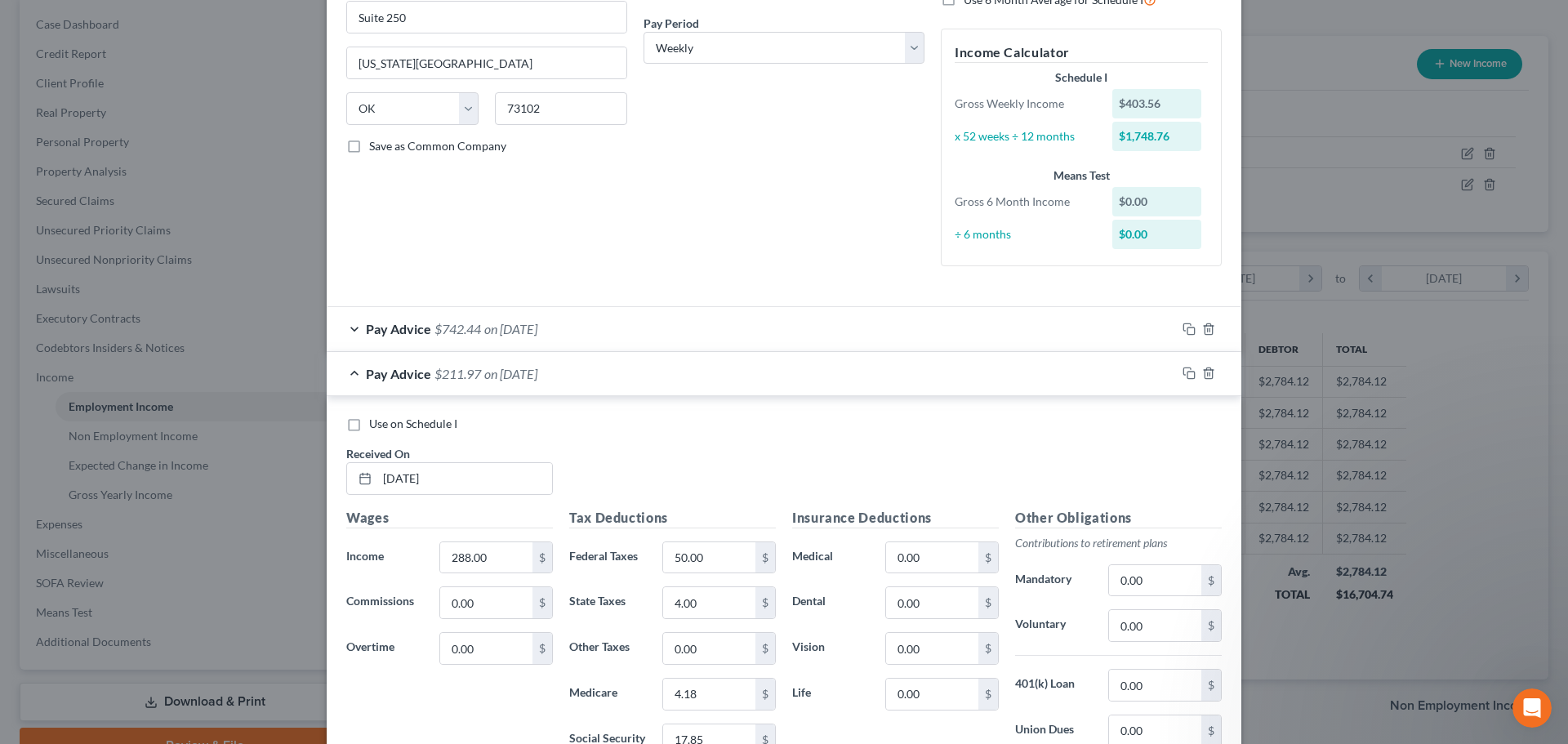
scroll to position [326, 0]
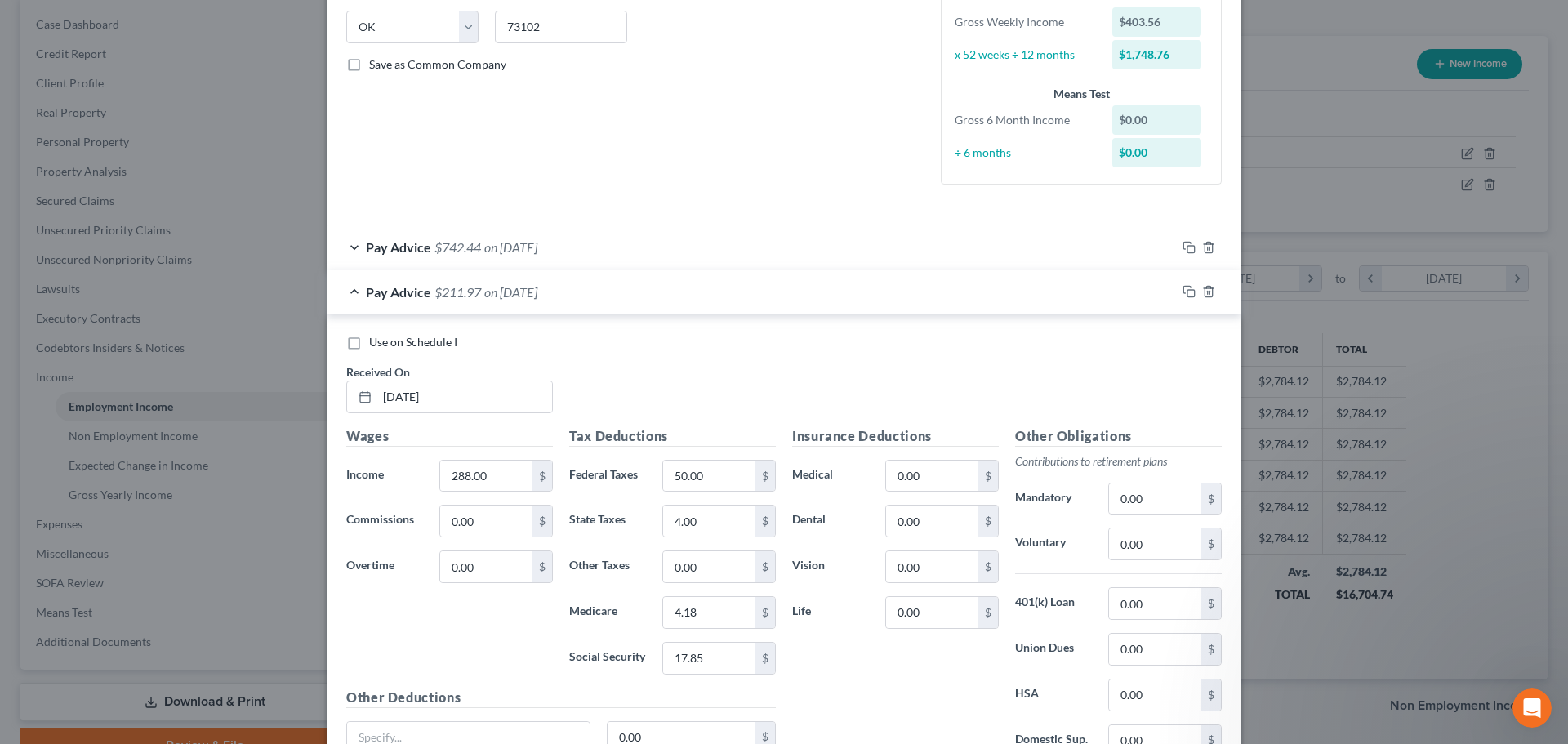
click at [350, 290] on div "Pay Advice $211.97 on [DATE]" at bounding box center [751, 292] width 850 height 43
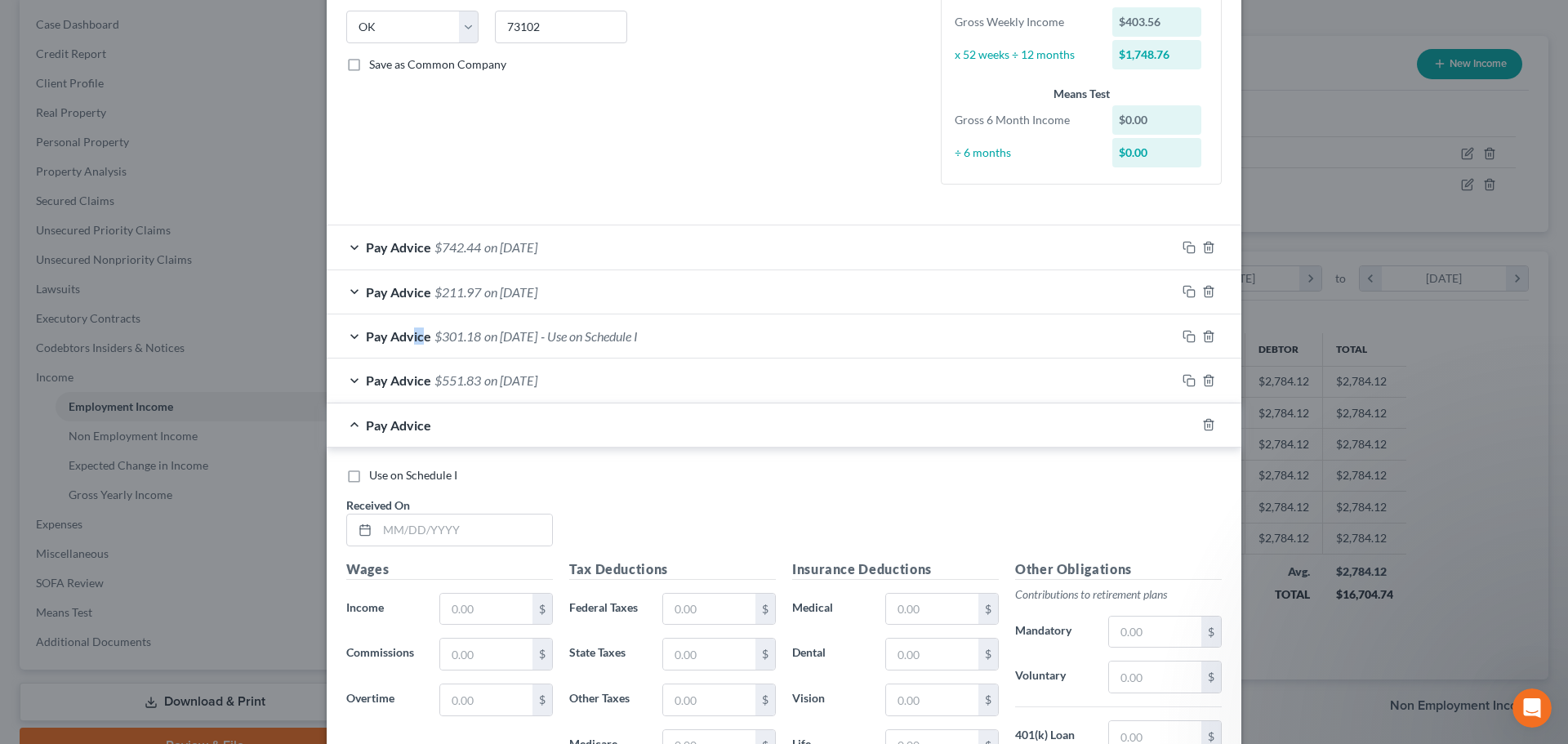
drag, startPoint x: 406, startPoint y: 335, endPoint x: 420, endPoint y: 329, distance: 15.2
click at [420, 329] on span "Pay Advice" at bounding box center [399, 336] width 65 height 15
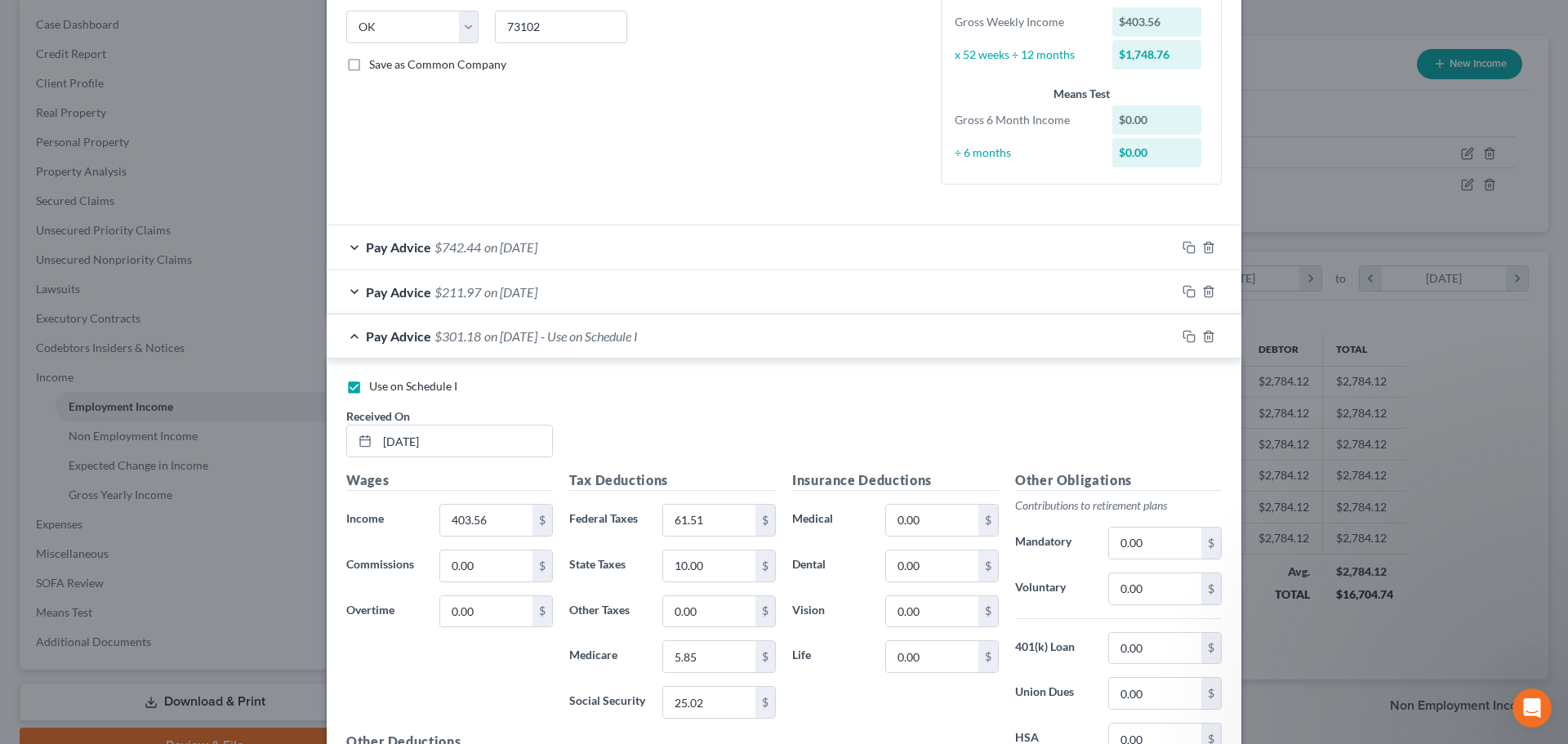
click at [346, 334] on div "Pay Advice $301.18 on [DATE] - Use on Schedule I" at bounding box center [751, 336] width 850 height 43
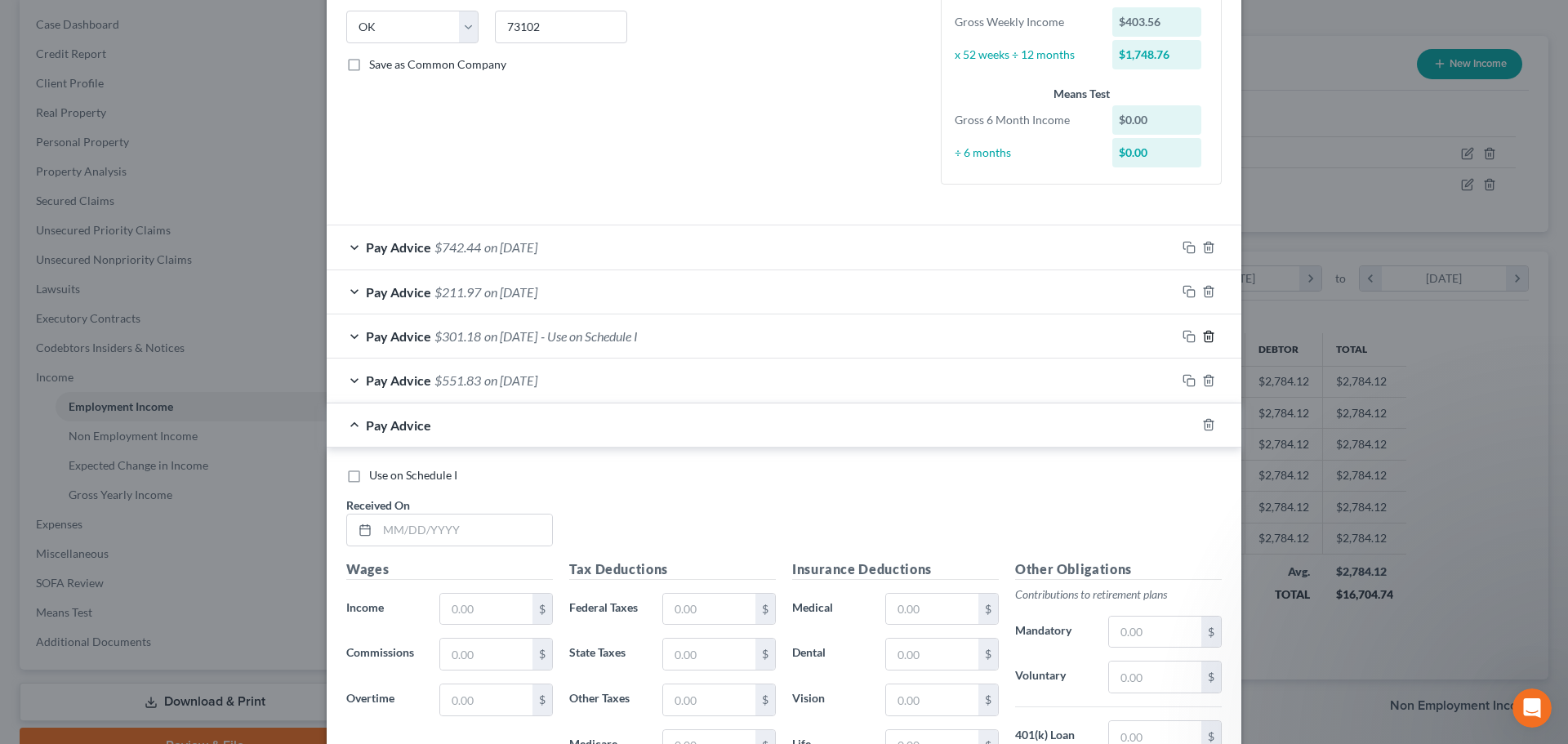
click at [1205, 336] on icon "button" at bounding box center [1208, 336] width 13 height 13
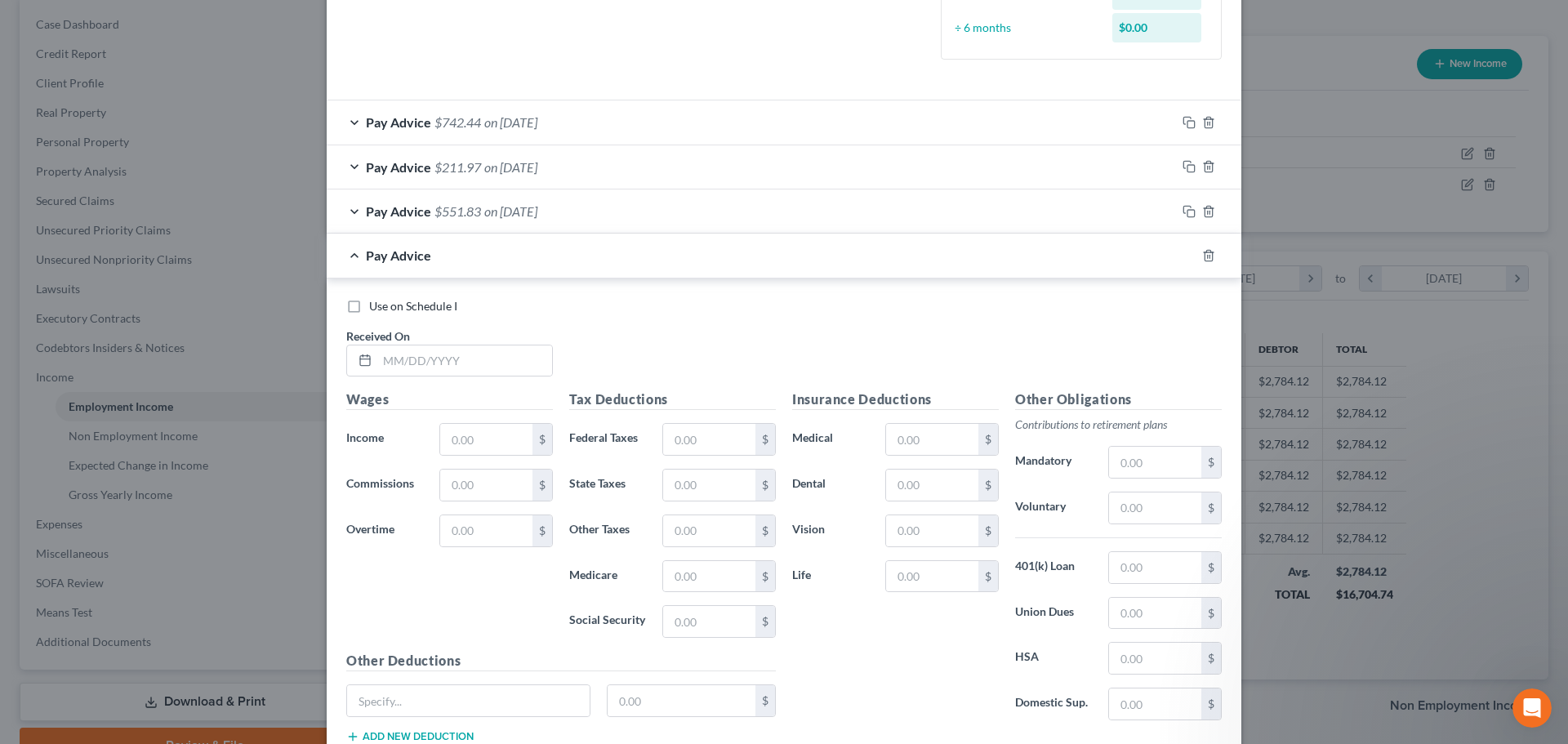
scroll to position [490, 0]
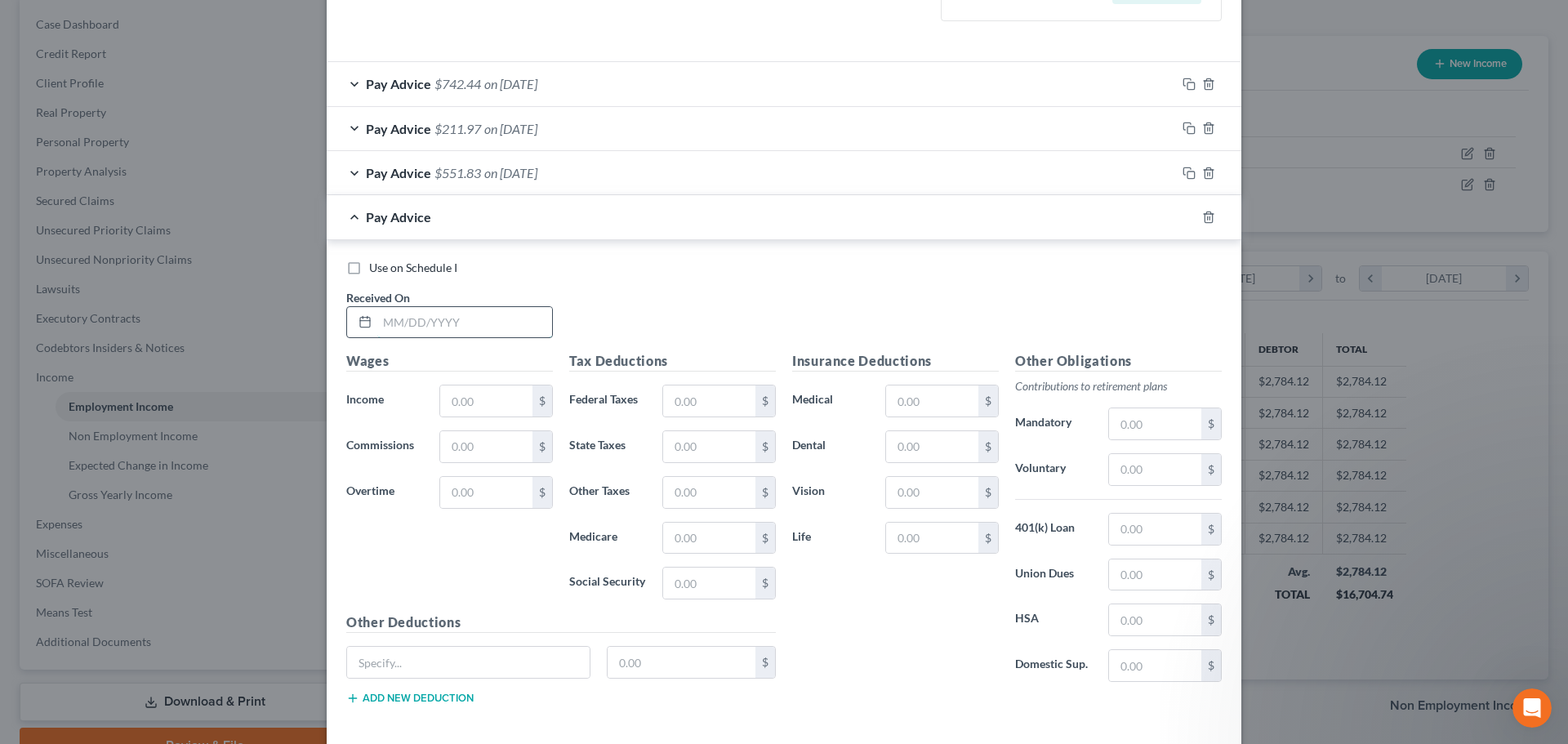
click at [403, 324] on input "text" at bounding box center [464, 322] width 174 height 31
type input "[DATE]"
click at [456, 407] on input "text" at bounding box center [485, 401] width 92 height 31
type input "403.56"
click at [699, 402] on input "text" at bounding box center [709, 401] width 92 height 31
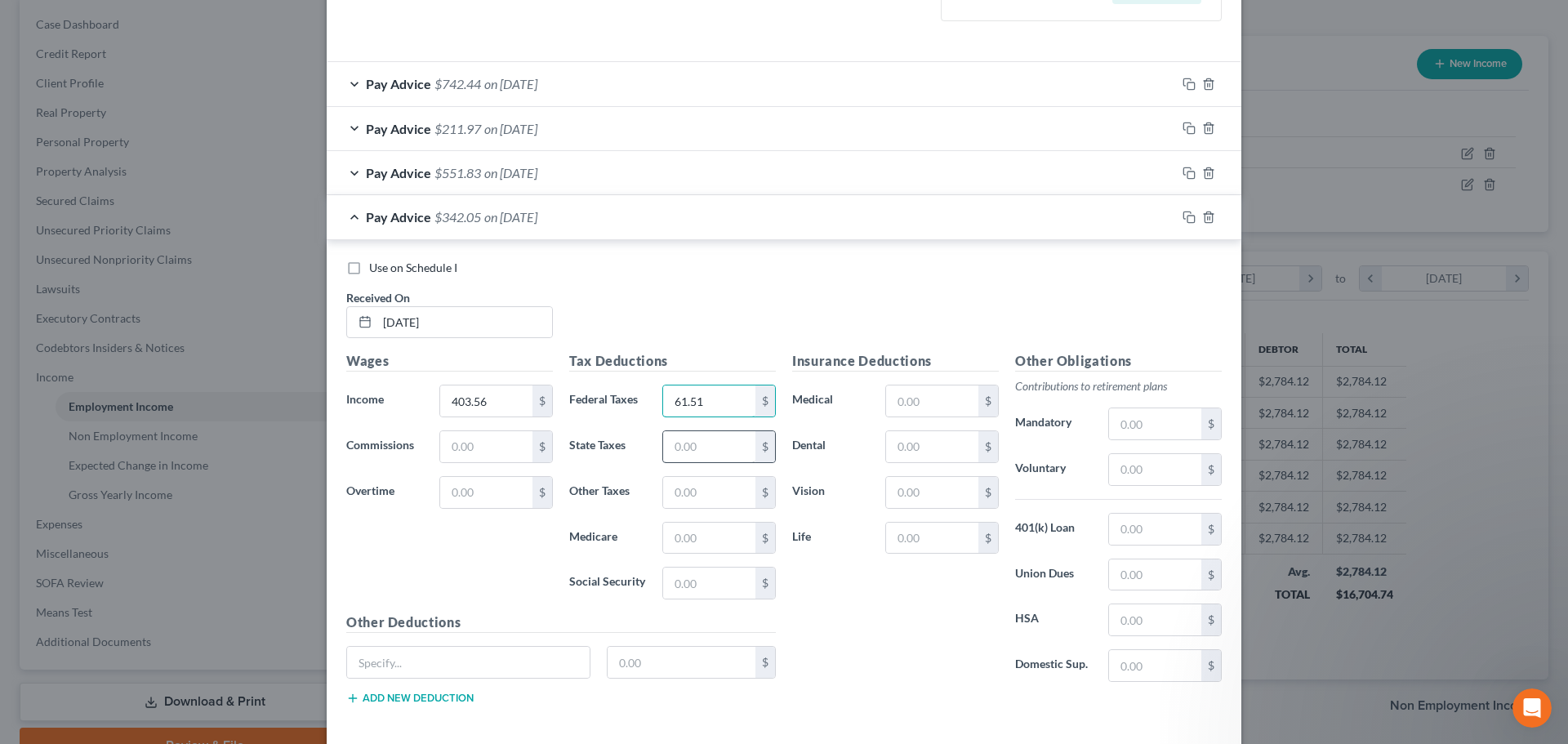
type input "61.51"
click at [684, 448] on input "text" at bounding box center [709, 447] width 92 height 31
type input "10.00"
click at [692, 536] on input "text" at bounding box center [709, 538] width 92 height 31
type input "5.85"
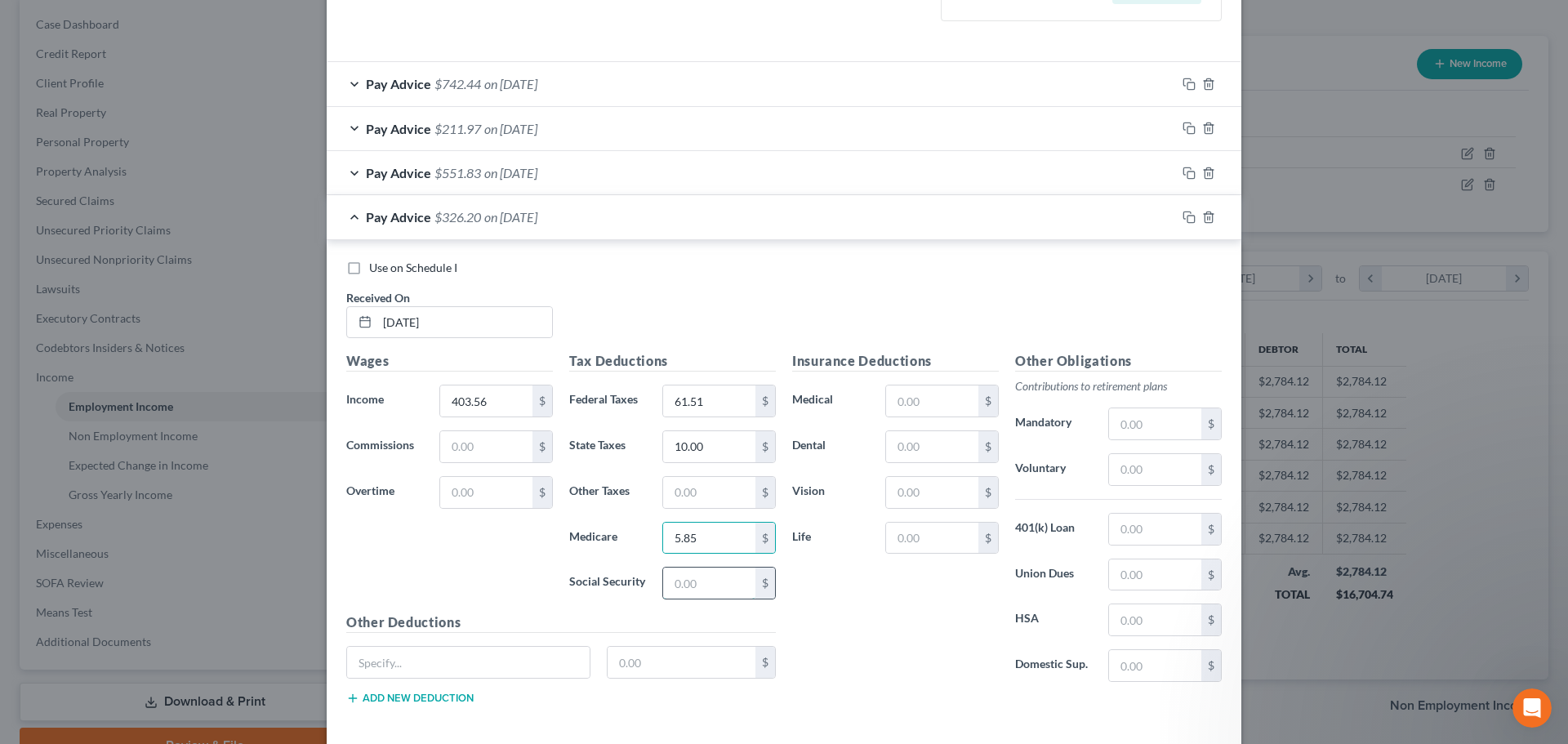
click at [688, 583] on input "text" at bounding box center [709, 583] width 92 height 31
type input "25.02"
click at [811, 606] on div "Insurance Deductions Medical $ Dental $ Vision $ Life $" at bounding box center [896, 523] width 223 height 344
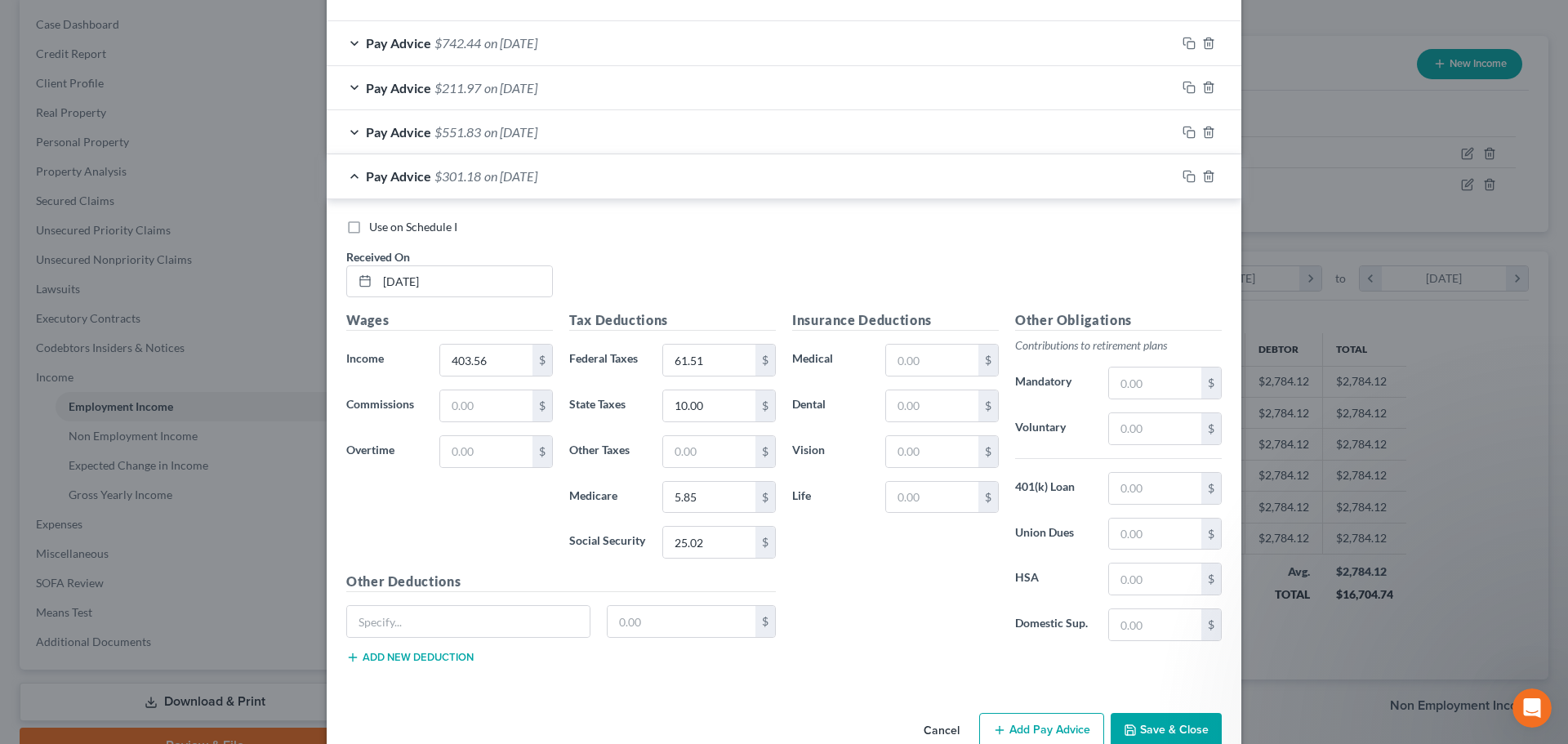
scroll to position [567, 0]
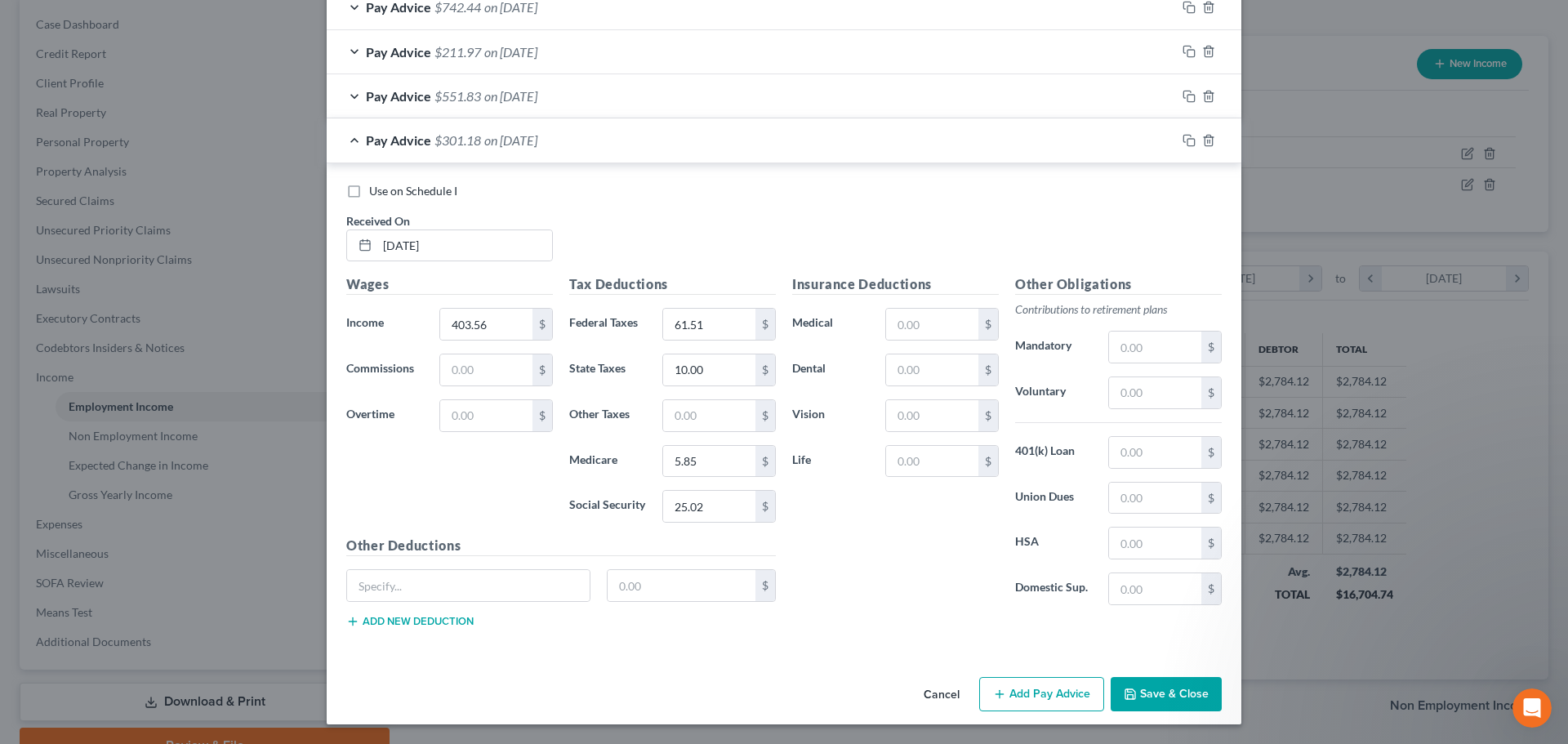
click at [348, 137] on div "Pay Advice $301.18 on [DATE]" at bounding box center [751, 140] width 850 height 43
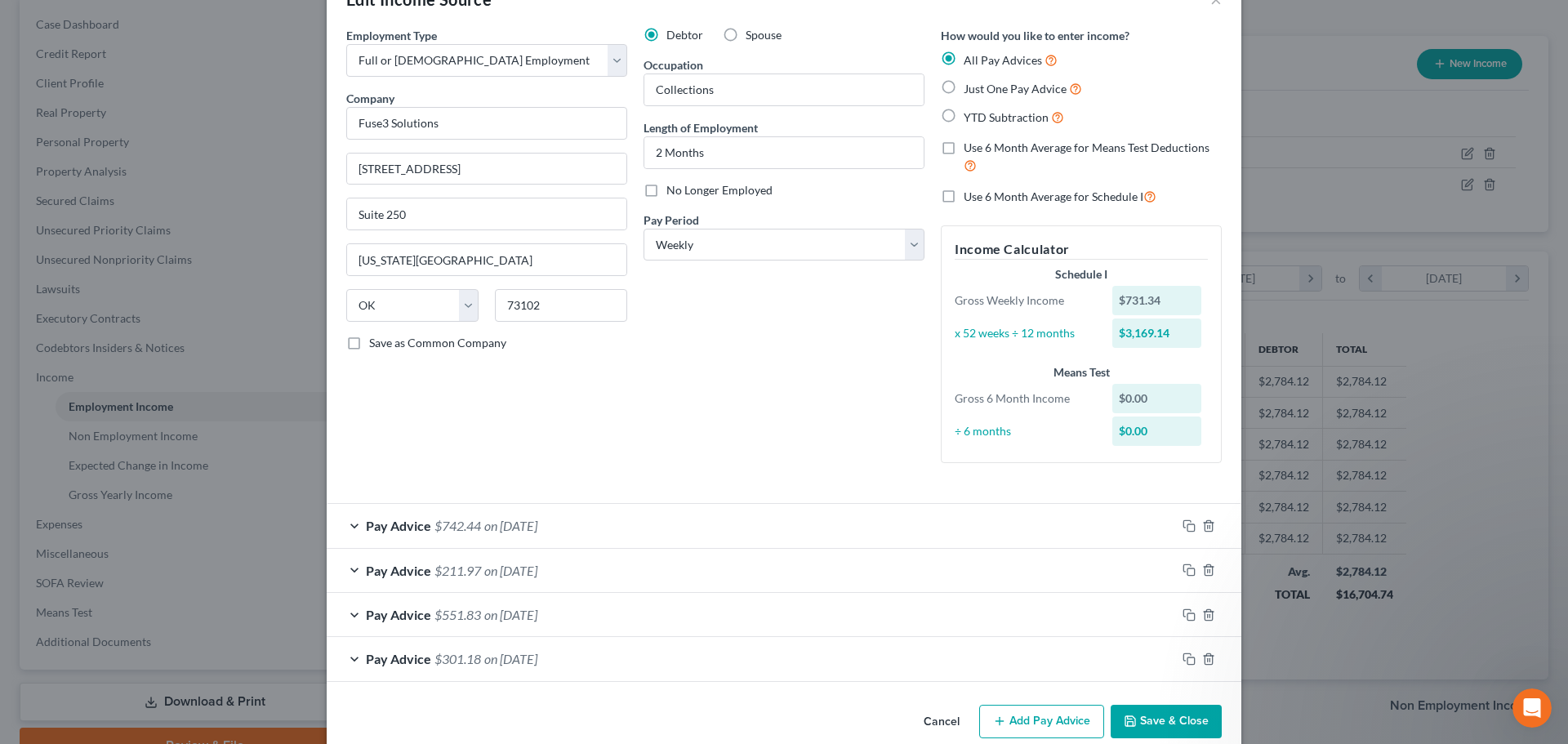
scroll to position [75, 0]
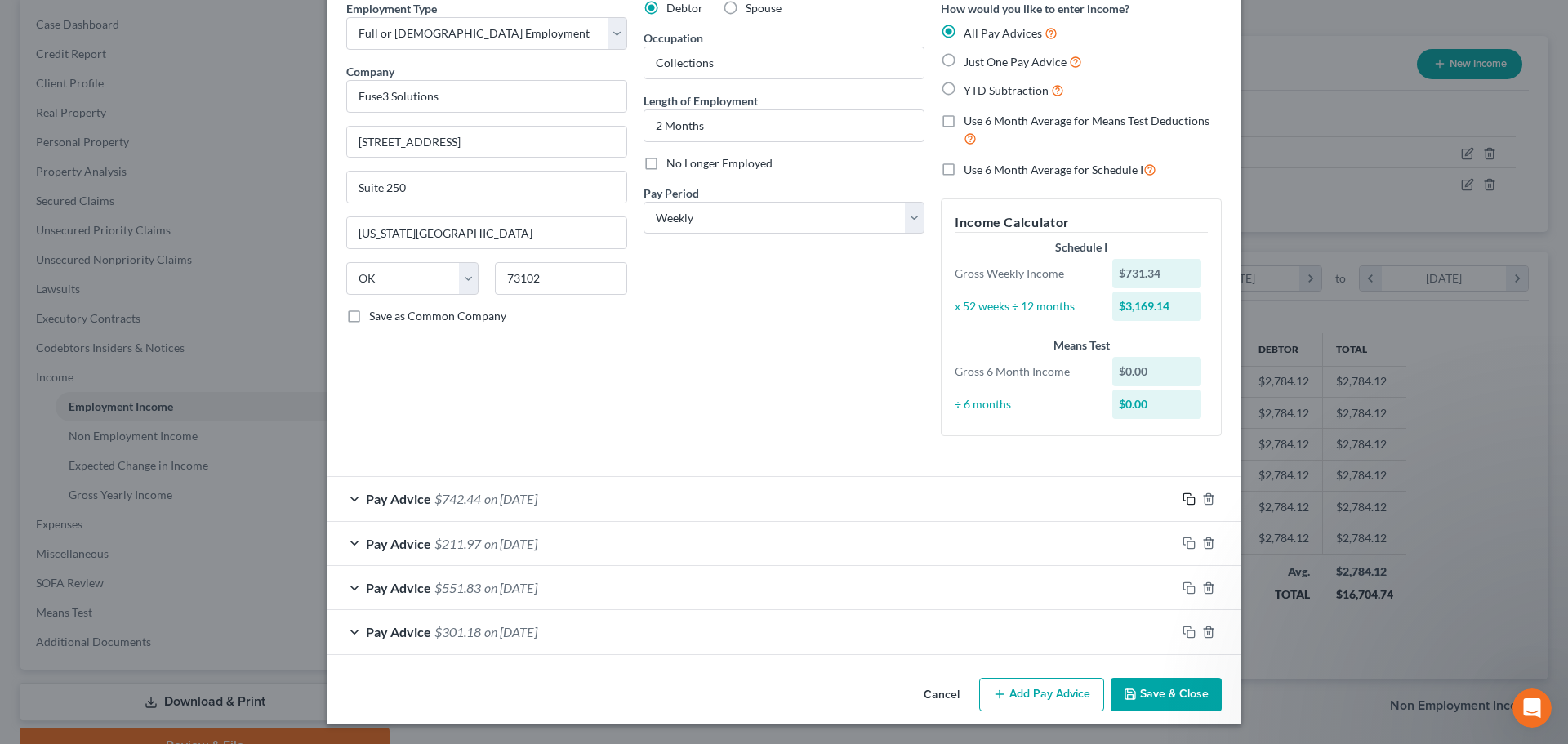
click at [1184, 499] on icon "button" at bounding box center [1189, 498] width 13 height 13
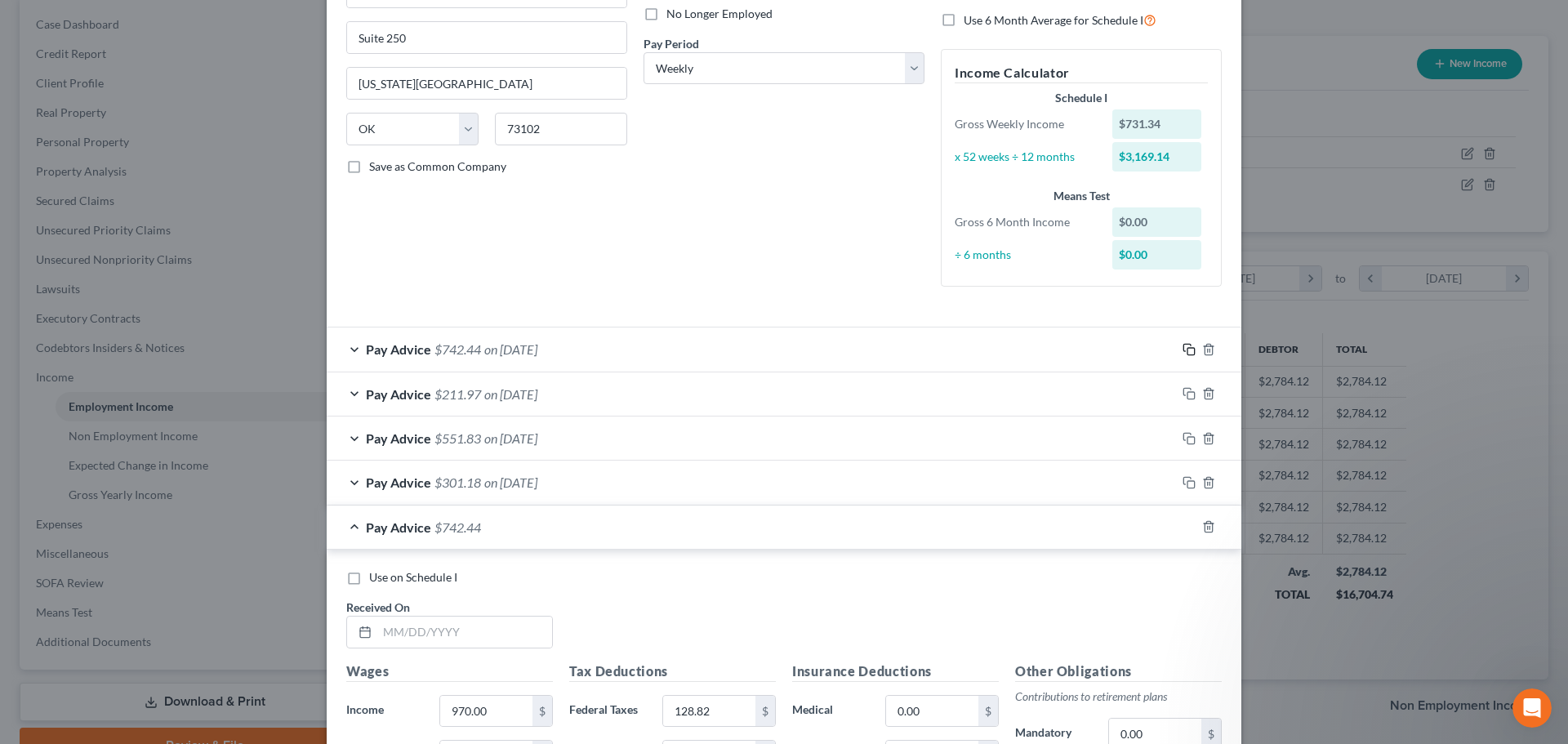
scroll to position [239, 0]
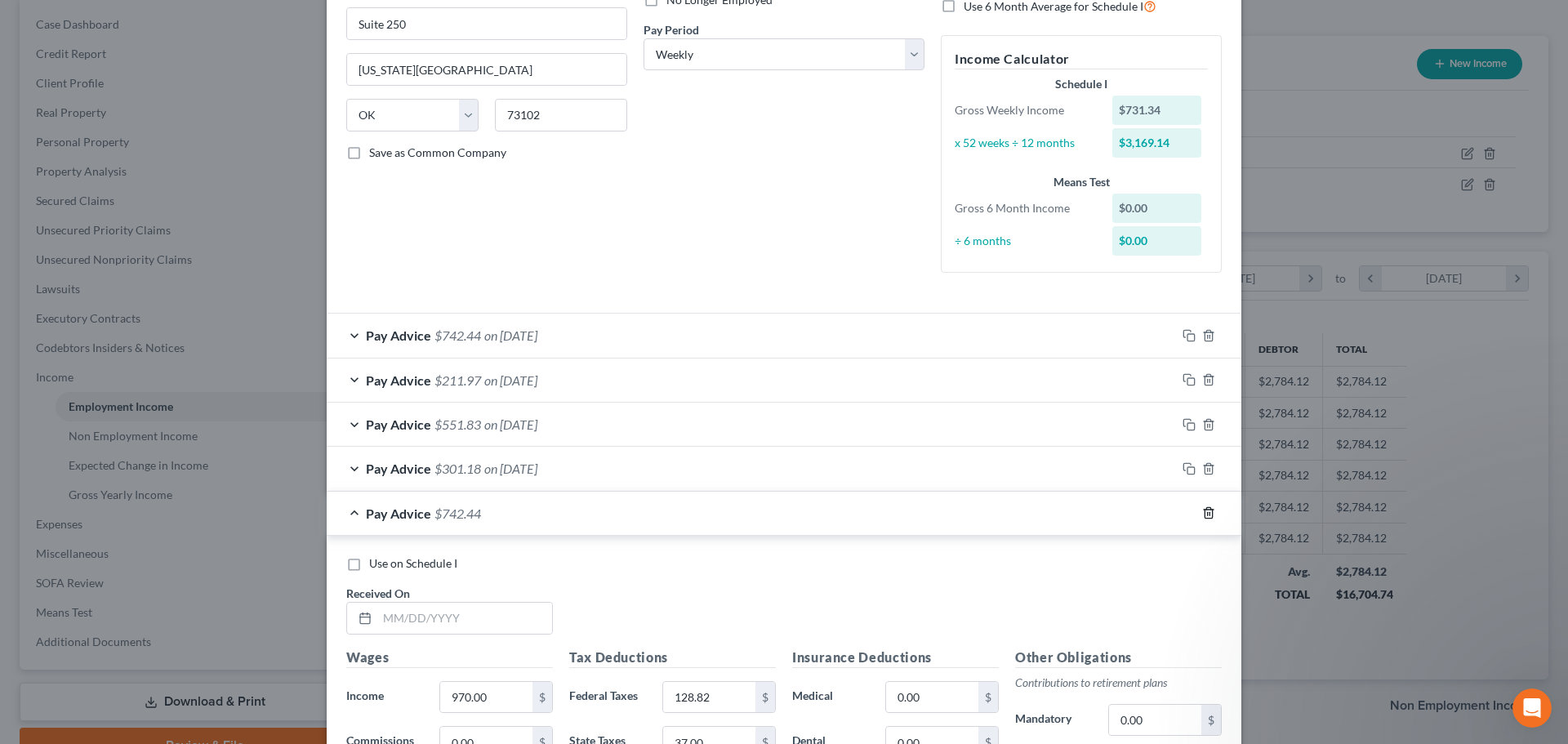
click at [1203, 512] on icon "button" at bounding box center [1208, 512] width 13 height 13
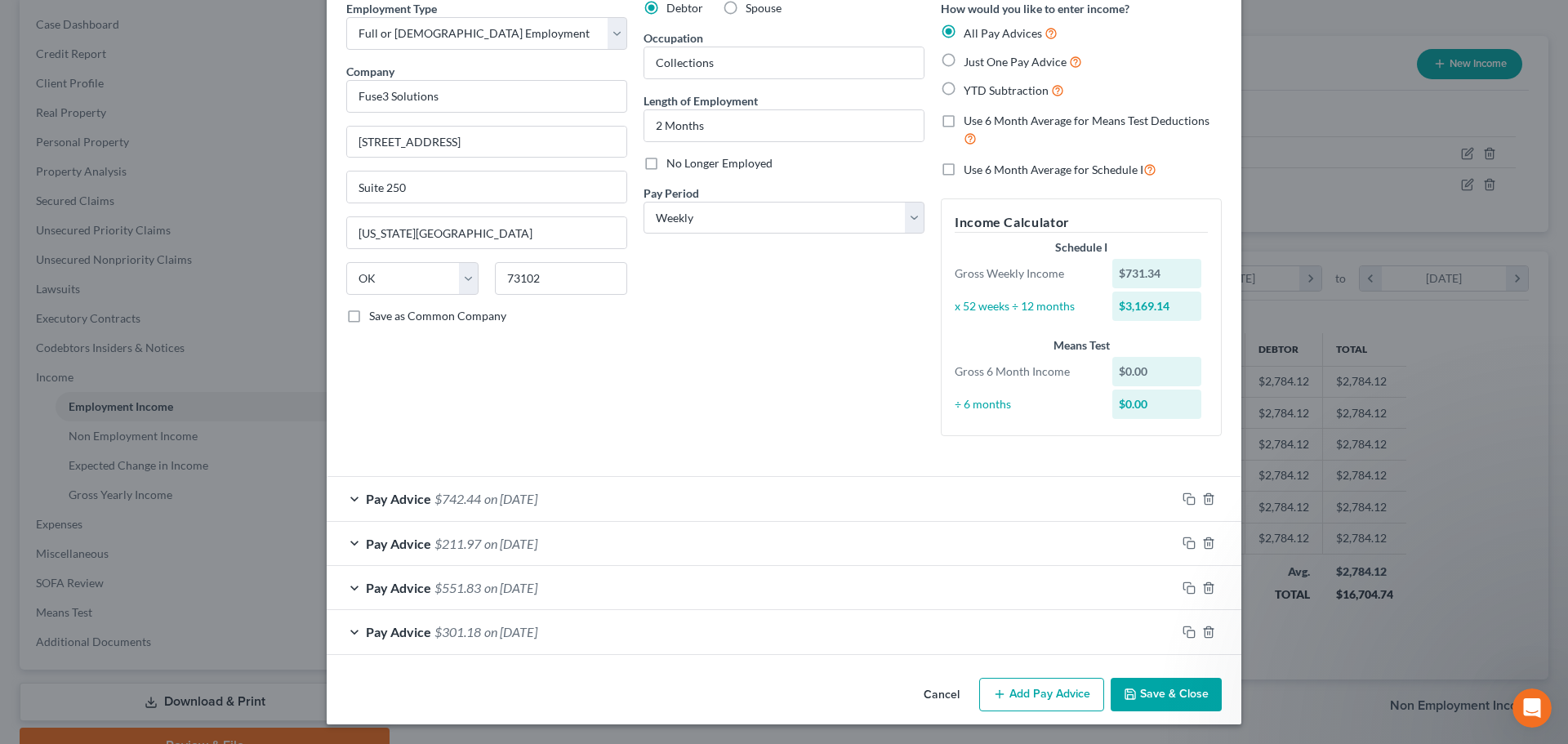
scroll to position [75, 0]
click at [1021, 693] on button "Add Pay Advice" at bounding box center [1041, 695] width 125 height 34
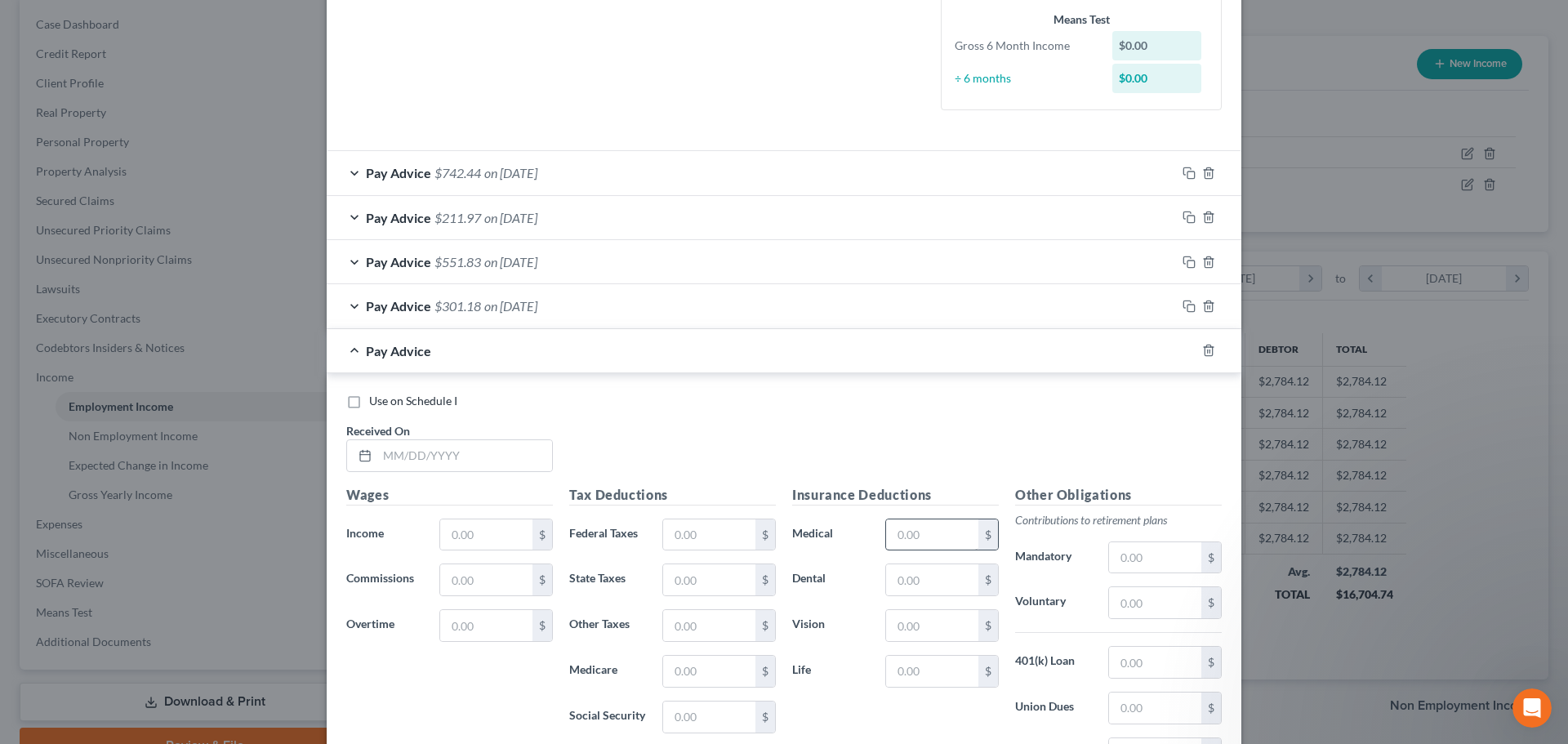
scroll to position [402, 0]
click at [377, 455] on input "text" at bounding box center [464, 454] width 174 height 31
type input "[DATE]"
click at [465, 535] on input "text" at bounding box center [485, 534] width 92 height 31
type input "650.34"
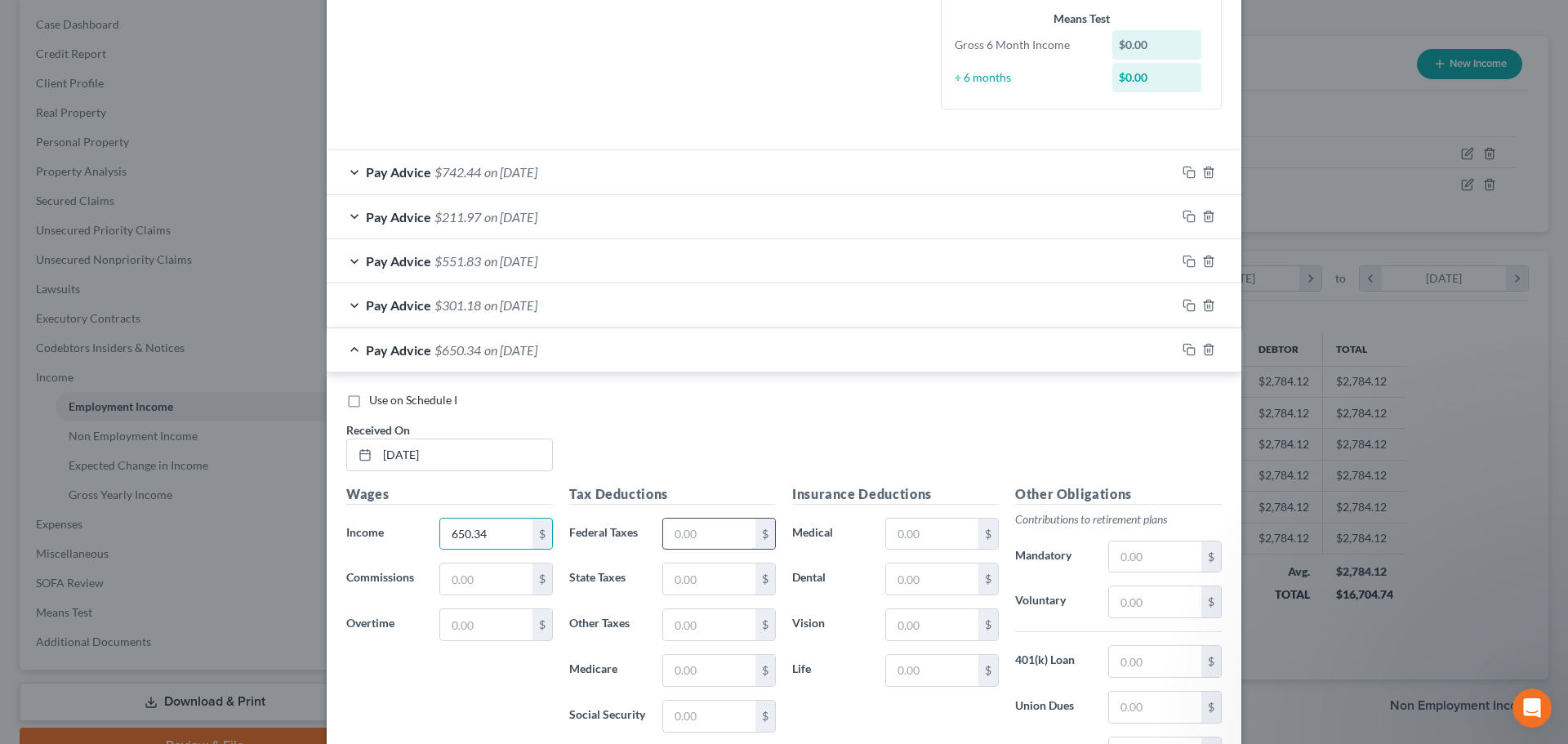
click at [694, 534] on input "text" at bounding box center [709, 534] width 92 height 31
type input "88.84"
click at [686, 582] on input "text" at bounding box center [709, 579] width 92 height 31
type input "21.00"
click at [687, 672] on input "text" at bounding box center [709, 670] width 92 height 31
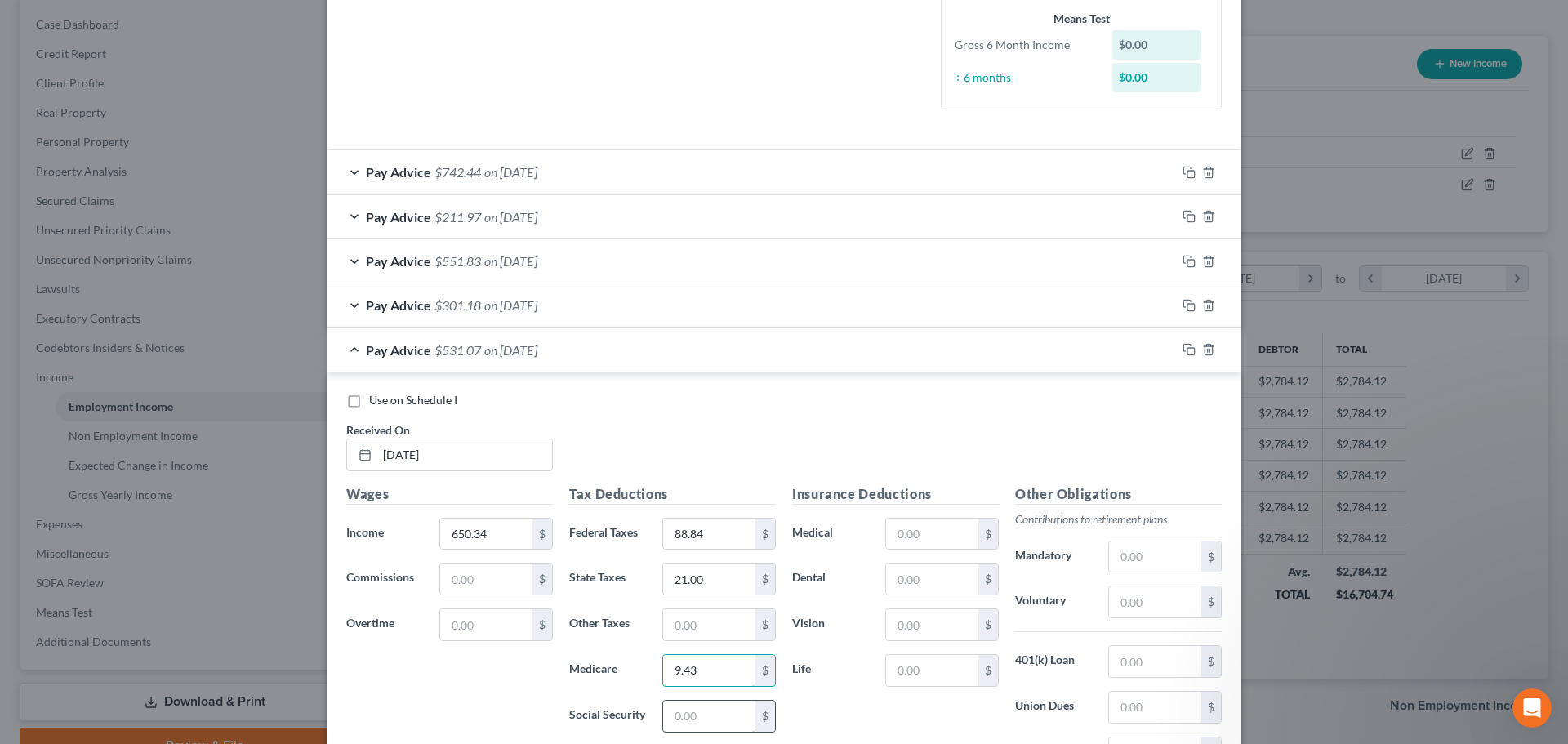
type input "9.43"
click at [688, 721] on input "text" at bounding box center [709, 717] width 92 height 31
type input "40.32"
click at [735, 430] on div "Use on Schedule I Received On * [DATE]" at bounding box center [784, 437] width 892 height 92
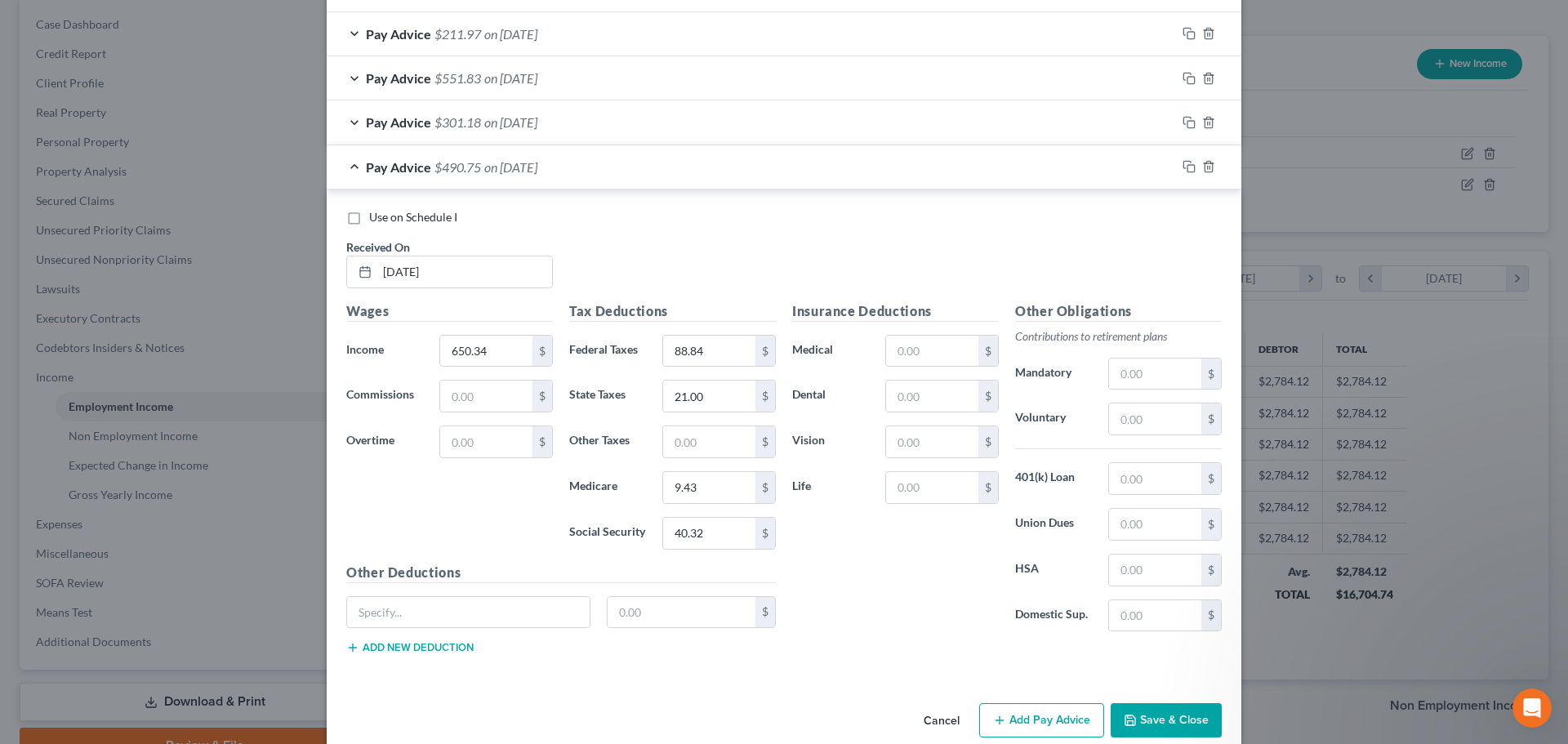
scroll to position [611, 0]
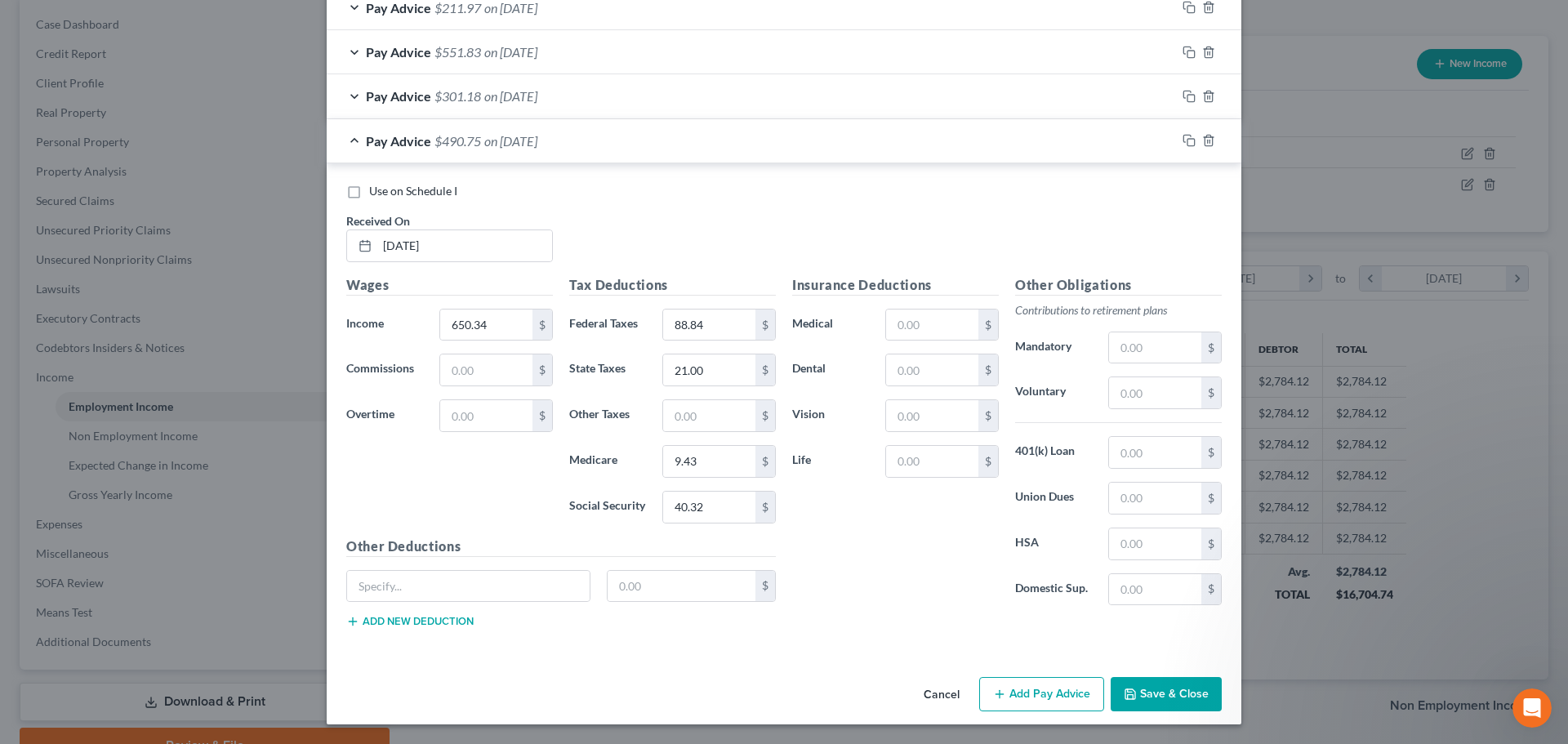
click at [1026, 692] on button "Add Pay Advice" at bounding box center [1041, 694] width 125 height 34
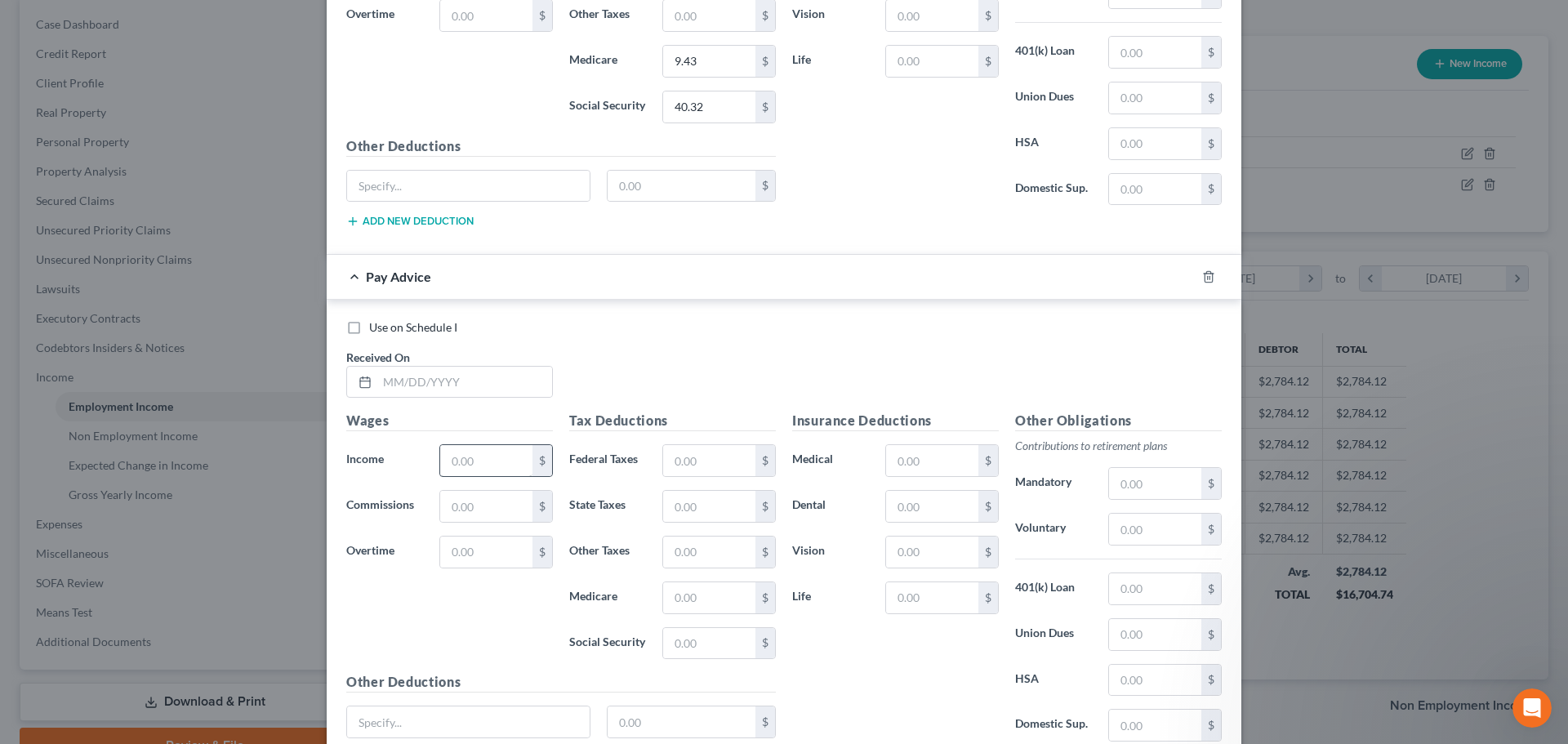
scroll to position [1019, 0]
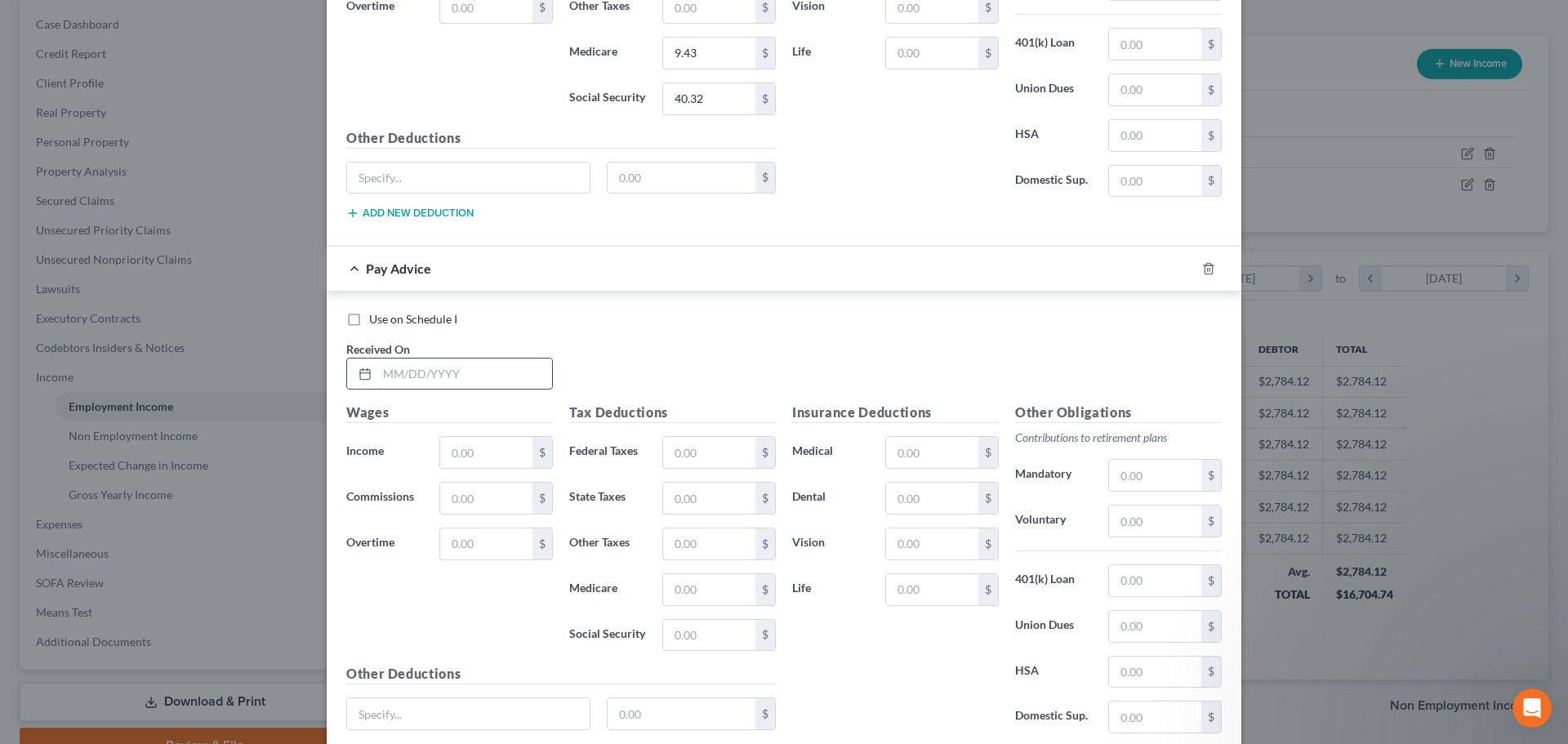
click at [406, 378] on input "text" at bounding box center [464, 374] width 174 height 31
type input "[DATE]"
click at [491, 453] on input "text" at bounding box center [485, 453] width 92 height 31
type input "638.10"
click at [672, 458] on input "text" at bounding box center [709, 453] width 92 height 31
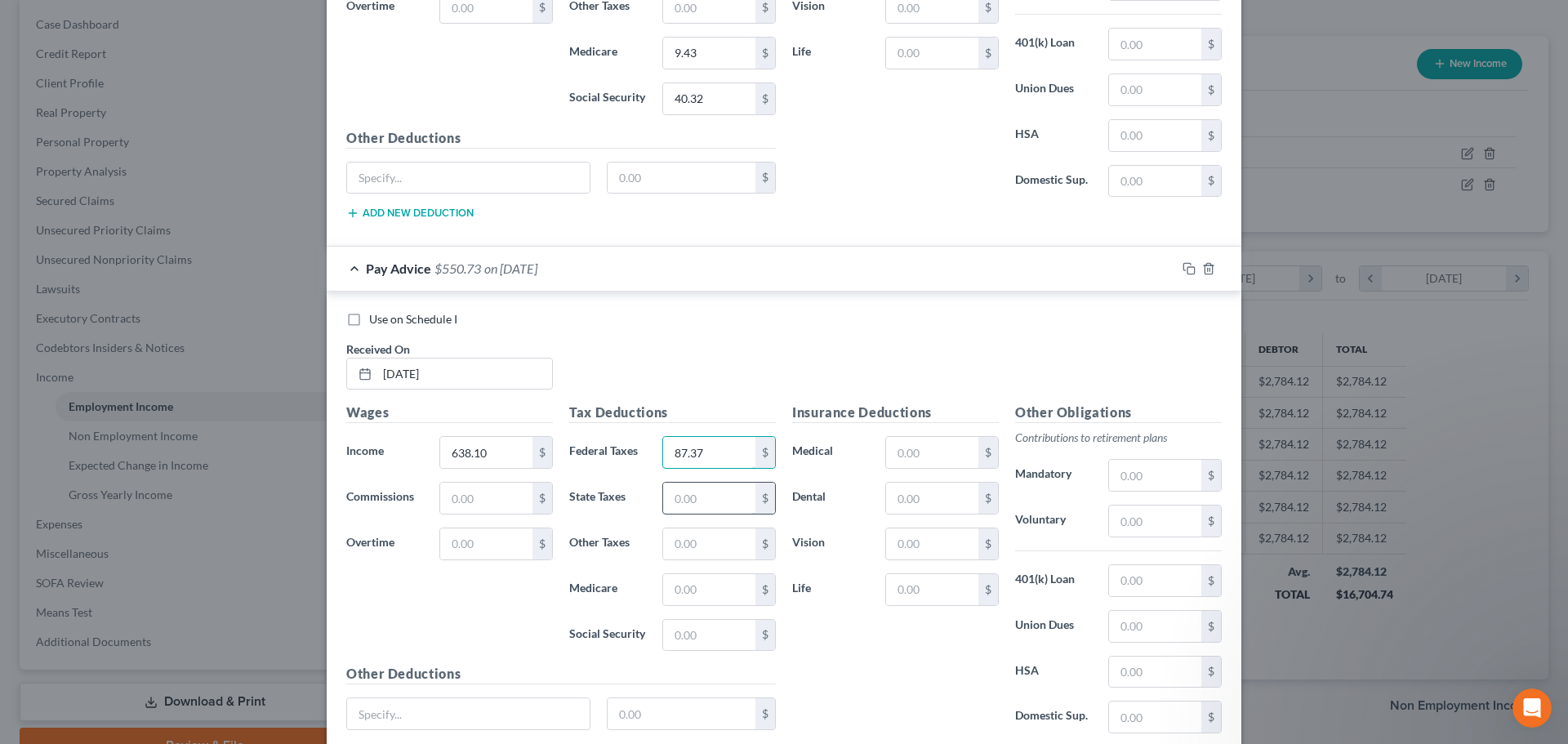
type input "87.37"
click at [684, 499] on input "text" at bounding box center [709, 498] width 92 height 31
type input "21.00"
click at [684, 592] on input "text" at bounding box center [709, 589] width 92 height 31
type input "9.25"
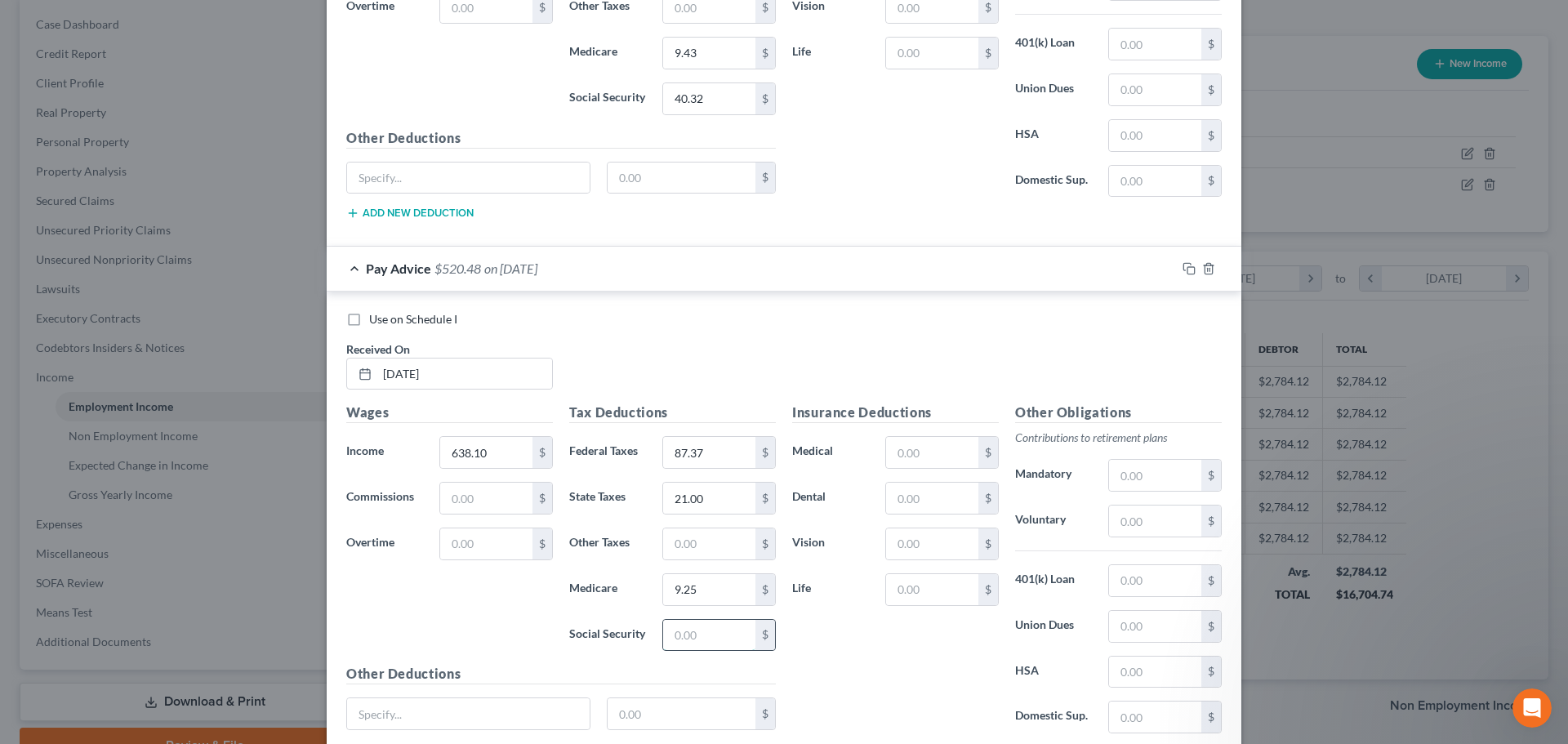
click at [694, 634] on input "text" at bounding box center [709, 636] width 92 height 31
type input "39.57"
click at [906, 704] on div "Insurance Deductions Medical $ Dental $ Vision $ Life $" at bounding box center [896, 575] width 223 height 344
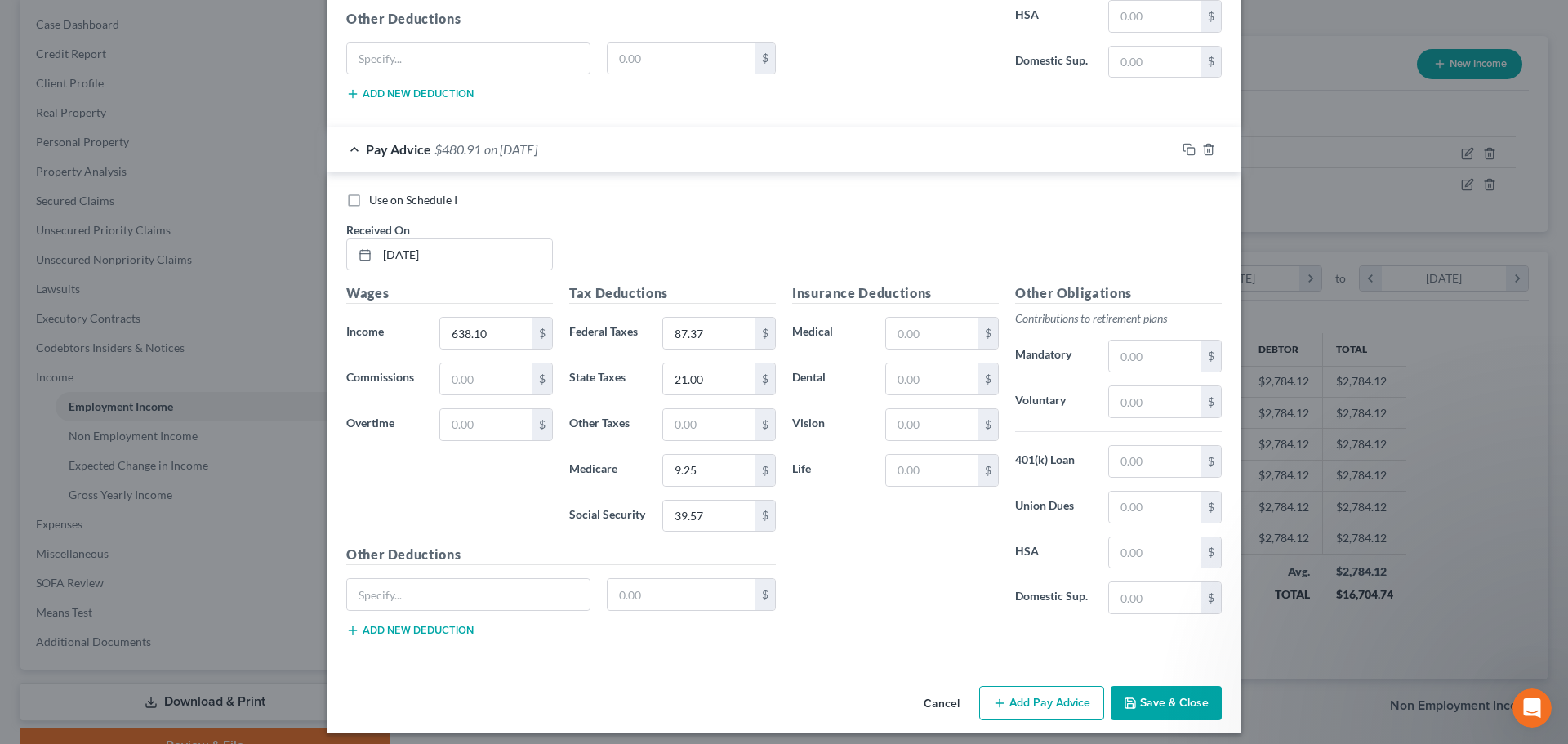
scroll to position [1148, 0]
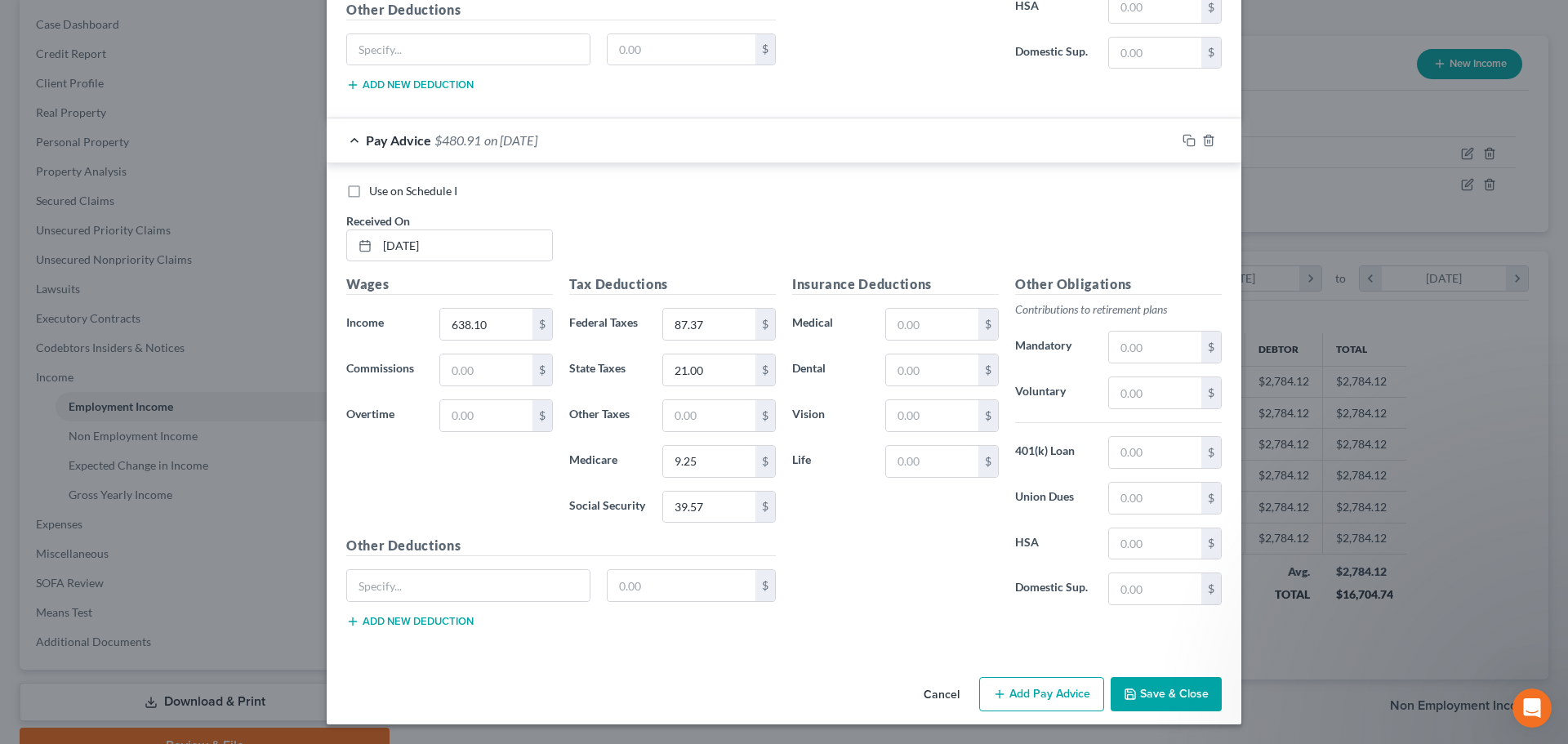
click at [347, 140] on div "Pay Advice $480.91 on [DATE]" at bounding box center [751, 140] width 850 height 43
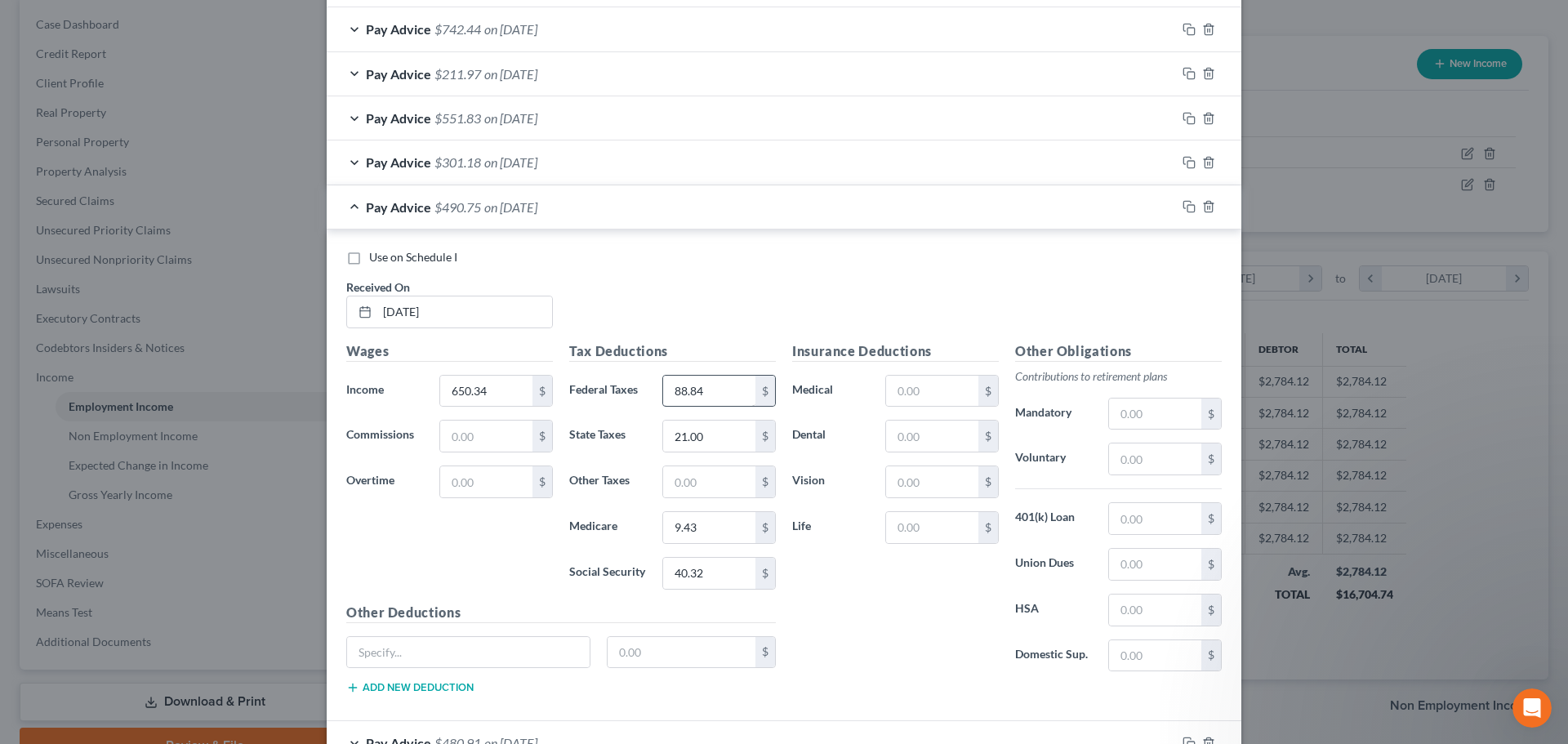
scroll to position [574, 0]
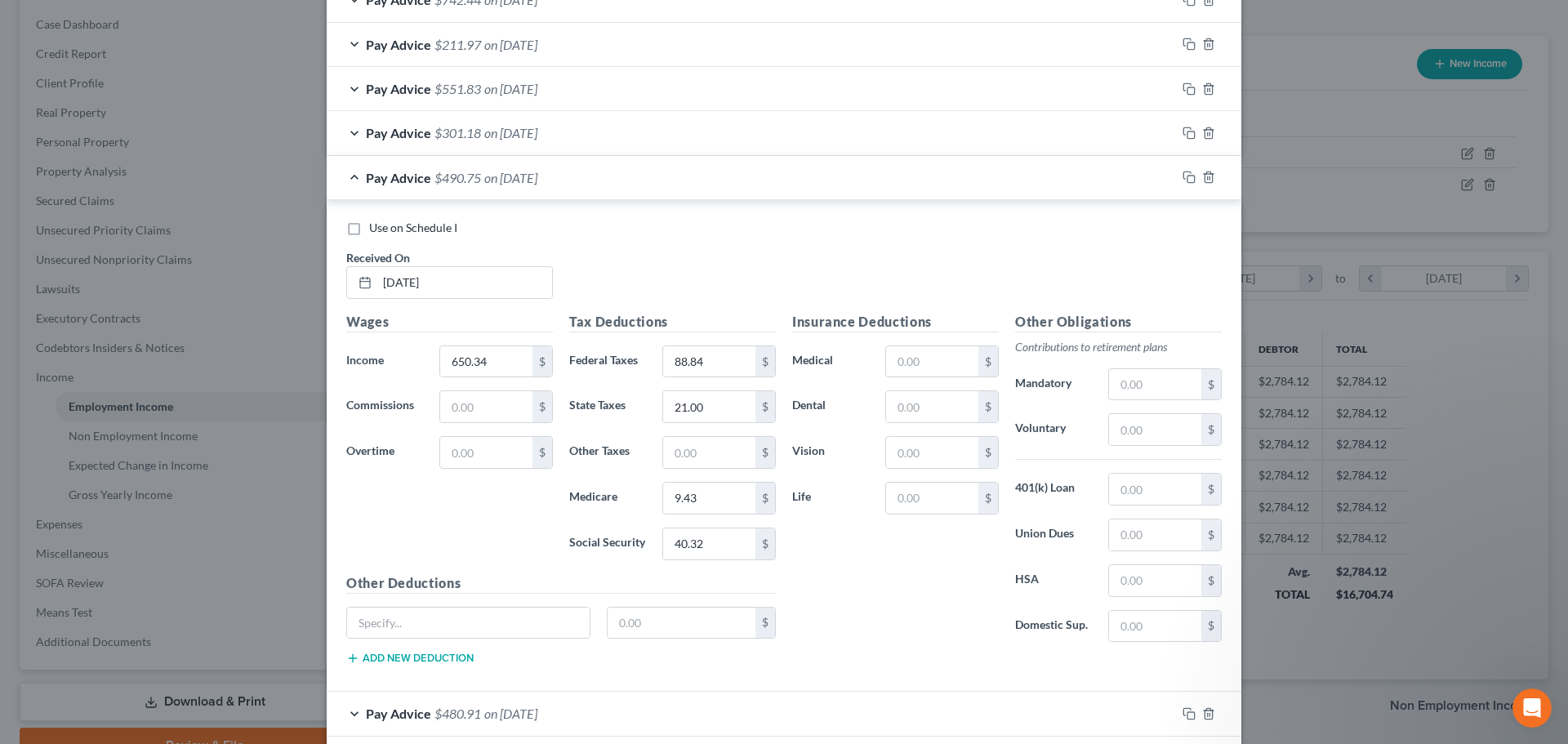
click at [347, 174] on div "Pay Advice $490.75 on [DATE]" at bounding box center [751, 178] width 850 height 43
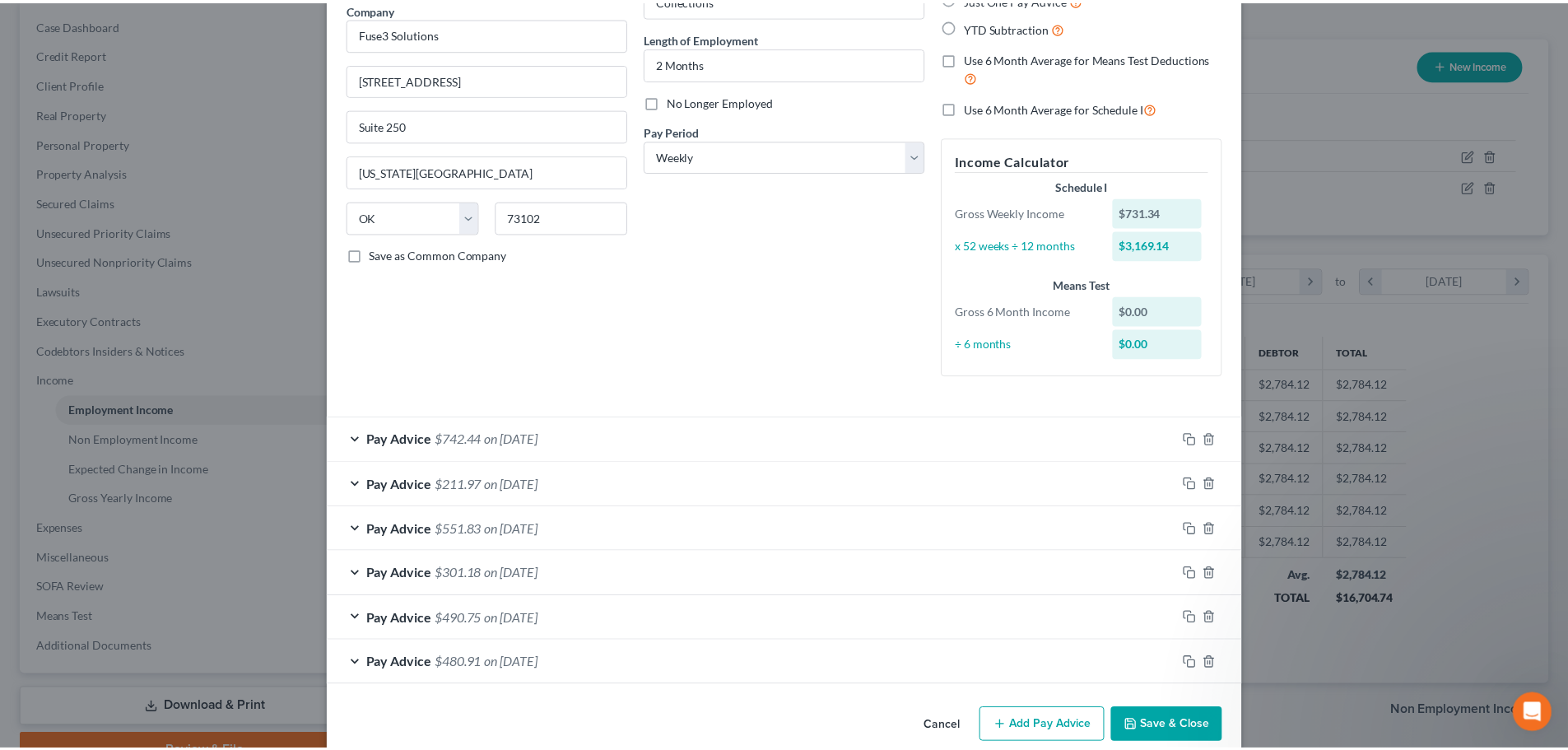
scroll to position [165, 0]
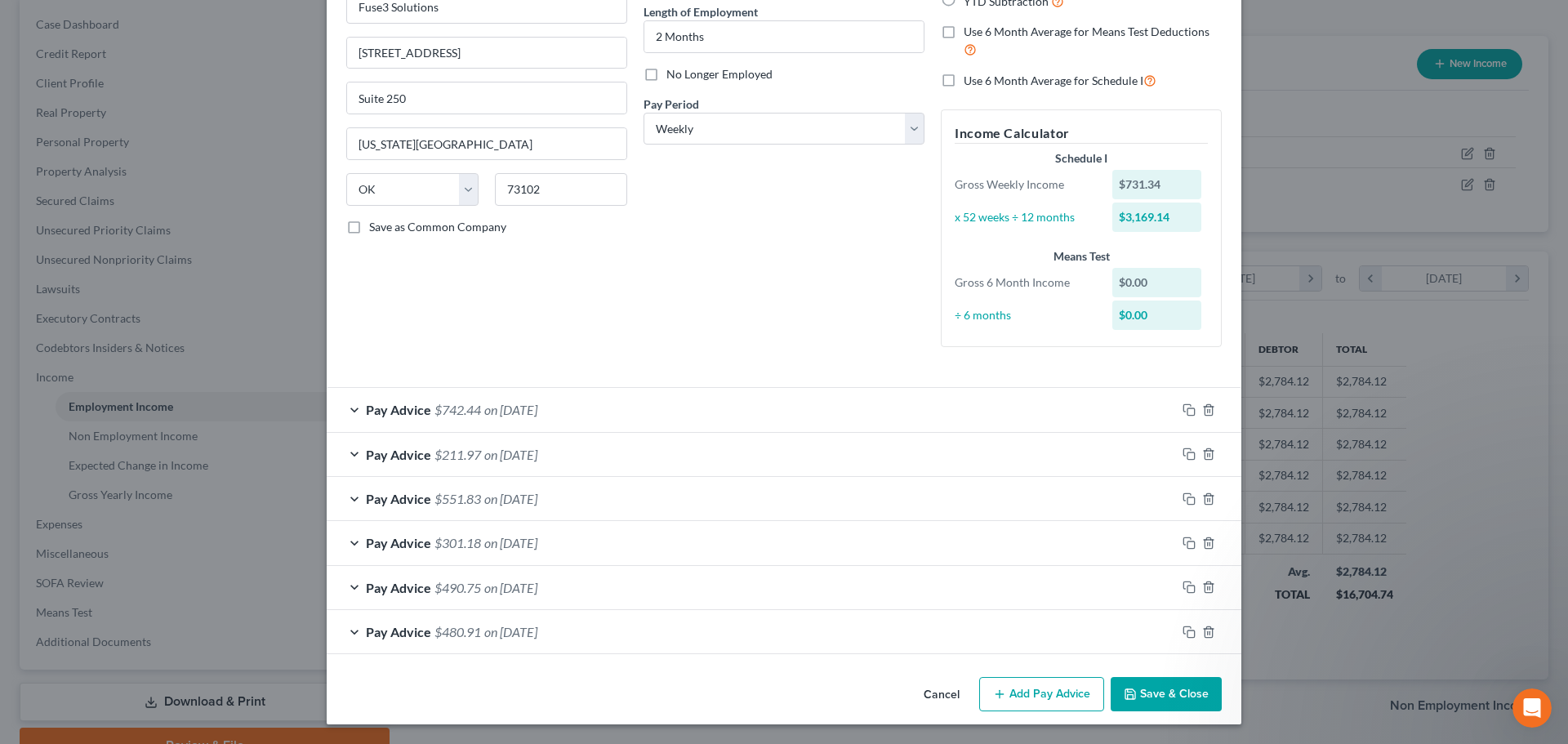
click at [1156, 695] on button "Save & Close" at bounding box center [1166, 694] width 111 height 34
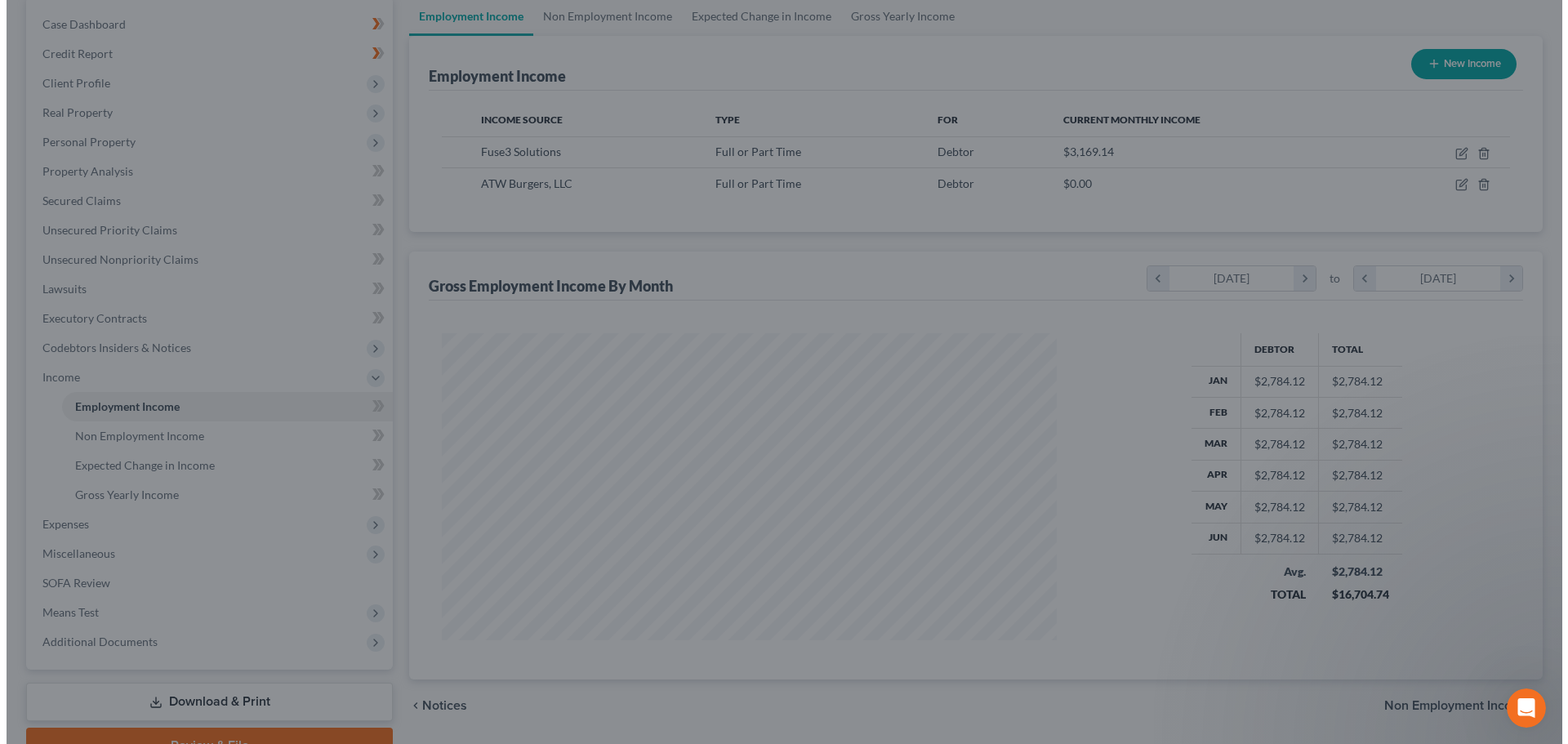
scroll to position [816435, 816150]
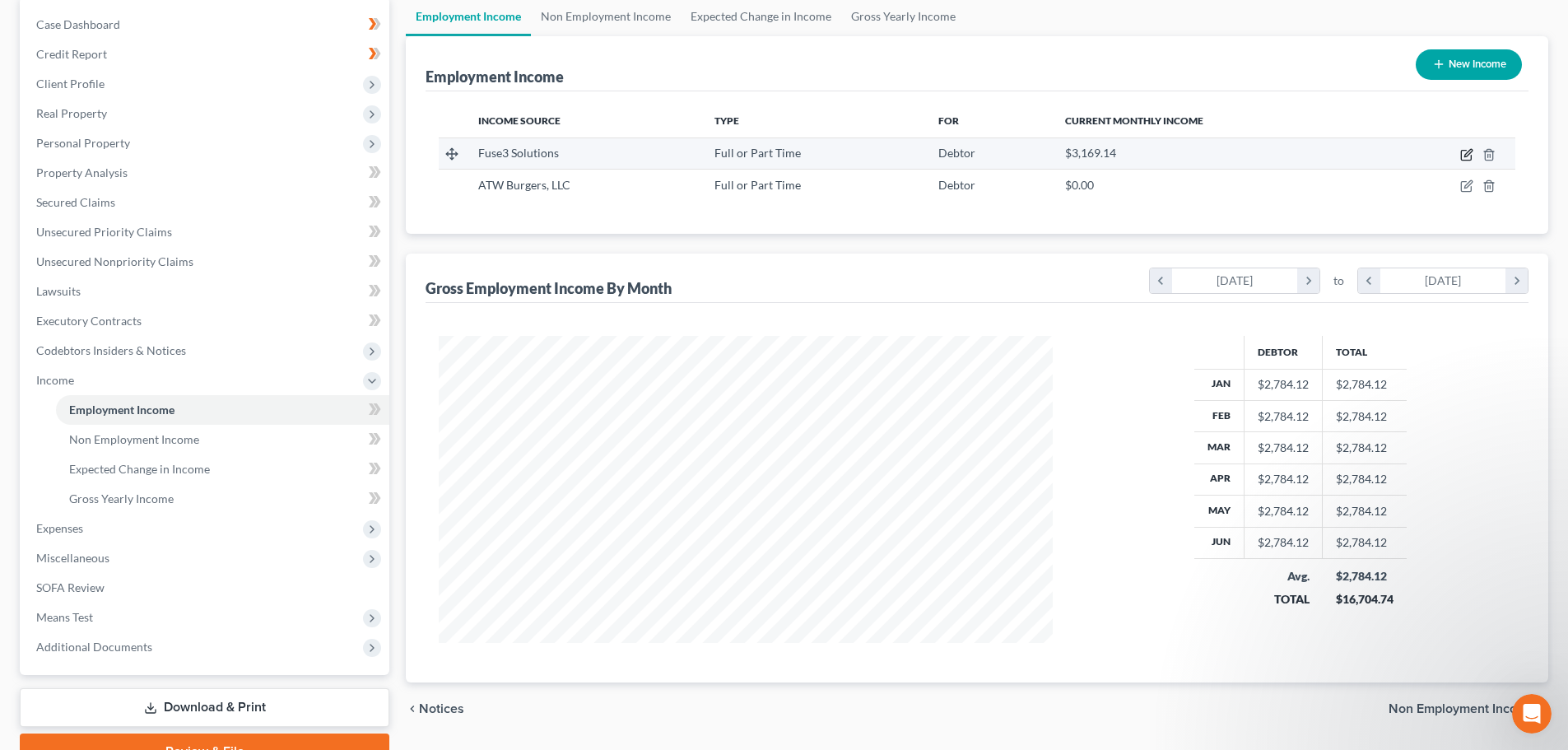
click at [1465, 152] on icon "button" at bounding box center [1466, 154] width 13 height 13
select select "0"
select select "37"
select select "3"
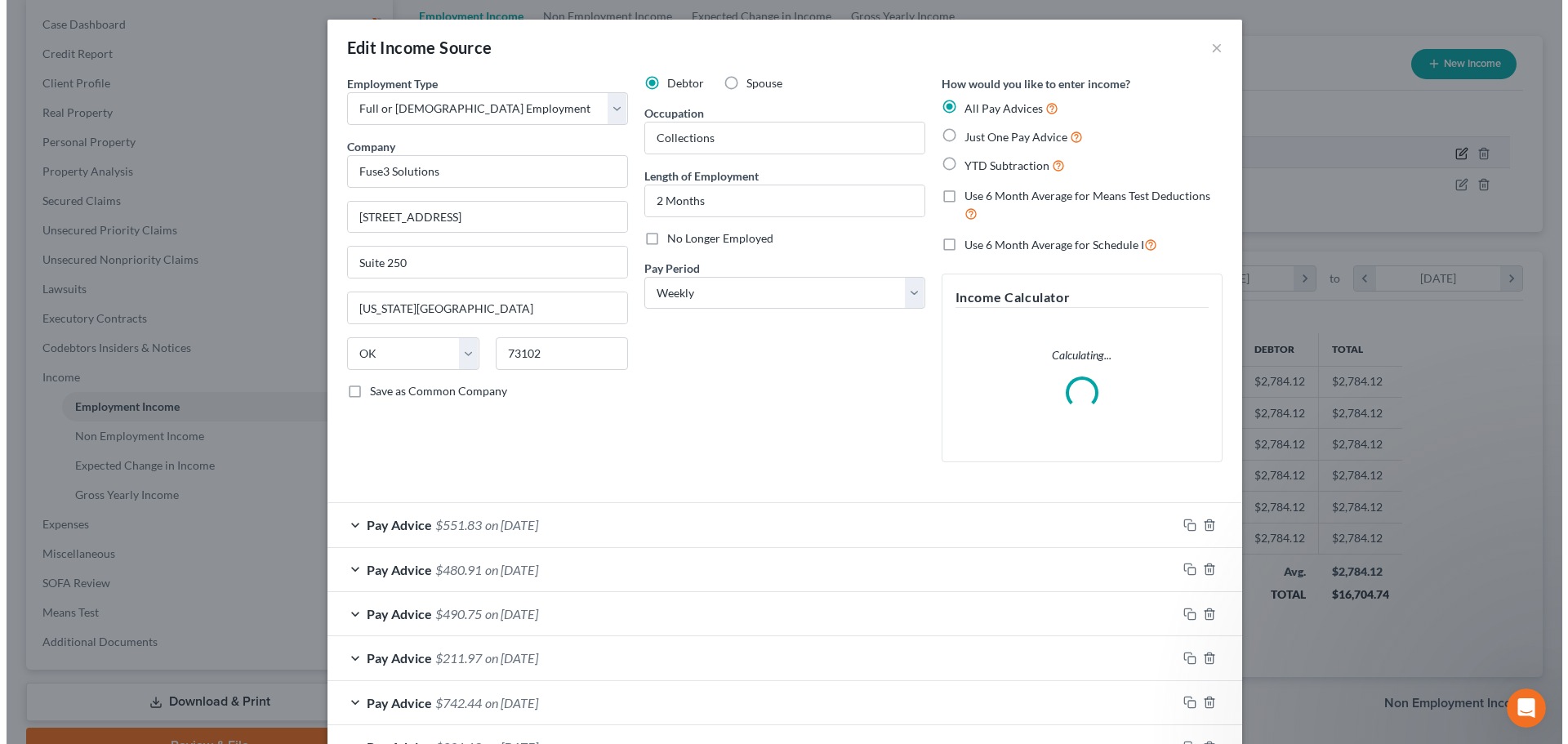
scroll to position [307, 648]
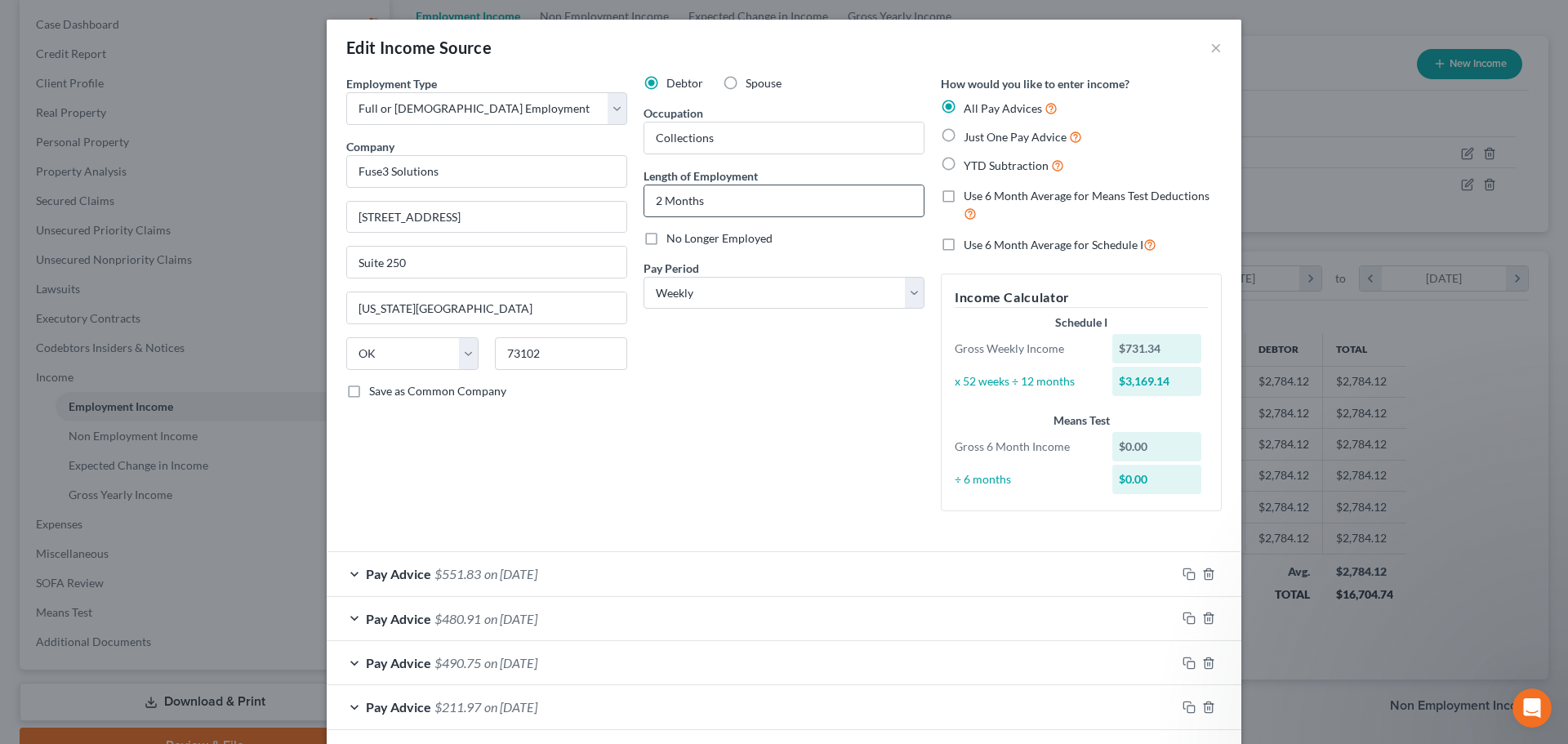
click at [711, 203] on input "2 Months" at bounding box center [784, 201] width 279 height 31
type input "2"
type input "6"
type input "7 Weeks"
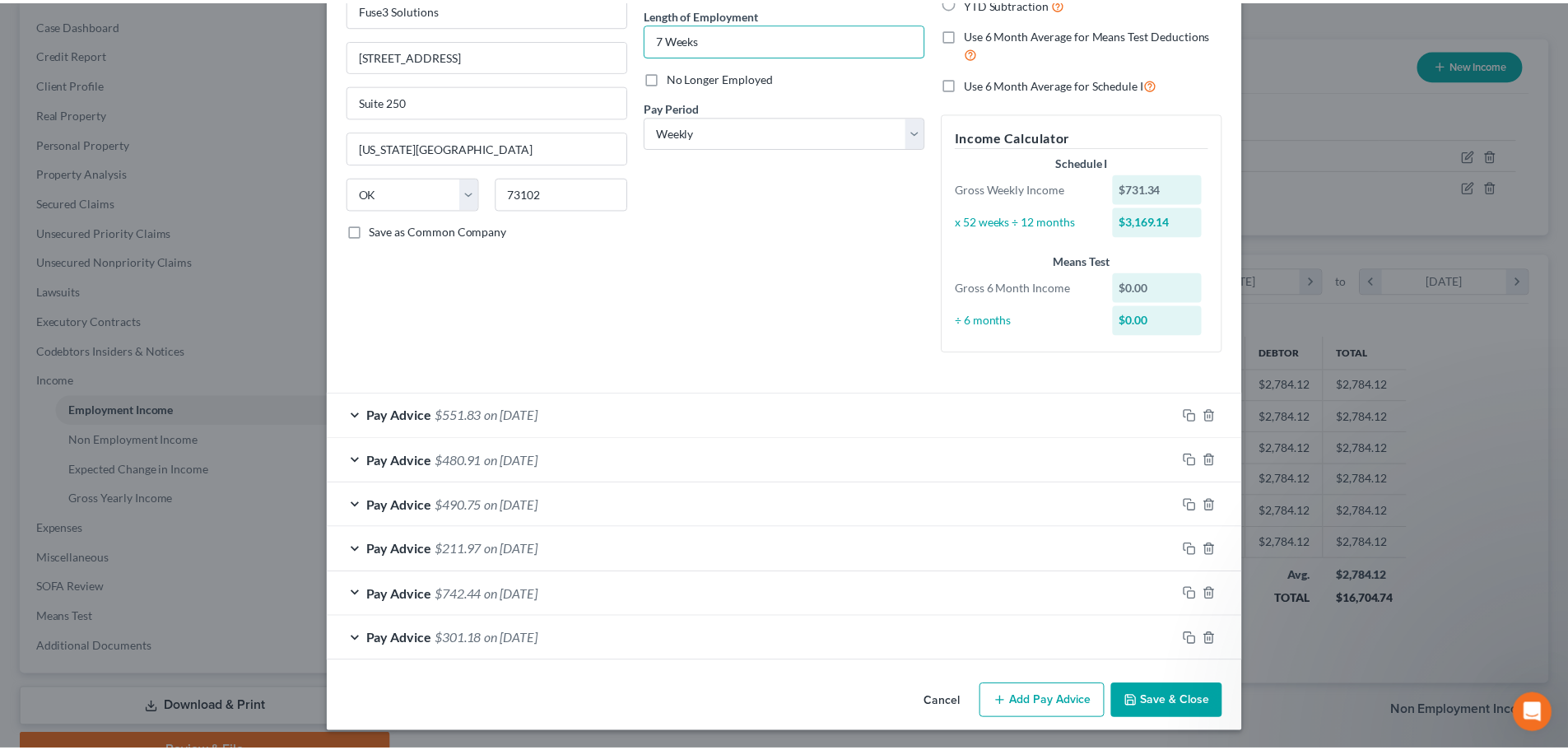
scroll to position [165, 0]
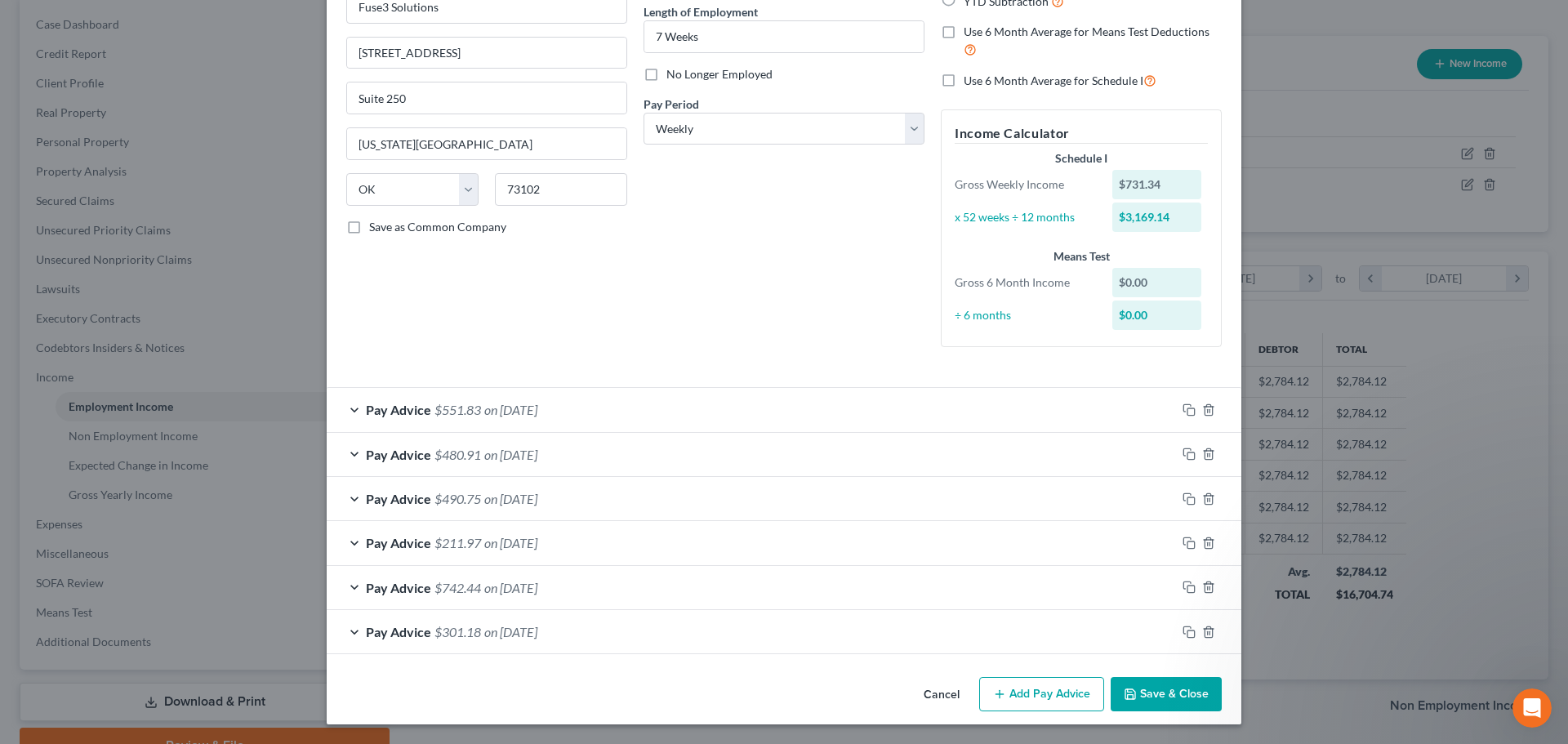
click at [1162, 692] on button "Save & Close" at bounding box center [1166, 694] width 111 height 34
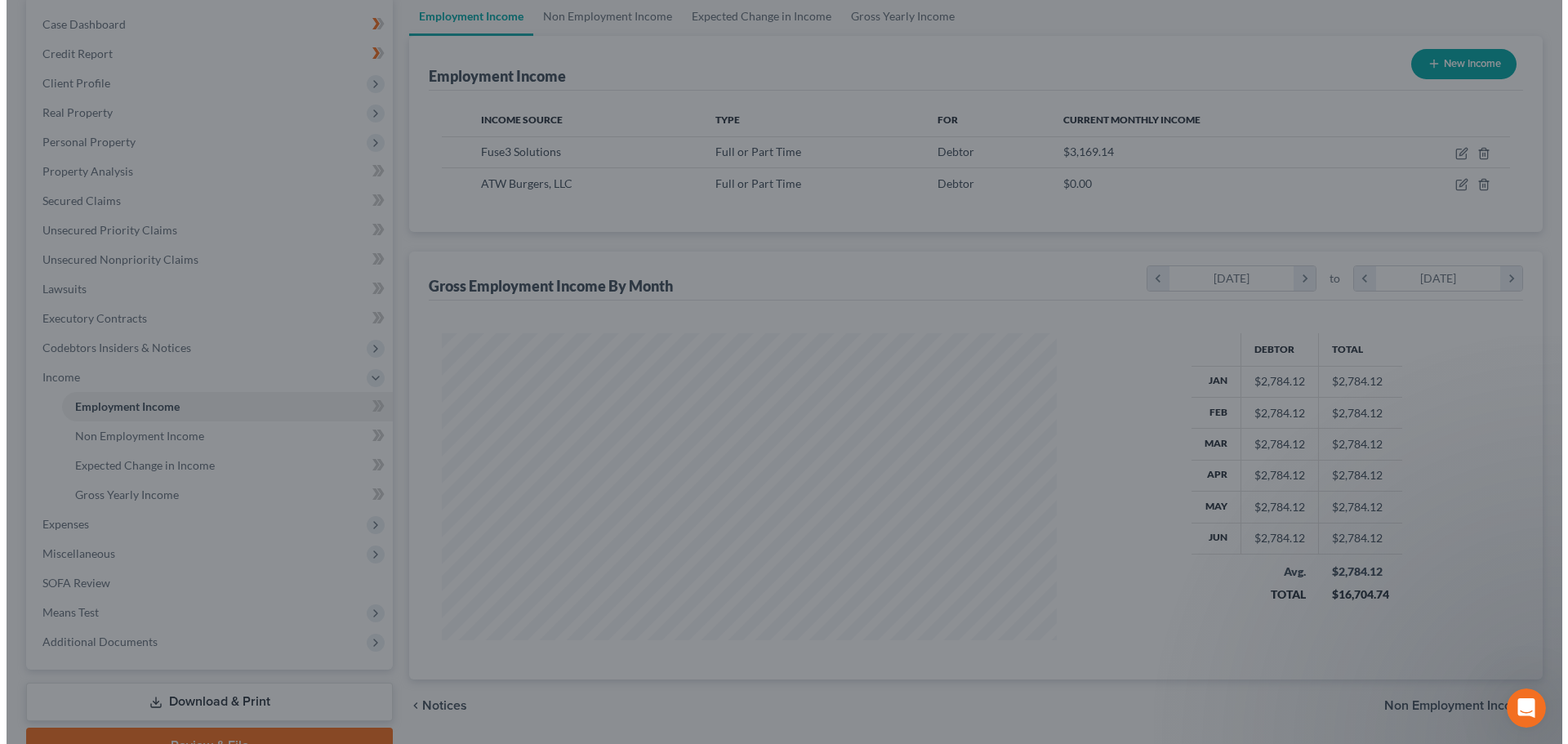
scroll to position [816435, 816150]
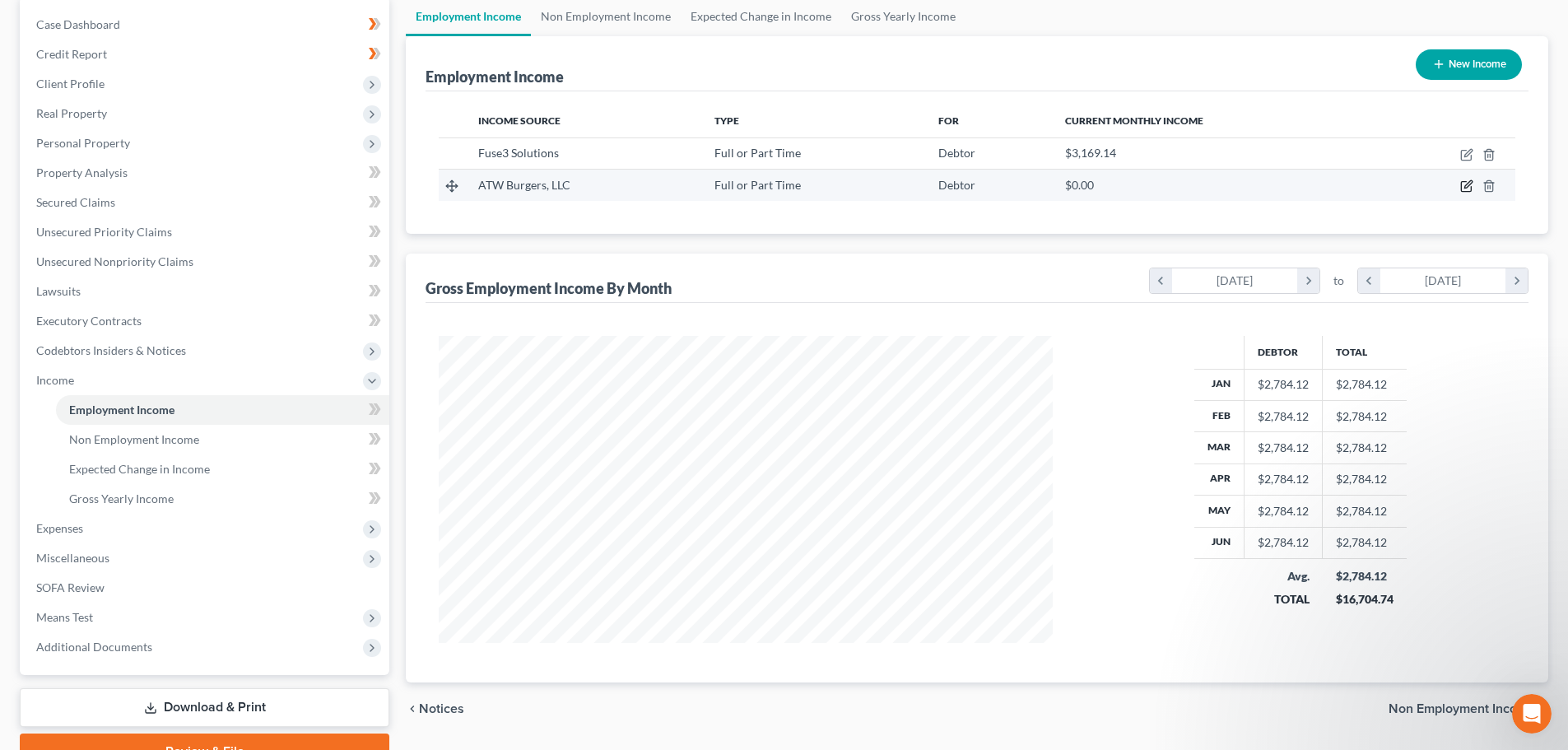
click at [1468, 185] on icon "button" at bounding box center [1466, 185] width 13 height 13
select select "0"
select select "37"
select select "2"
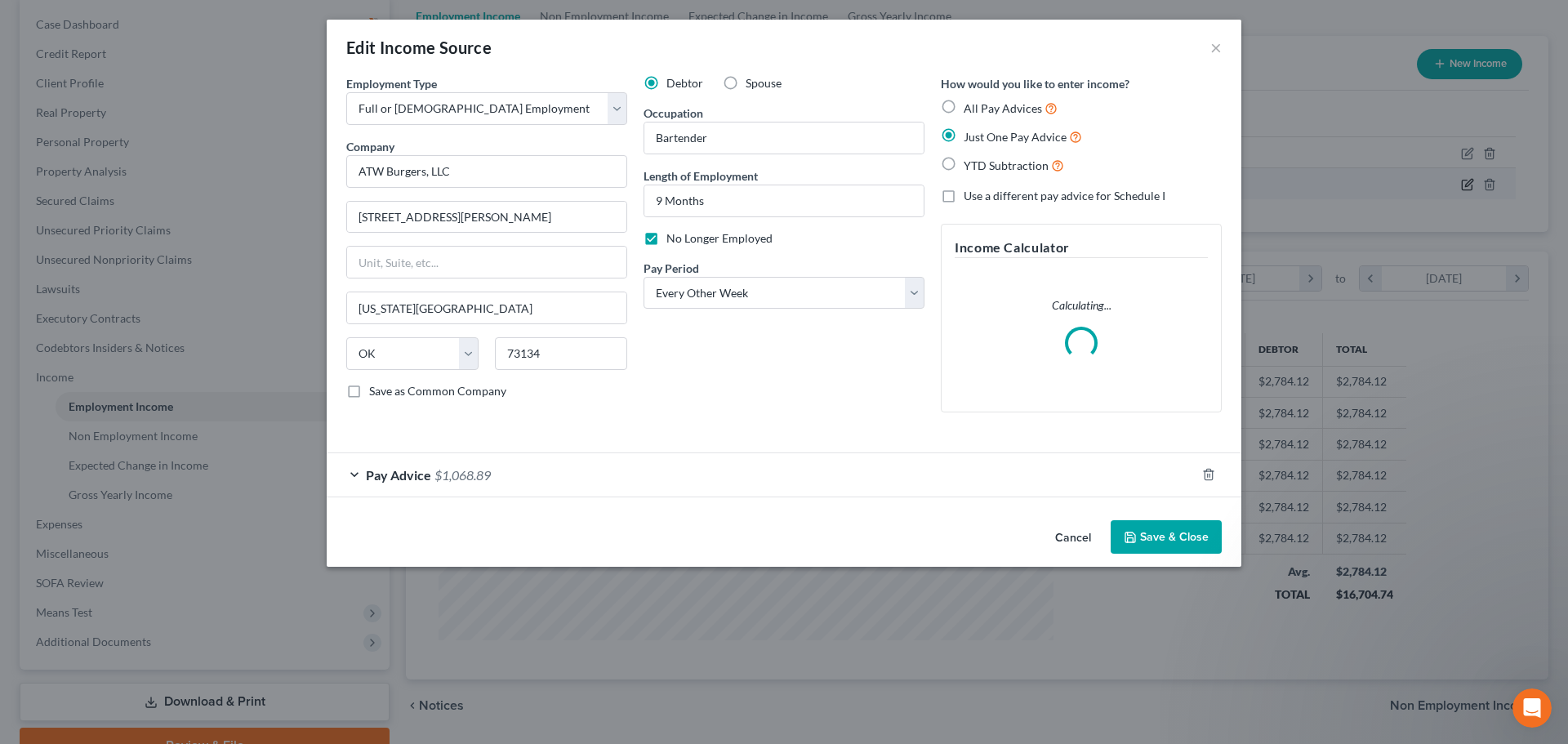
scroll to position [307, 648]
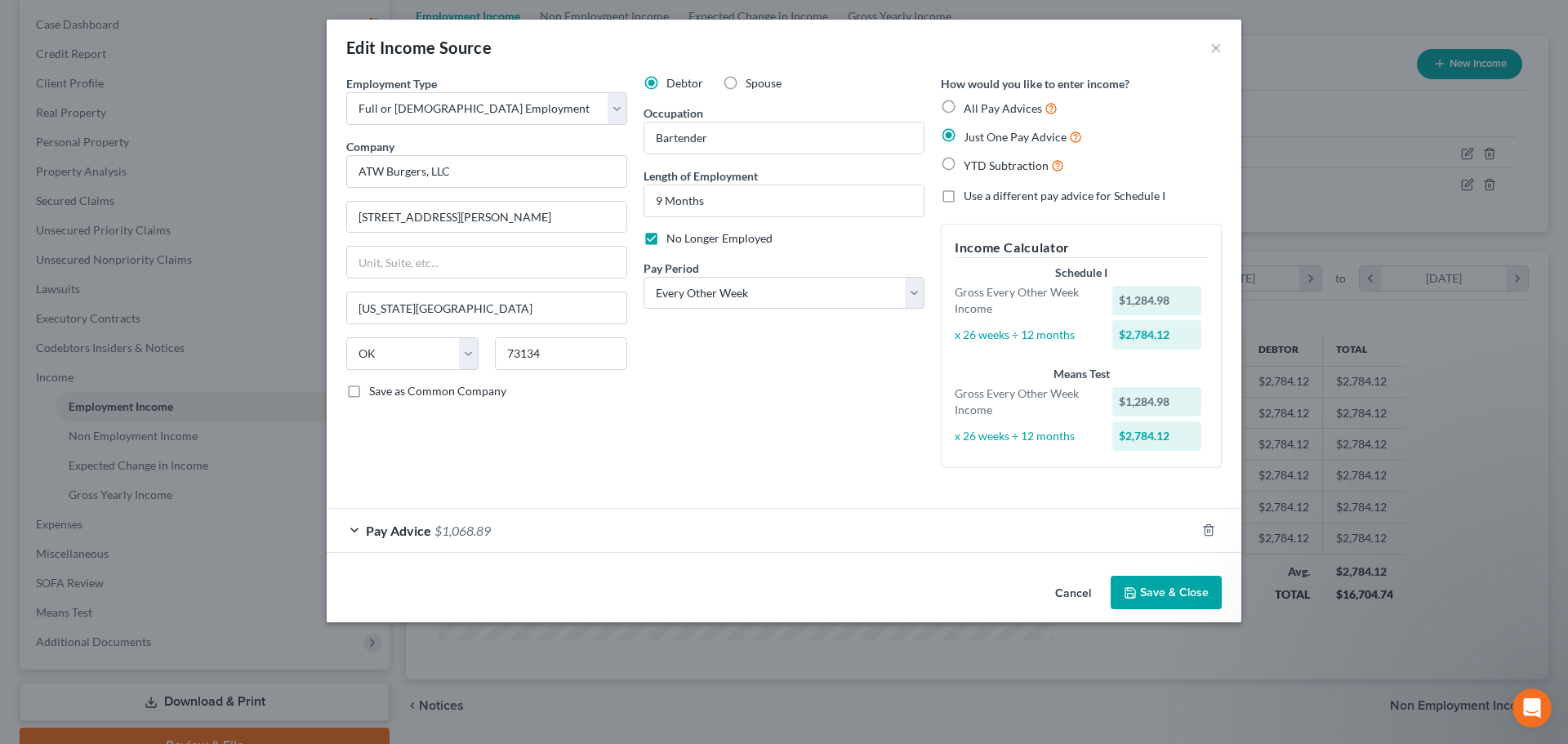
click at [353, 525] on div "Pay Advice $1,068.89" at bounding box center [761, 530] width 869 height 43
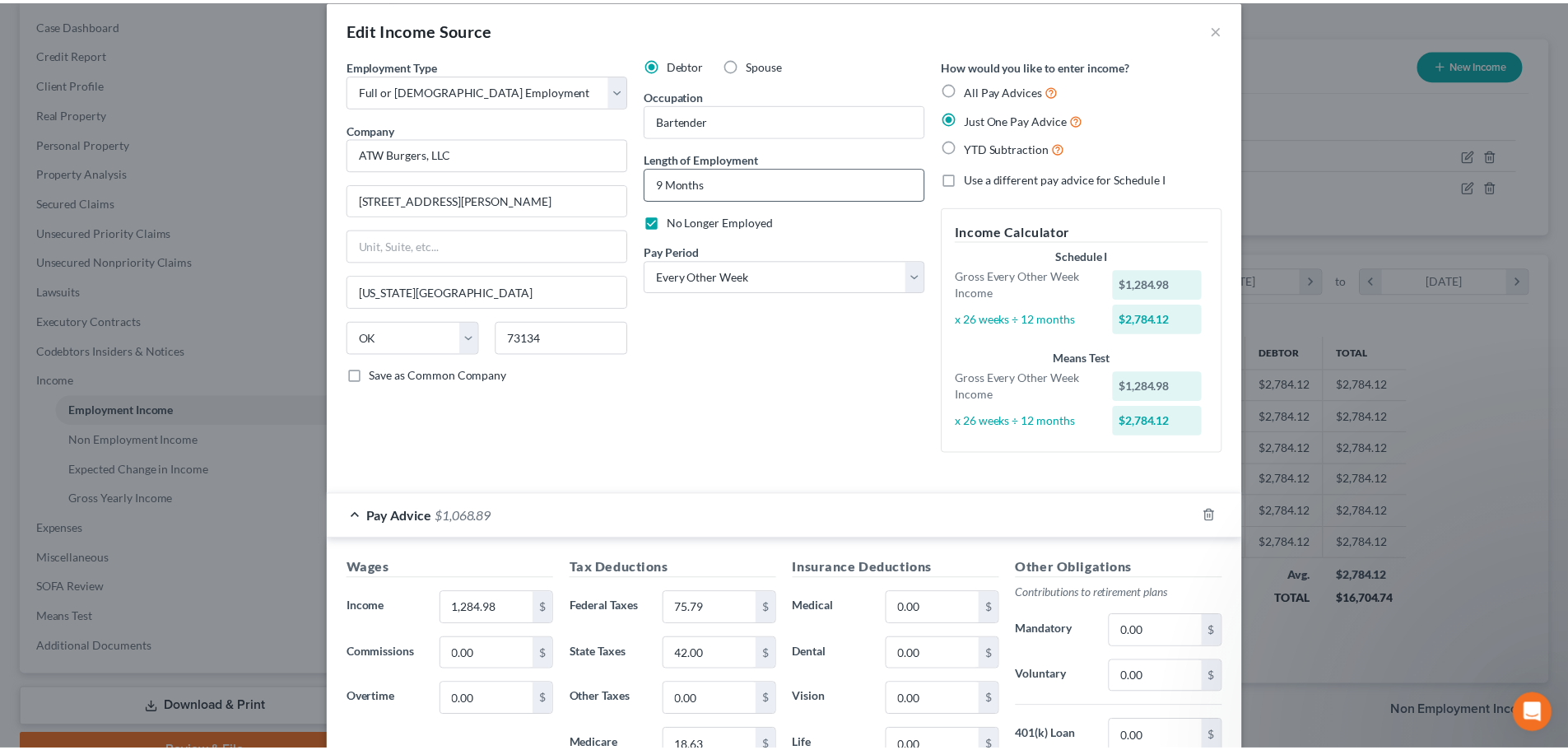
scroll to position [0, 0]
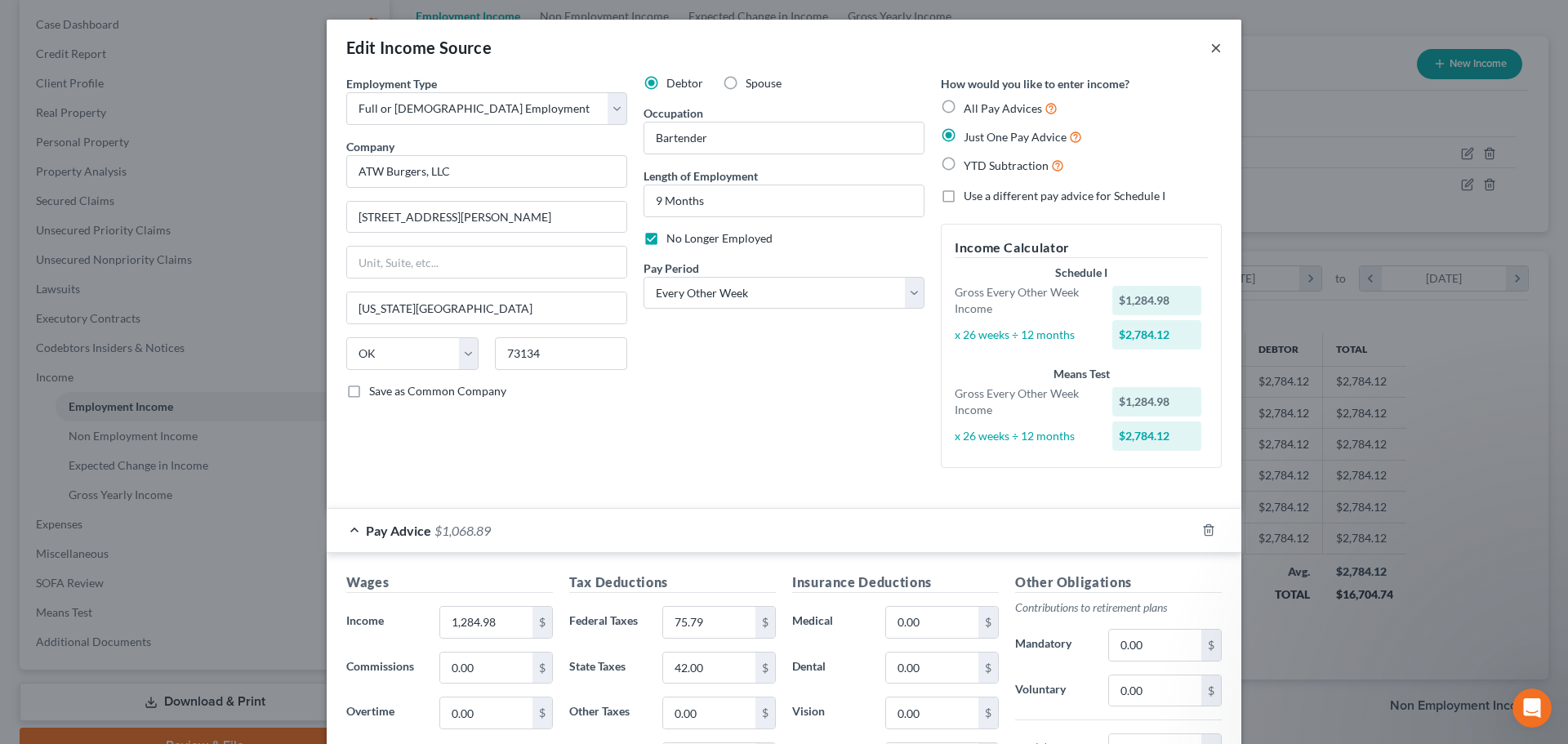
click at [1211, 46] on button "×" at bounding box center [1216, 47] width 11 height 20
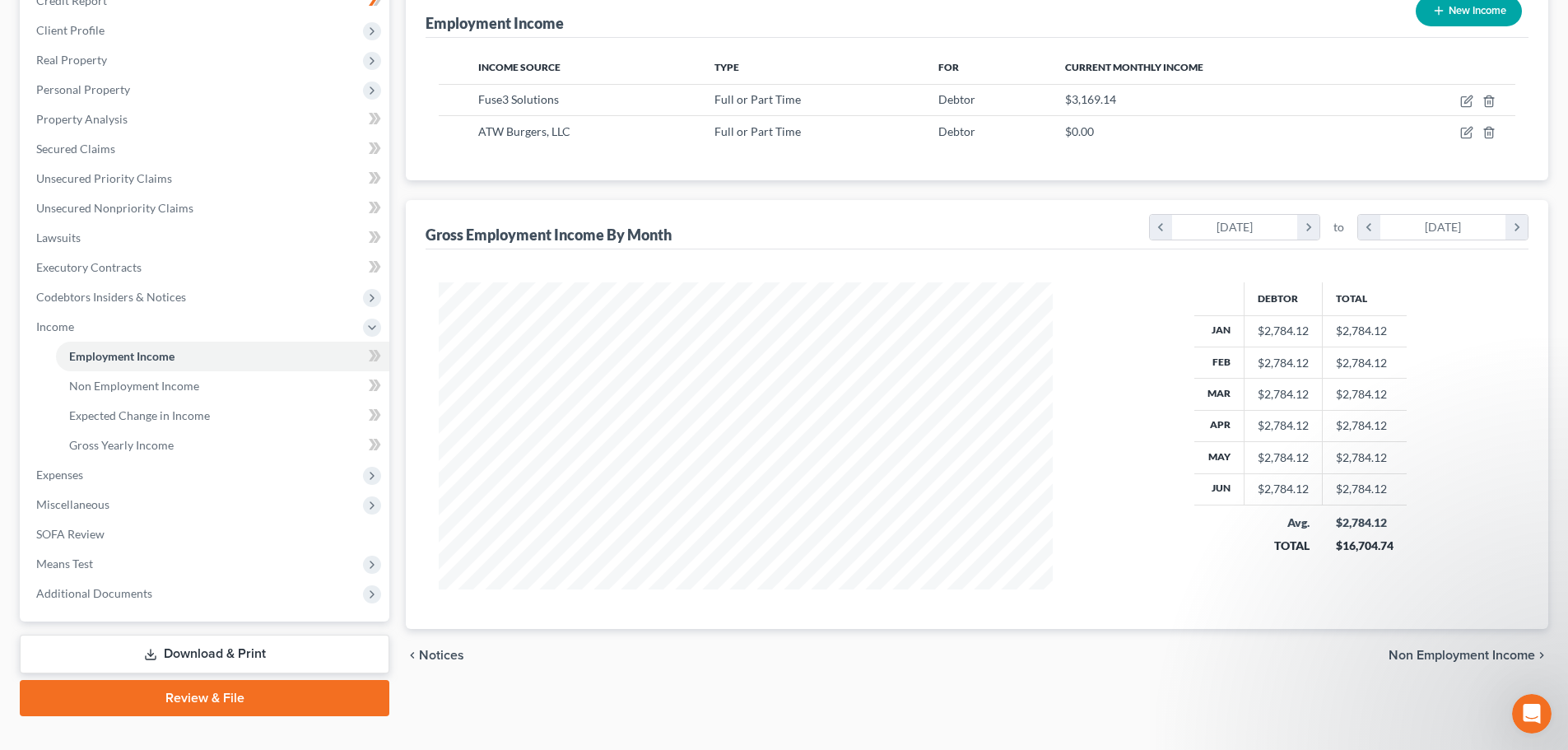
scroll to position [243, 0]
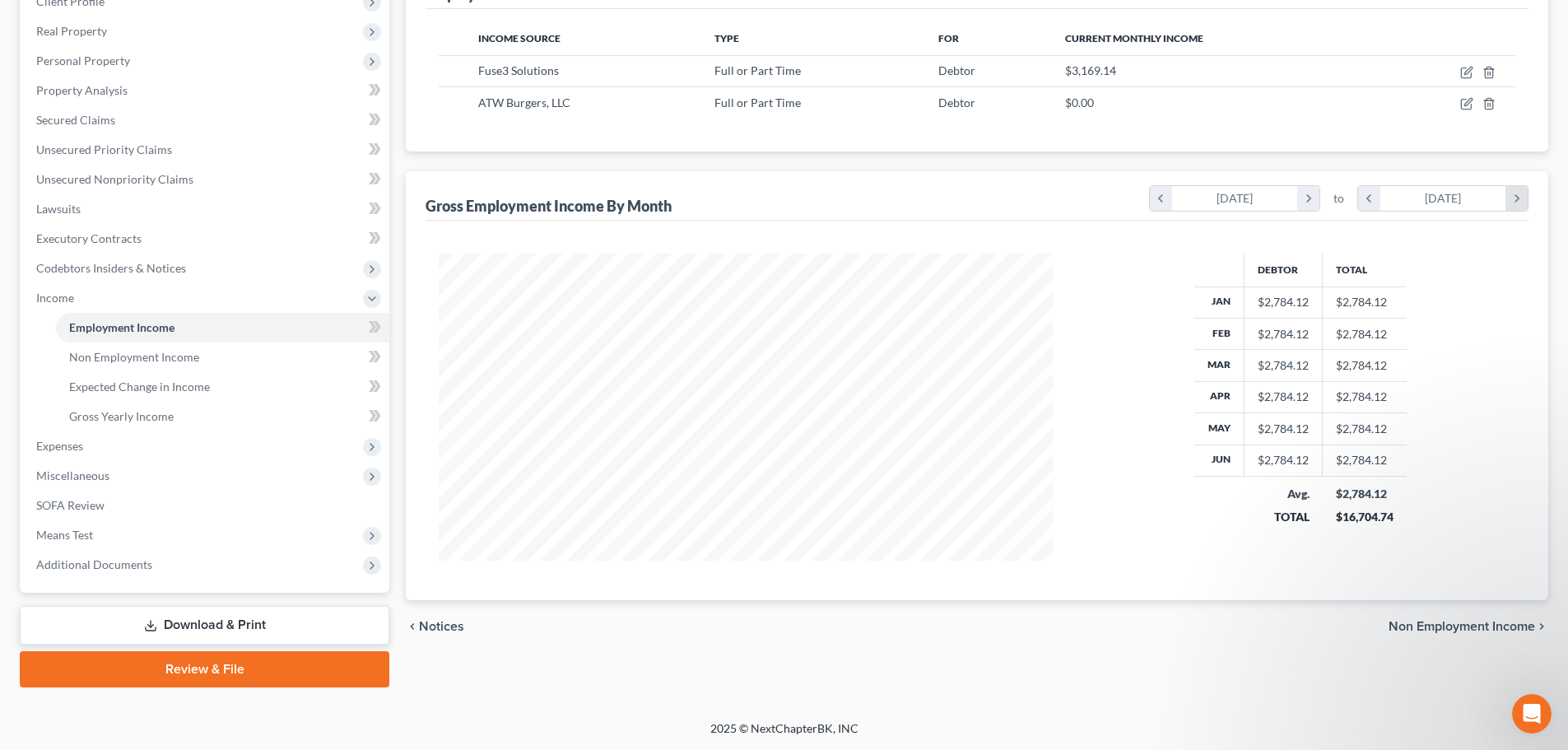
click at [1513, 194] on icon "chevron_right" at bounding box center [1517, 198] width 23 height 25
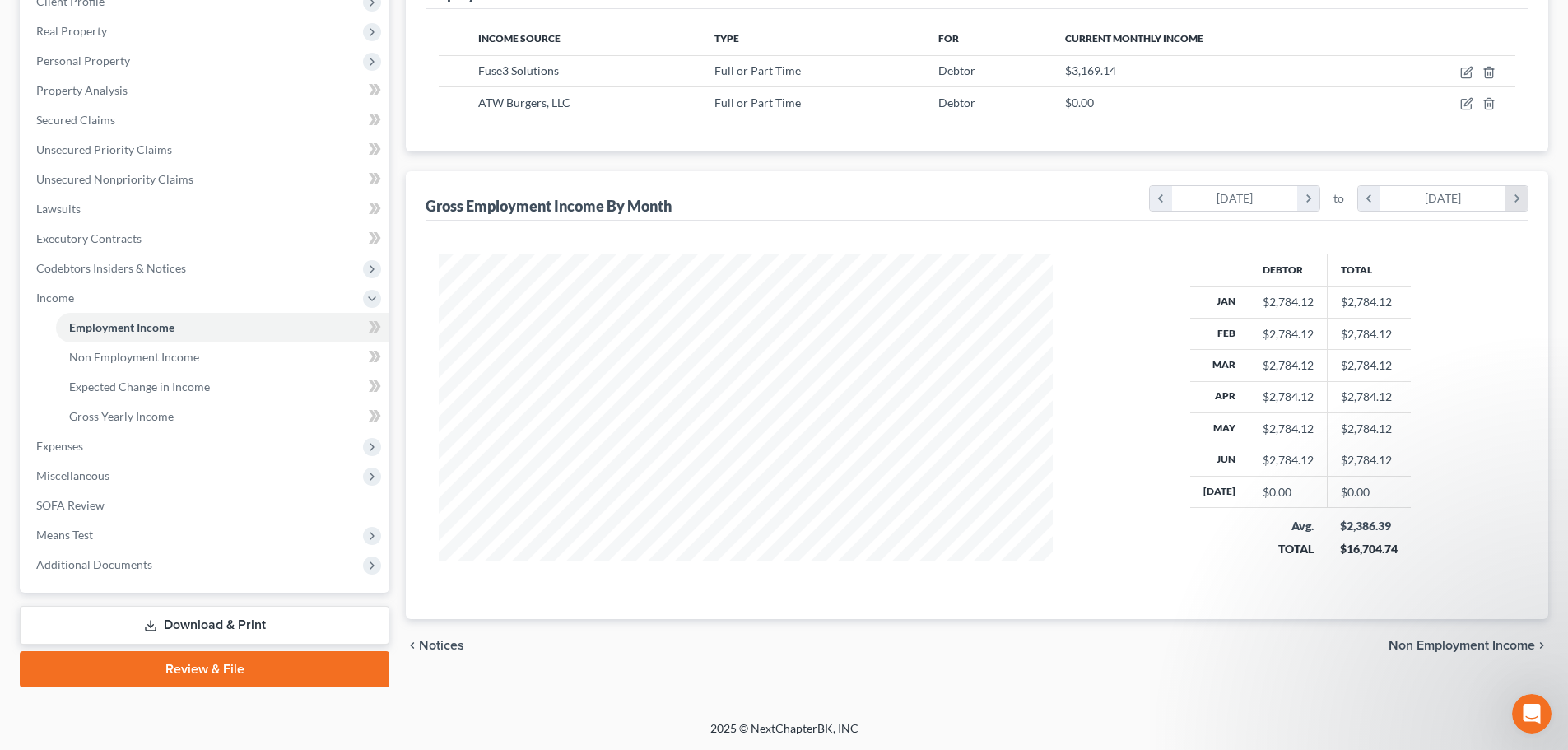
scroll to position [326, 647]
click at [1515, 196] on icon "chevron_right" at bounding box center [1517, 198] width 23 height 25
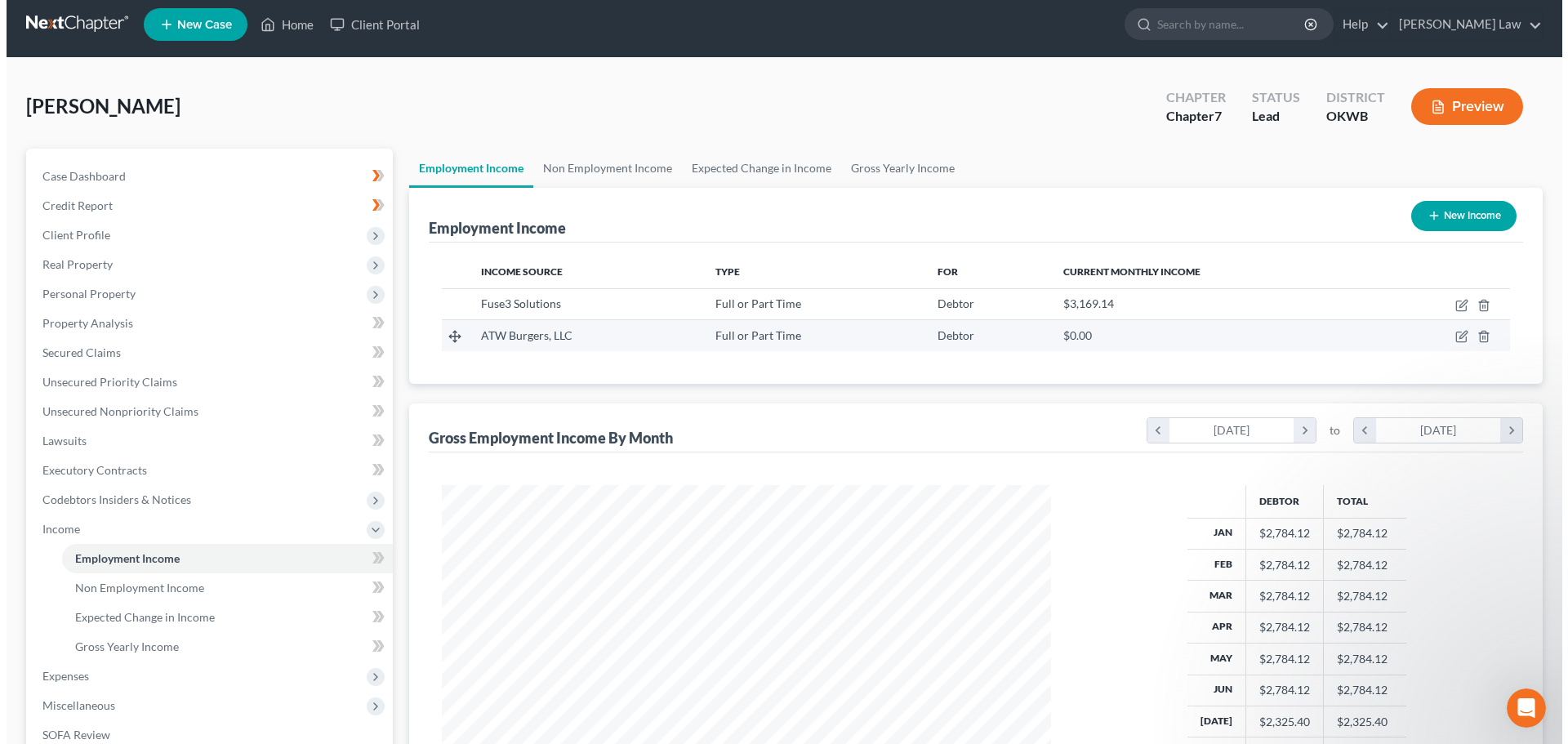
scroll to position [0, 0]
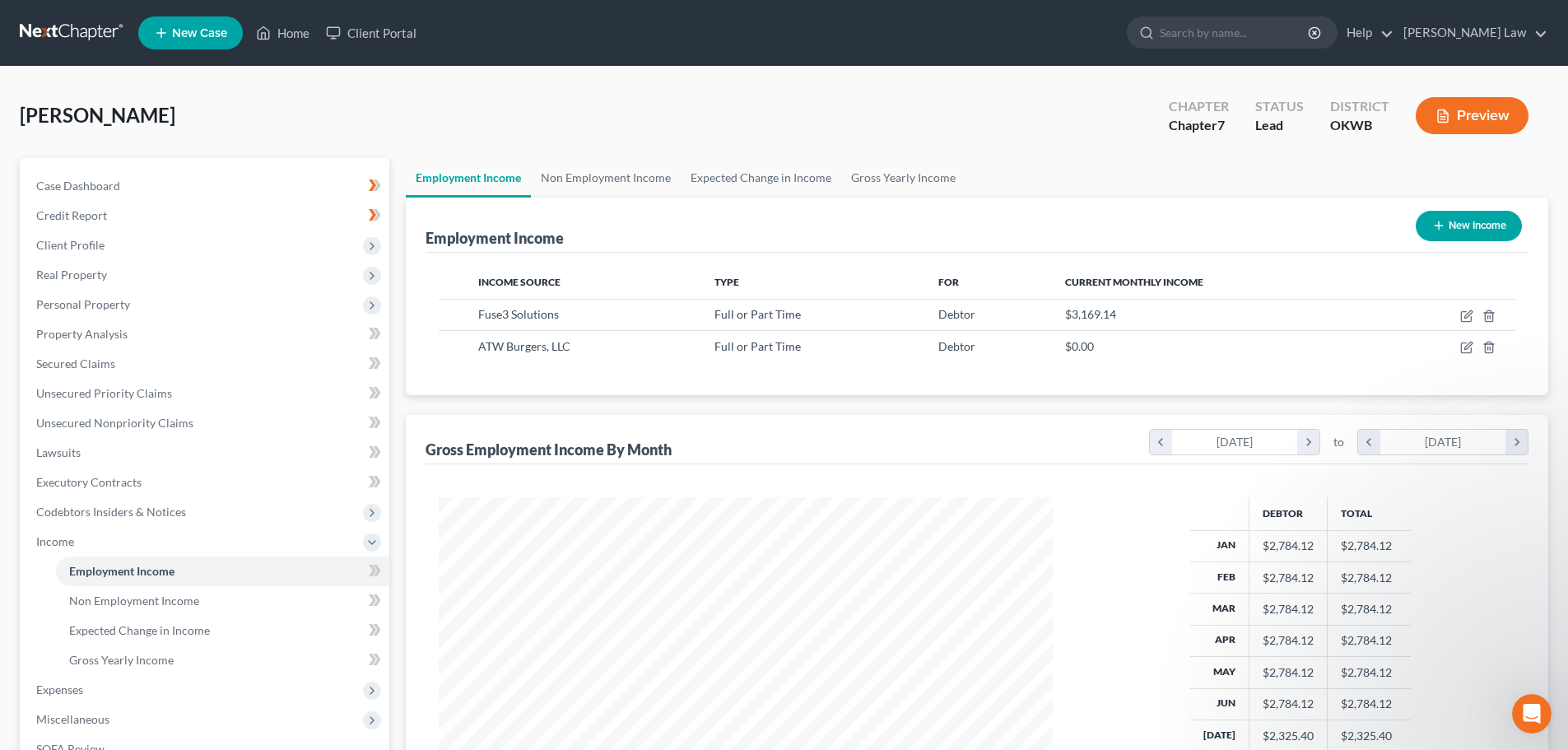
click at [1457, 100] on button "Preview" at bounding box center [1472, 115] width 113 height 37
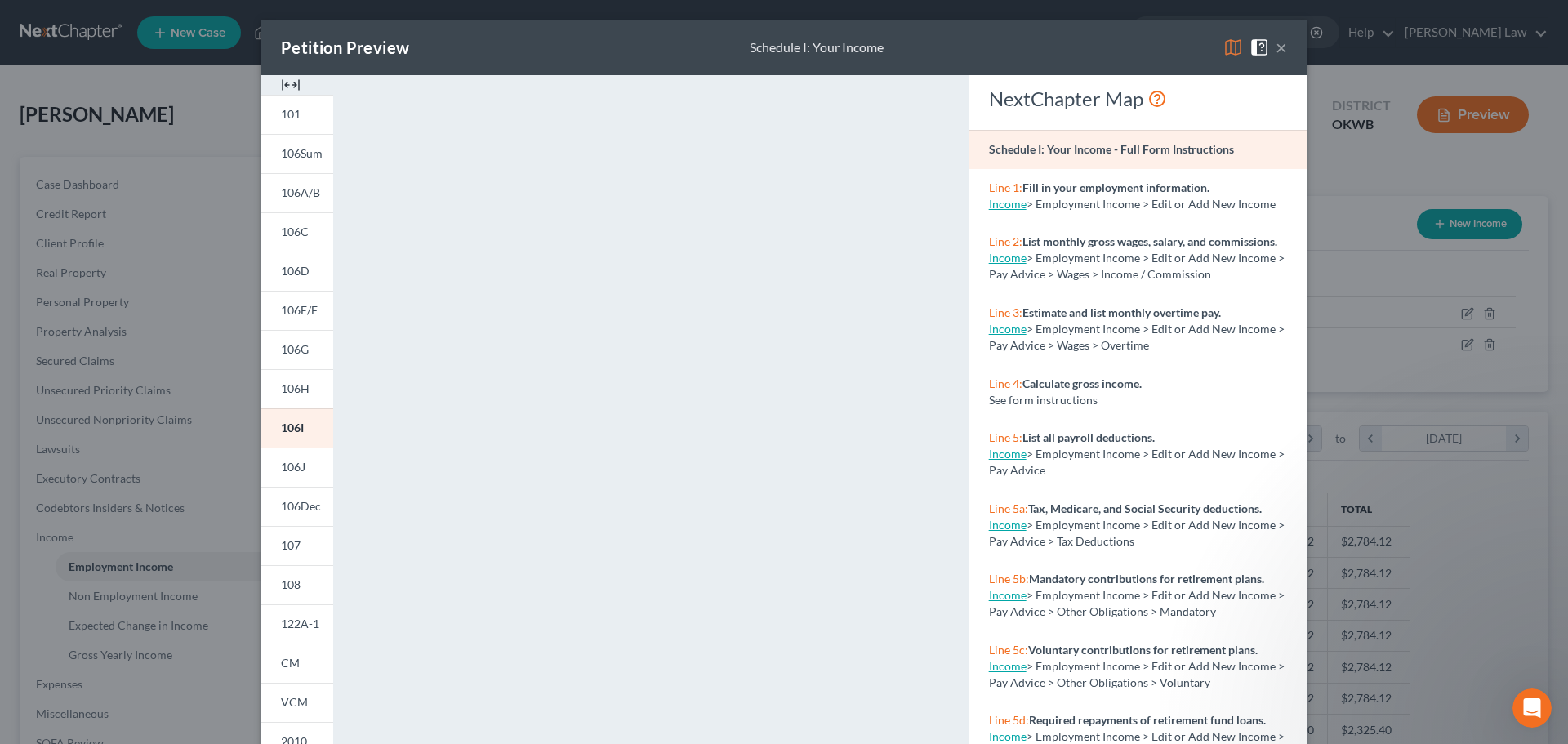
click at [1276, 47] on button "×" at bounding box center [1281, 47] width 11 height 20
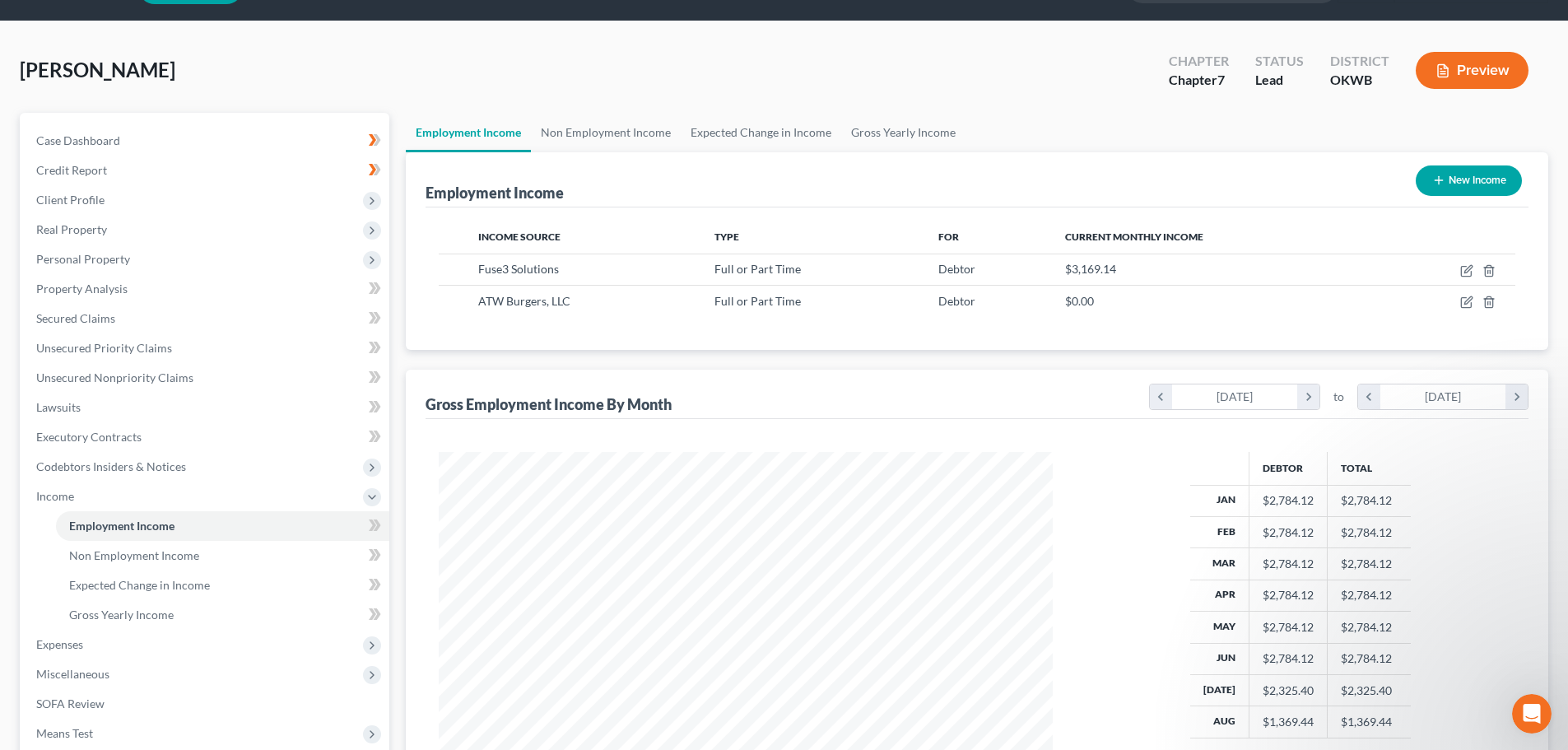
scroll to position [82, 0]
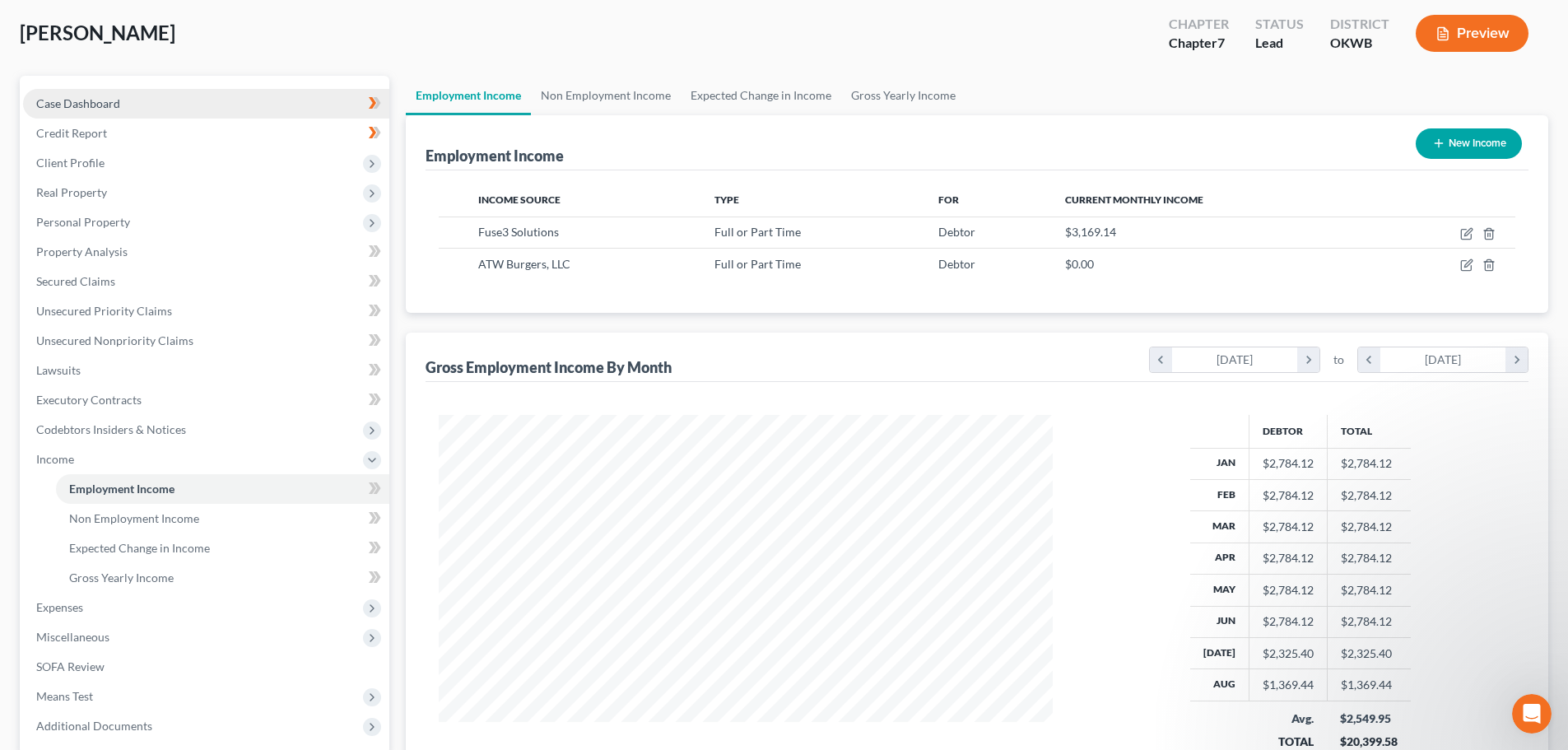
click at [72, 103] on span "Case Dashboard" at bounding box center [78, 103] width 84 height 14
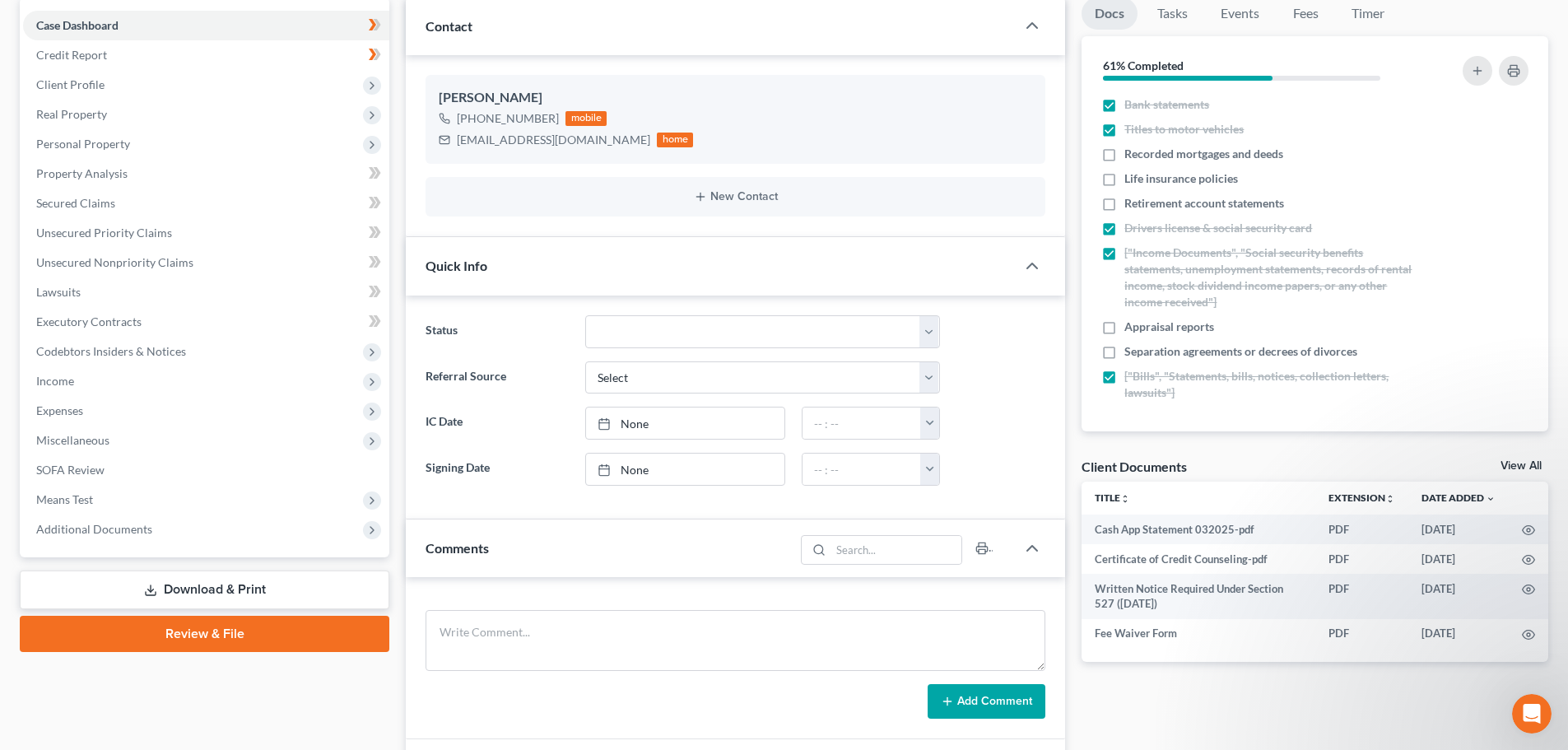
scroll to position [165, 0]
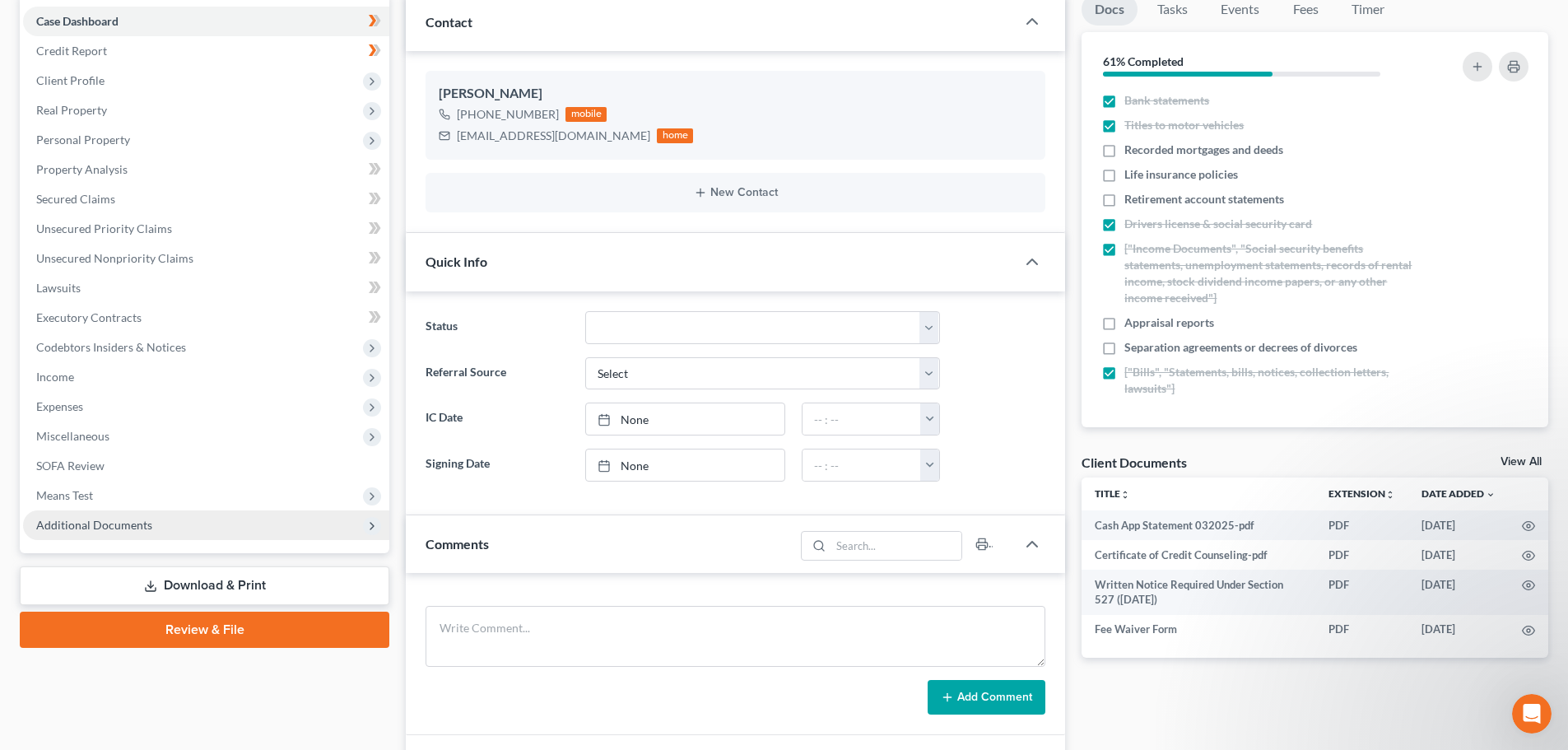
click at [102, 525] on span "Additional Documents" at bounding box center [94, 525] width 116 height 14
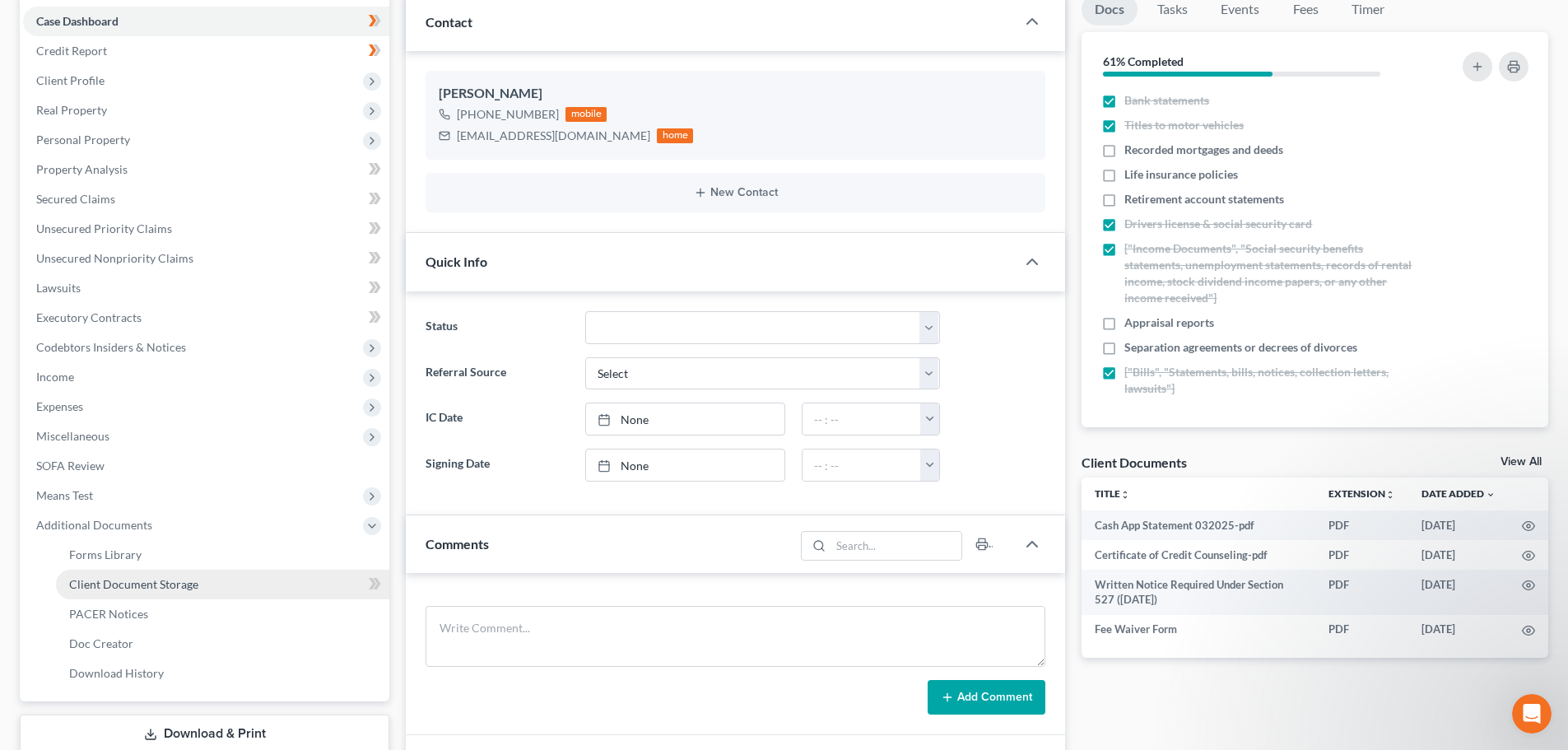
click at [123, 583] on span "Client Document Storage" at bounding box center [133, 584] width 129 height 14
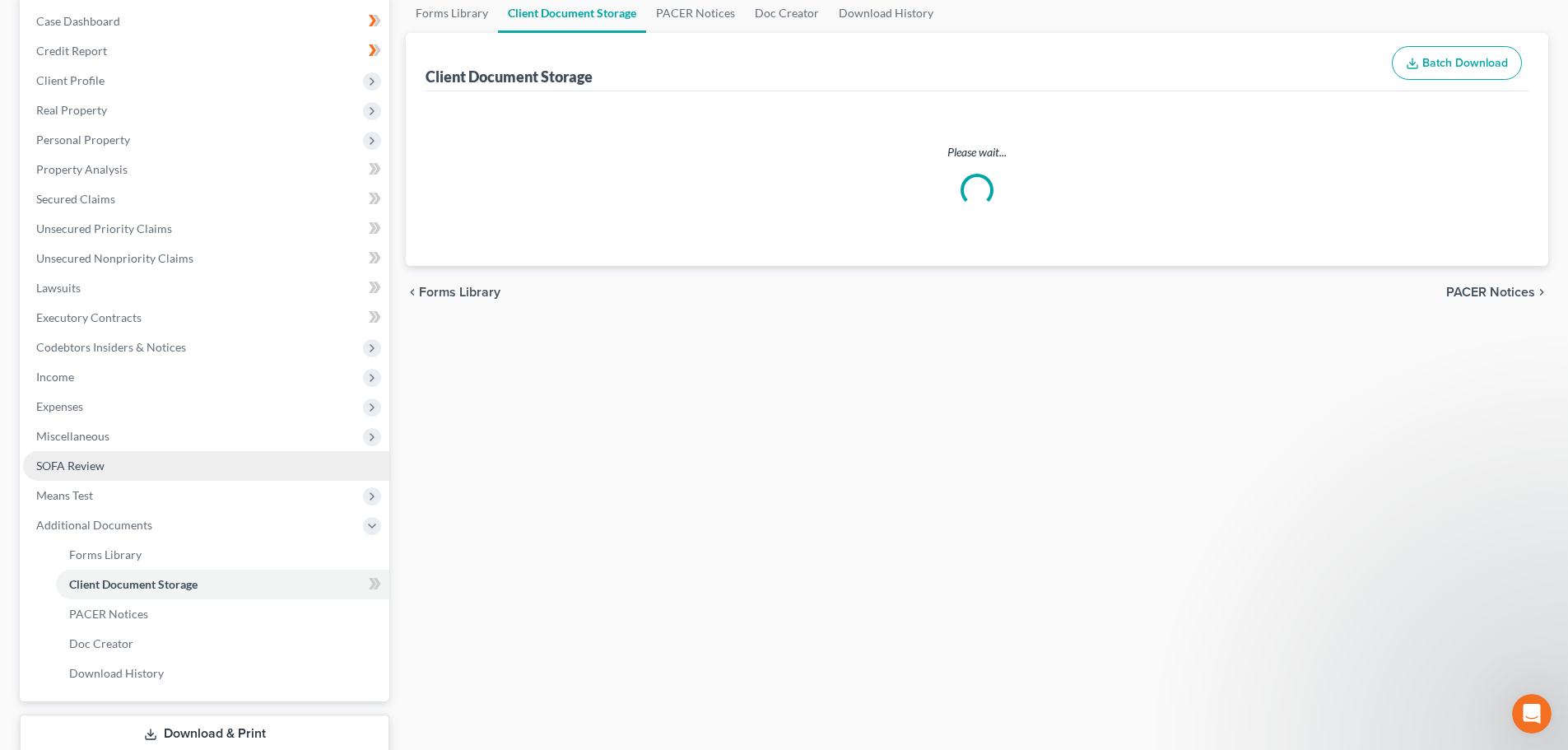
scroll to position [64, 0]
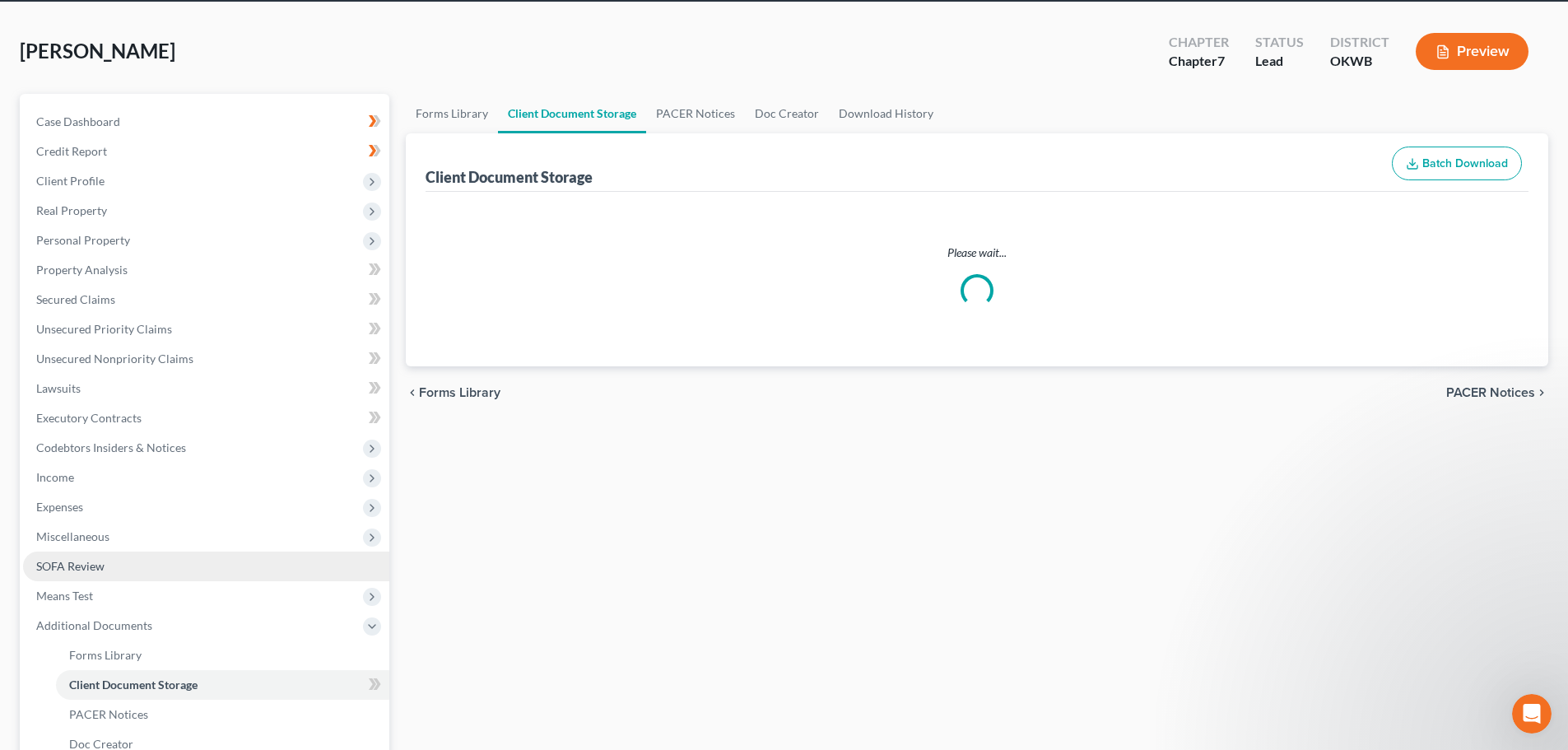
select select "6"
select select "0"
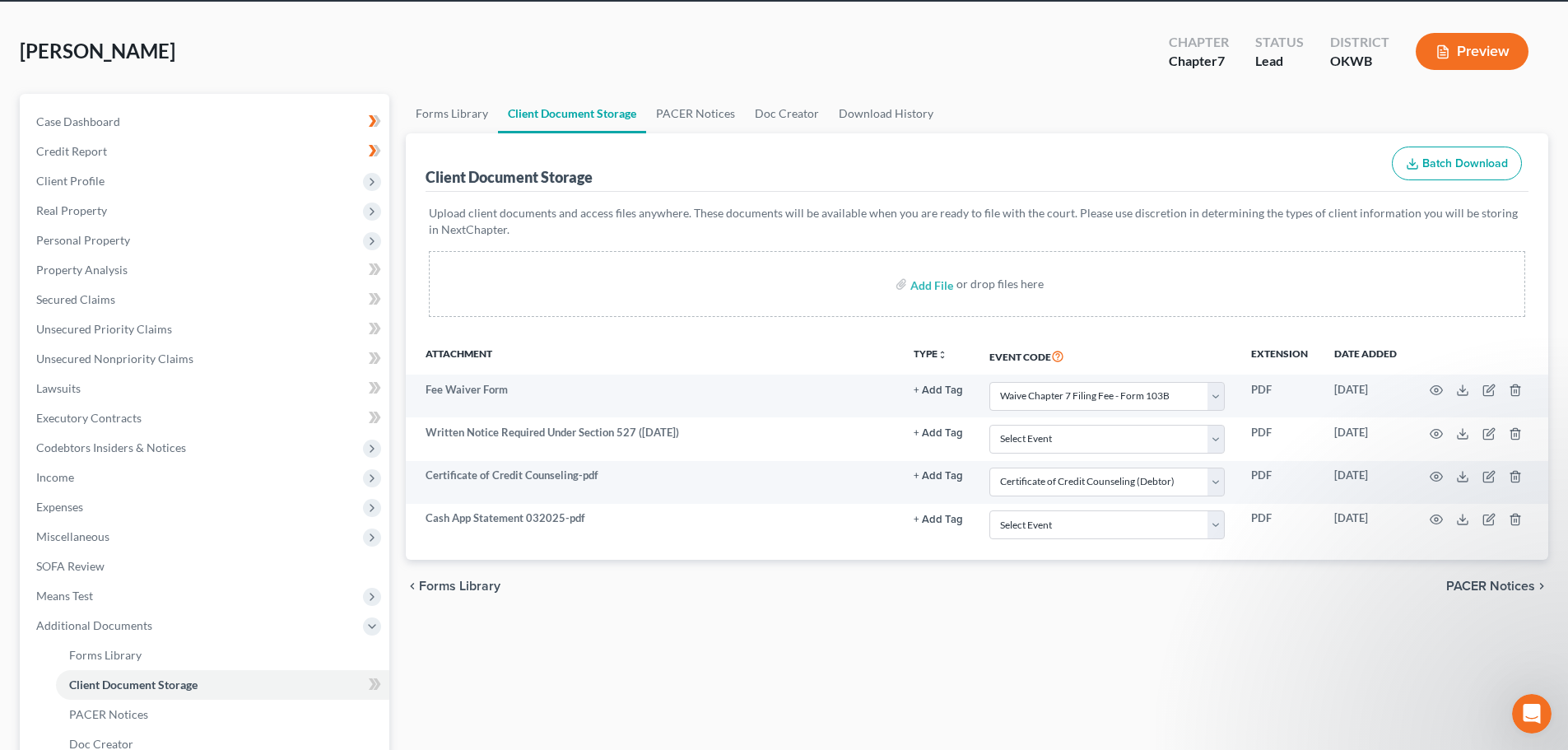
scroll to position [0, 0]
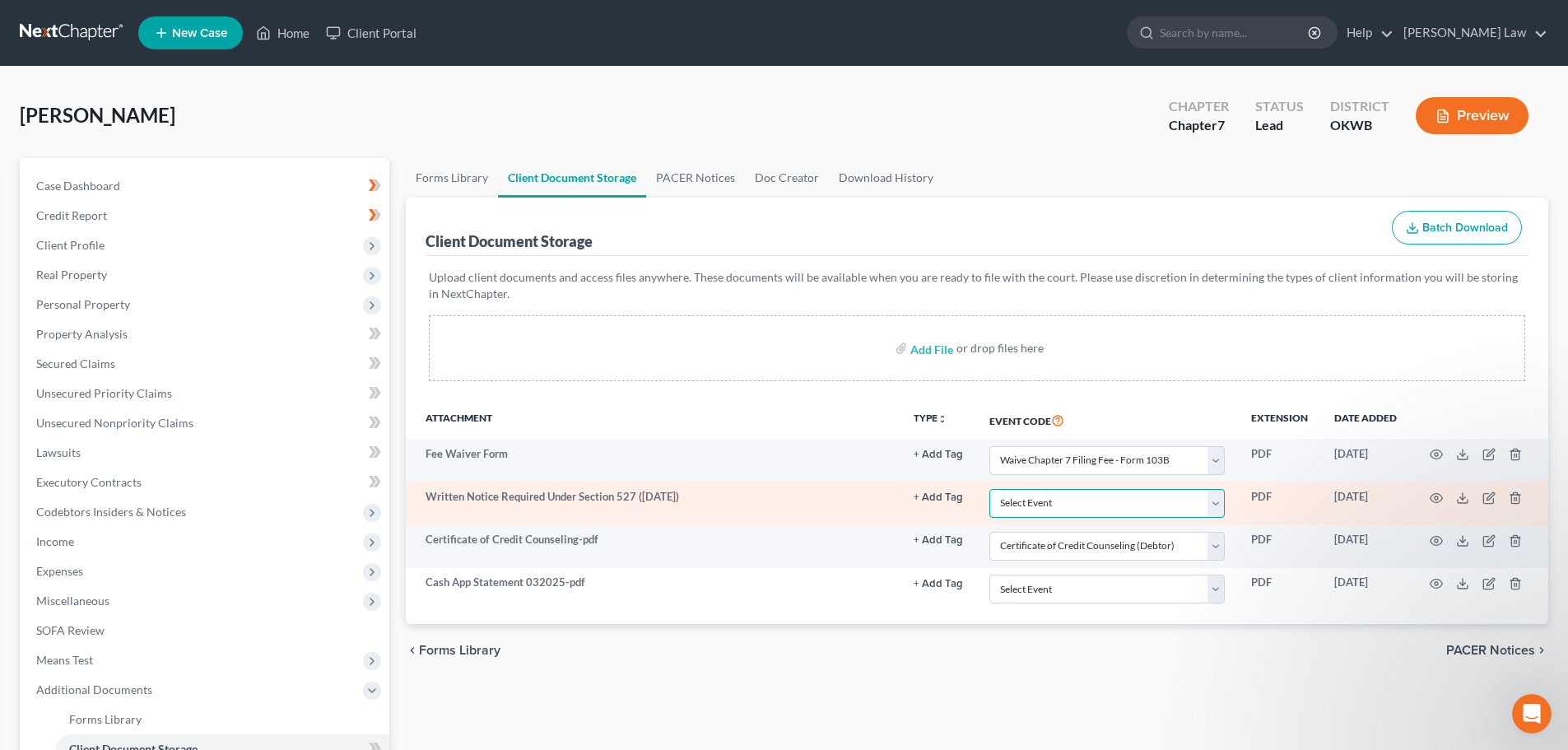
click at [1216, 501] on select "Select Event Certificate of Credit Counseling (Debtor) Certificate of Credit Co…" at bounding box center [1107, 503] width 236 height 29
click at [1215, 501] on select "Select Event Certificate of Credit Counseling (Debtor) Certificate of Credit Co…" at bounding box center [1107, 503] width 236 height 29
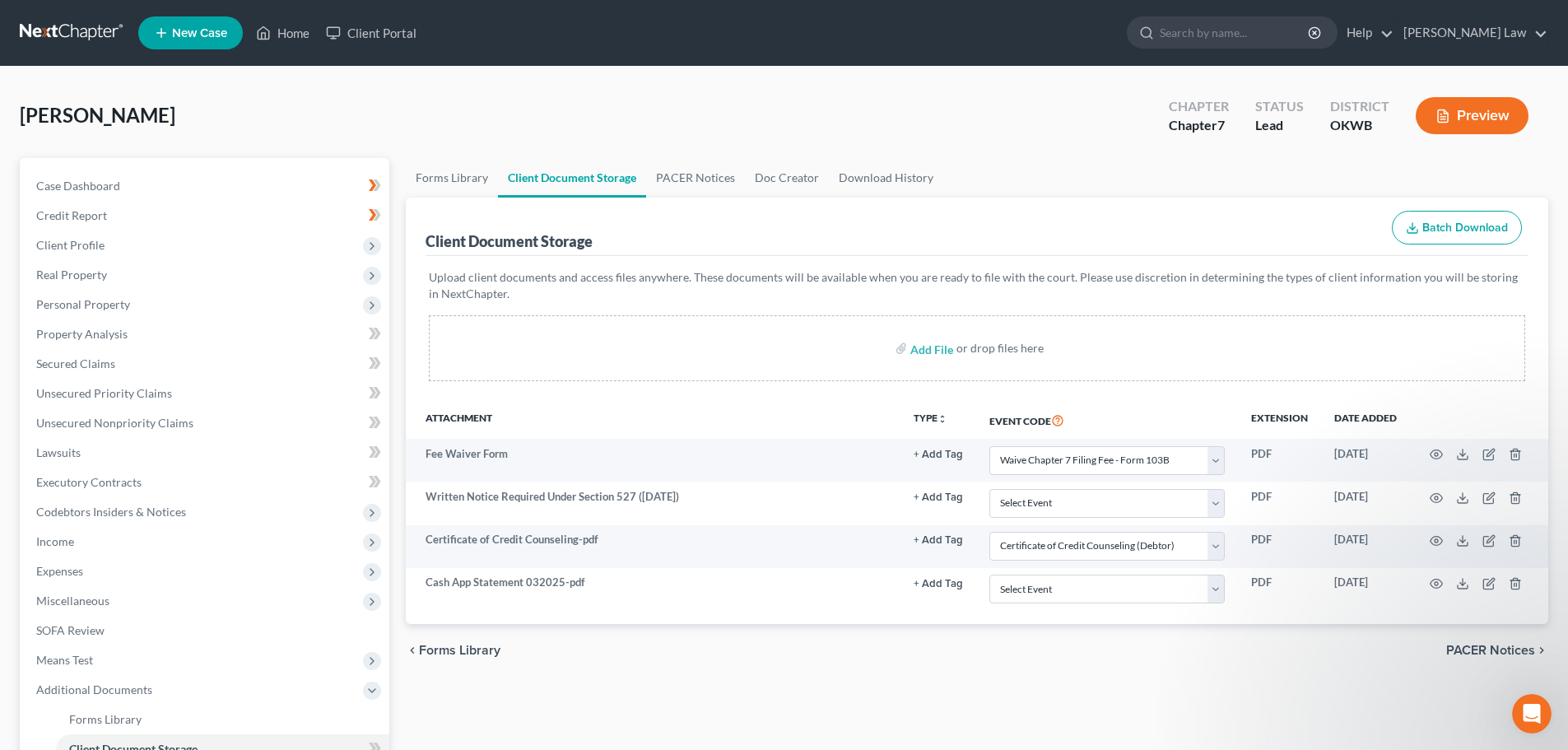
click at [737, 93] on div "[PERSON_NAME] Upgraded Chapter Chapter 7 Status Lead District OKWB Preview" at bounding box center [784, 122] width 1528 height 72
